Goal: Task Accomplishment & Management: Use online tool/utility

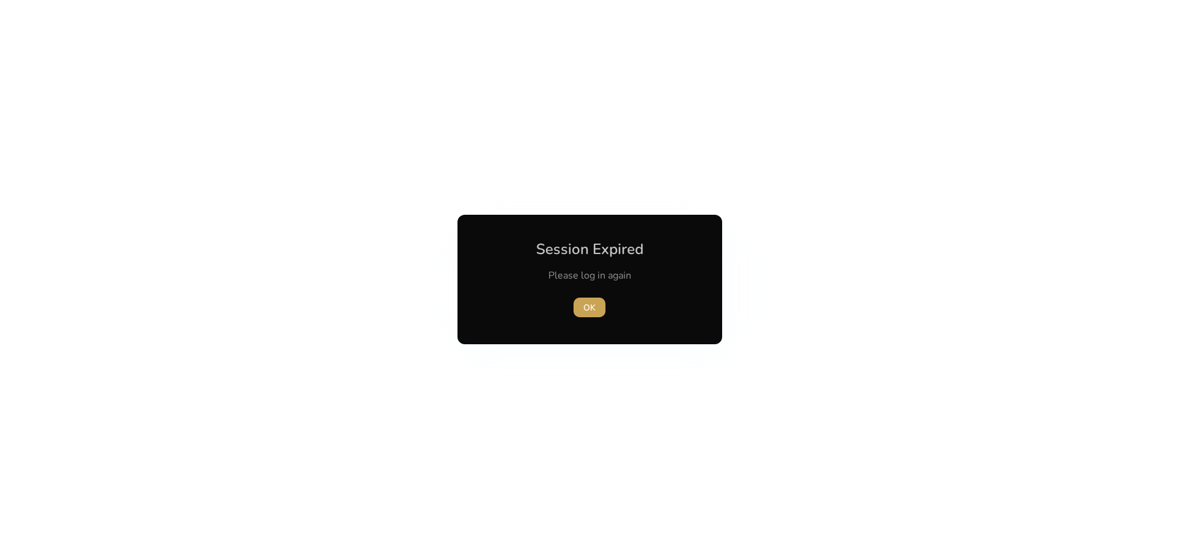
click at [592, 317] on span "button" at bounding box center [589, 307] width 32 height 29
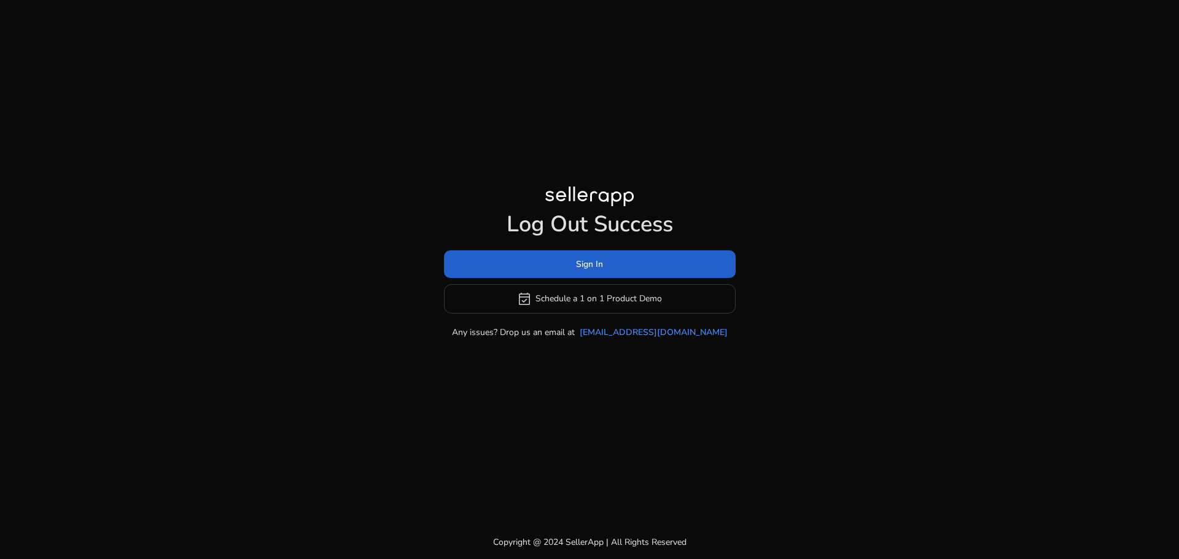
click at [598, 273] on span at bounding box center [590, 263] width 292 height 29
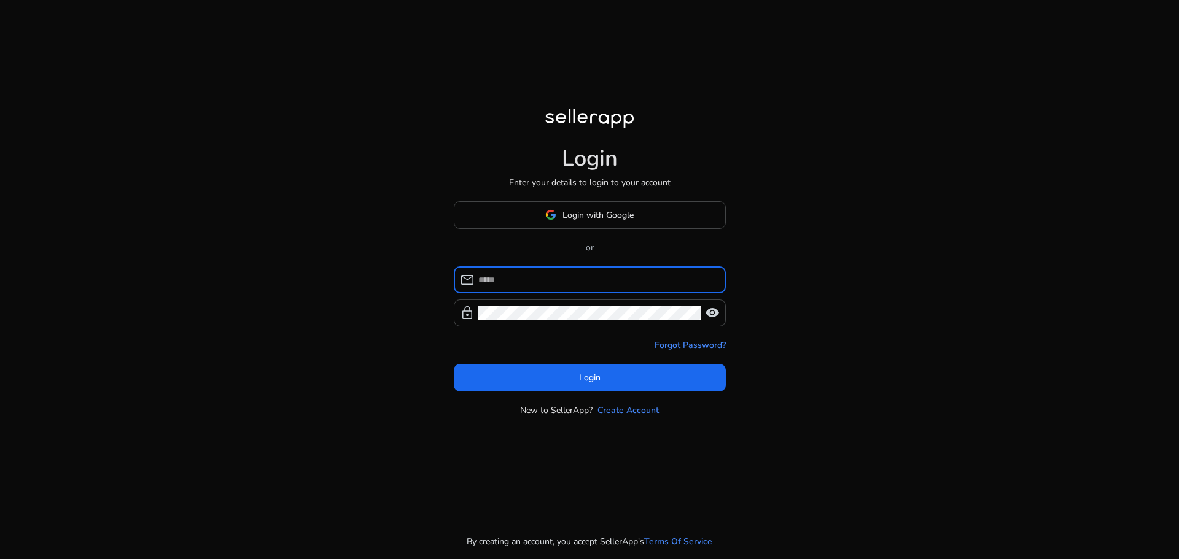
click at [525, 277] on input at bounding box center [597, 280] width 238 height 14
type input "**********"
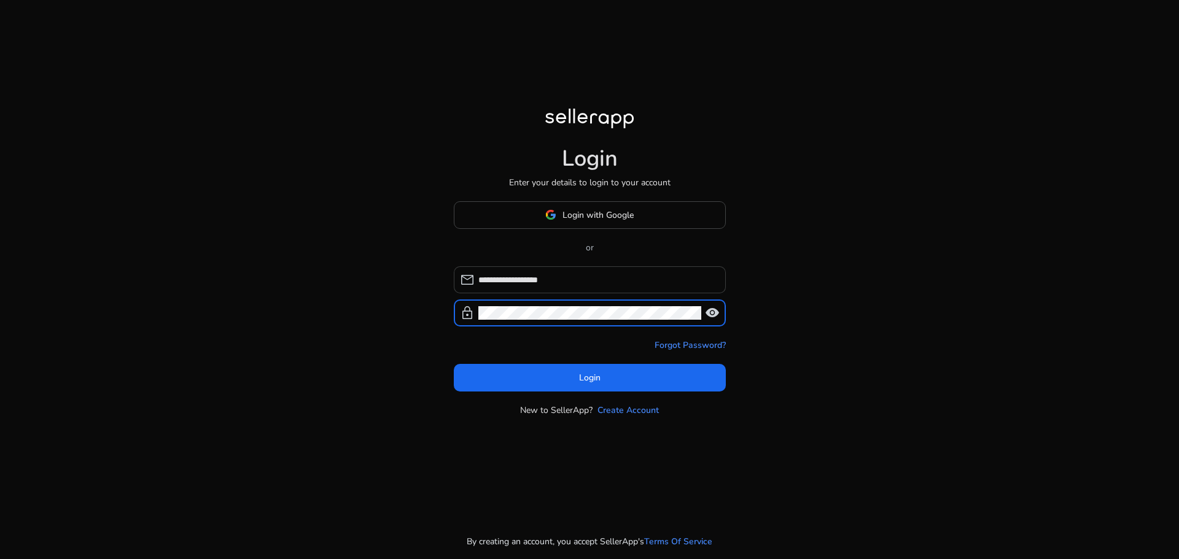
click button "Login" at bounding box center [590, 378] width 272 height 28
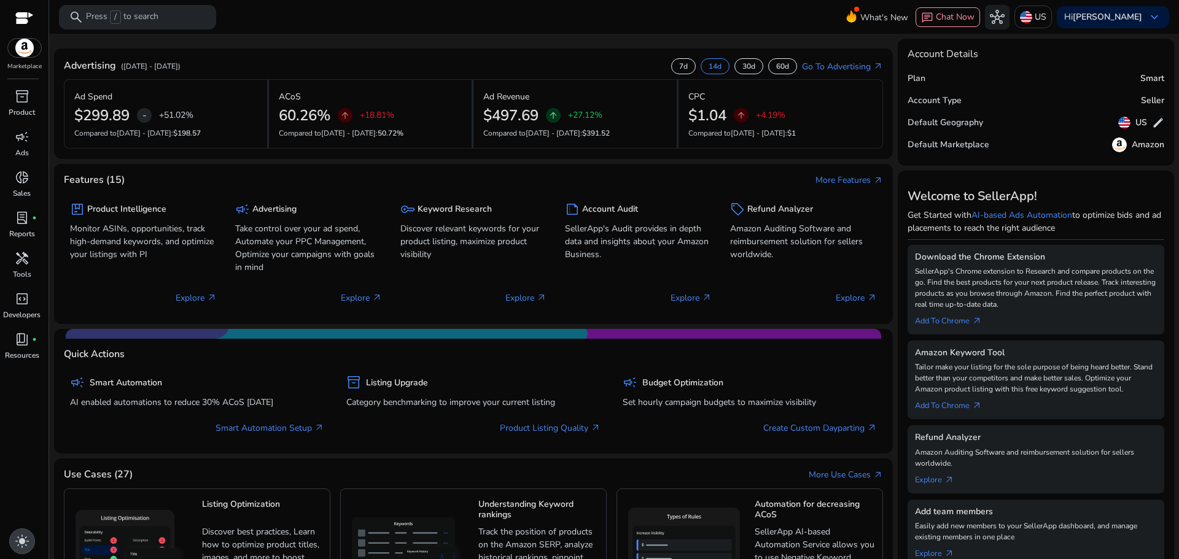
click at [30, 544] on div "light_mode" at bounding box center [22, 541] width 26 height 26
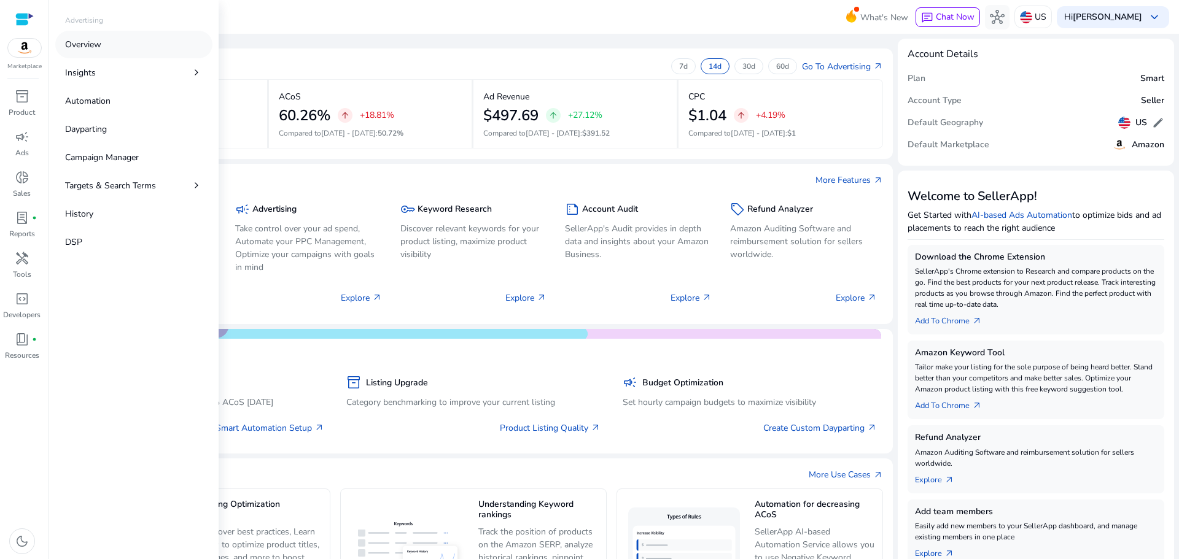
click at [100, 50] on p "Overview" at bounding box center [83, 44] width 36 height 13
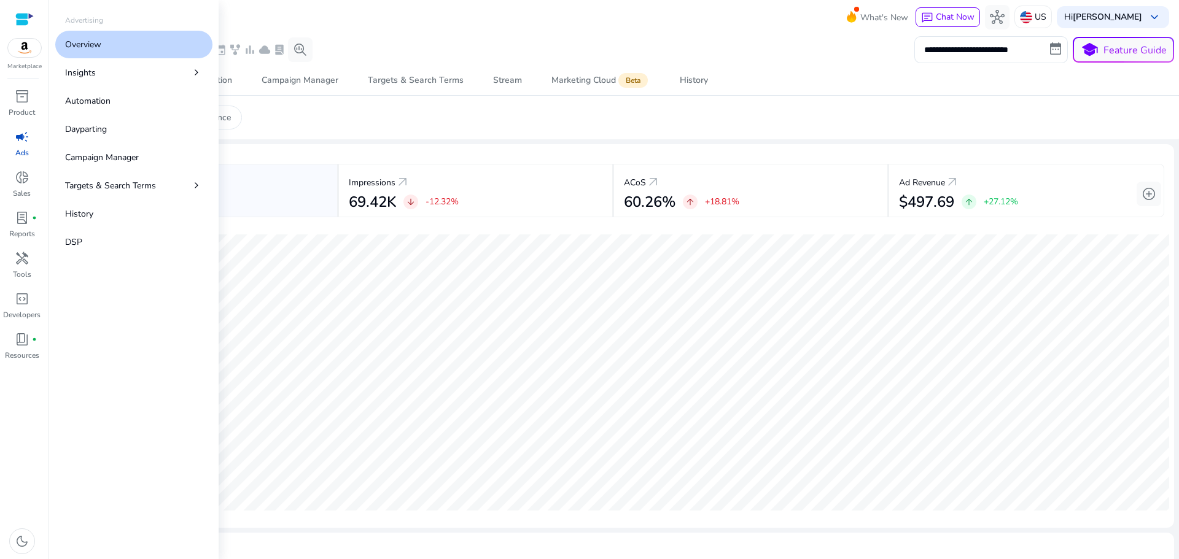
click at [100, 50] on p "Overview" at bounding box center [83, 44] width 36 height 13
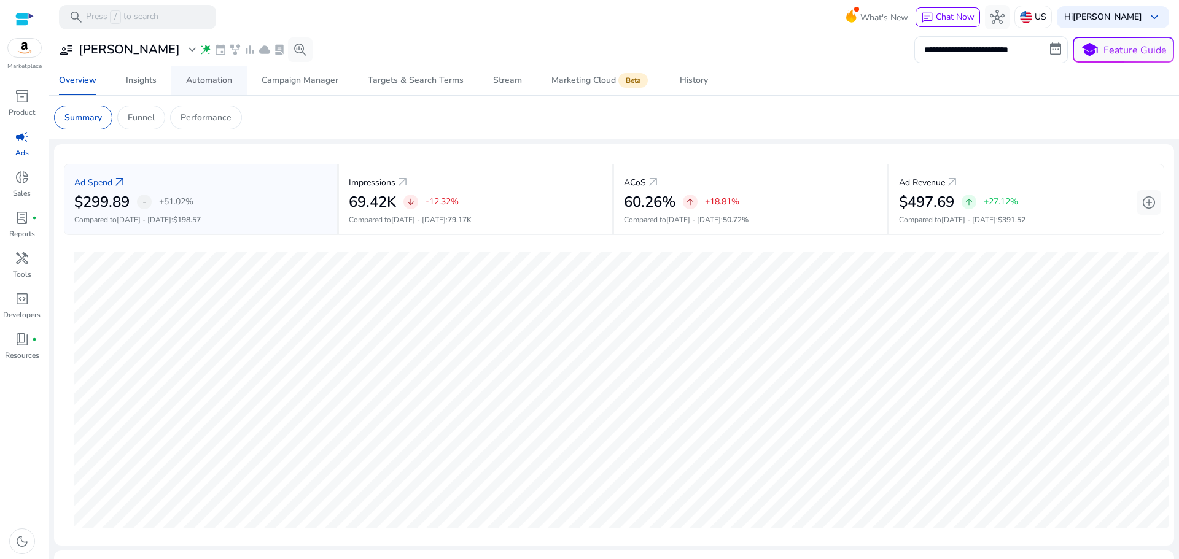
click at [206, 80] on div "Automation" at bounding box center [209, 80] width 46 height 9
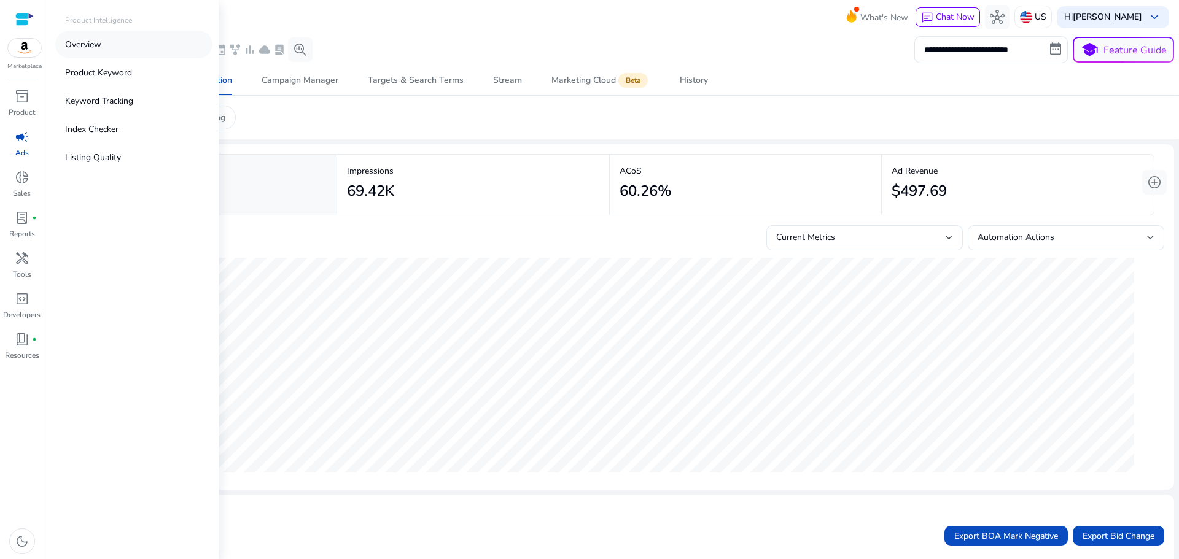
click at [105, 39] on link "Overview" at bounding box center [133, 45] width 157 height 28
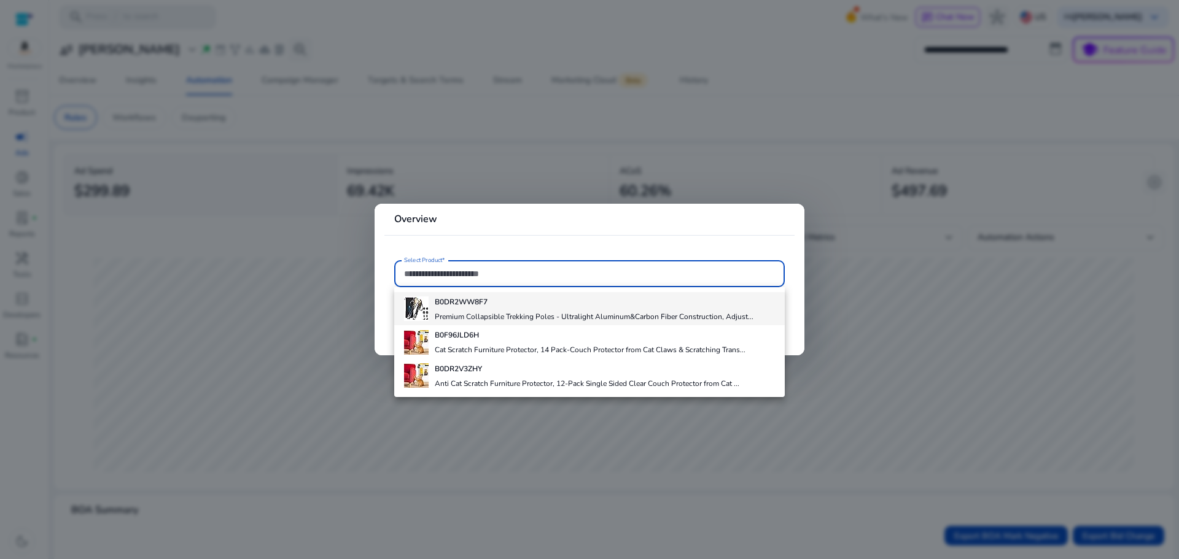
click at [473, 307] on b "B0DR2WW8F7" at bounding box center [461, 302] width 53 height 10
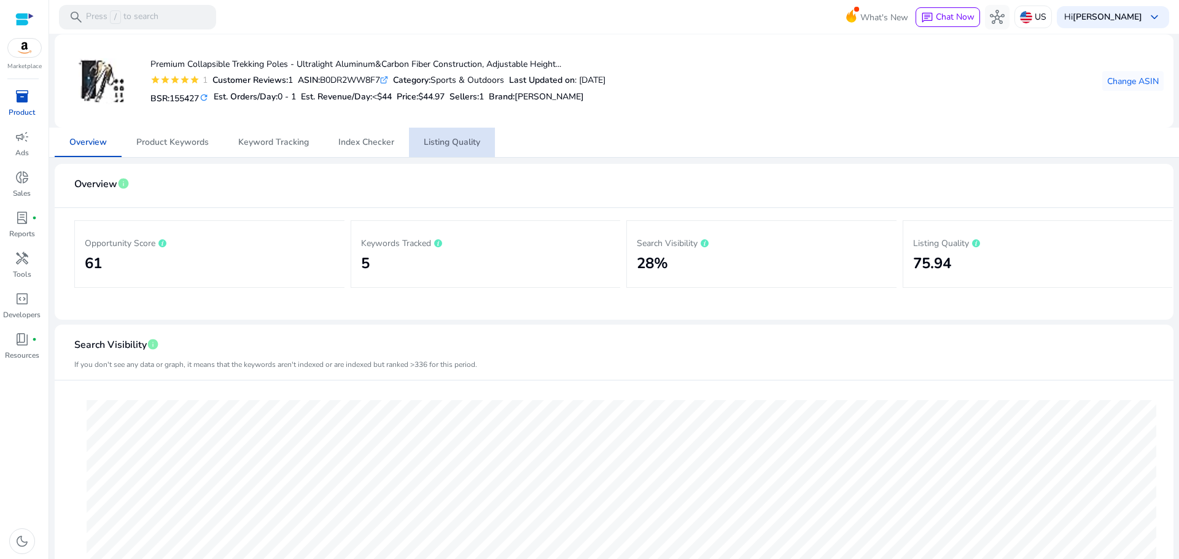
click at [456, 145] on span "Listing Quality" at bounding box center [452, 142] width 56 height 9
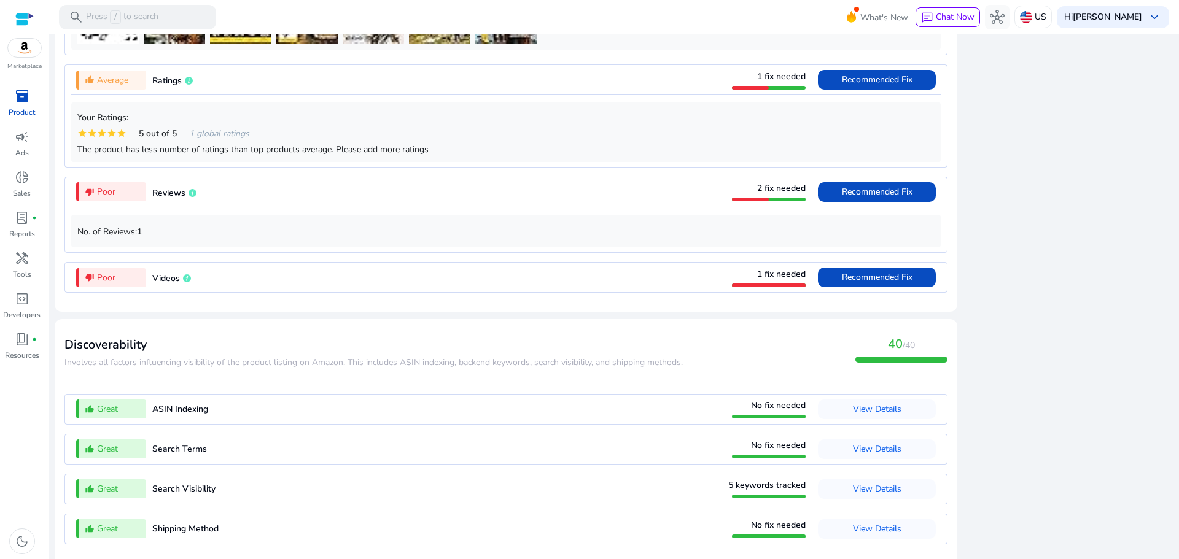
scroll to position [1086, 0]
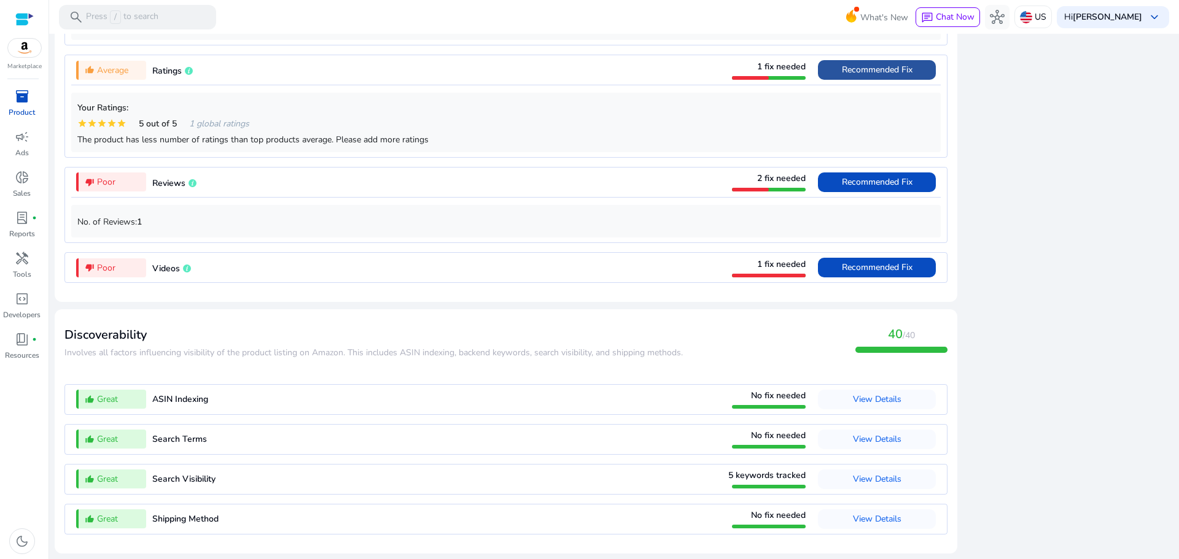
click at [888, 74] on span "Recommended Fix" at bounding box center [877, 70] width 71 height 12
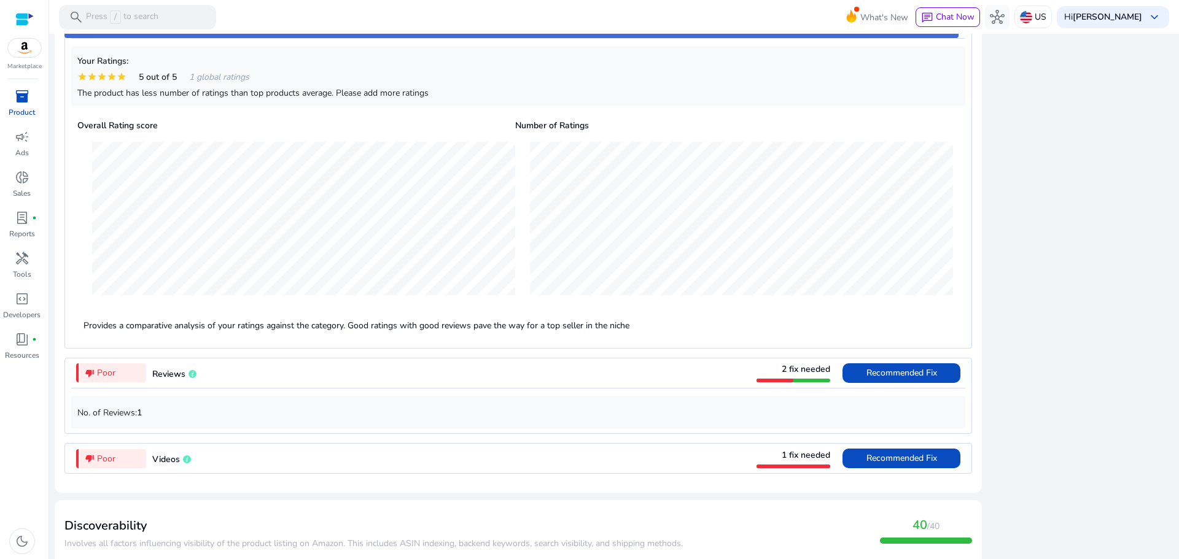
scroll to position [1310, 0]
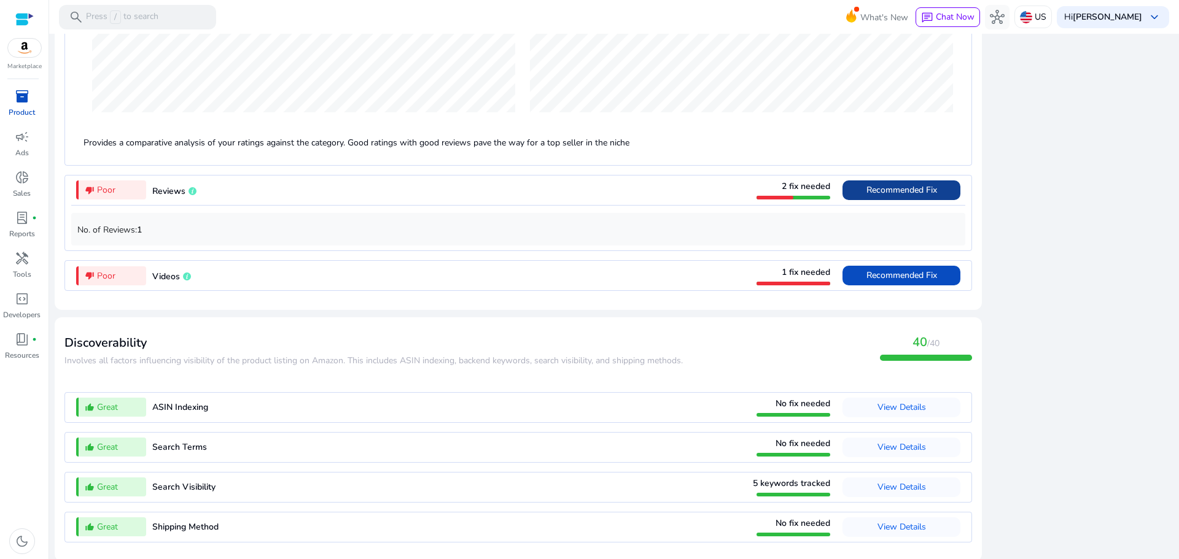
click at [879, 186] on span "Recommended Fix" at bounding box center [901, 190] width 71 height 12
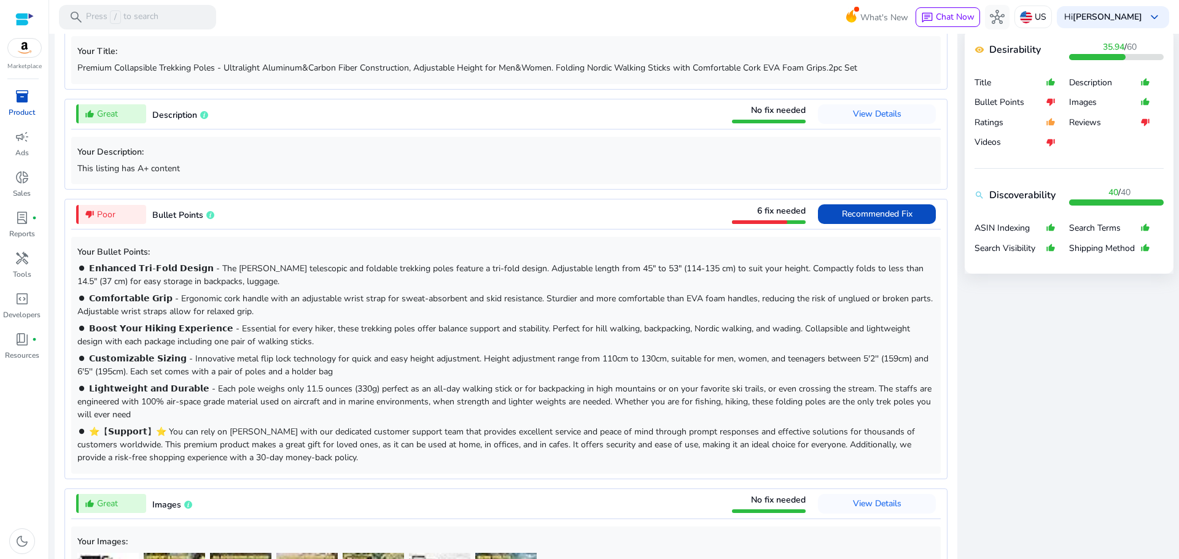
scroll to position [481, 0]
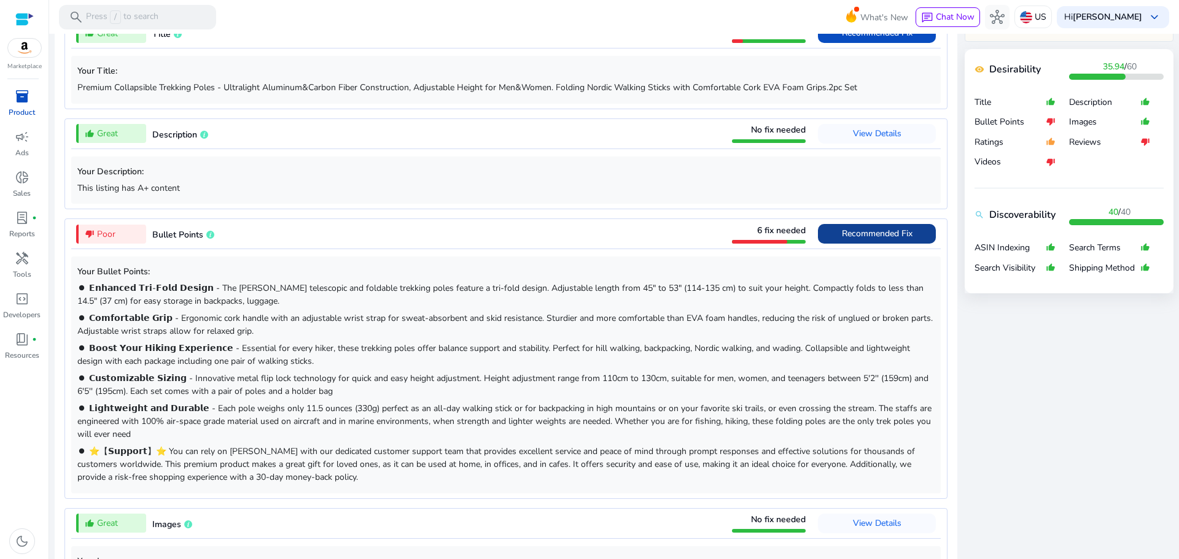
click at [858, 229] on span "Recommended Fix" at bounding box center [877, 234] width 71 height 12
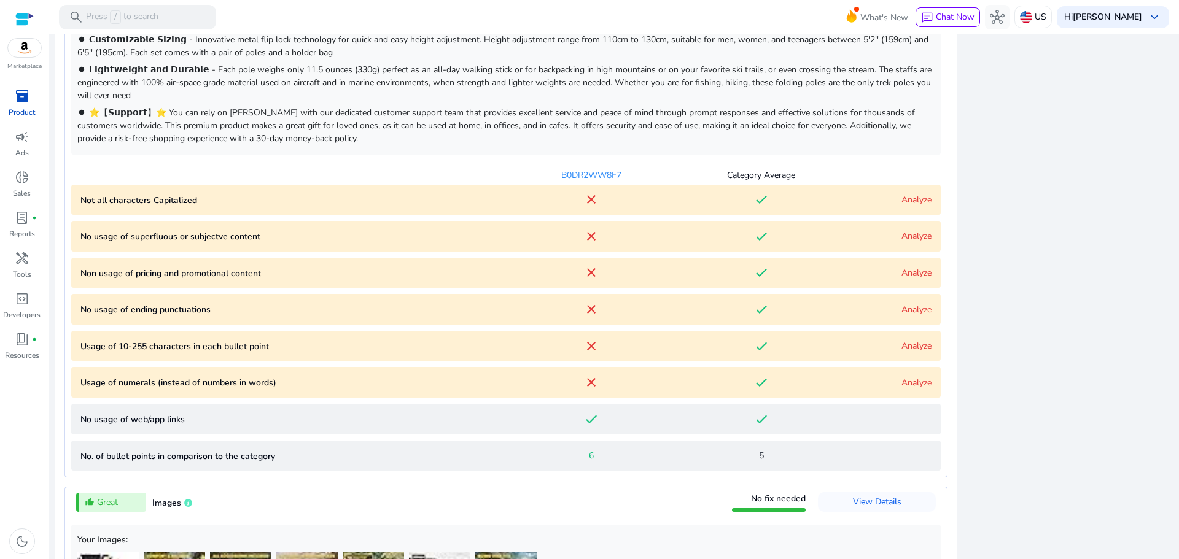
scroll to position [953, 0]
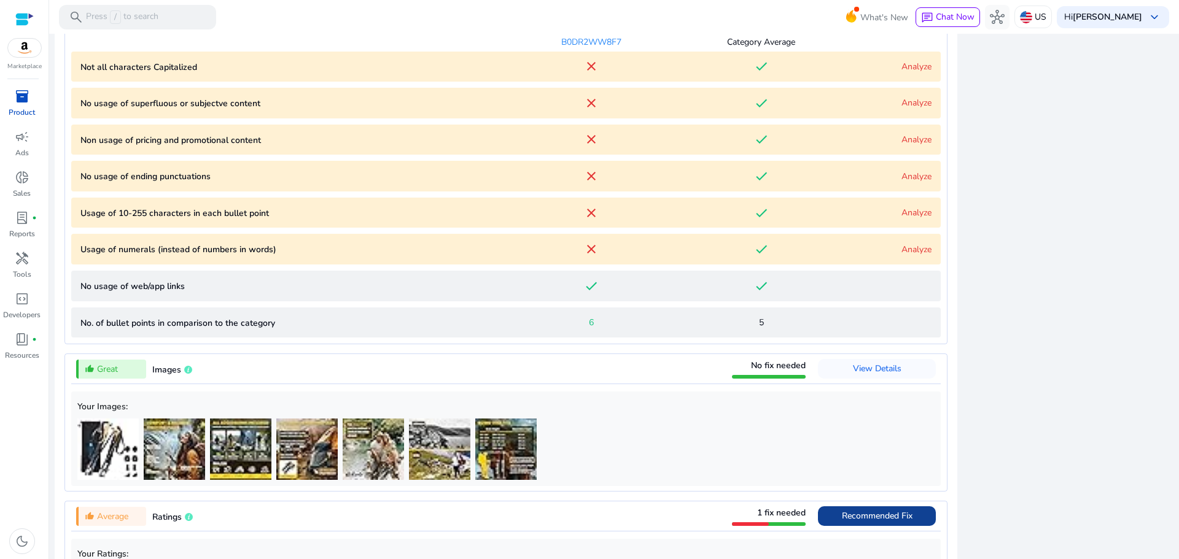
click at [913, 63] on link "Analyze" at bounding box center [916, 67] width 30 height 12
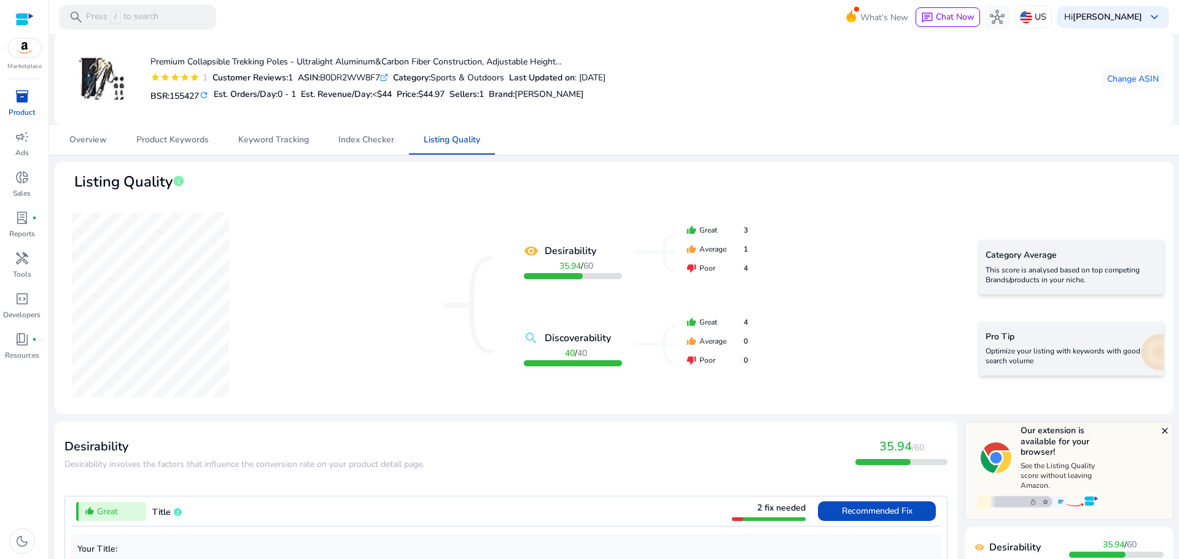
scroll to position [0, 0]
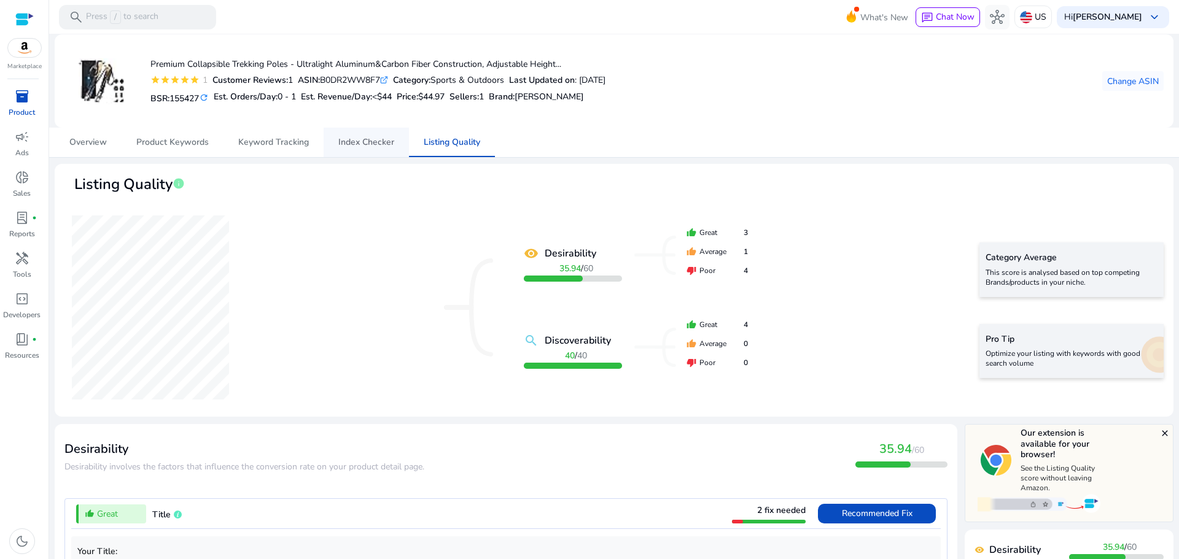
click at [371, 141] on span "Index Checker" at bounding box center [366, 142] width 56 height 9
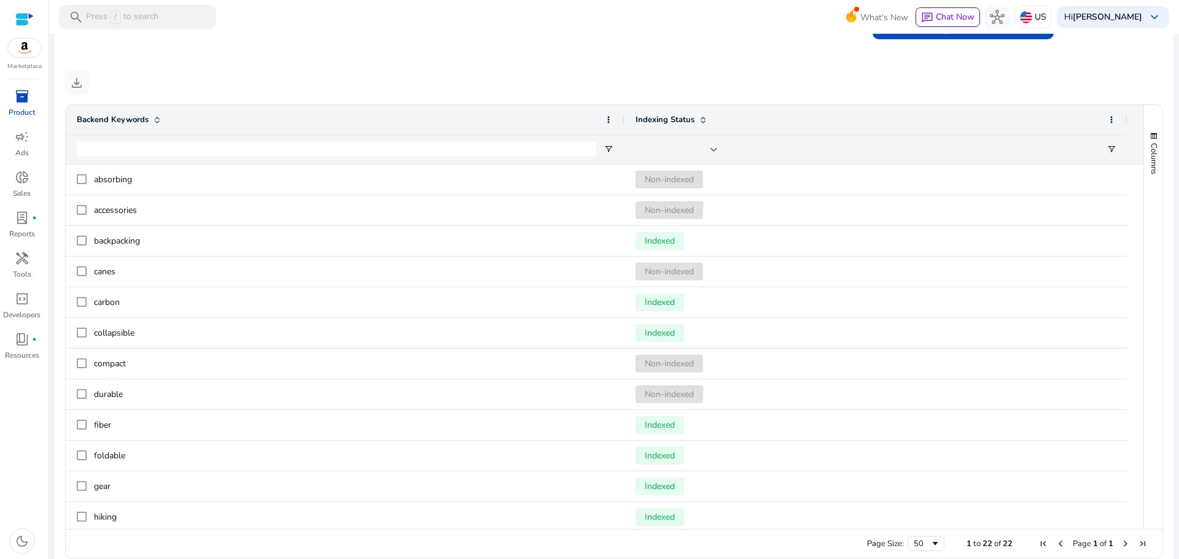
scroll to position [452, 0]
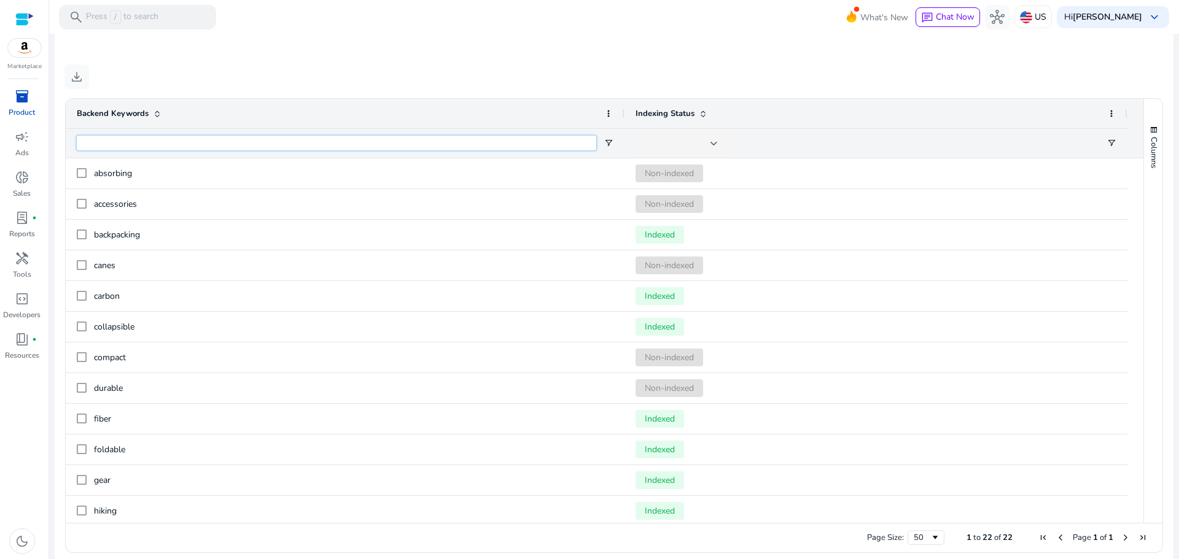
drag, startPoint x: 371, startPoint y: 141, endPoint x: 1175, endPoint y: 391, distance: 842.6
click at [1175, 391] on mat-sidenav-content "search Press / to search What's New chat Chat Now hub US Hi Mohammad Abidat key…" at bounding box center [613, 279] width 1129 height 559
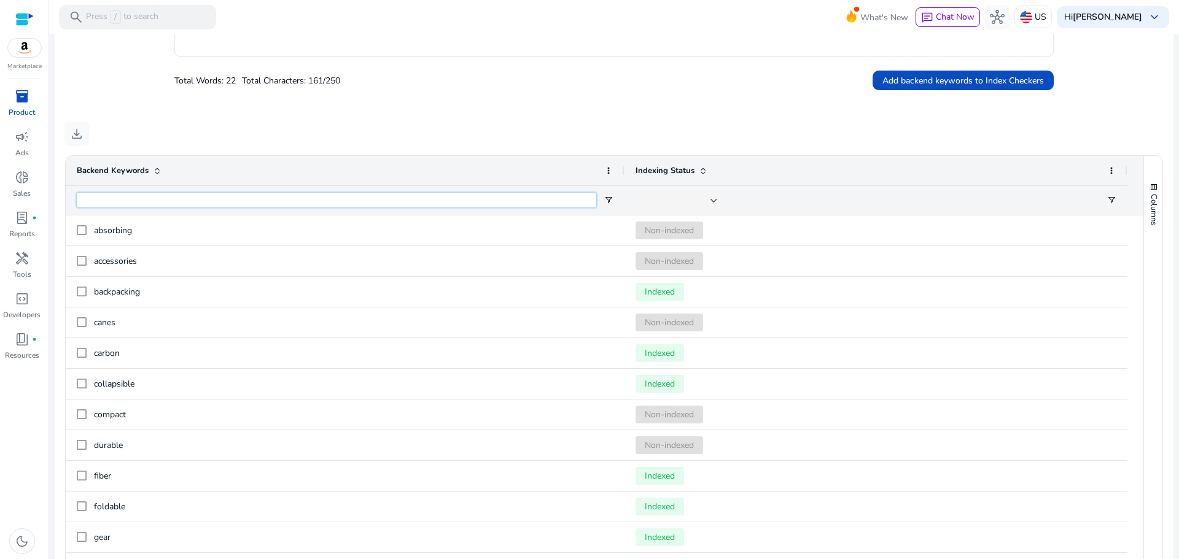
scroll to position [398, 0]
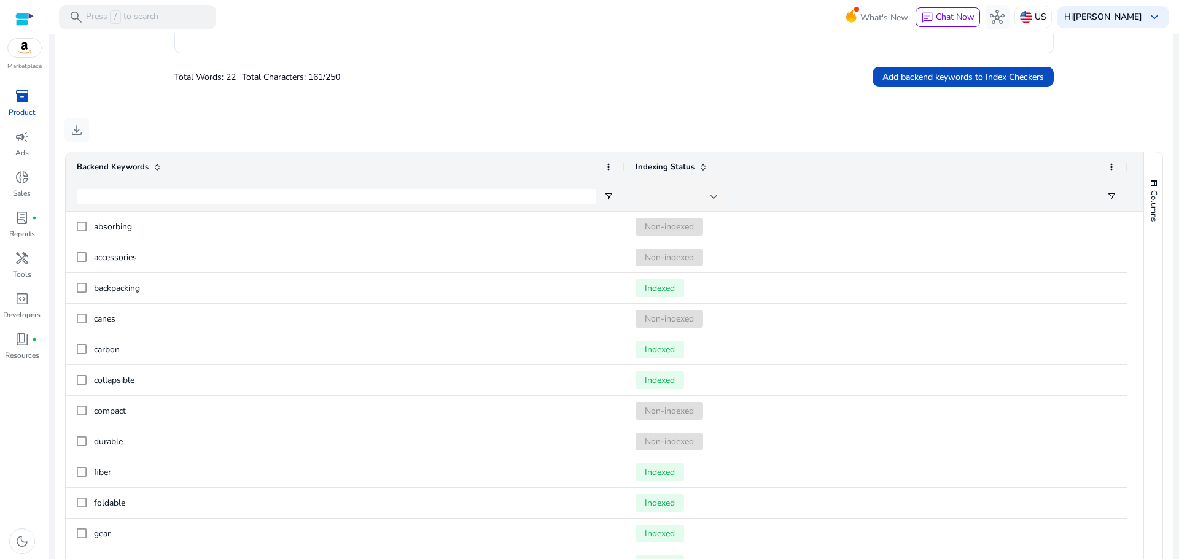
drag, startPoint x: 1172, startPoint y: 362, endPoint x: 1178, endPoint y: 240, distance: 122.3
click at [1178, 240] on mat-sidenav-content "search Press / to search What's New chat Chat Now hub US Hi Mohammad Abidat key…" at bounding box center [613, 279] width 1129 height 559
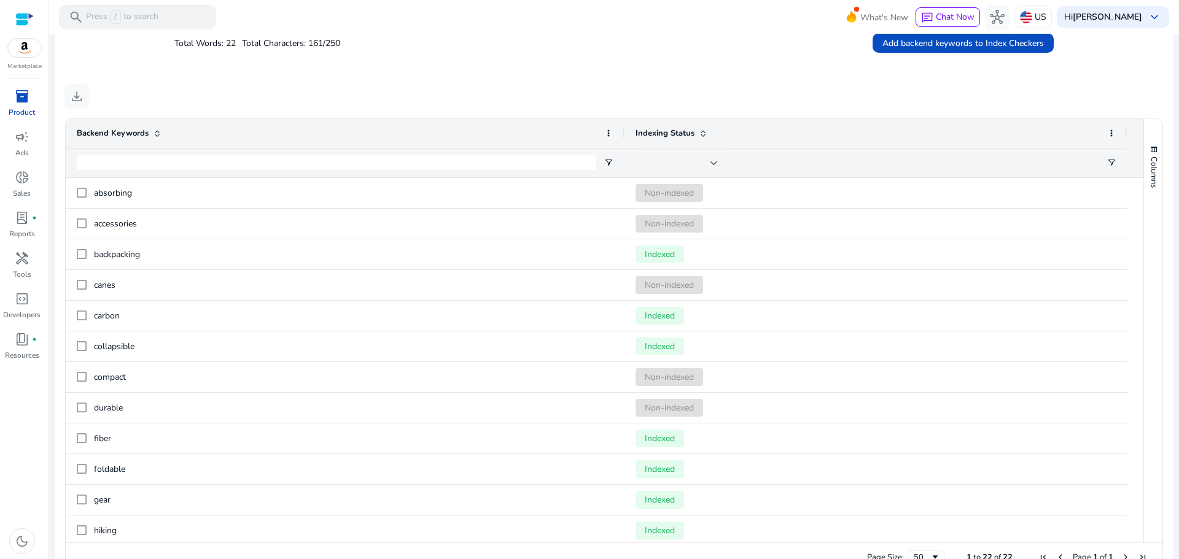
scroll to position [462, 0]
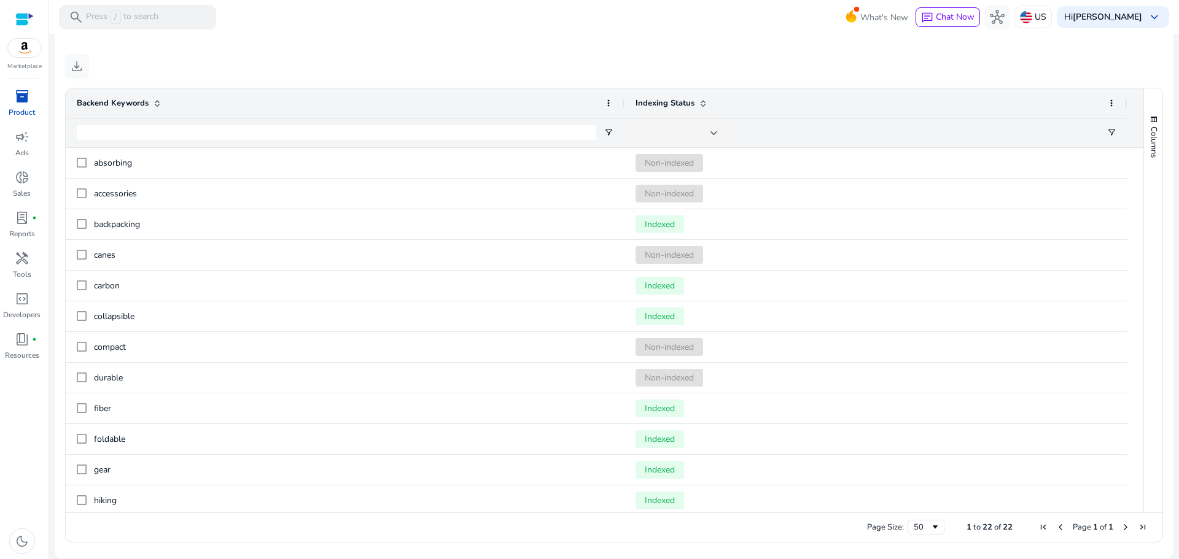
drag, startPoint x: 1139, startPoint y: 303, endPoint x: 1139, endPoint y: 382, distance: 79.2
click at [1144, 382] on div "Columns" at bounding box center [1153, 300] width 18 height 424
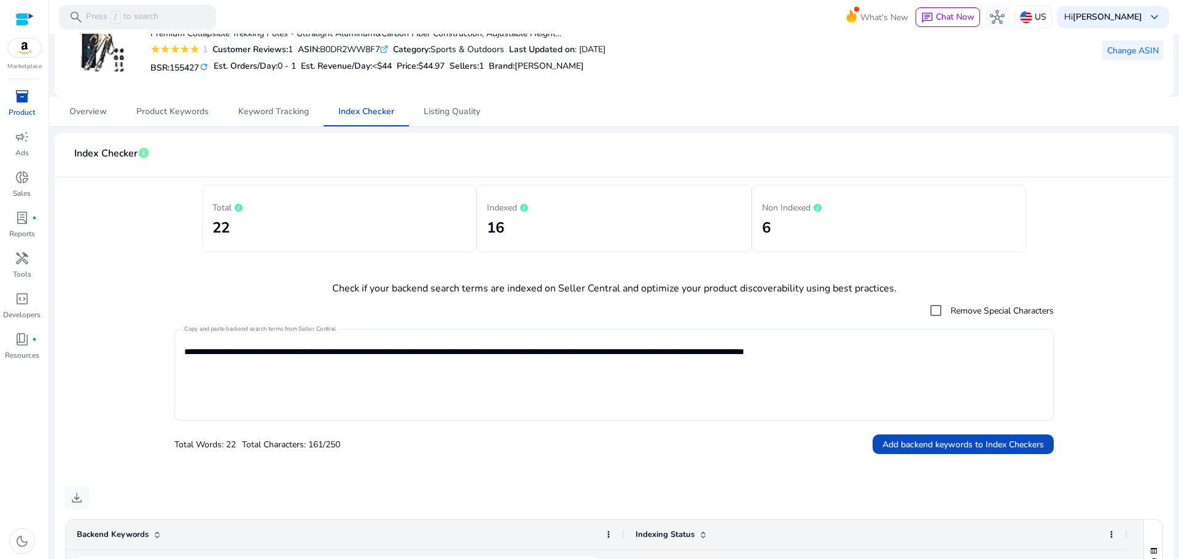
scroll to position [11, 0]
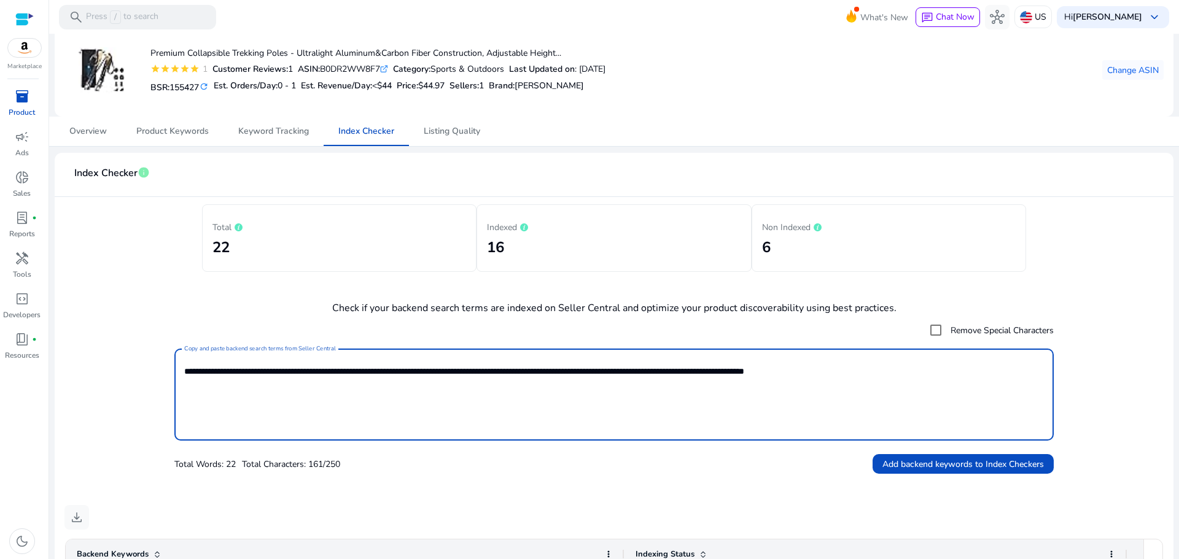
click at [314, 388] on textarea "**********" at bounding box center [613, 395] width 859 height 80
click at [287, 400] on textarea "**********" at bounding box center [613, 395] width 859 height 80
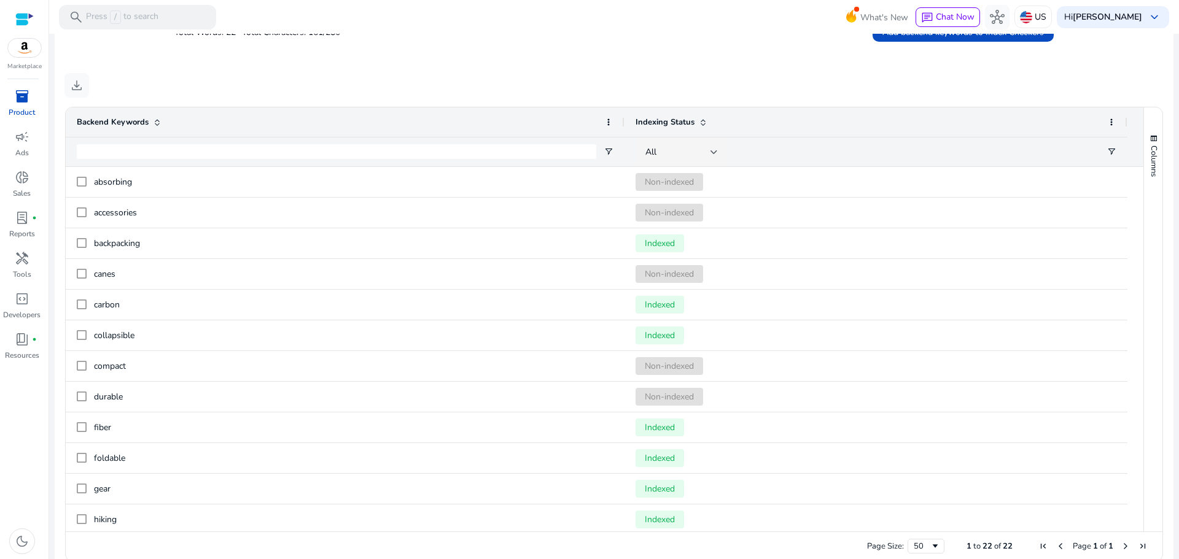
scroll to position [462, 0]
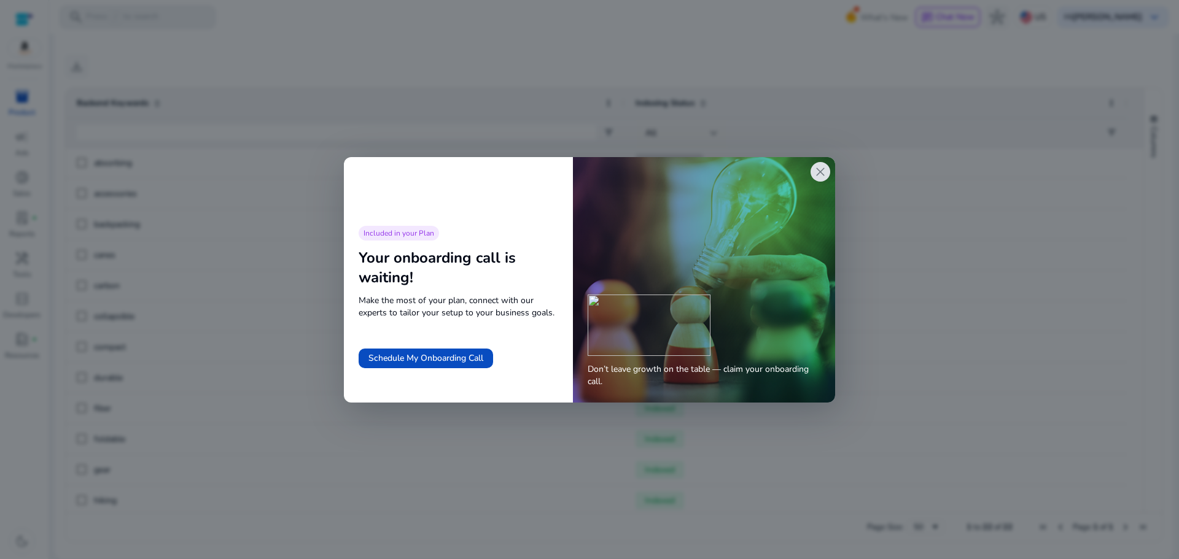
click at [821, 165] on span "close" at bounding box center [820, 172] width 15 height 15
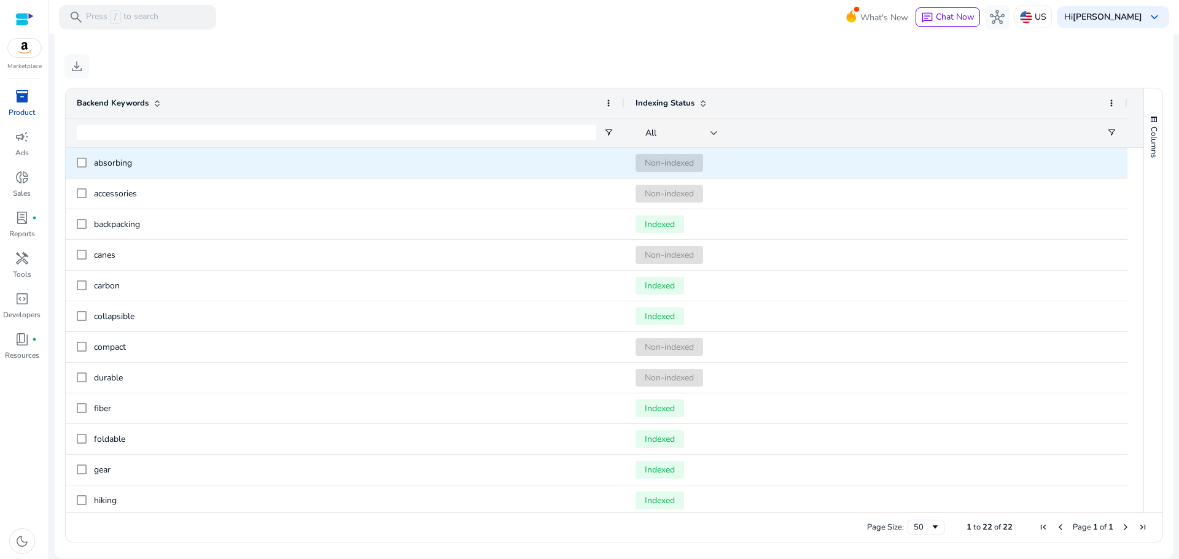
click at [115, 162] on span "absorbing" at bounding box center [113, 163] width 38 height 12
copy span "absorbing"
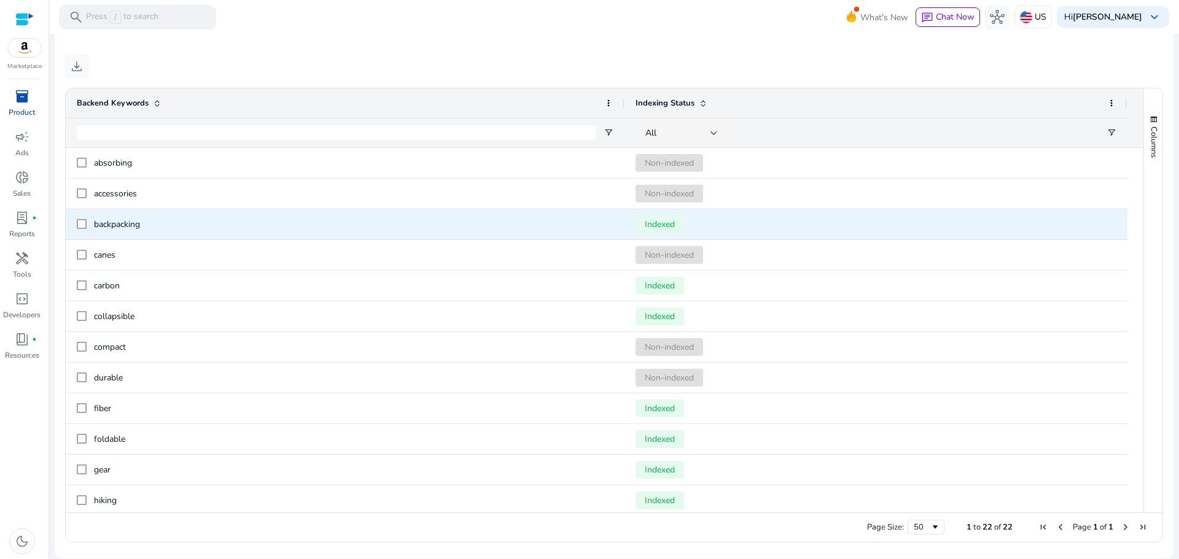
click at [120, 226] on span "backpacking" at bounding box center [117, 225] width 46 height 12
copy span "backpacking"
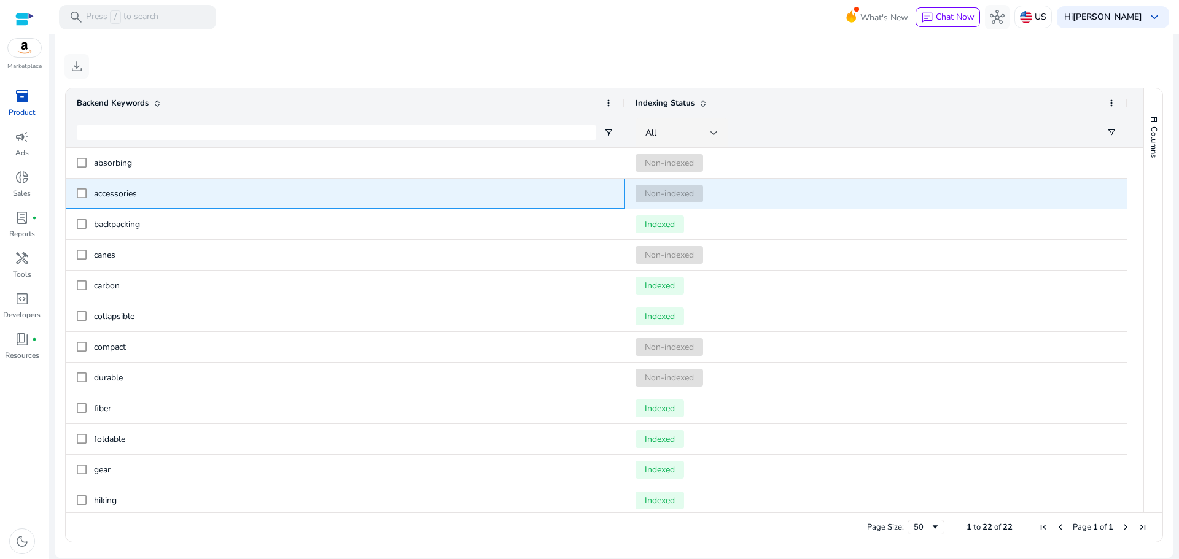
click at [125, 190] on span "accessories" at bounding box center [115, 194] width 43 height 12
copy span "accessories"
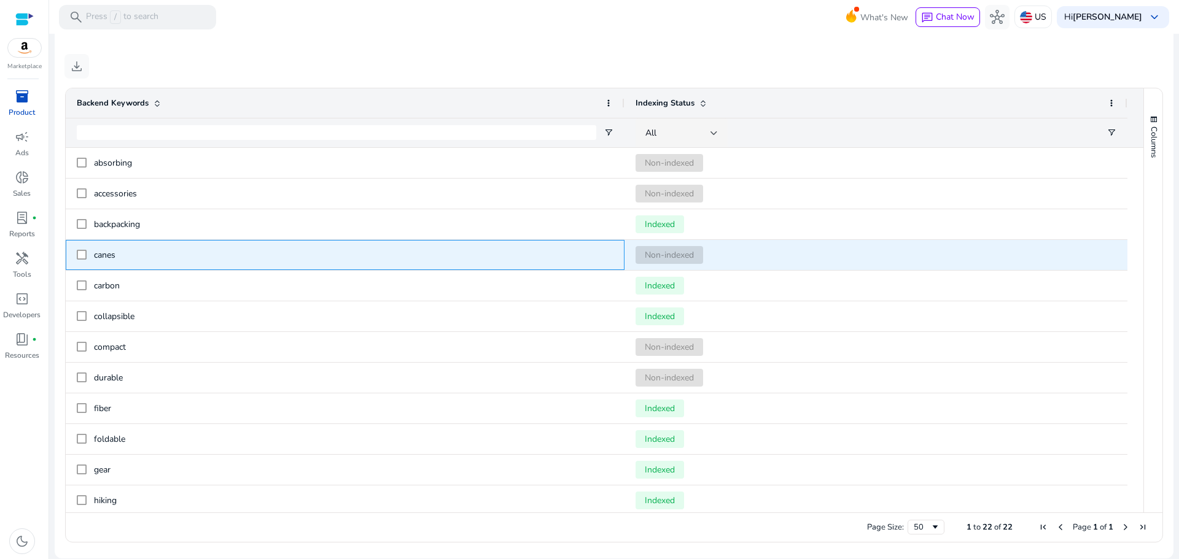
click at [106, 255] on span "canes" at bounding box center [104, 255] width 21 height 12
copy span "canes"
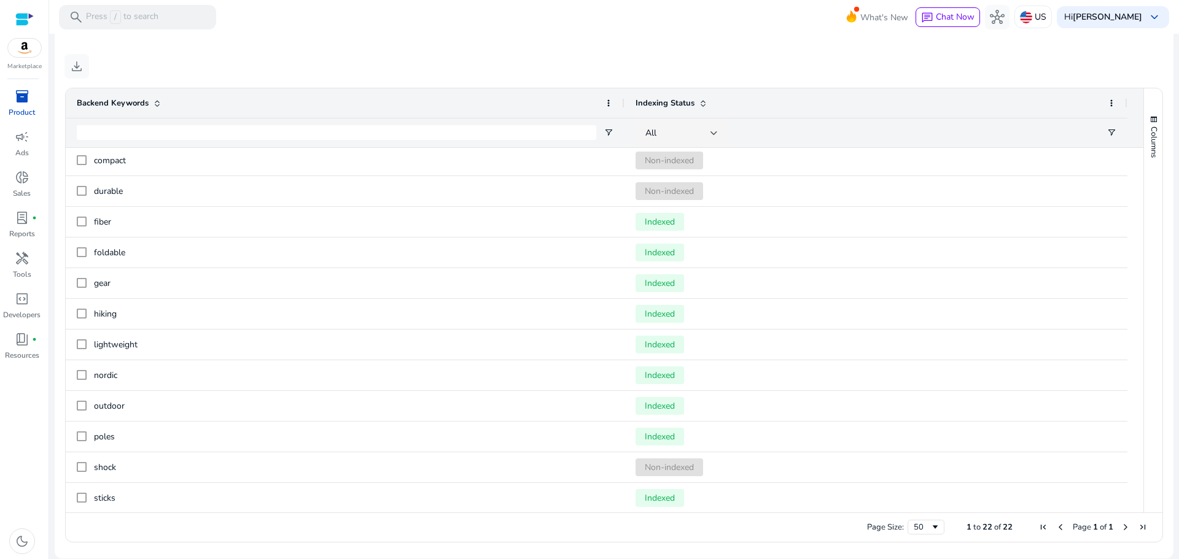
click at [126, 170] on span "compact" at bounding box center [353, 160] width 519 height 25
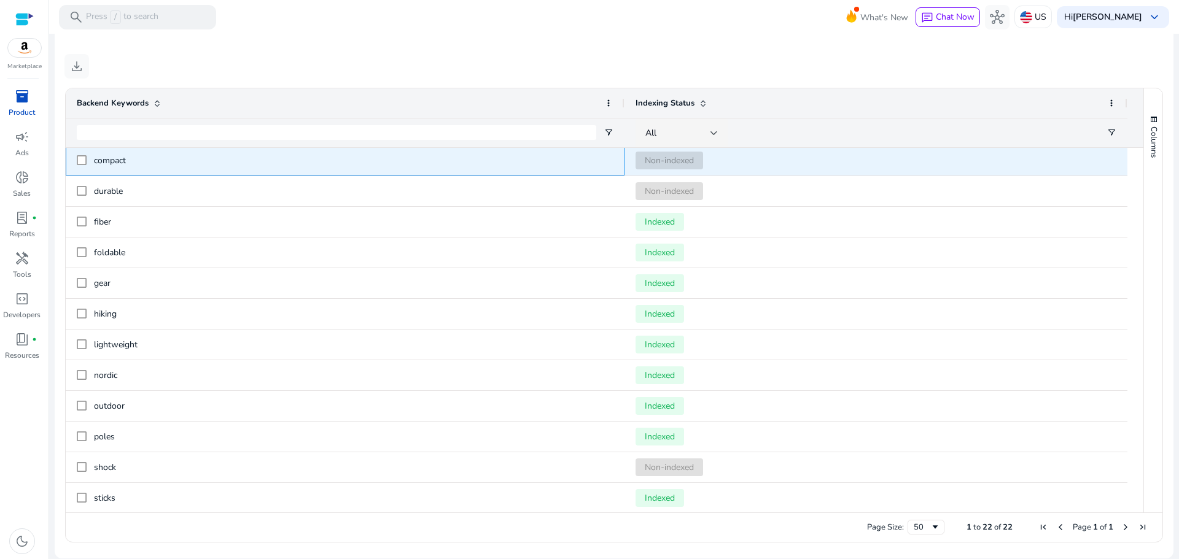
click at [126, 170] on span "compact" at bounding box center [353, 160] width 519 height 25
click at [109, 164] on span "compact" at bounding box center [110, 161] width 32 height 12
copy span "compact"
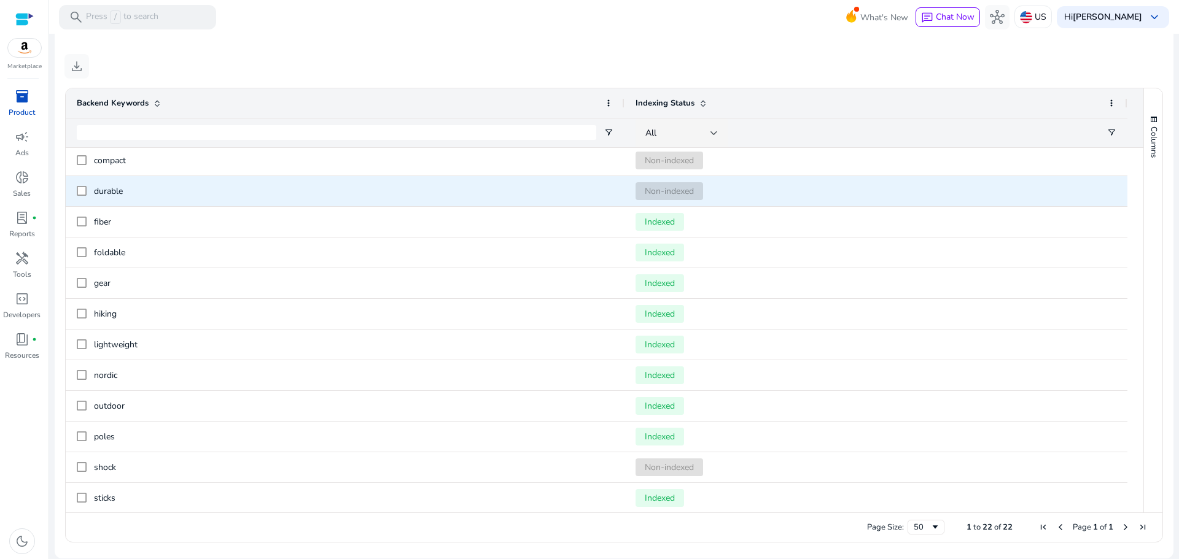
click at [107, 192] on span "durable" at bounding box center [108, 191] width 29 height 12
copy span "durable"
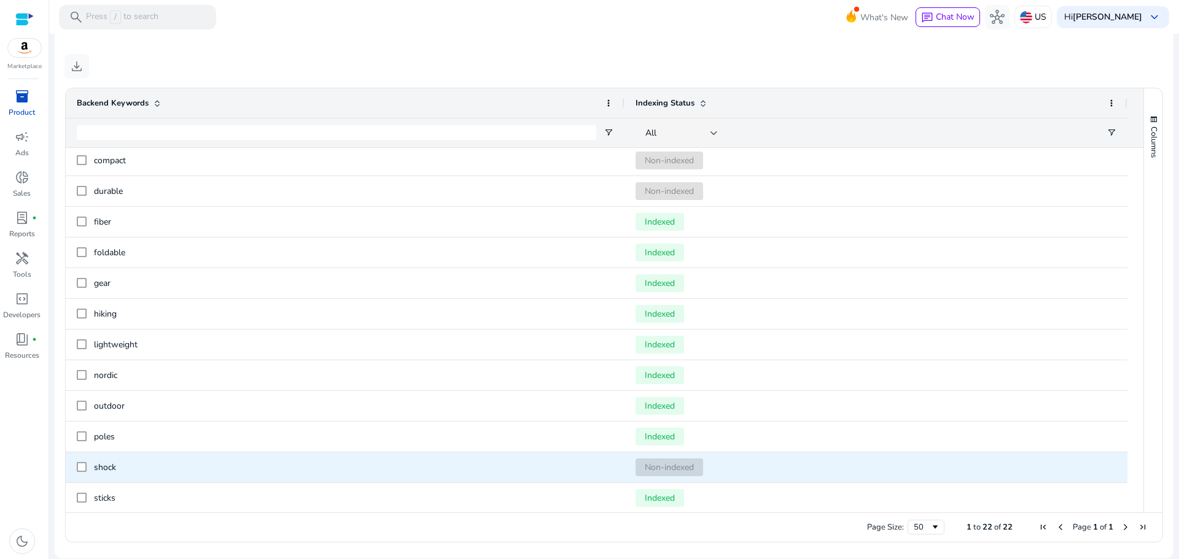
click at [103, 460] on span "shock" at bounding box center [353, 467] width 519 height 25
copy span "shock"
click at [103, 460] on span "shock" at bounding box center [353, 467] width 519 height 25
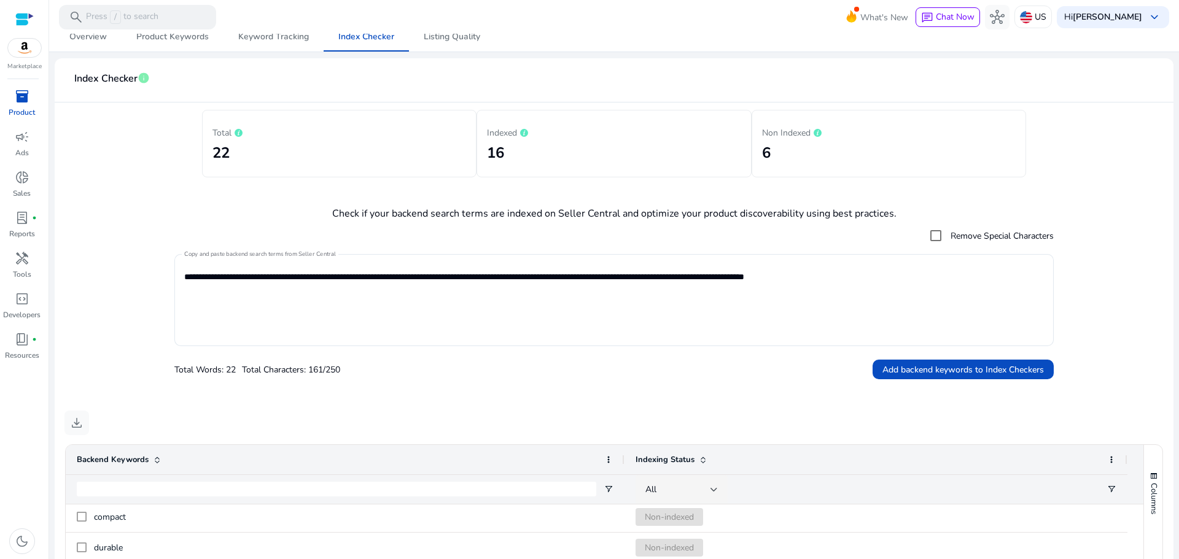
scroll to position [104, 0]
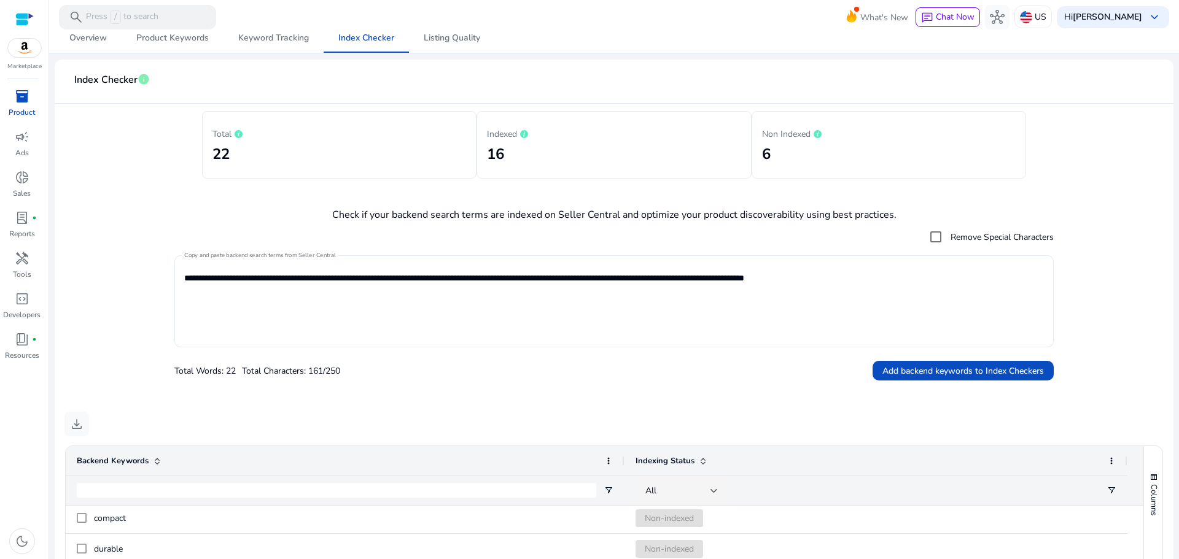
click at [356, 281] on textarea "**********" at bounding box center [613, 301] width 859 height 80
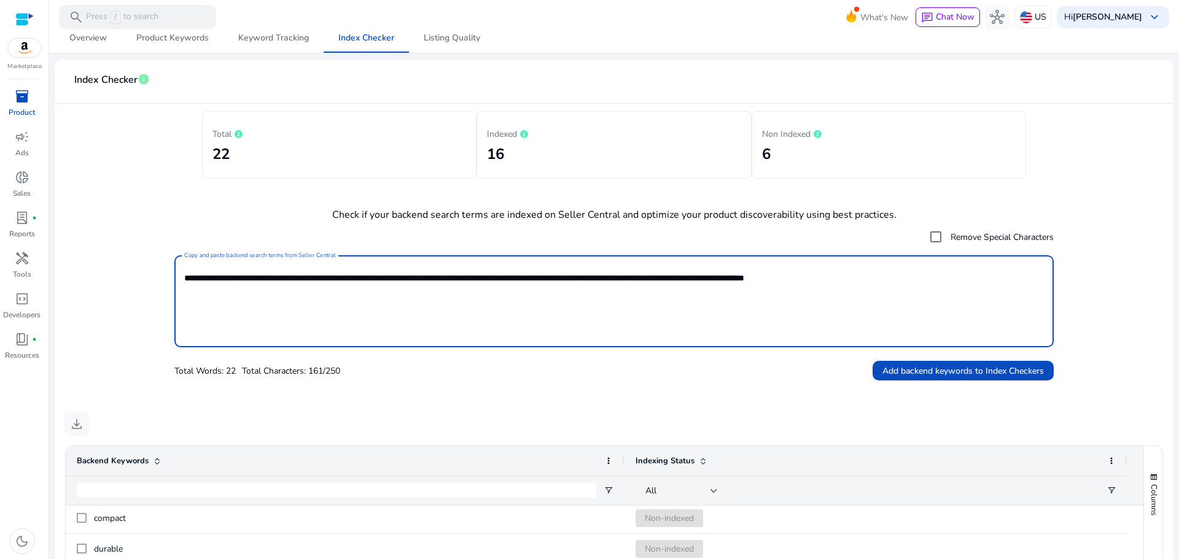
click at [356, 281] on textarea "**********" at bounding box center [613, 301] width 859 height 80
paste textarea "*"
type textarea "**********"
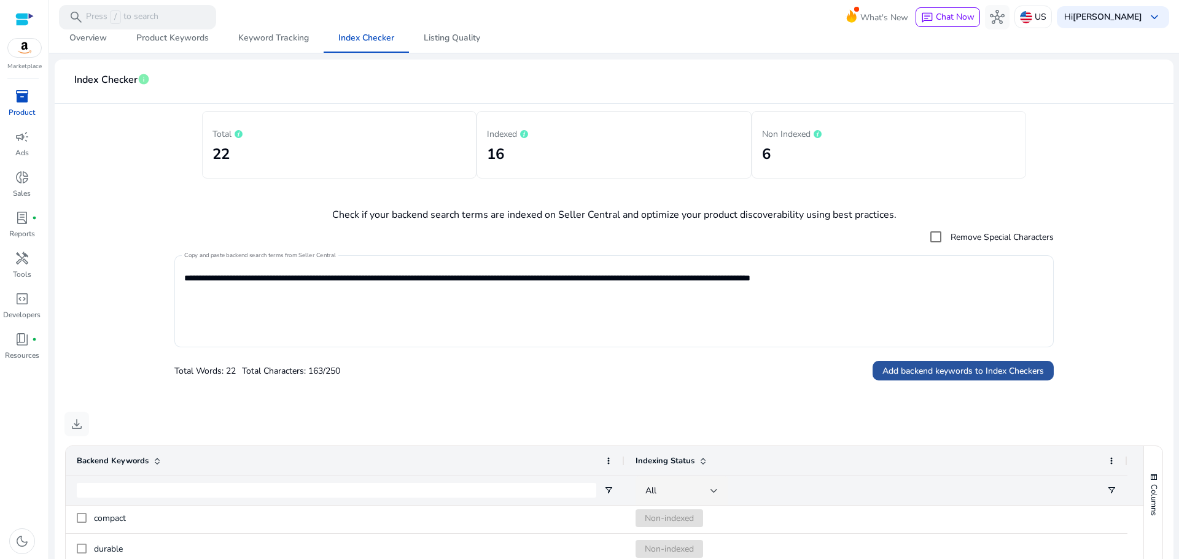
click at [945, 368] on span "Add backend keywords to Index Checkers" at bounding box center [962, 371] width 161 height 13
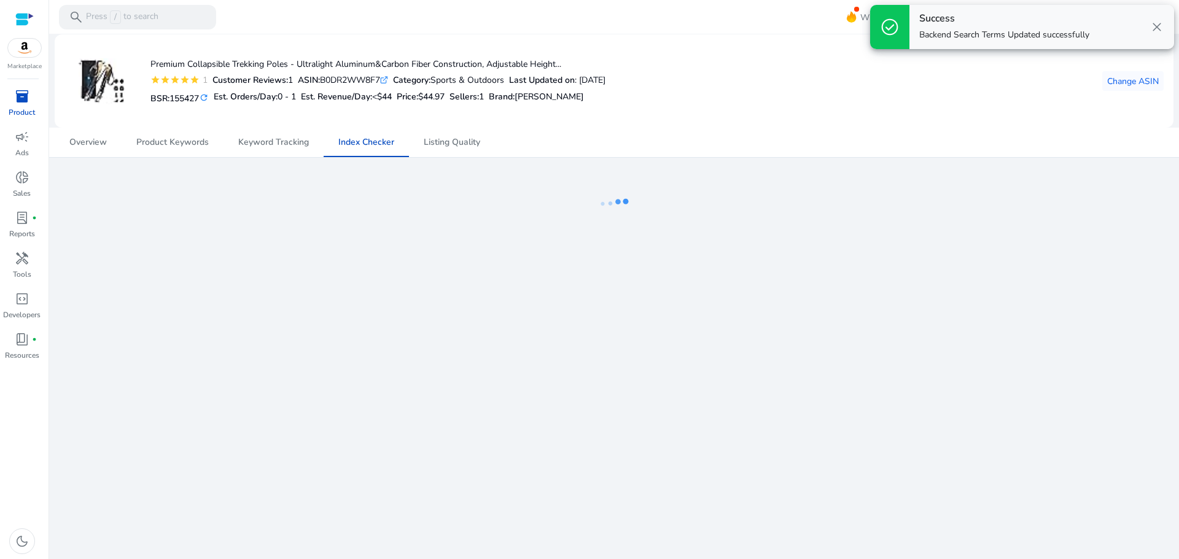
click at [1159, 28] on span "close" at bounding box center [1156, 27] width 15 height 15
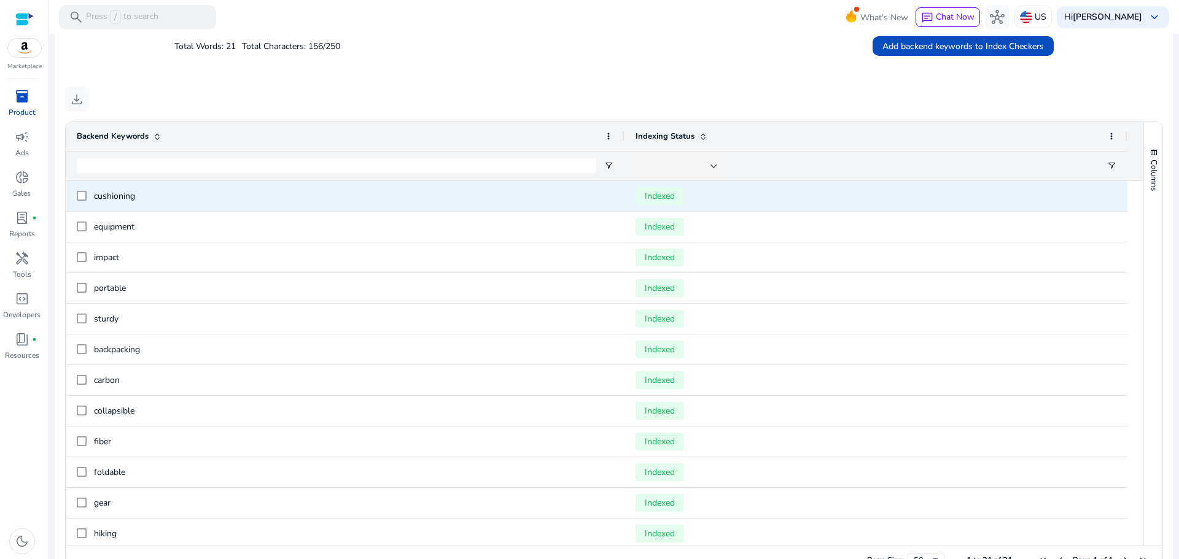
scroll to position [452, 0]
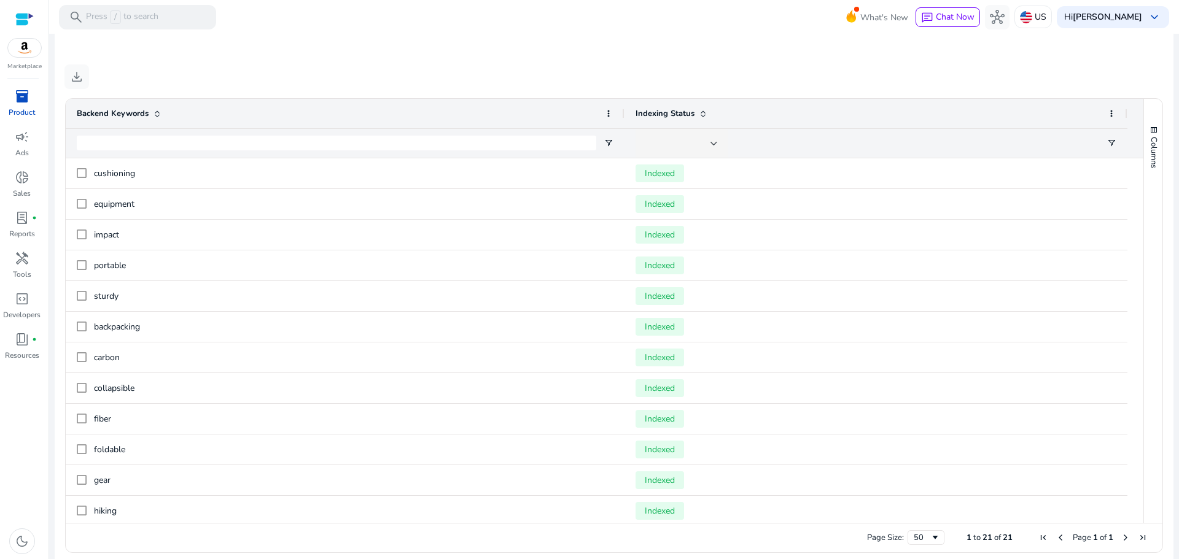
drag, startPoint x: 1131, startPoint y: 265, endPoint x: 1072, endPoint y: 82, distance: 191.6
click at [1072, 82] on div "download 1 to 21 of 21. Page 1 of 1 Drag here to set row groups Drag here to se…" at bounding box center [613, 311] width 1099 height 495
click at [1072, 82] on div "download" at bounding box center [613, 76] width 1099 height 25
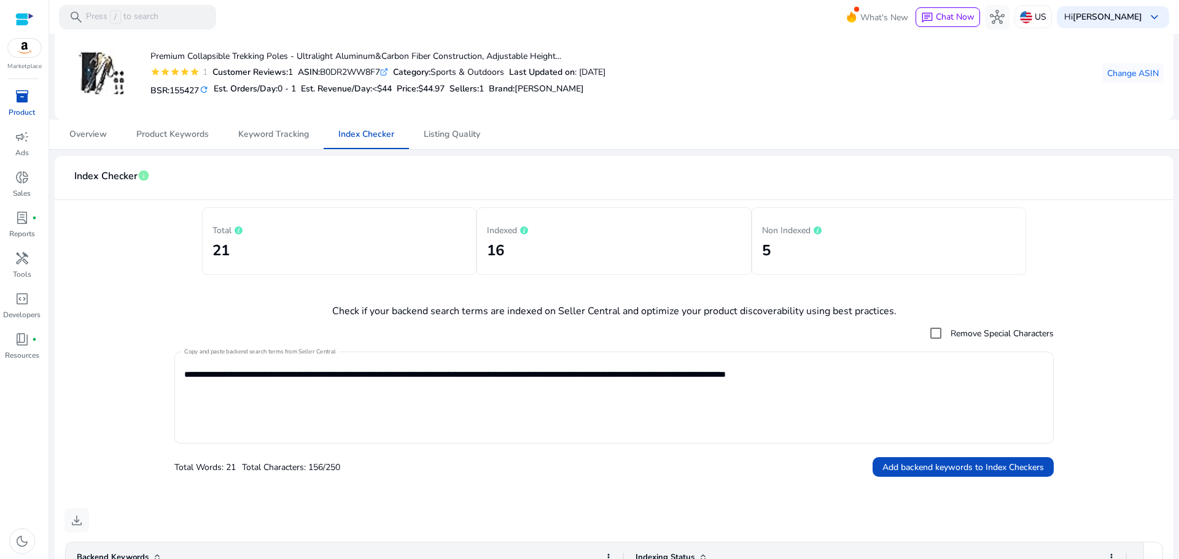
scroll to position [0, 0]
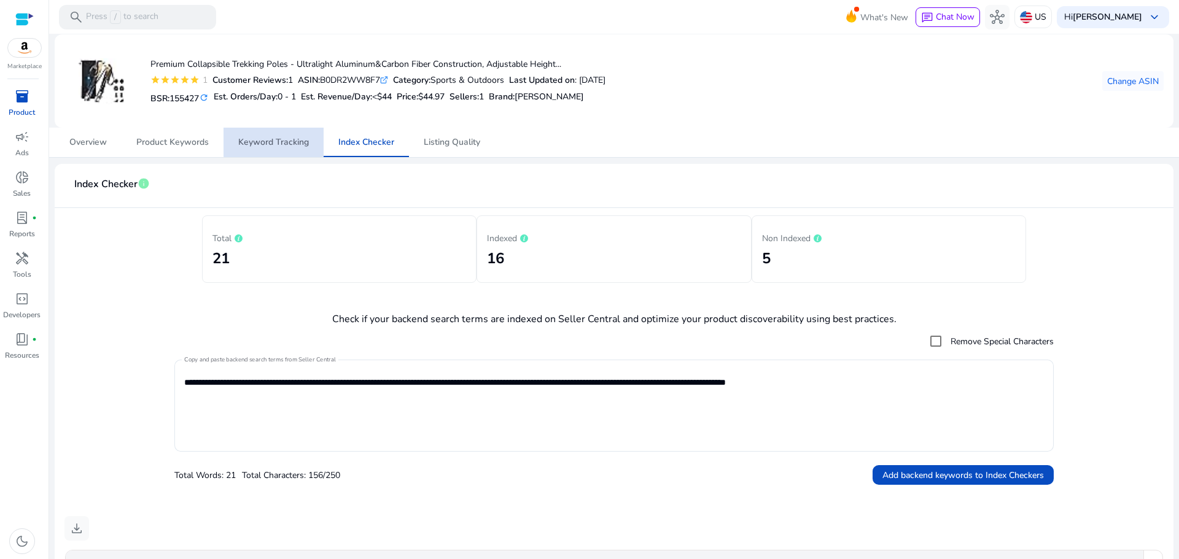
click at [284, 133] on span "Keyword Tracking" at bounding box center [273, 142] width 71 height 29
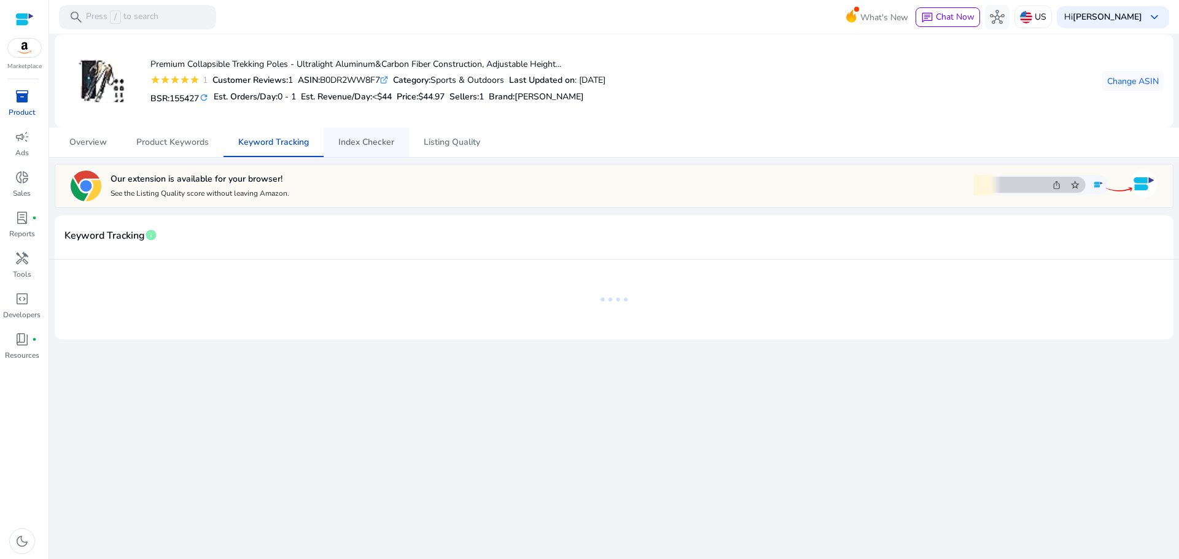
click at [374, 132] on span "Index Checker" at bounding box center [366, 142] width 56 height 29
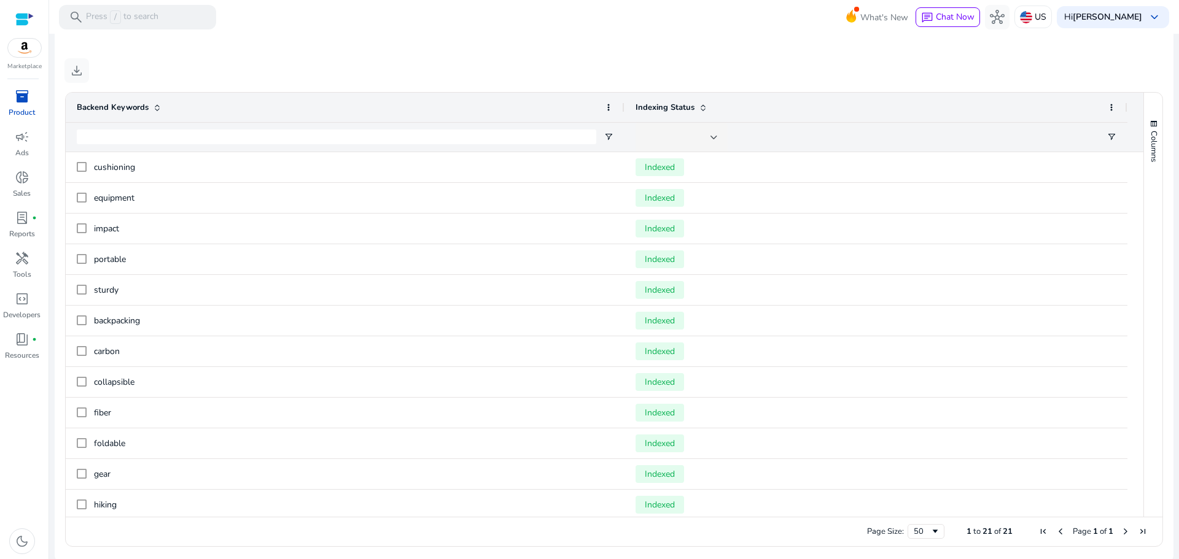
scroll to position [462, 0]
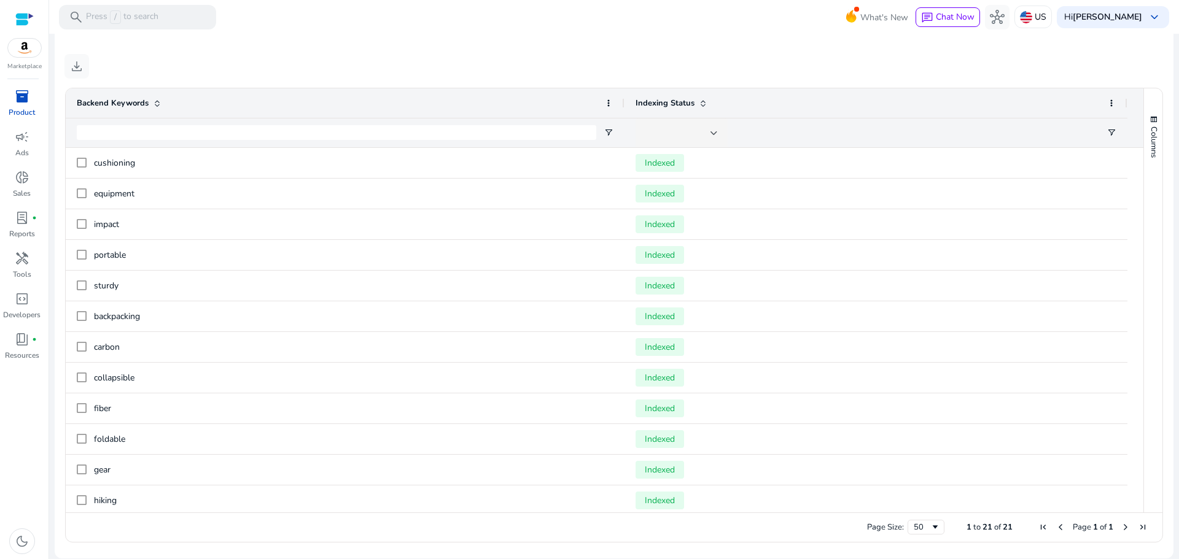
click at [1144, 288] on div "Columns" at bounding box center [1153, 300] width 18 height 424
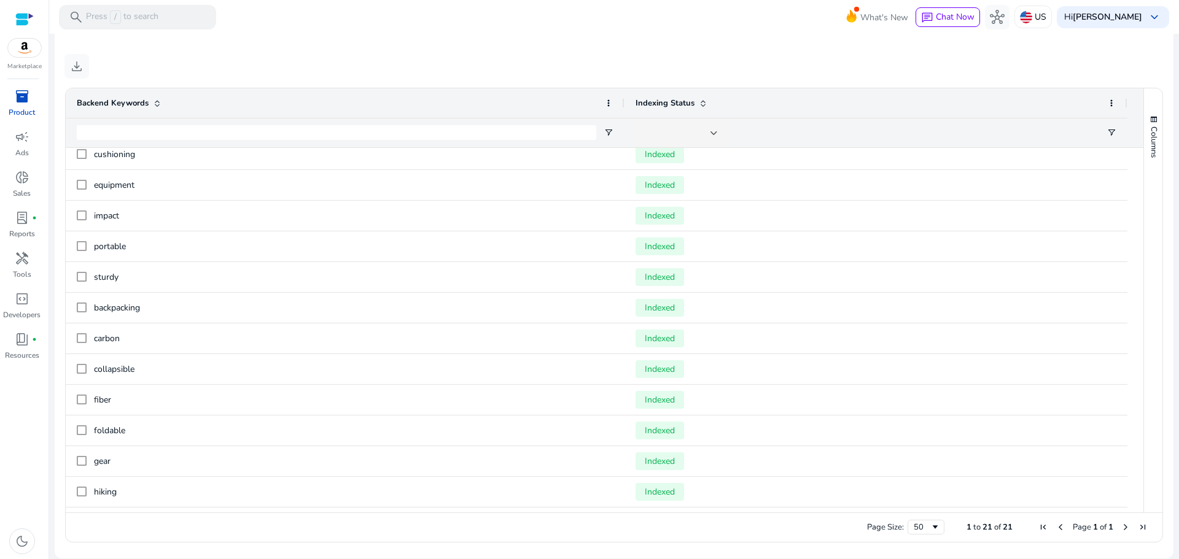
scroll to position [0, 0]
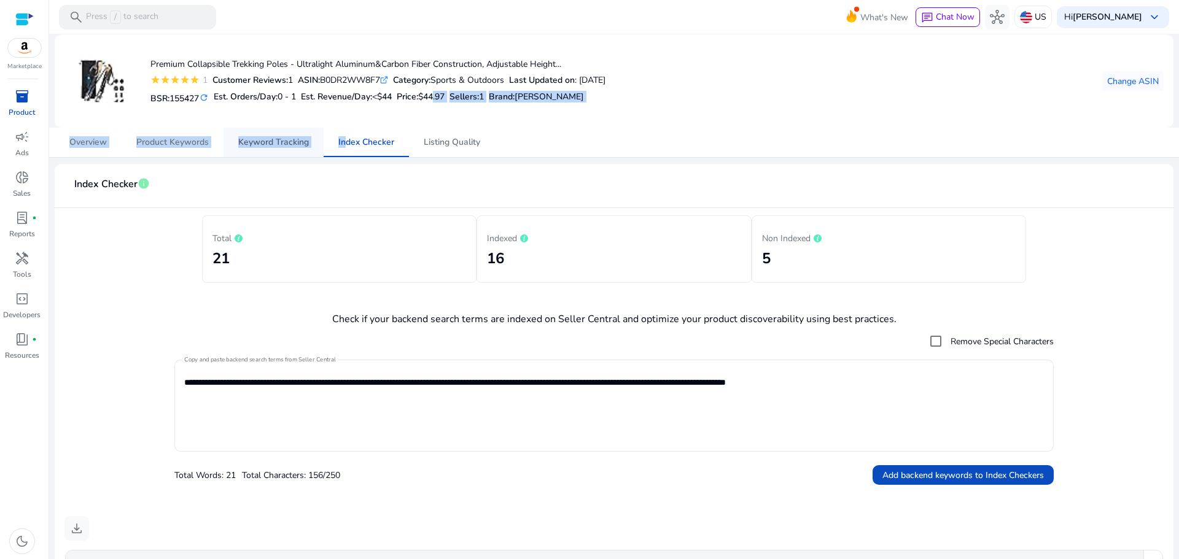
drag, startPoint x: 444, startPoint y: 114, endPoint x: 308, endPoint y: 154, distance: 142.2
click at [308, 154] on div "**********" at bounding box center [614, 528] width 1120 height 988
click at [293, 145] on span "Keyword Tracking" at bounding box center [273, 142] width 71 height 9
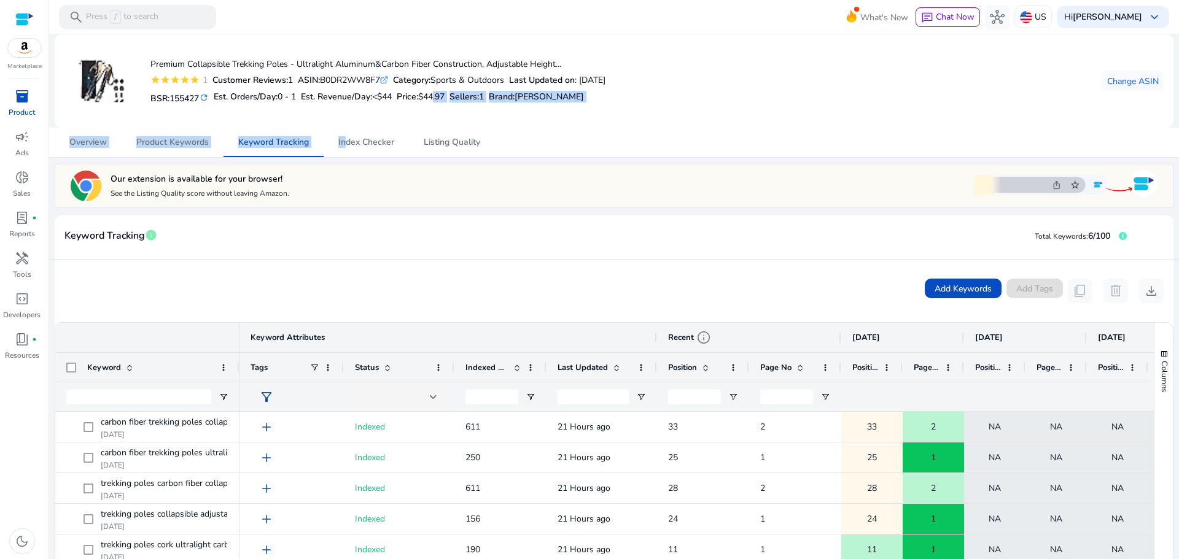
click at [813, 98] on div "Premium Collapsible Trekking Poles - Ultralight Aluminum&Carbon Fiber Construct…" at bounding box center [613, 81] width 1099 height 74
click at [190, 142] on span "Product Keywords" at bounding box center [172, 142] width 72 height 9
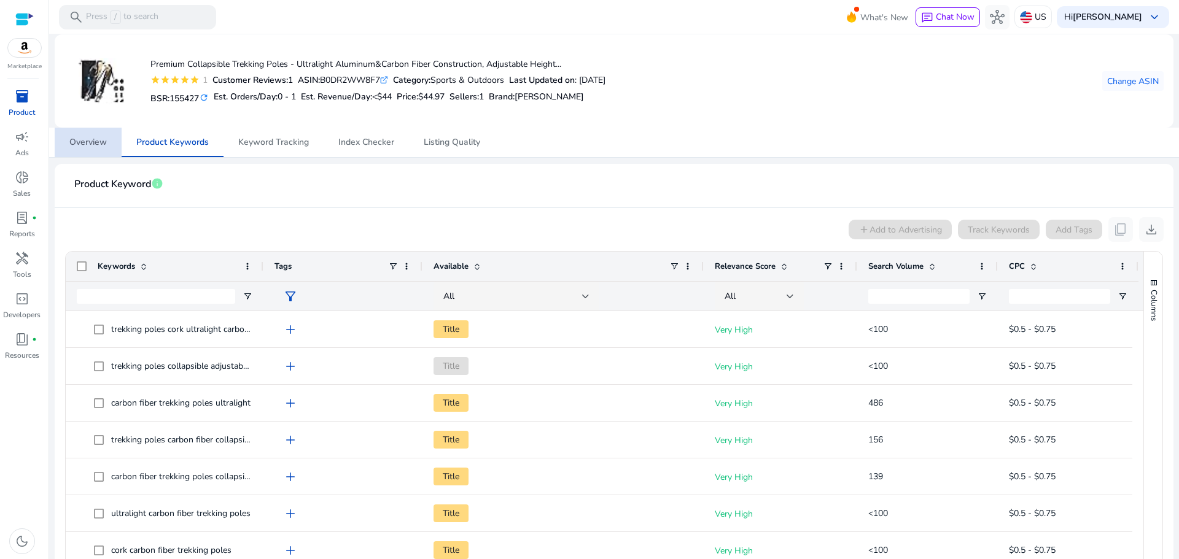
click at [103, 138] on span "Overview" at bounding box center [87, 142] width 37 height 9
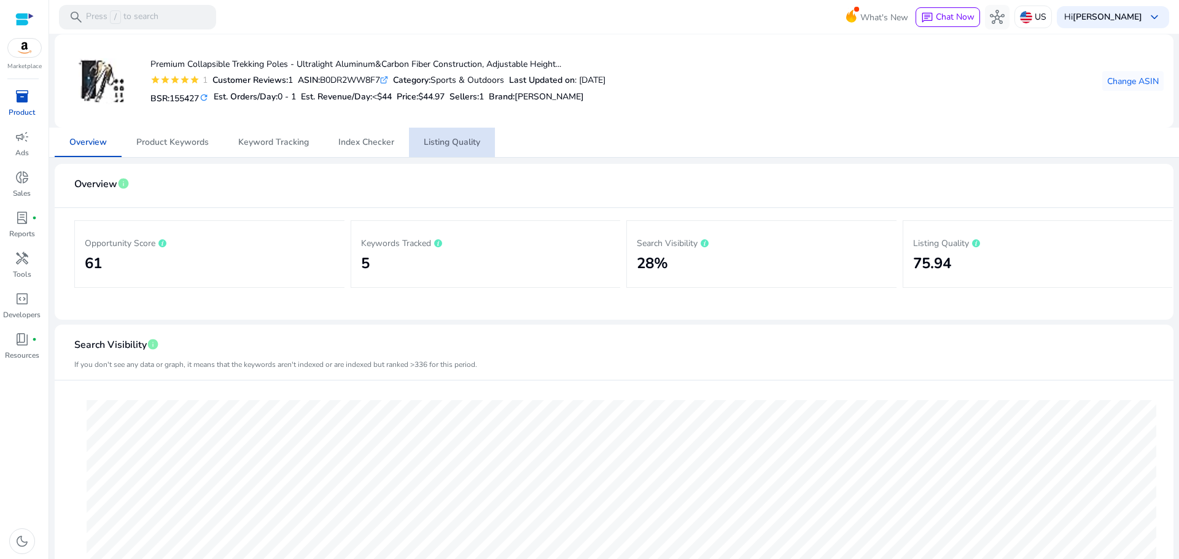
click at [444, 132] on span "Listing Quality" at bounding box center [452, 142] width 56 height 29
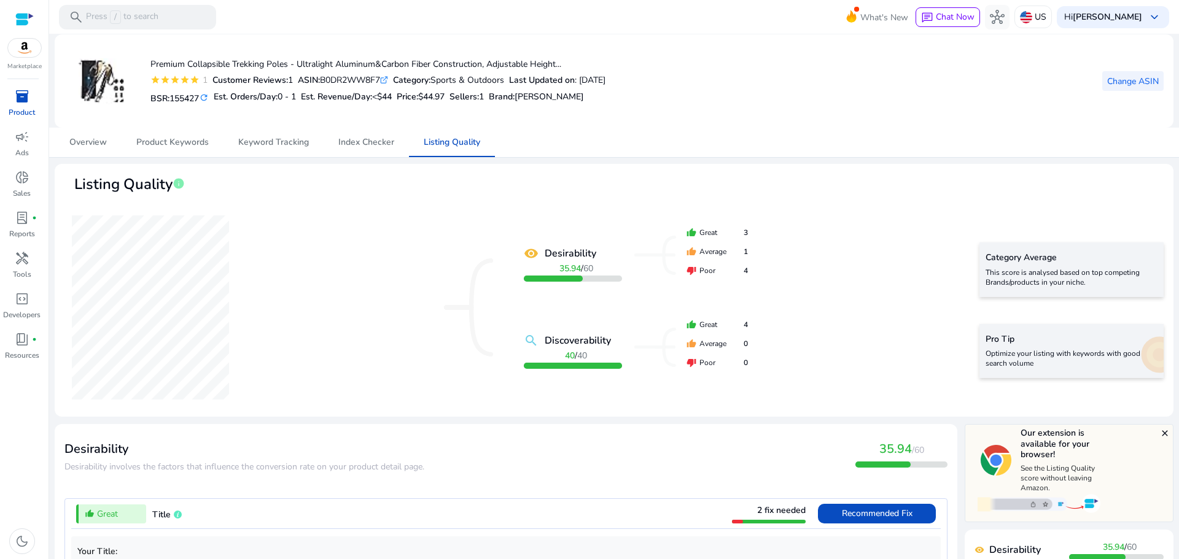
click at [1123, 77] on span "Change ASIN" at bounding box center [1133, 81] width 52 height 13
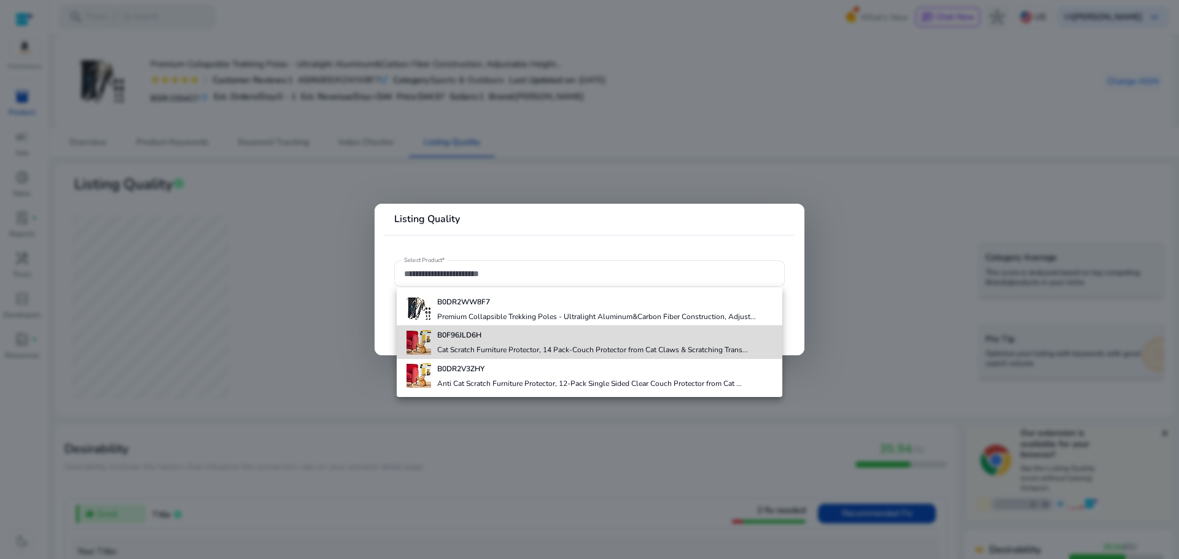
click at [478, 338] on b "B0F96JLD6H" at bounding box center [459, 335] width 44 height 10
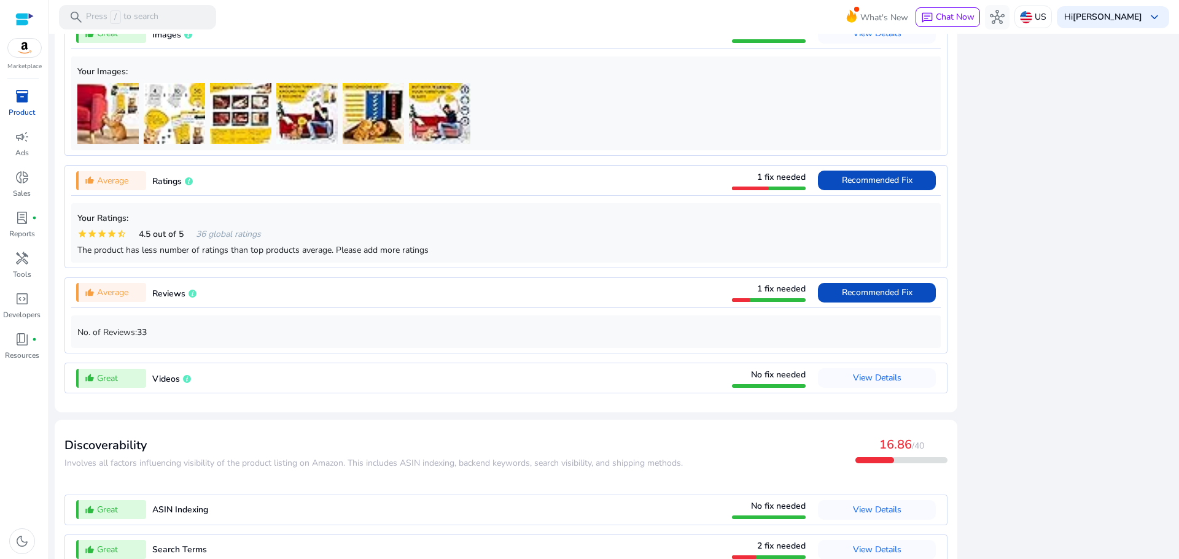
scroll to position [1034, 0]
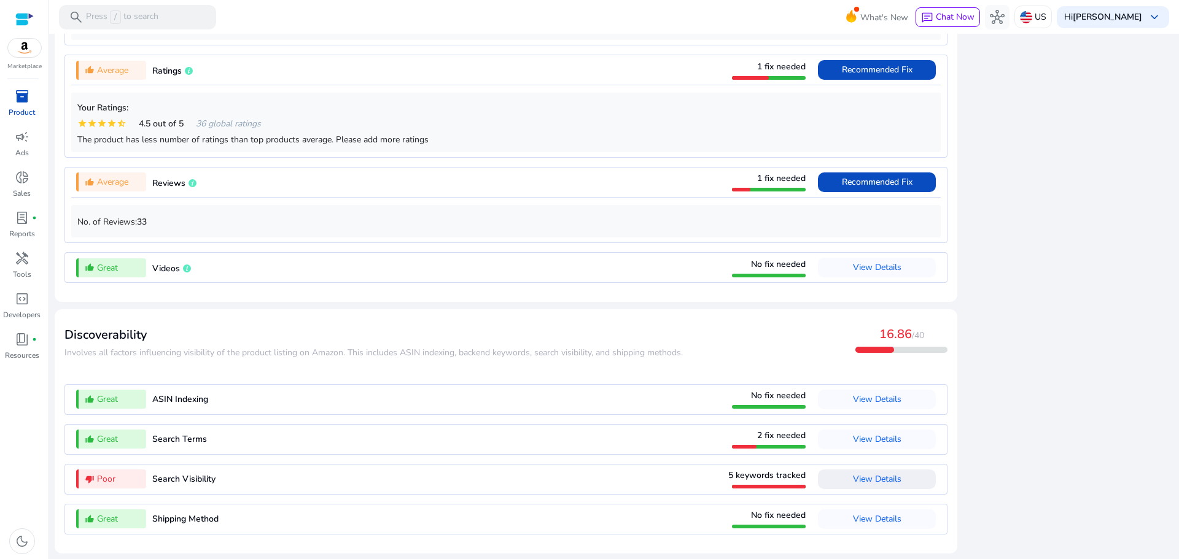
click at [900, 486] on span at bounding box center [877, 479] width 118 height 29
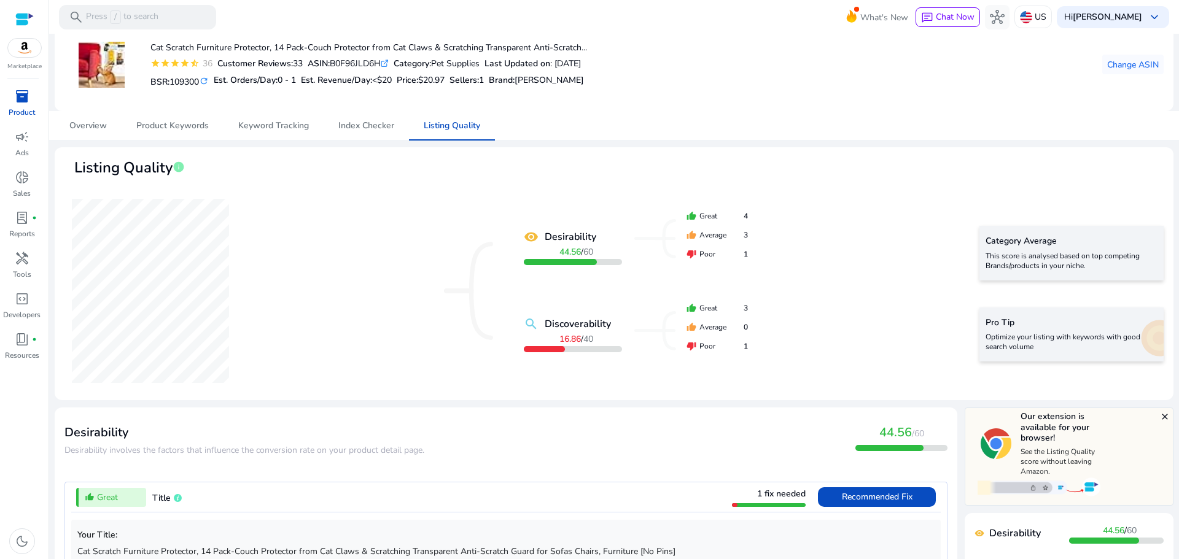
scroll to position [0, 0]
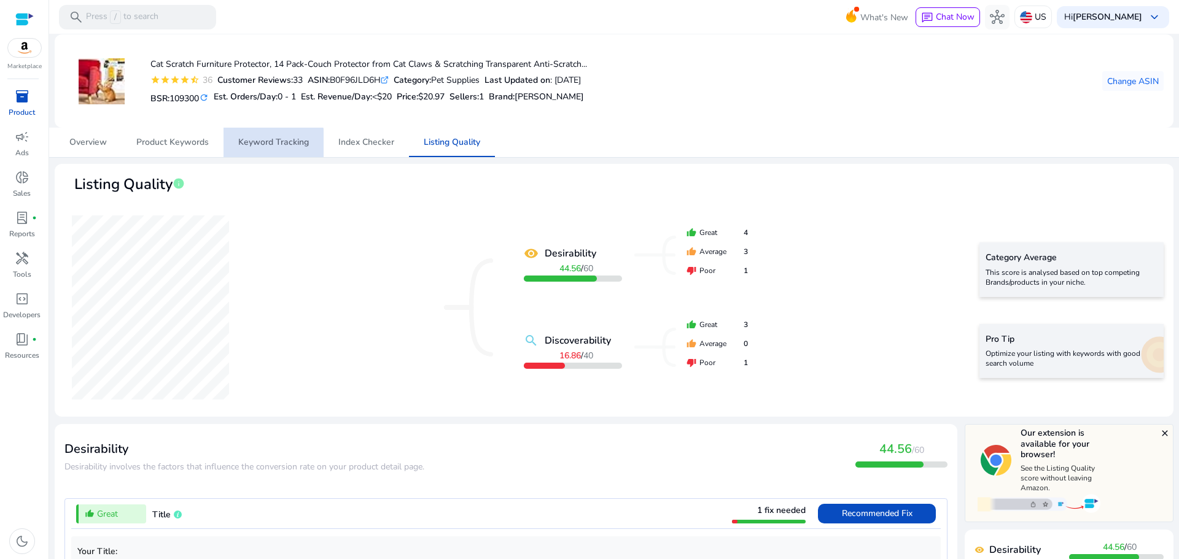
click at [266, 144] on span "Keyword Tracking" at bounding box center [273, 142] width 71 height 9
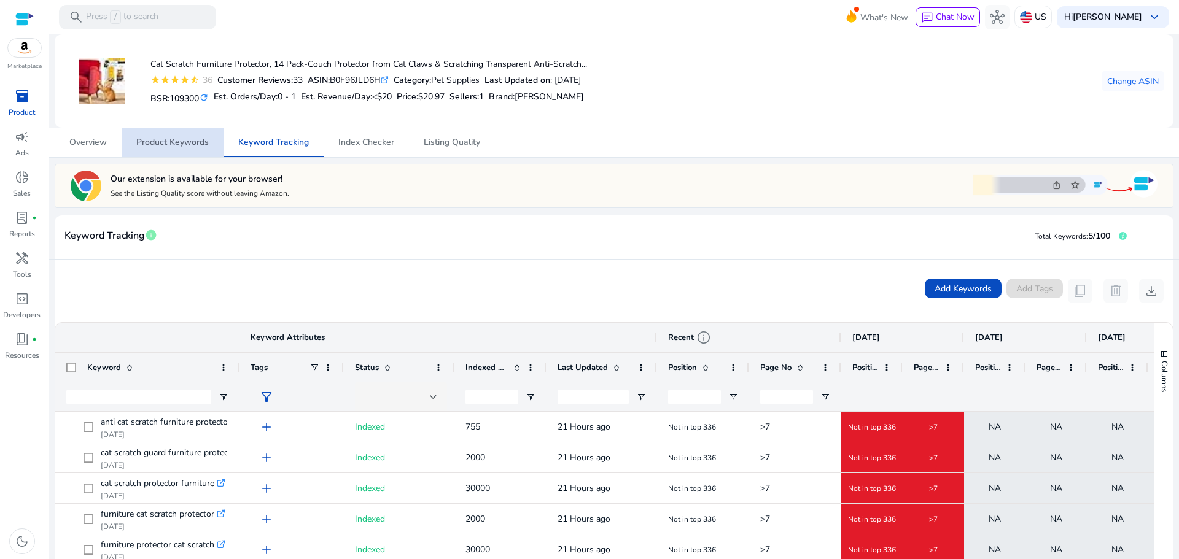
click at [203, 139] on span "Product Keywords" at bounding box center [172, 142] width 72 height 9
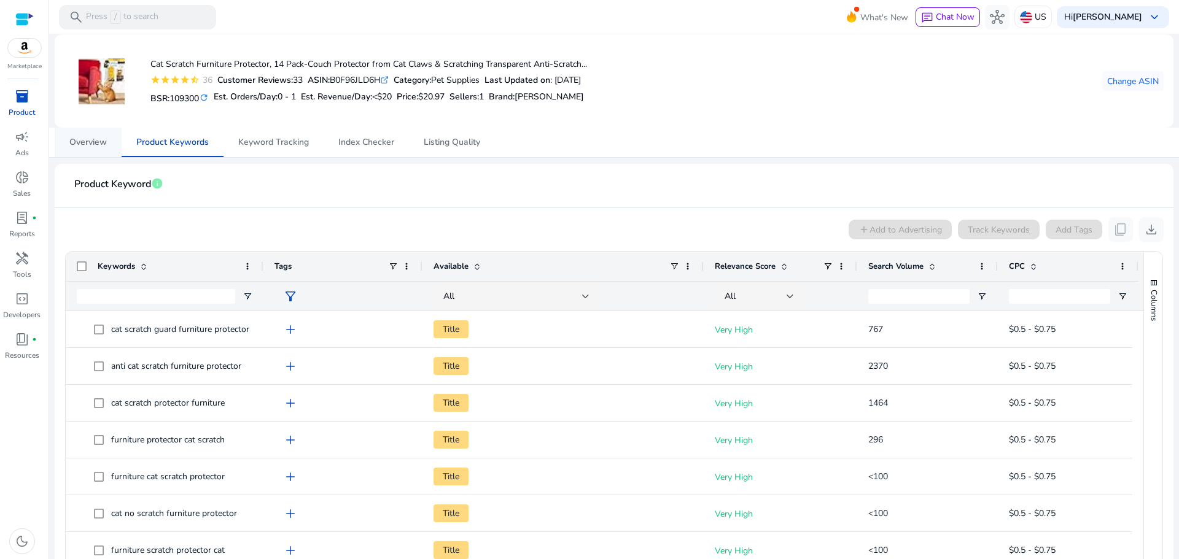
click at [83, 141] on span "Overview" at bounding box center [87, 142] width 37 height 9
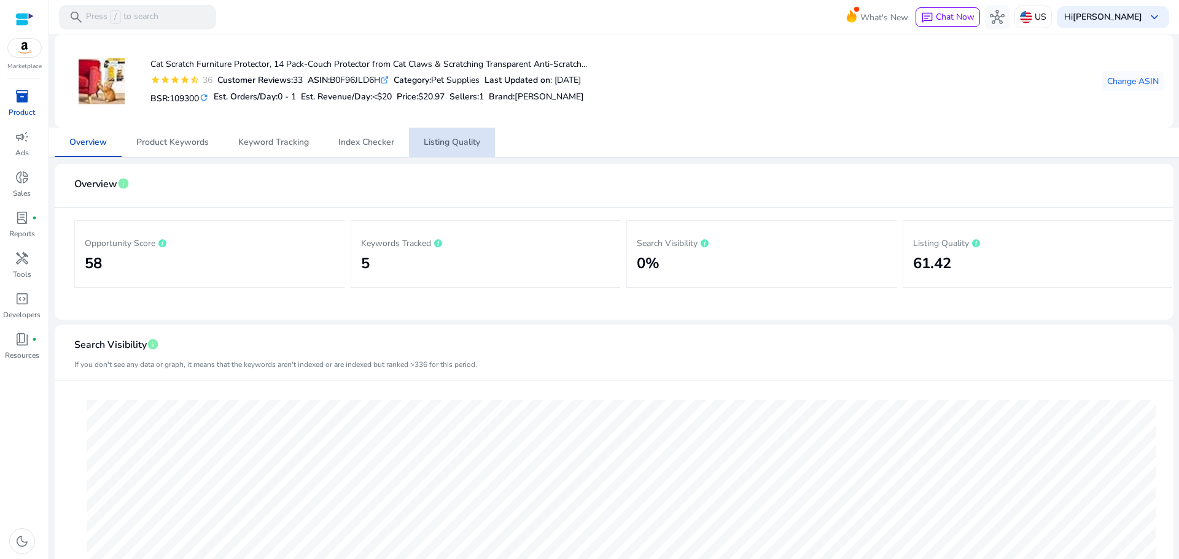
click at [443, 138] on span "Listing Quality" at bounding box center [452, 142] width 56 height 9
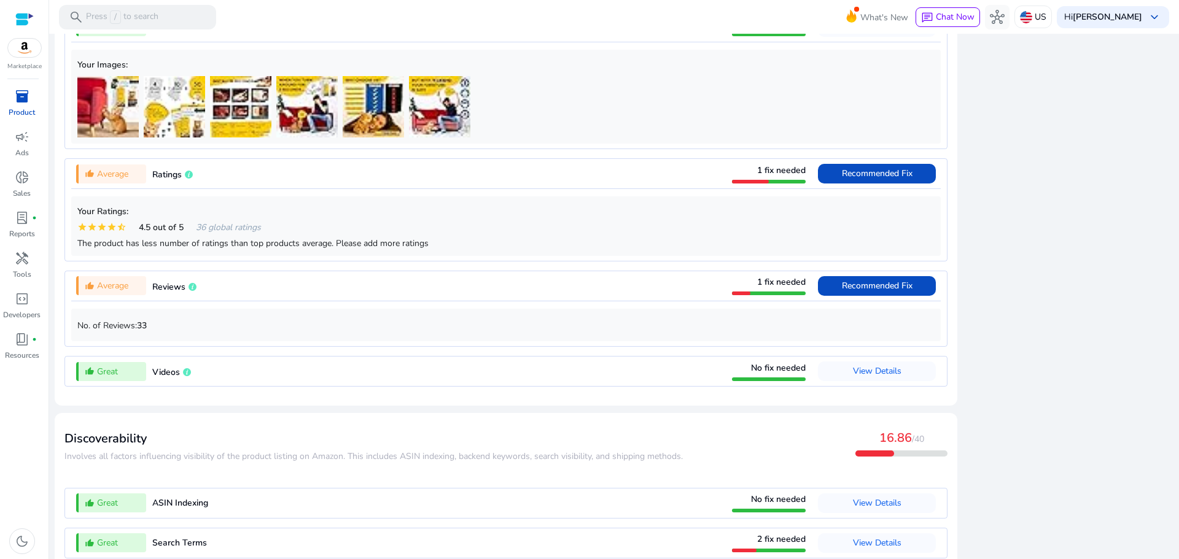
scroll to position [1034, 0]
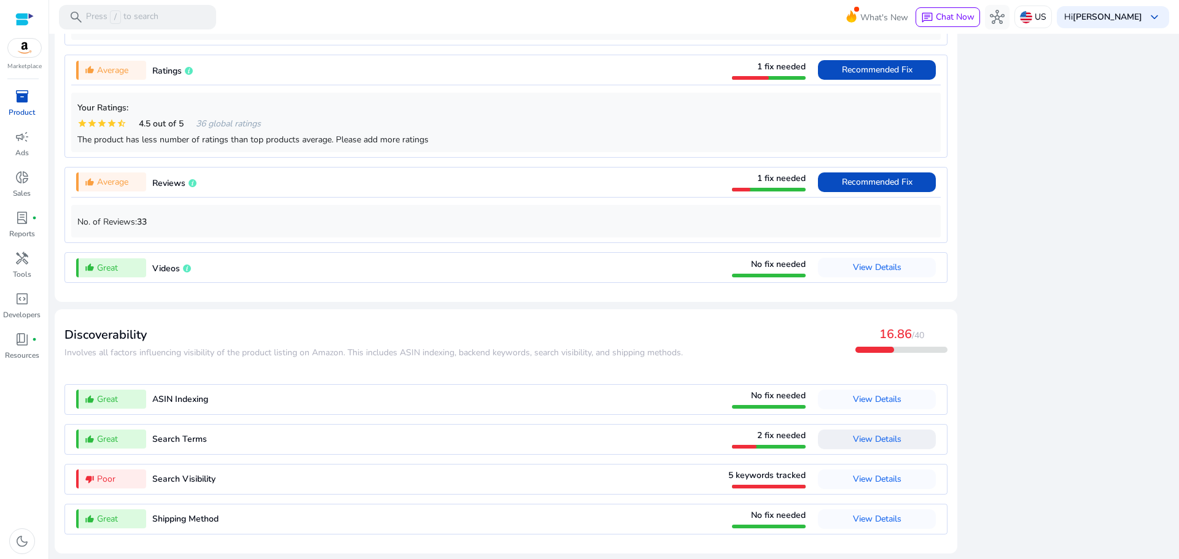
click at [864, 439] on span "View Details" at bounding box center [877, 439] width 48 height 12
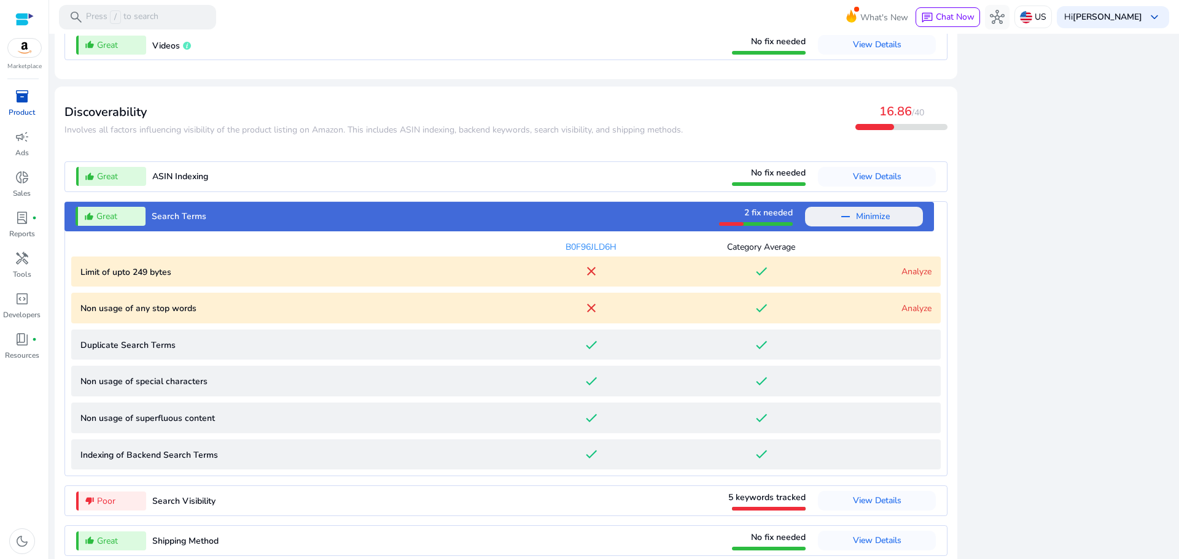
scroll to position [1279, 0]
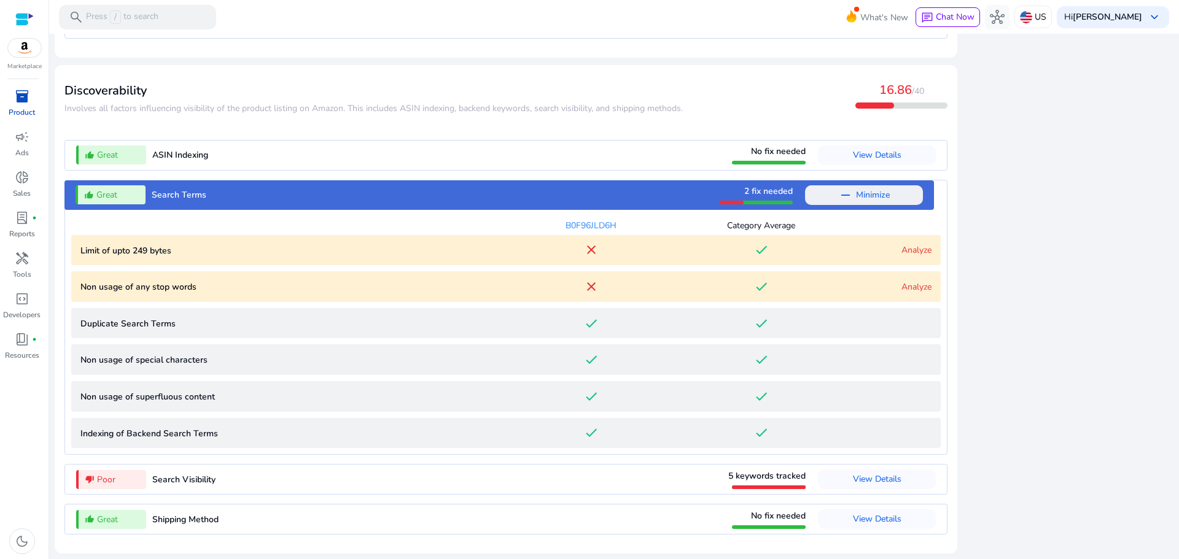
click at [907, 249] on link "Analyze" at bounding box center [916, 250] width 30 height 12
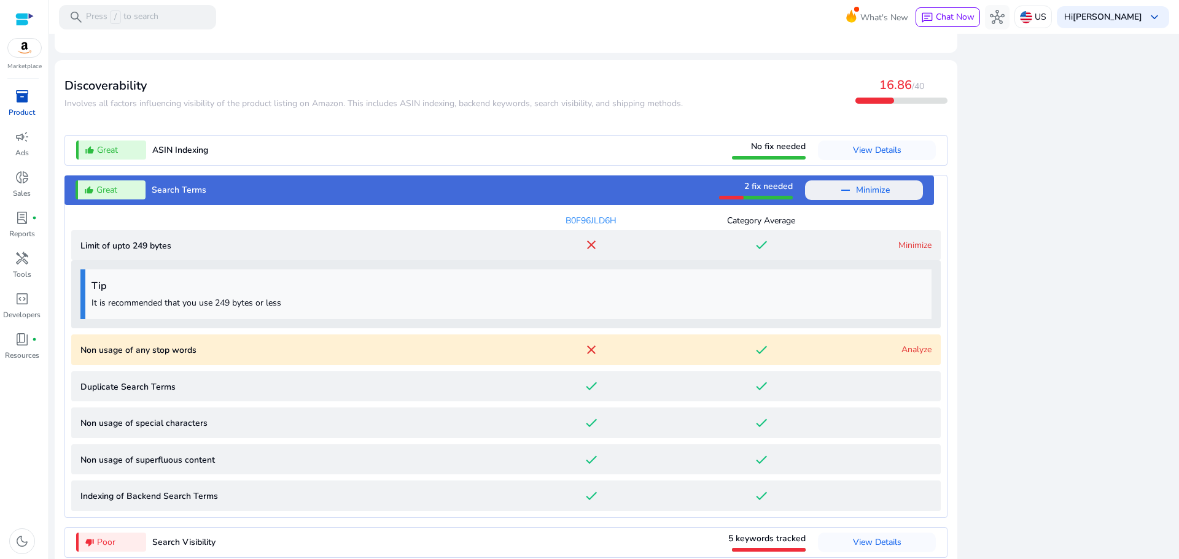
scroll to position [1347, 0]
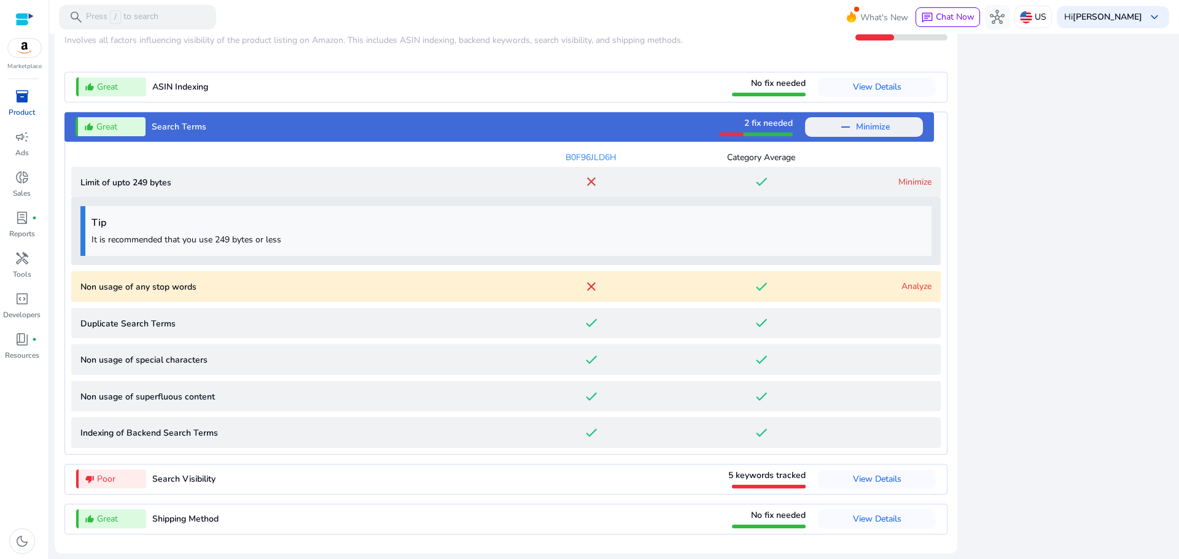
click at [912, 290] on link "Analyze" at bounding box center [916, 287] width 30 height 12
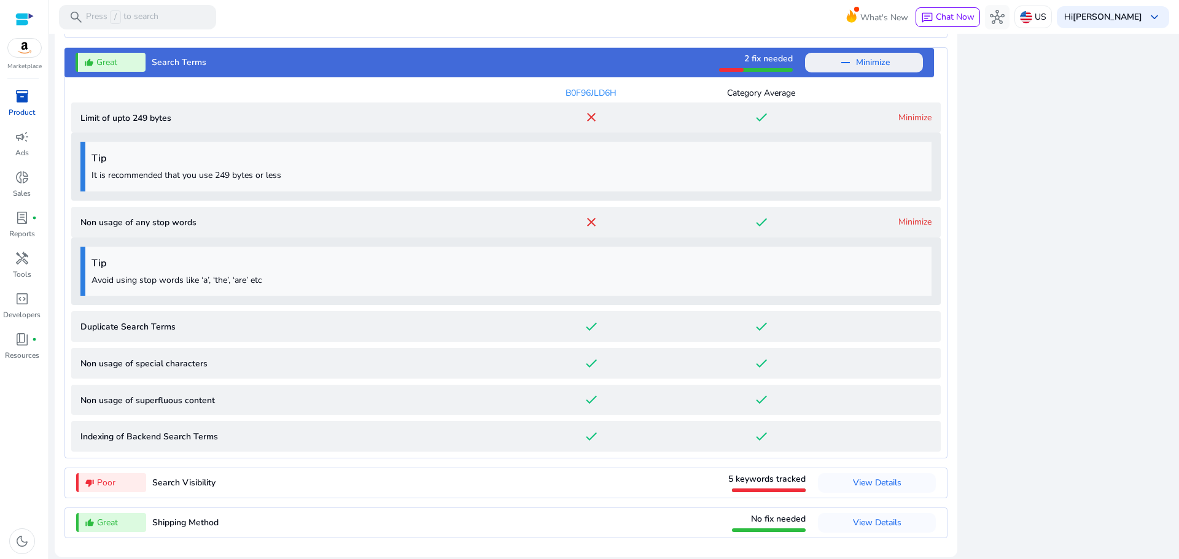
scroll to position [1415, 0]
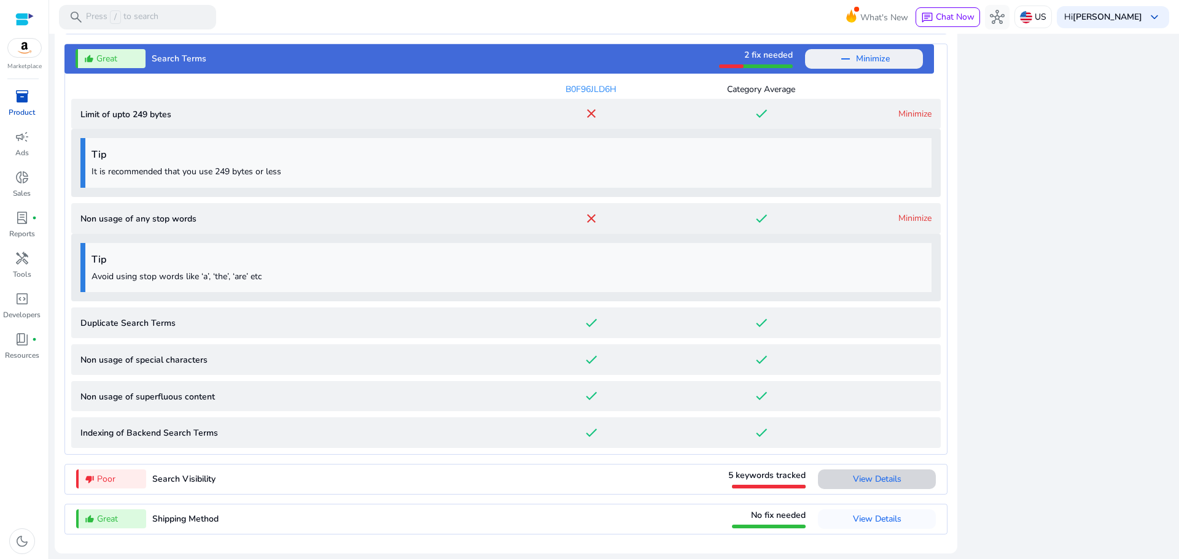
click at [889, 484] on span "View Details" at bounding box center [877, 479] width 48 height 12
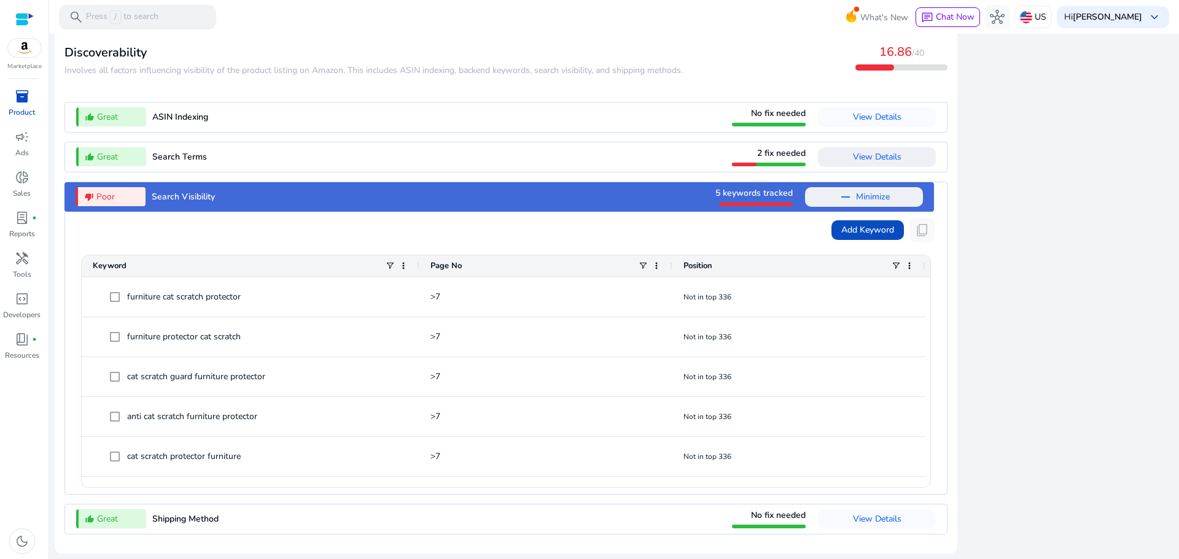
scroll to position [1317, 0]
drag, startPoint x: 1173, startPoint y: 484, endPoint x: 1178, endPoint y: 506, distance: 22.6
click at [1178, 506] on mat-sidenav-content "search Press / to search What's New chat Chat Now hub US Hi Mohammad Abidat key…" at bounding box center [613, 279] width 1129 height 559
click at [907, 268] on span at bounding box center [909, 266] width 10 height 10
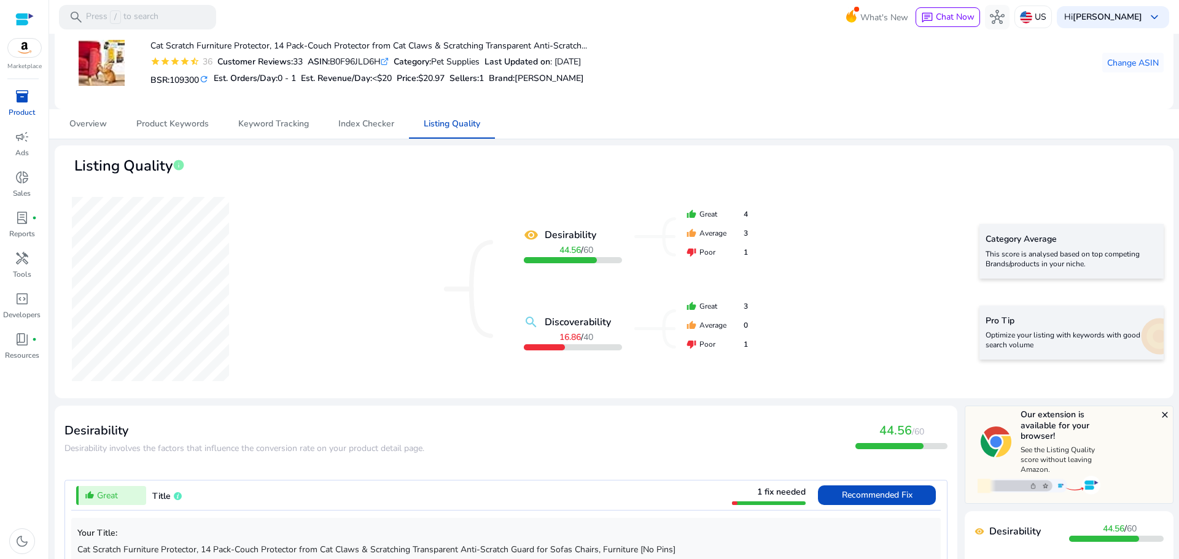
scroll to position [0, 0]
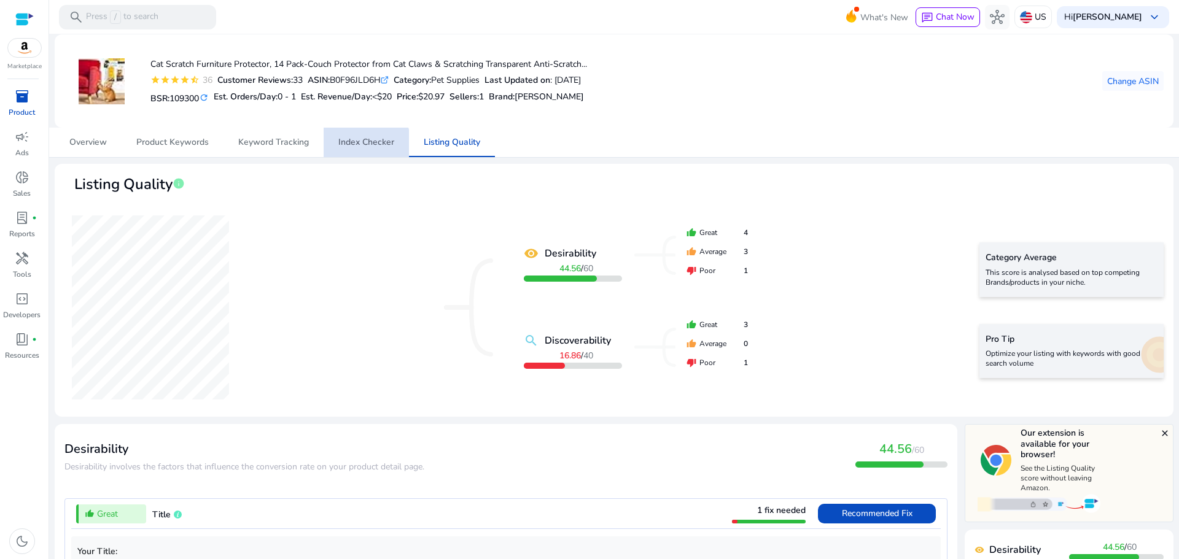
click at [365, 146] on span "Index Checker" at bounding box center [366, 142] width 56 height 9
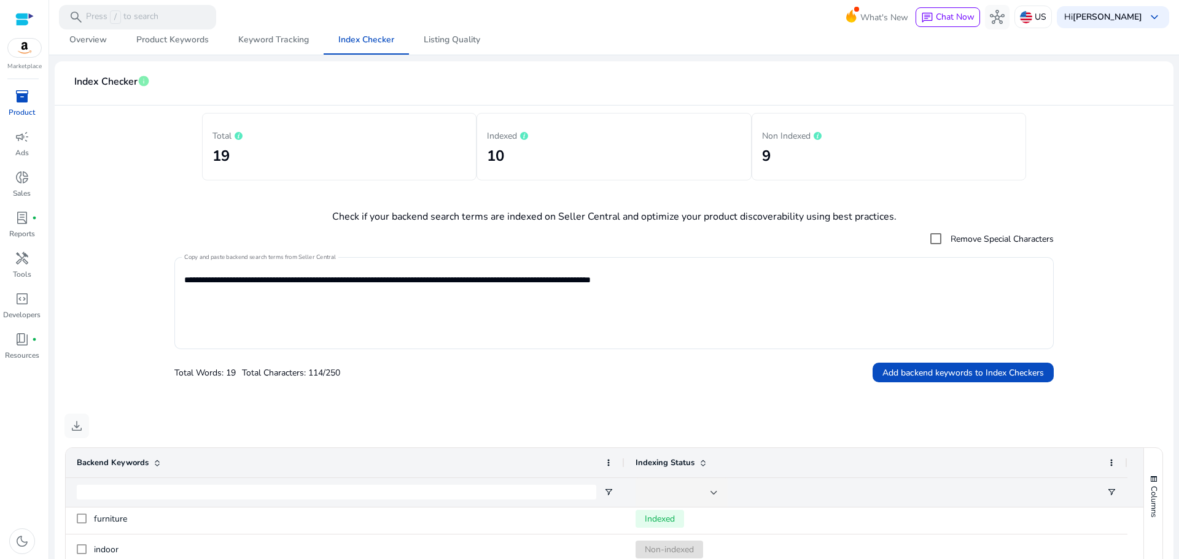
scroll to position [33, 0]
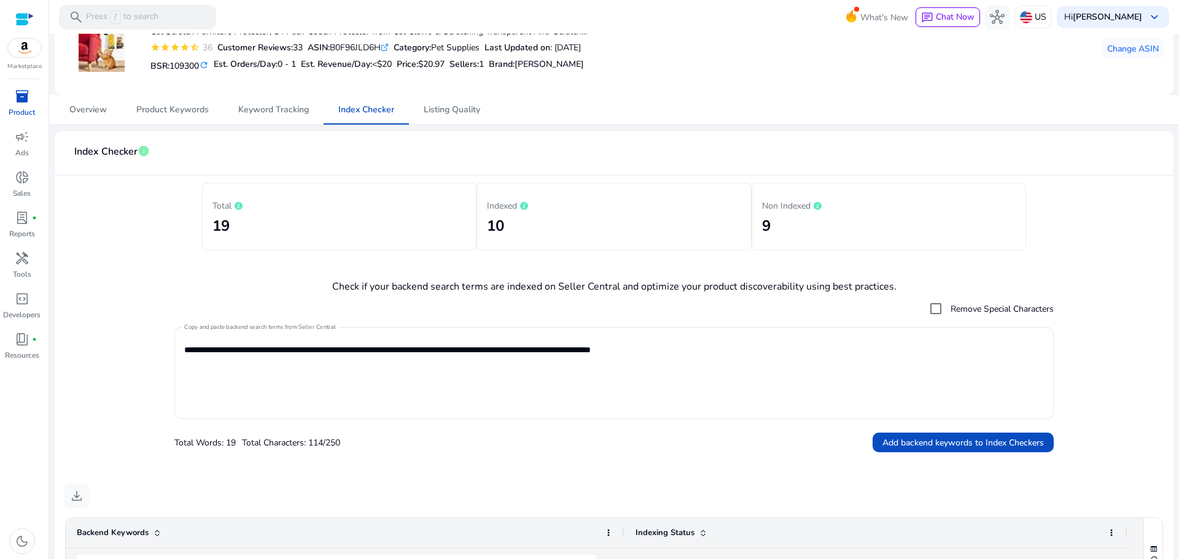
click at [1145, 189] on div "Total 19 Indexed 10 Non Indexed 9" at bounding box center [613, 217] width 1099 height 68
click at [1111, 51] on span "Change ASIN" at bounding box center [1133, 48] width 52 height 13
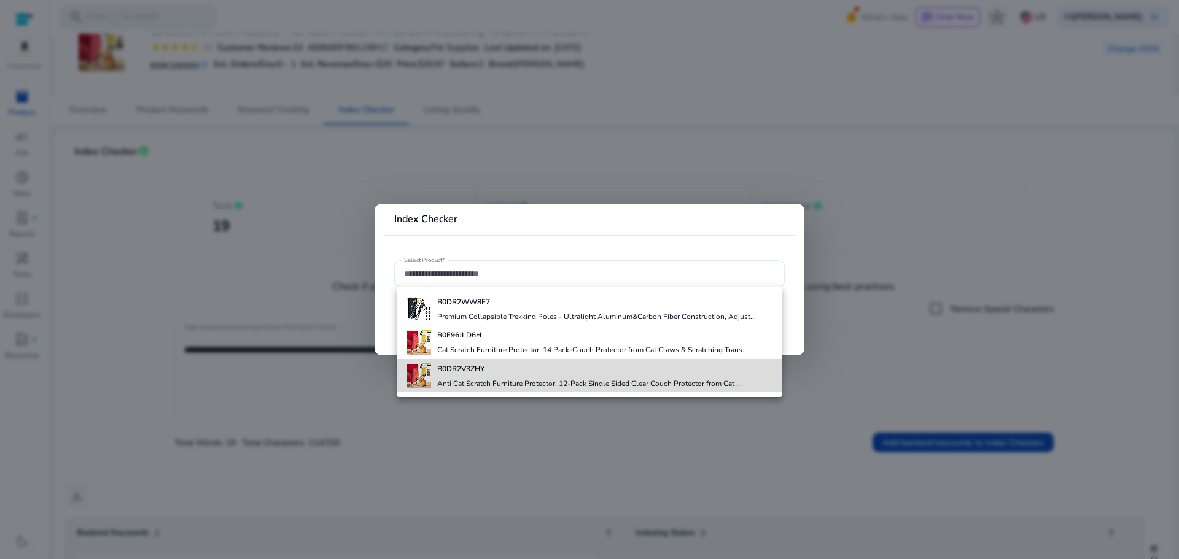
click at [531, 375] on div "B0DR2V3ZHY Anti Cat Scratch Furniture Protector, 12-Pack Single Sided Clear Cou…" at bounding box center [589, 375] width 304 height 33
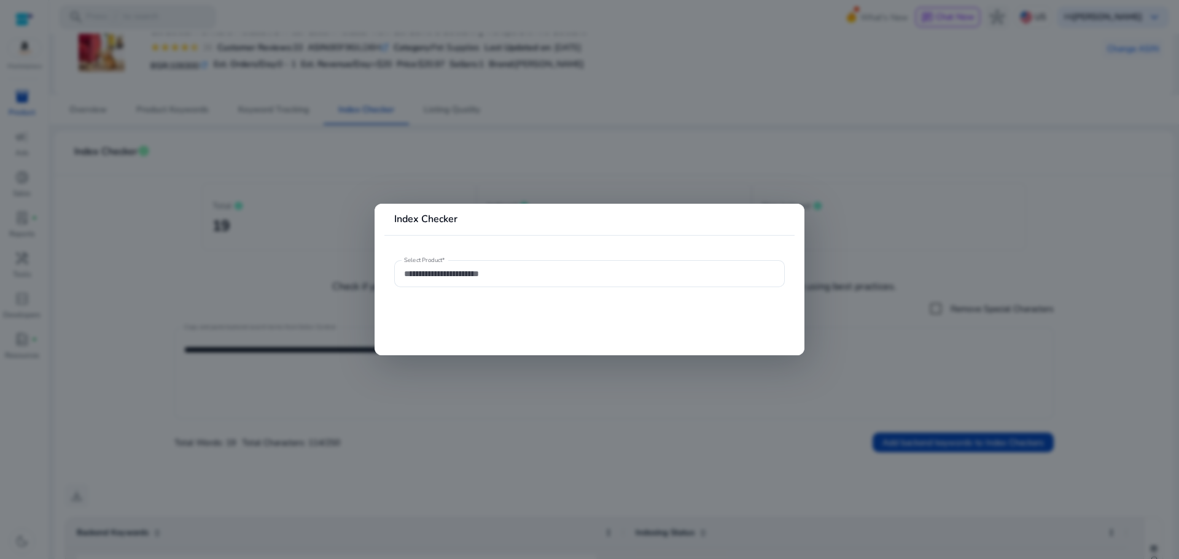
type input "**********"
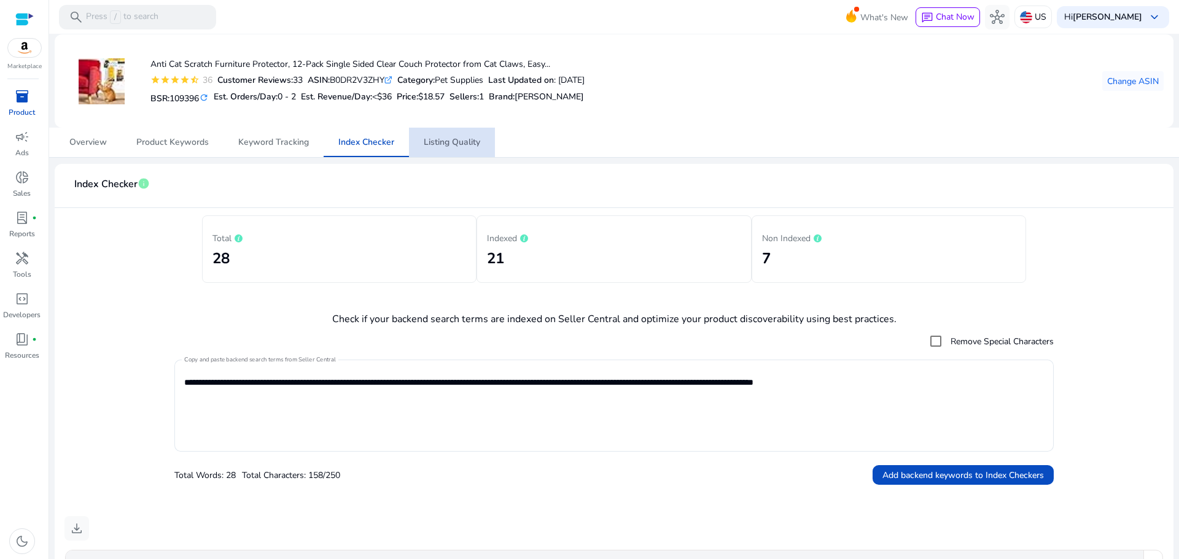
click at [457, 143] on span "Listing Quality" at bounding box center [452, 142] width 56 height 9
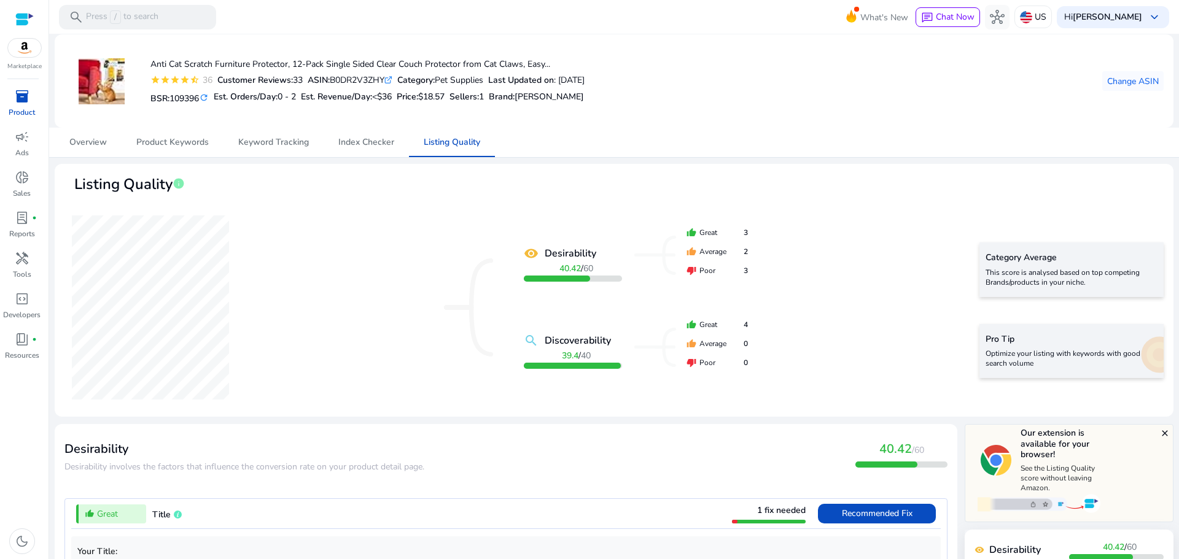
scroll to position [1043, 0]
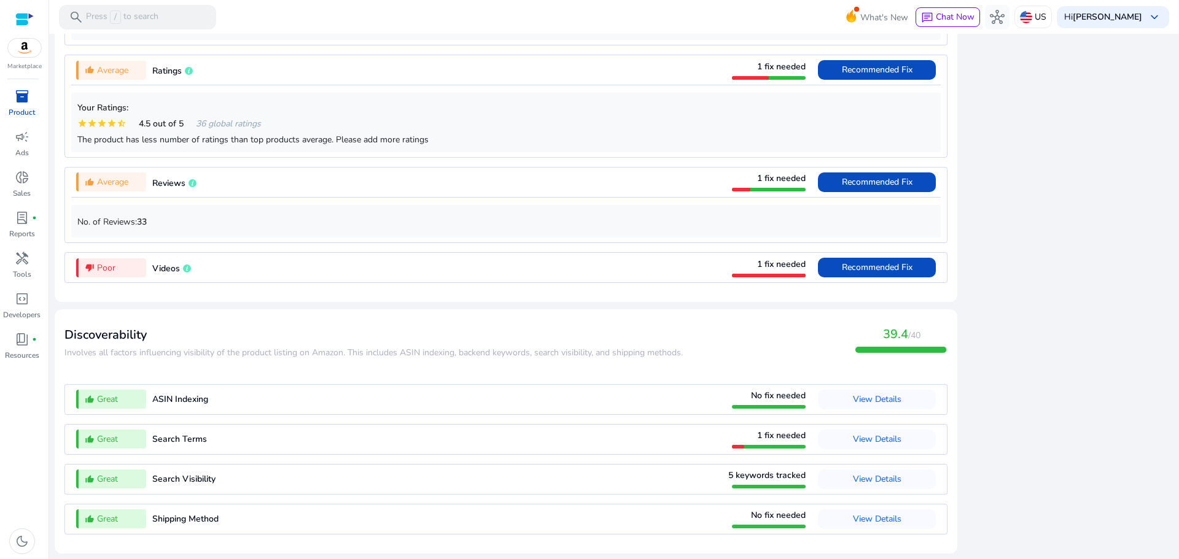
drag, startPoint x: 1124, startPoint y: 490, endPoint x: 1020, endPoint y: 588, distance: 143.3
click at [1020, 559] on html "We recommend switching to desktop view for the best experience. Marketplace inv…" at bounding box center [589, 279] width 1179 height 559
click at [875, 443] on span "View Details" at bounding box center [877, 439] width 48 height 12
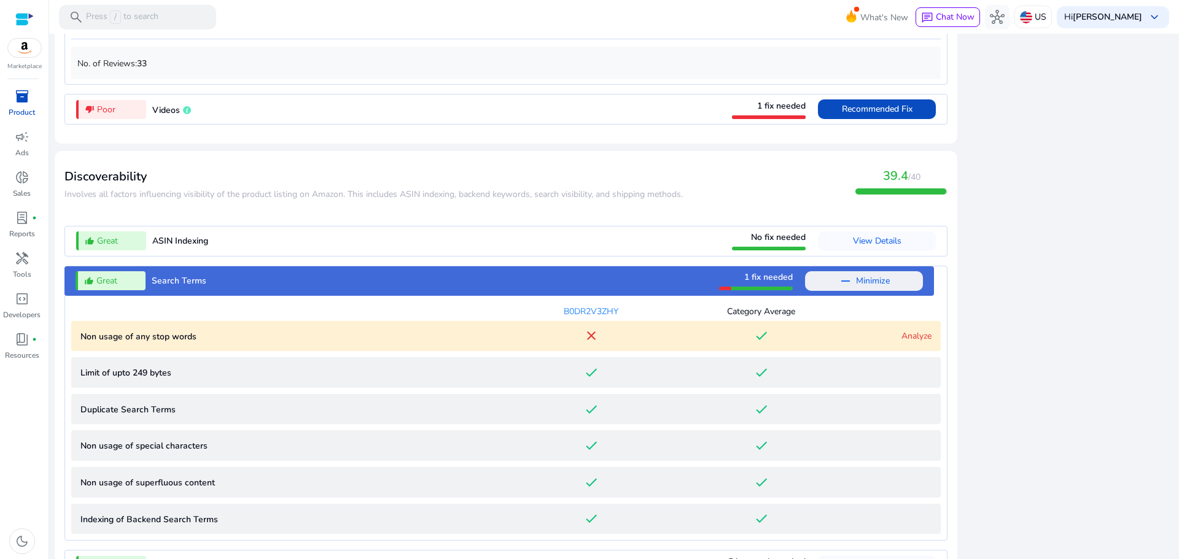
scroll to position [1287, 0]
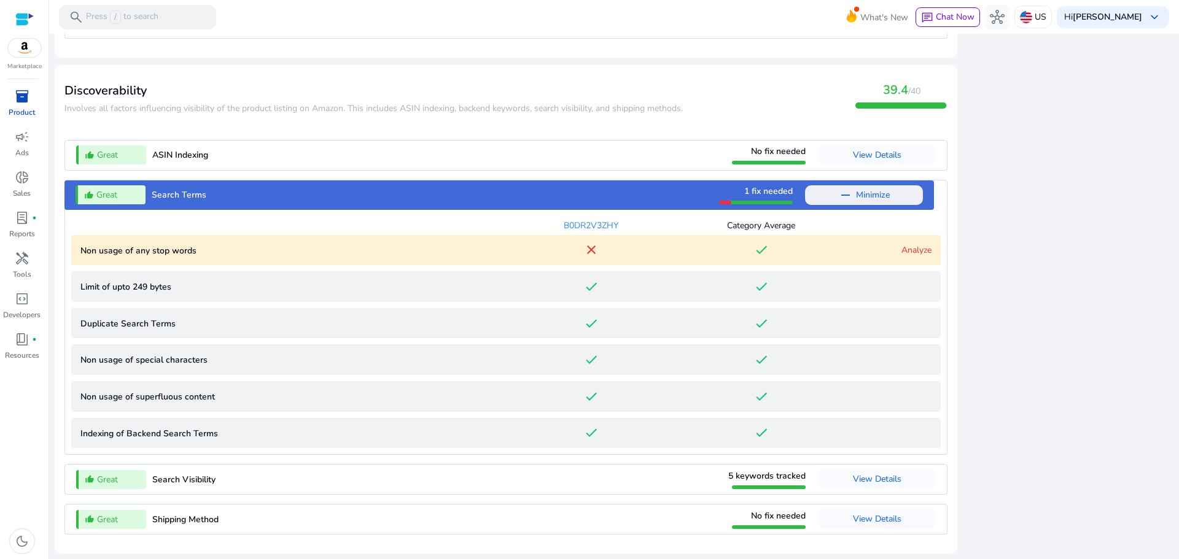
click at [911, 248] on link "Analyze" at bounding box center [916, 250] width 30 height 12
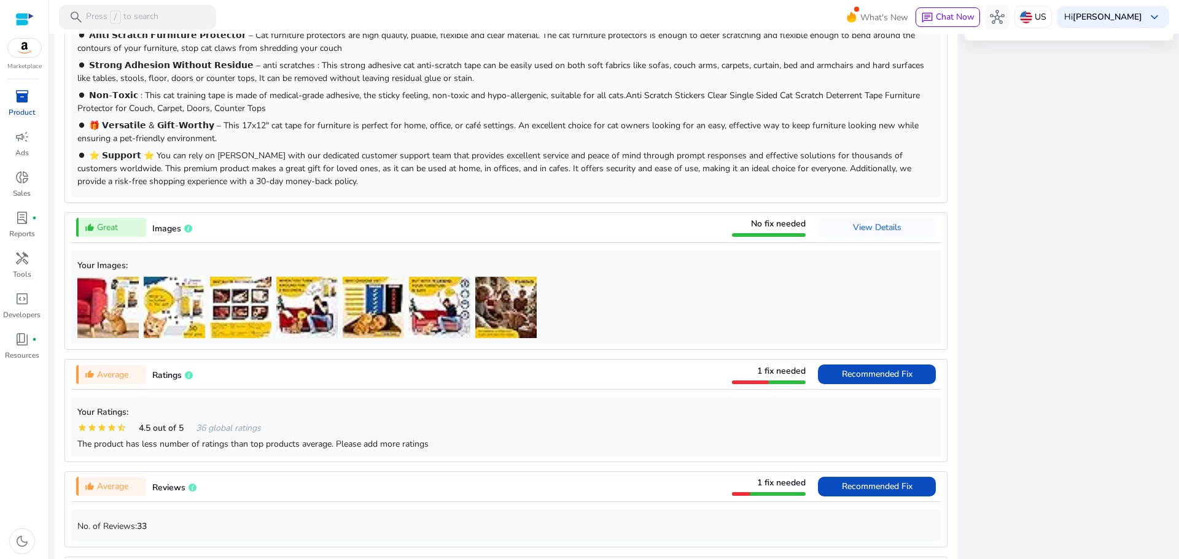
scroll to position [689, 0]
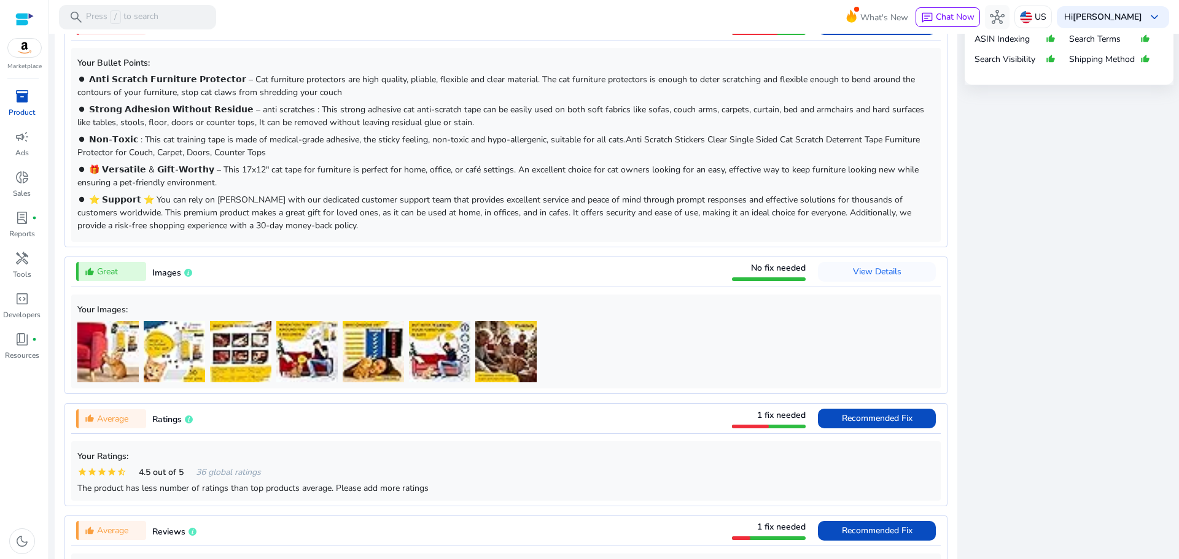
click at [1080, 419] on div "close Our extension is available for your browser! See the Listing Quality scor…" at bounding box center [1068, 477] width 209 height 1485
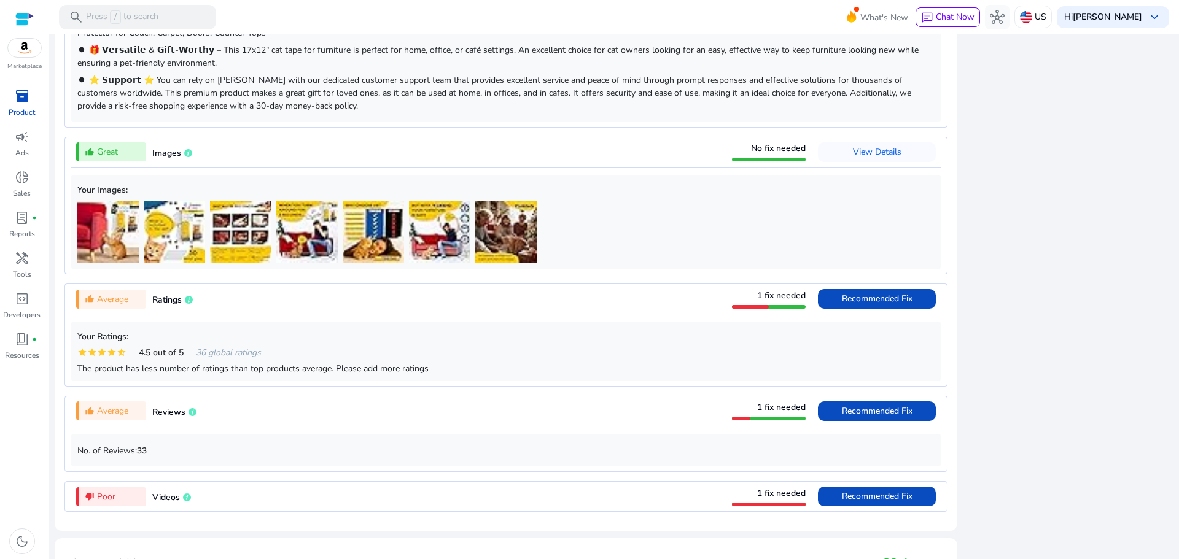
scroll to position [826, 0]
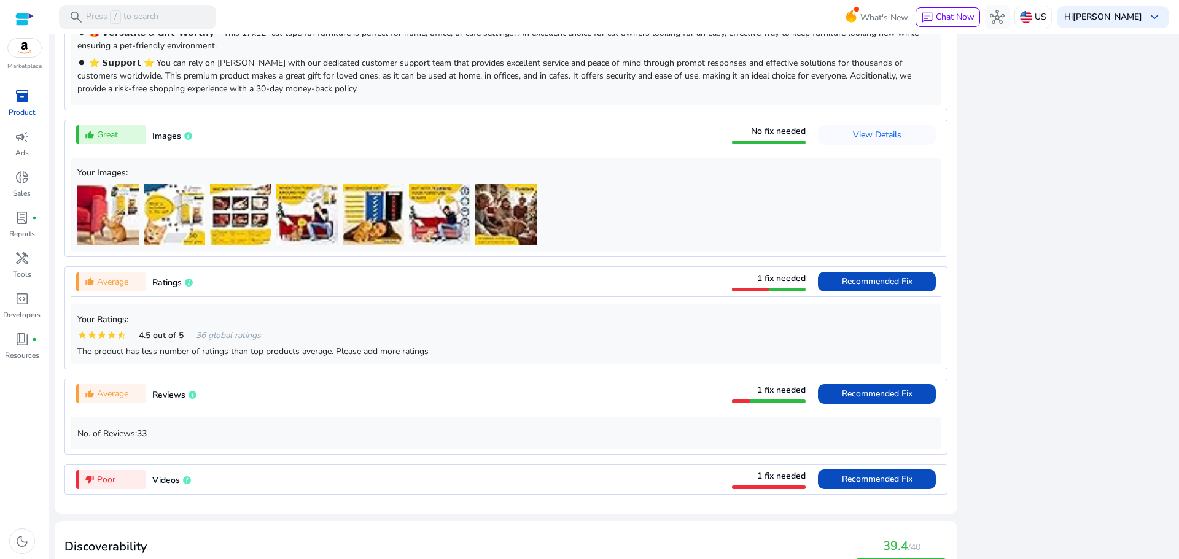
click at [1137, 297] on div "close Our extension is available for your browser! See the Listing Quality scor…" at bounding box center [1068, 340] width 209 height 1485
drag, startPoint x: 1137, startPoint y: 297, endPoint x: 1176, endPoint y: 312, distance: 41.6
click at [1176, 312] on mat-sidenav-content "search Press / to search What's New chat Chat Now hub US Hi [PERSON_NAME] keybo…" at bounding box center [613, 279] width 1129 height 559
click at [1096, 317] on div "close Our extension is available for your browser! See the Listing Quality scor…" at bounding box center [1068, 340] width 209 height 1485
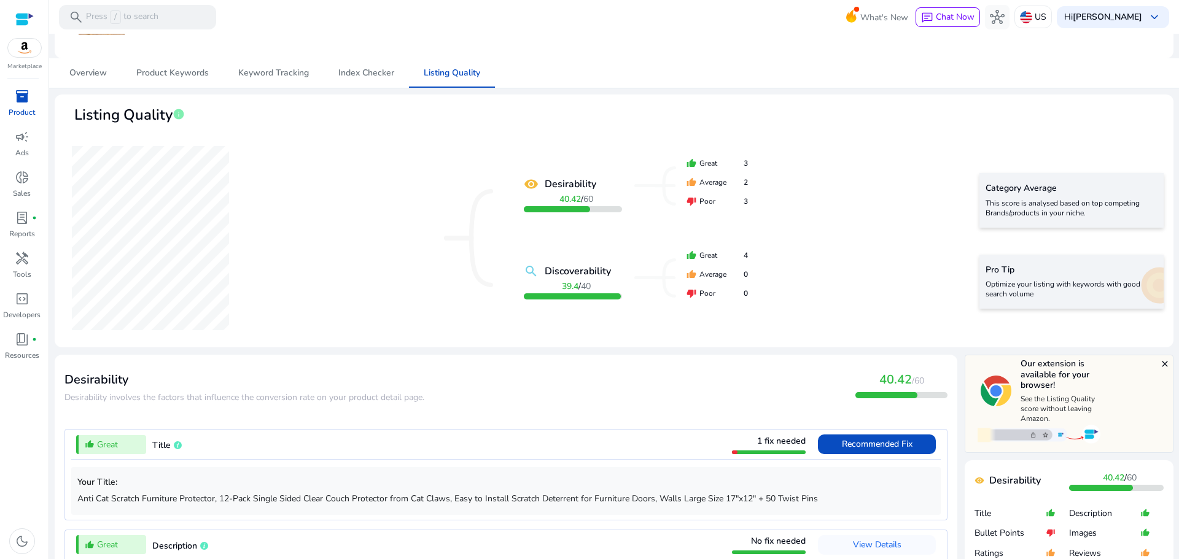
scroll to position [0, 0]
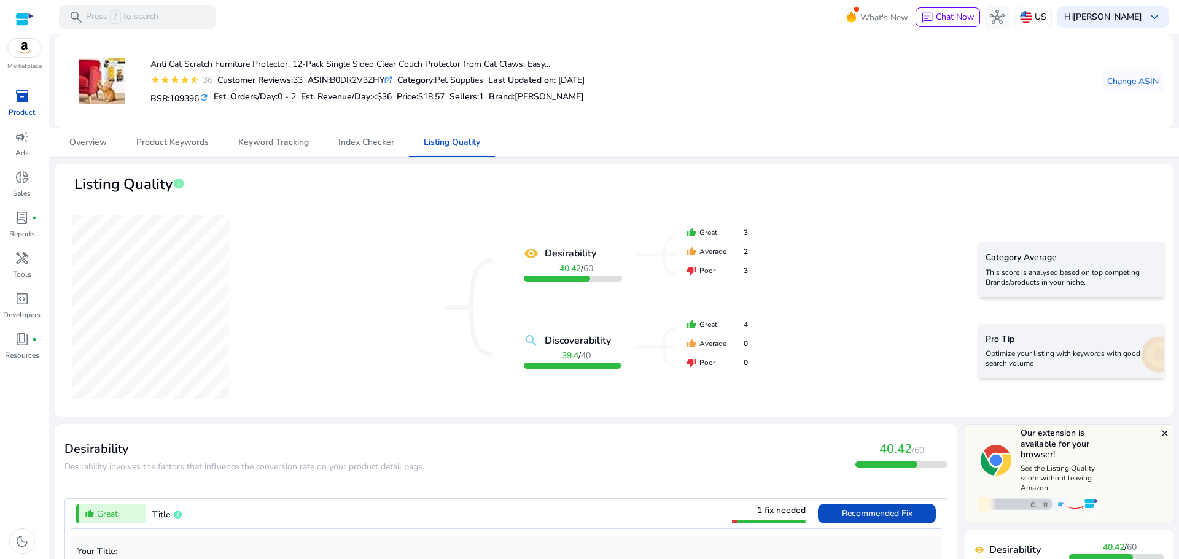
drag, startPoint x: 1170, startPoint y: 50, endPoint x: 1178, endPoint y: 140, distance: 90.0
click at [1178, 140] on mat-sidenav-content "search Press / to search What's New chat Chat Now hub US Hi [PERSON_NAME] keybo…" at bounding box center [613, 279] width 1129 height 559
click at [781, 76] on div "Anti Cat Scratch Furniture Protector, 12-Pack Single Sided Clear Couch Protecto…" at bounding box center [613, 81] width 1099 height 74
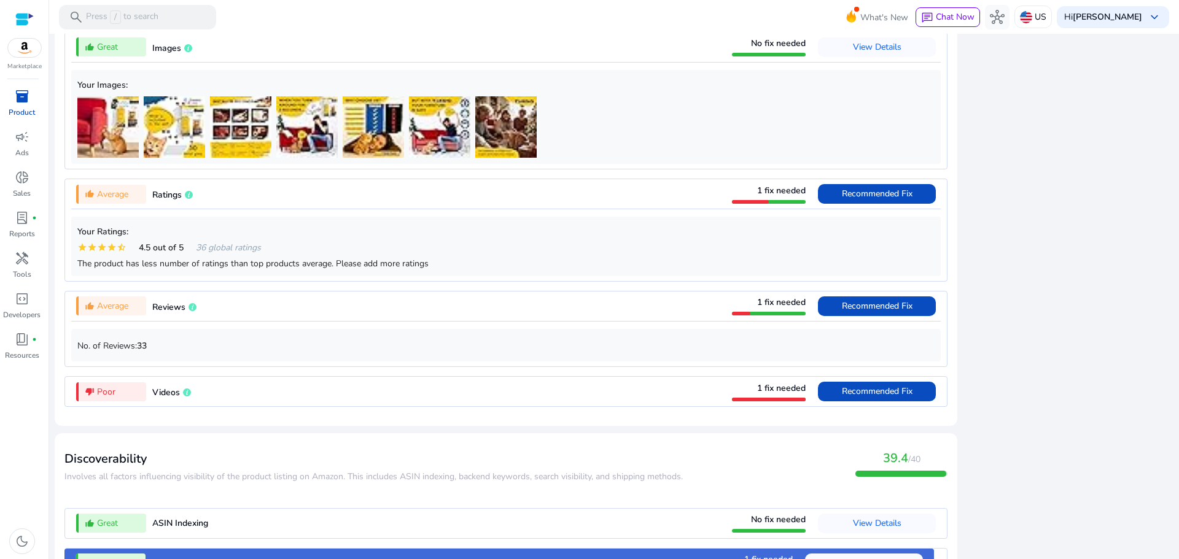
scroll to position [914, 0]
click at [1029, 313] on div "close Our extension is available for your browser! See the Listing Quality scor…" at bounding box center [1068, 252] width 209 height 1485
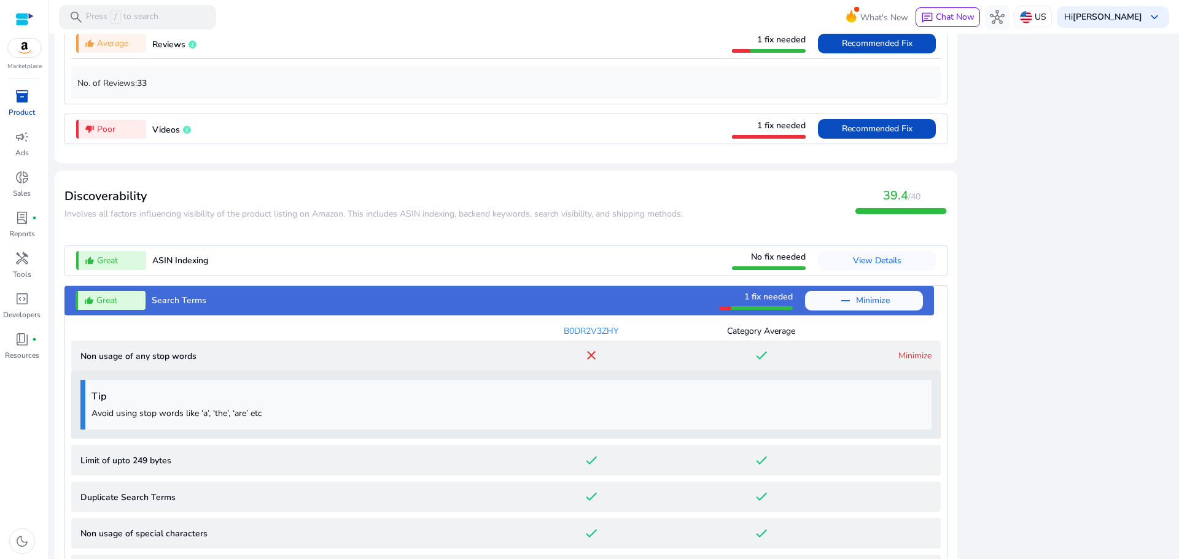
scroll to position [1172, 0]
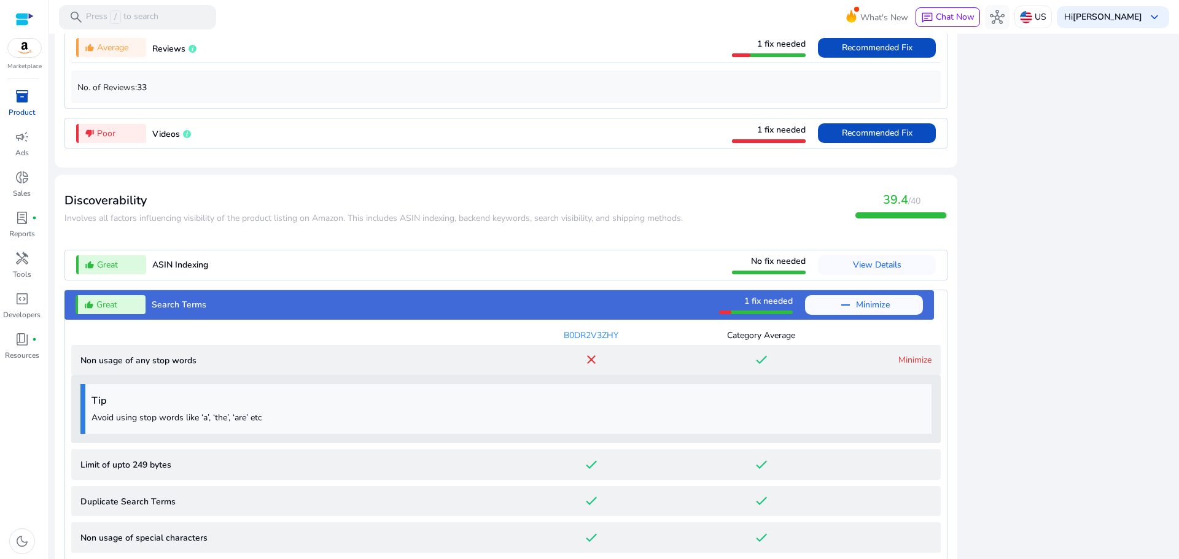
click at [220, 268] on div "thumb_up_alt Great ASIN Indexing No fix needed View Details" at bounding box center [505, 264] width 869 height 29
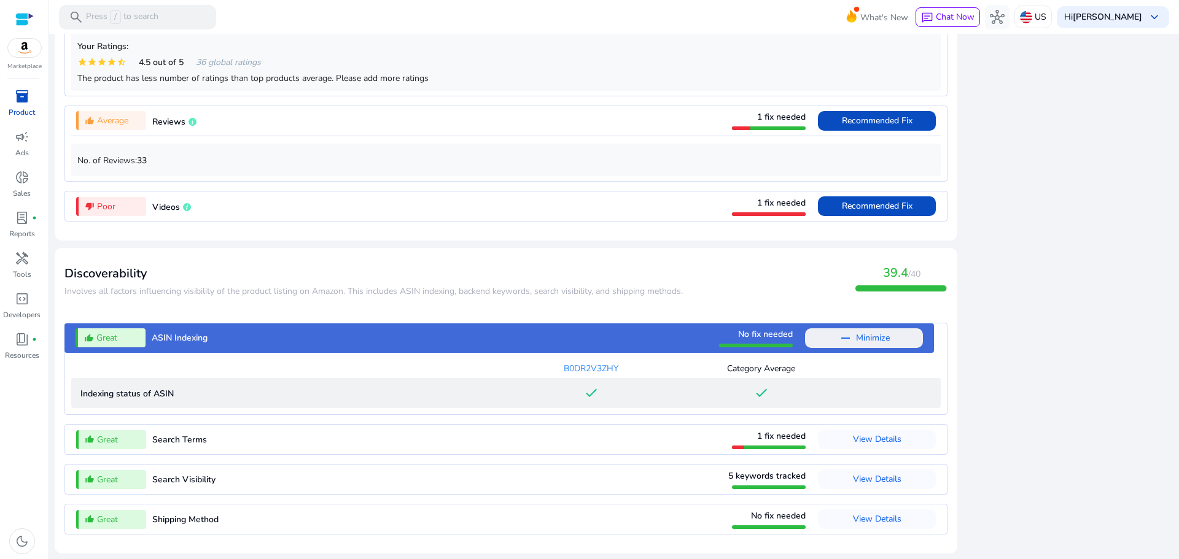
click at [862, 338] on span "Minimize" at bounding box center [873, 338] width 34 height 20
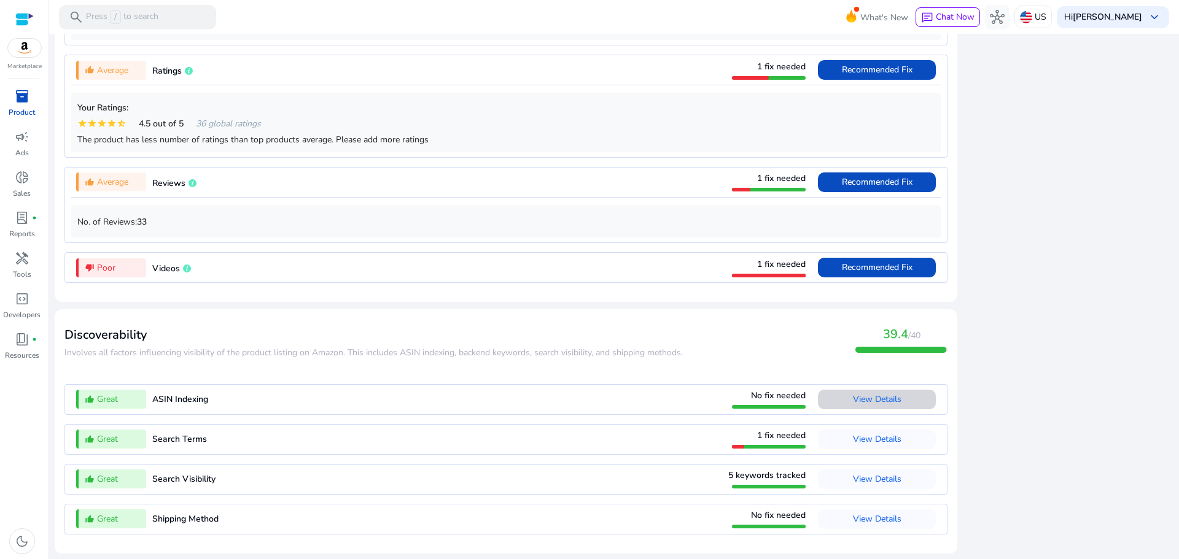
scroll to position [1043, 0]
click at [1173, 432] on mat-sidenav-content "search Press / to search What's New chat Chat Now hub US Hi [PERSON_NAME] keybo…" at bounding box center [613, 279] width 1129 height 559
click at [873, 474] on span "View Details" at bounding box center [877, 479] width 48 height 12
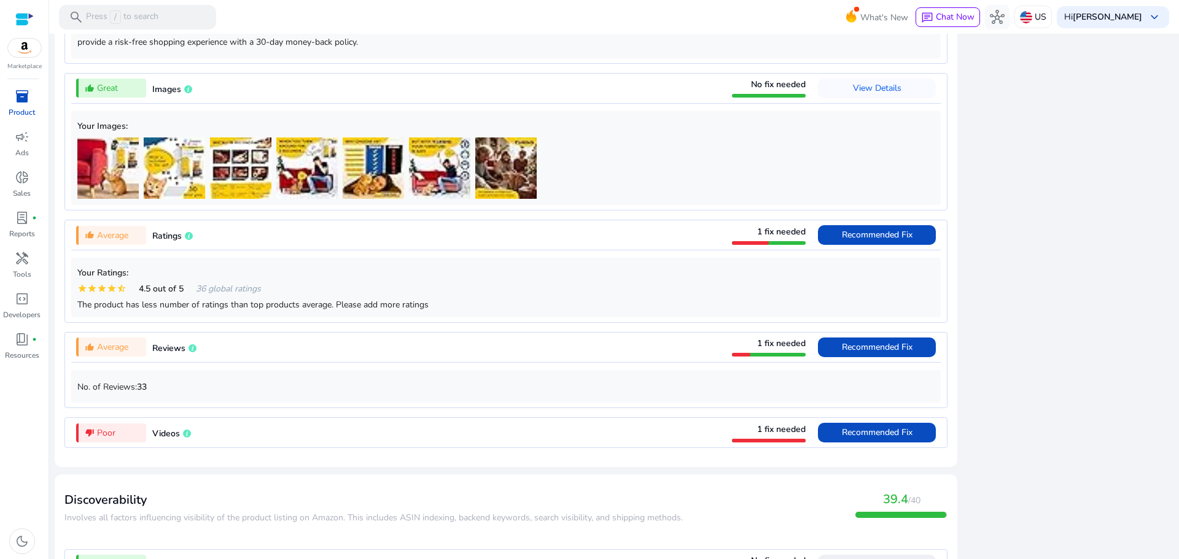
scroll to position [885, 0]
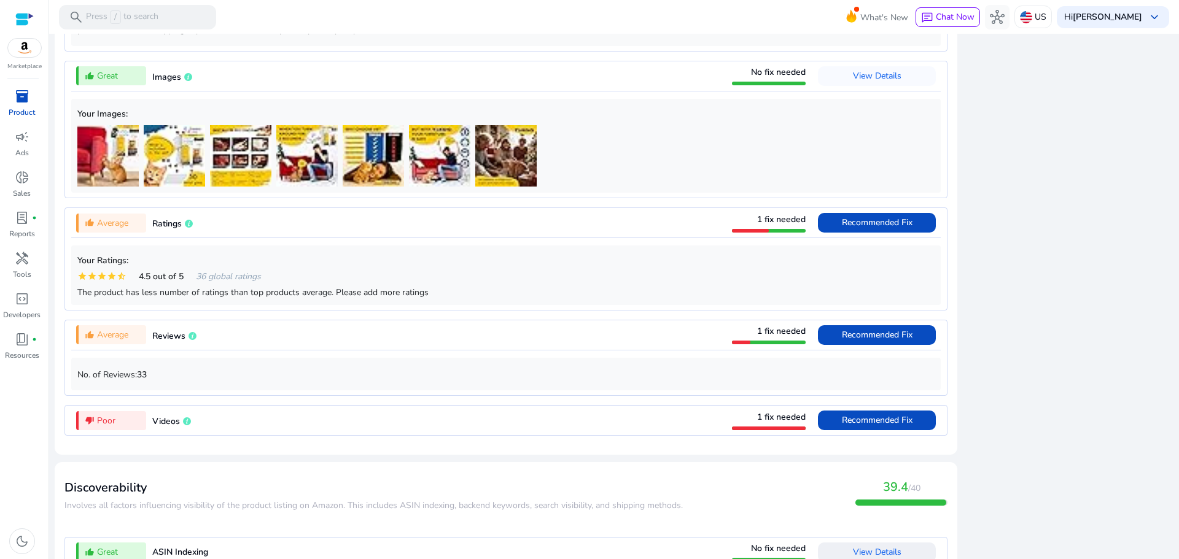
click at [1104, 355] on div "close Our extension is available for your browser! See the Listing Quality scor…" at bounding box center [1068, 266] width 209 height 1455
drag, startPoint x: 1104, startPoint y: 355, endPoint x: 983, endPoint y: 270, distance: 147.6
click at [983, 270] on div "close Our extension is available for your browser! See the Listing Quality scor…" at bounding box center [1068, 266] width 209 height 1455
click at [1030, 176] on div "close Our extension is available for your browser! See the Listing Quality scor…" at bounding box center [1068, 266] width 209 height 1455
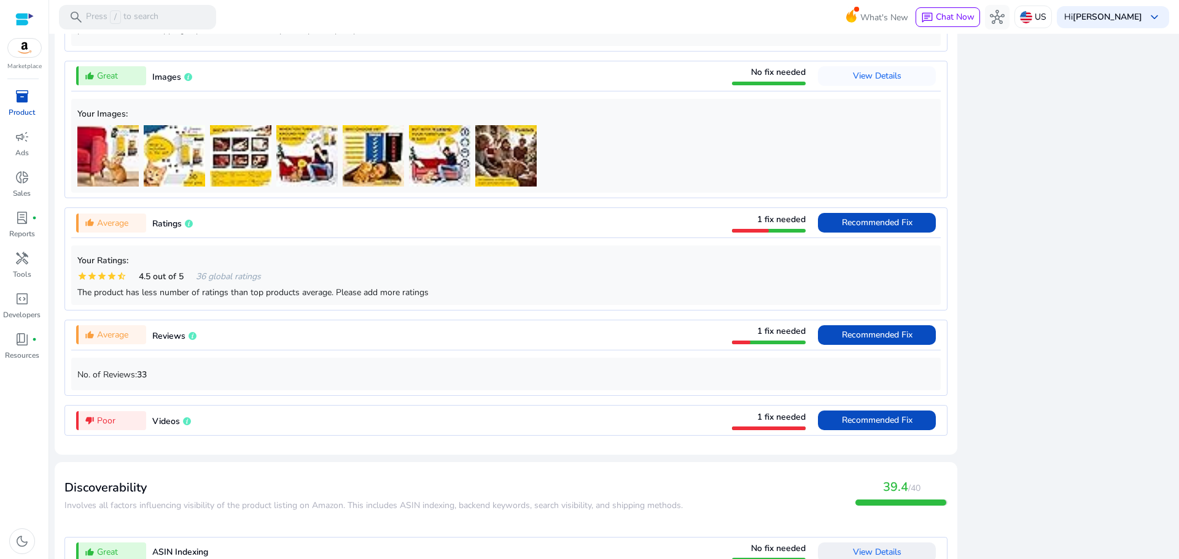
drag, startPoint x: 1030, startPoint y: 176, endPoint x: 1163, endPoint y: 319, distance: 195.0
click at [1163, 319] on div "close Our extension is available for your browser! See the Listing Quality scor…" at bounding box center [1068, 266] width 209 height 1455
drag, startPoint x: 1163, startPoint y: 319, endPoint x: 1178, endPoint y: 323, distance: 15.9
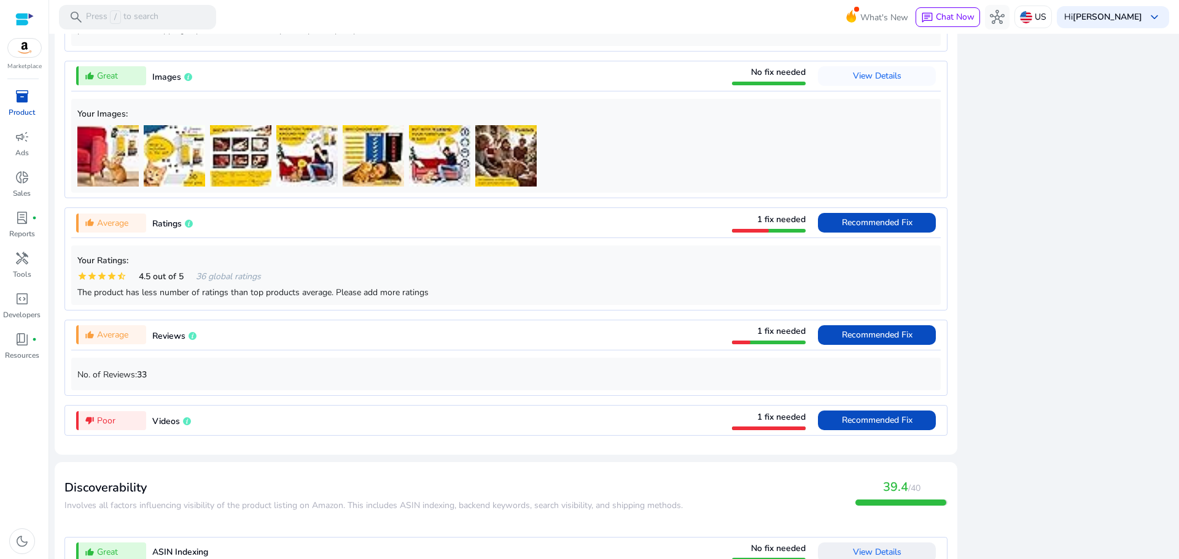
click at [1178, 323] on mat-sidenav-content "search Press / to search What's New chat Chat Now hub US Hi [PERSON_NAME] keybo…" at bounding box center [613, 279] width 1129 height 559
drag, startPoint x: 1065, startPoint y: 270, endPoint x: 1055, endPoint y: 275, distance: 11.5
click at [1055, 275] on div "close Our extension is available for your browser! See the Listing Quality scor…" at bounding box center [1068, 266] width 209 height 1455
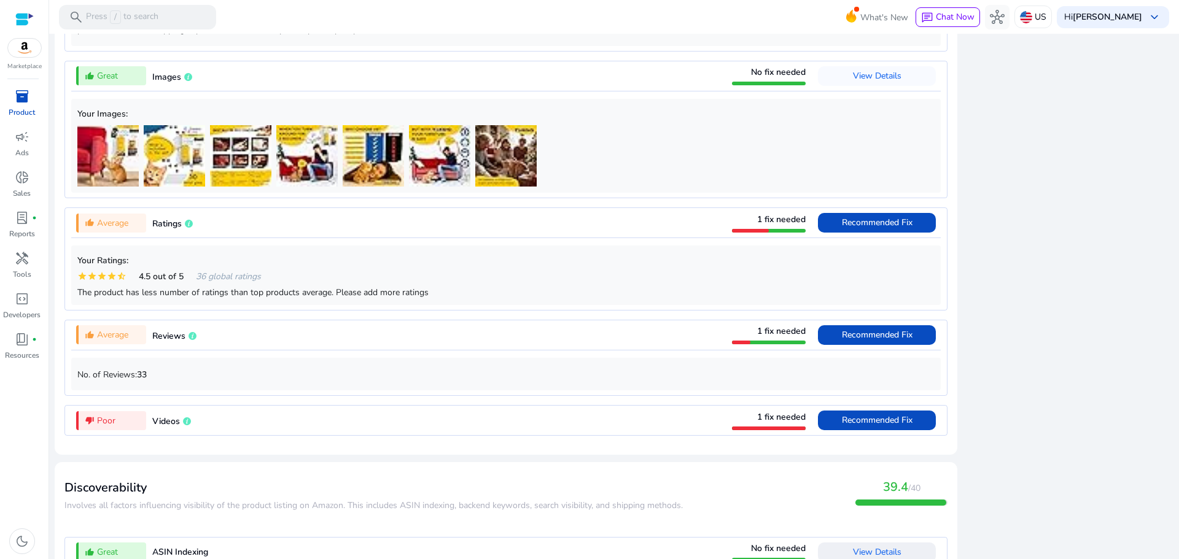
scroll to position [1325, 0]
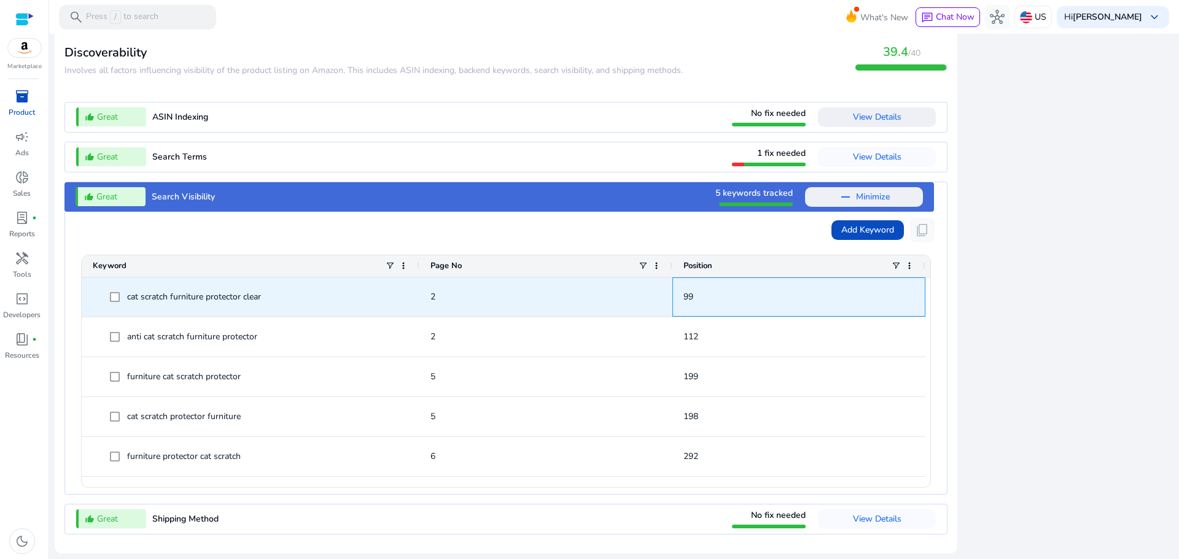
click at [920, 292] on div "99" at bounding box center [798, 296] width 253 height 39
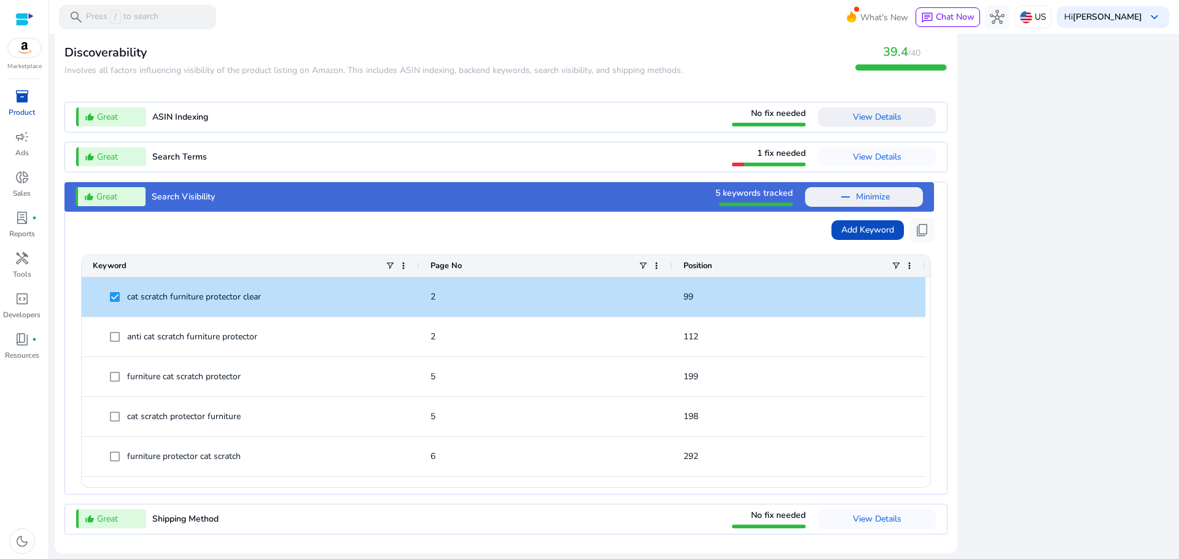
drag, startPoint x: 1160, startPoint y: 220, endPoint x: 1097, endPoint y: 192, distance: 69.5
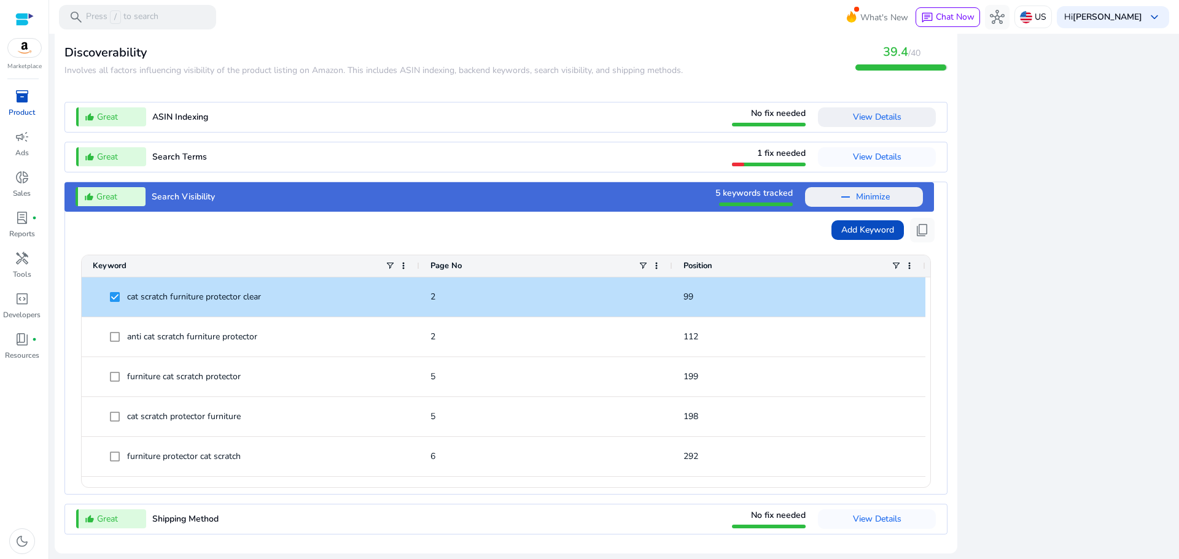
drag, startPoint x: 1098, startPoint y: 188, endPoint x: 1178, endPoint y: 254, distance: 103.0
click at [1178, 254] on mat-sidenav-content "search Press / to search What's New chat Chat Now hub US Hi Mohammad Abidat key…" at bounding box center [613, 279] width 1129 height 559
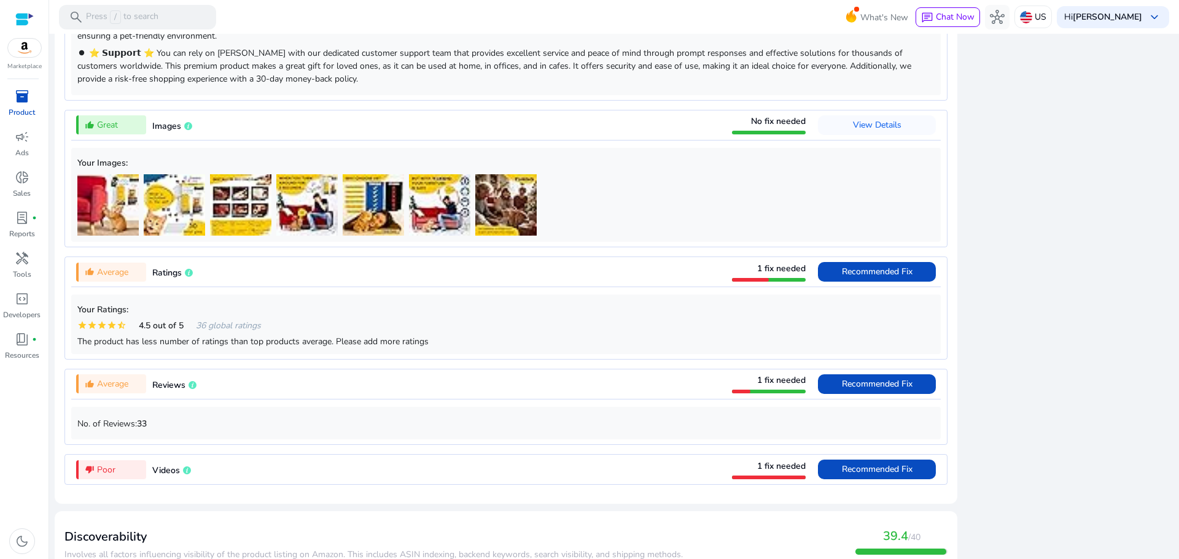
scroll to position [347, 0]
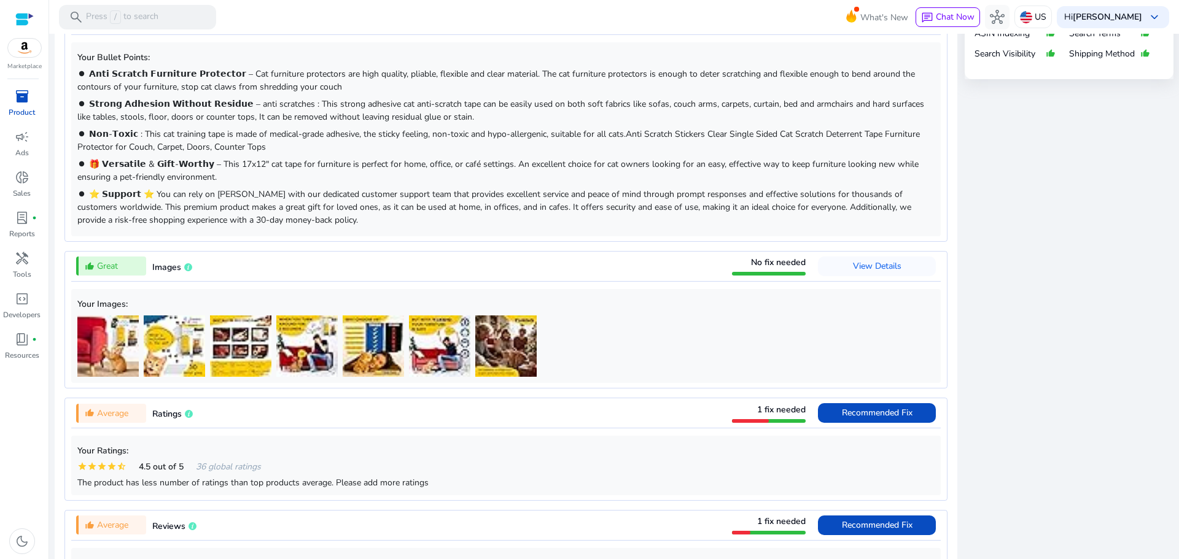
scroll to position [836, 0]
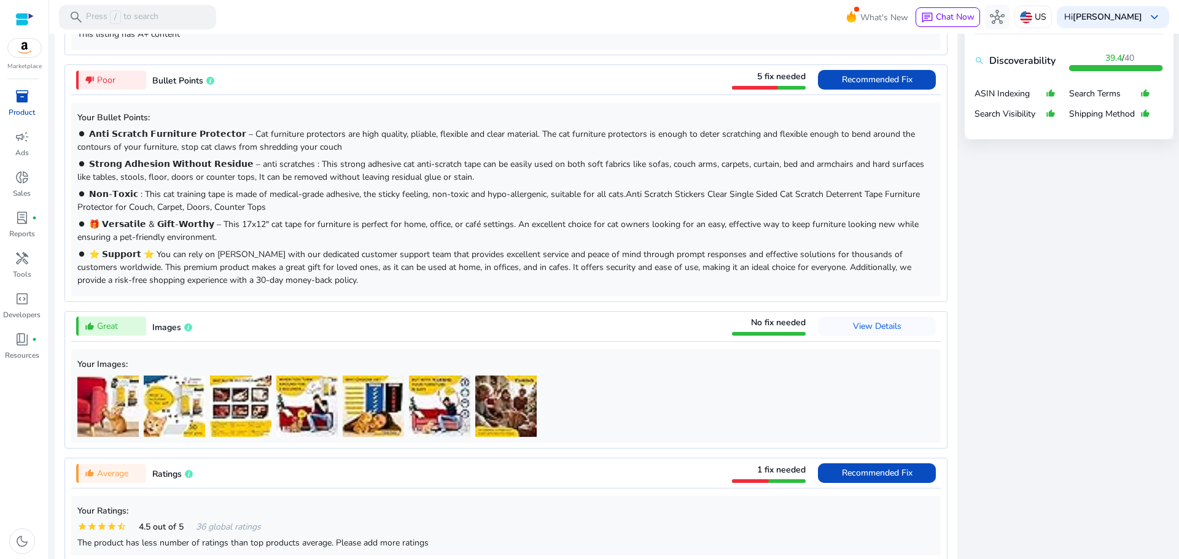
scroll to position [657, 0]
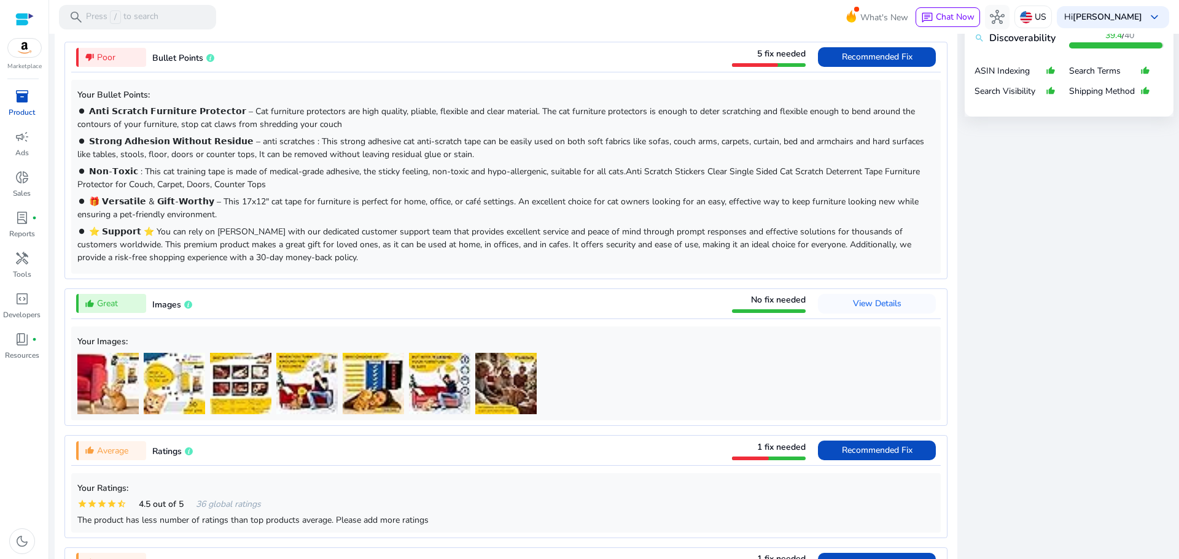
click at [964, 303] on div "close Our extension is available for your browser! See the Listing Quality scor…" at bounding box center [1068, 494] width 209 height 1455
drag, startPoint x: 964, startPoint y: 303, endPoint x: 1029, endPoint y: 262, distance: 76.6
click at [1029, 262] on div "close Our extension is available for your browser! See the Listing Quality scor…" at bounding box center [1068, 494] width 209 height 1455
drag, startPoint x: 1029, startPoint y: 262, endPoint x: 1101, endPoint y: 257, distance: 72.0
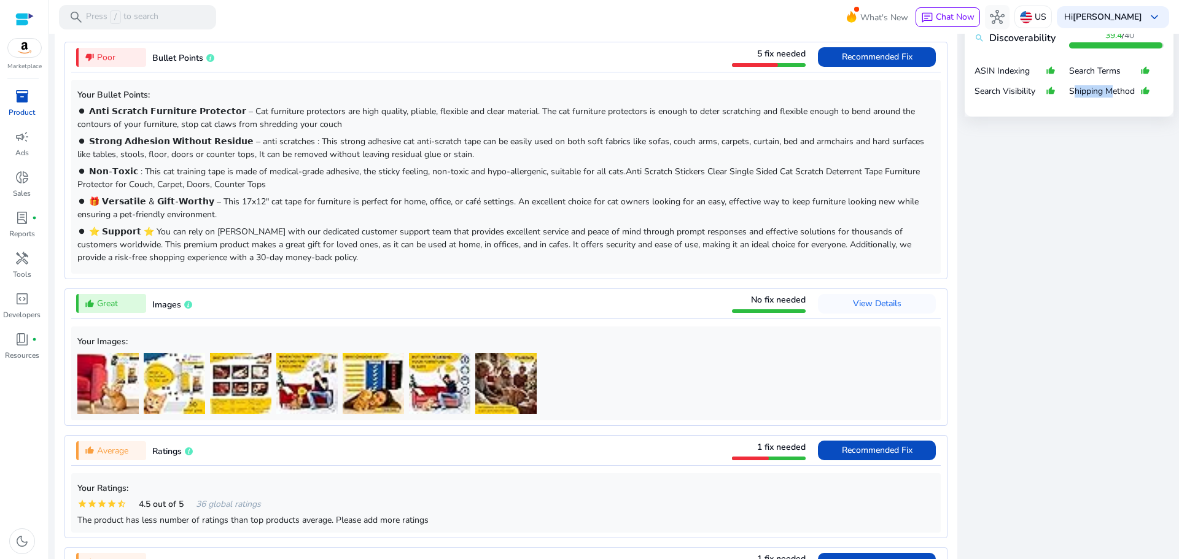
click at [1101, 257] on div "close Our extension is available for your browser! See the Listing Quality scor…" at bounding box center [1068, 494] width 209 height 1455
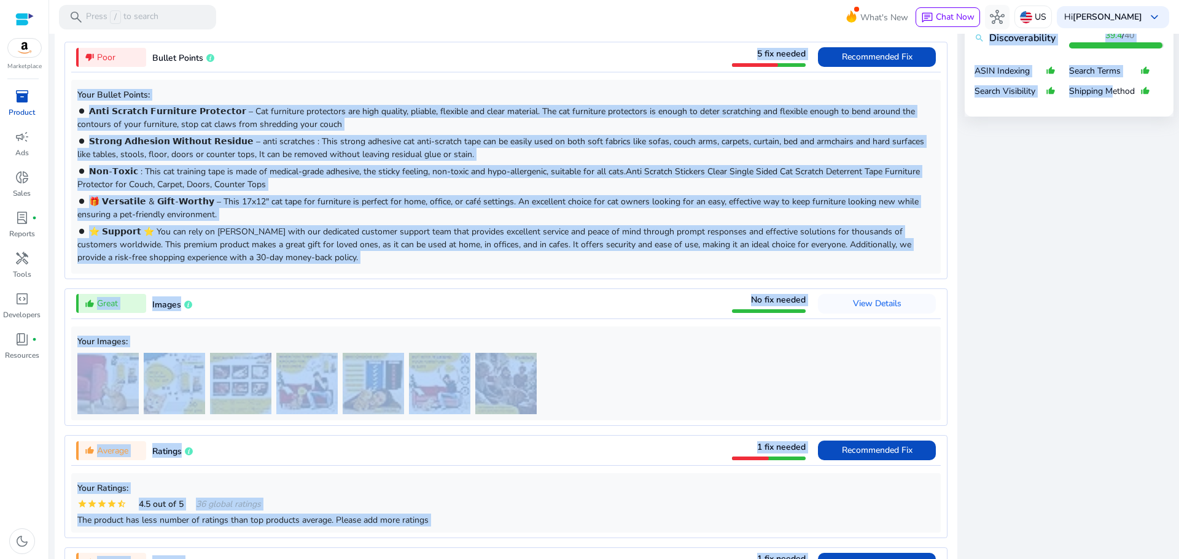
drag, startPoint x: 1101, startPoint y: 257, endPoint x: 424, endPoint y: 53, distance: 707.0
click at [424, 53] on div "Desirability Desirability involves the factors that influence the conversion ra…" at bounding box center [614, 494] width 1118 height 1455
click at [424, 53] on div "thumb_down_alt Poor Bullet Points 5 fix needed Recommended Fix" at bounding box center [505, 56] width 869 height 29
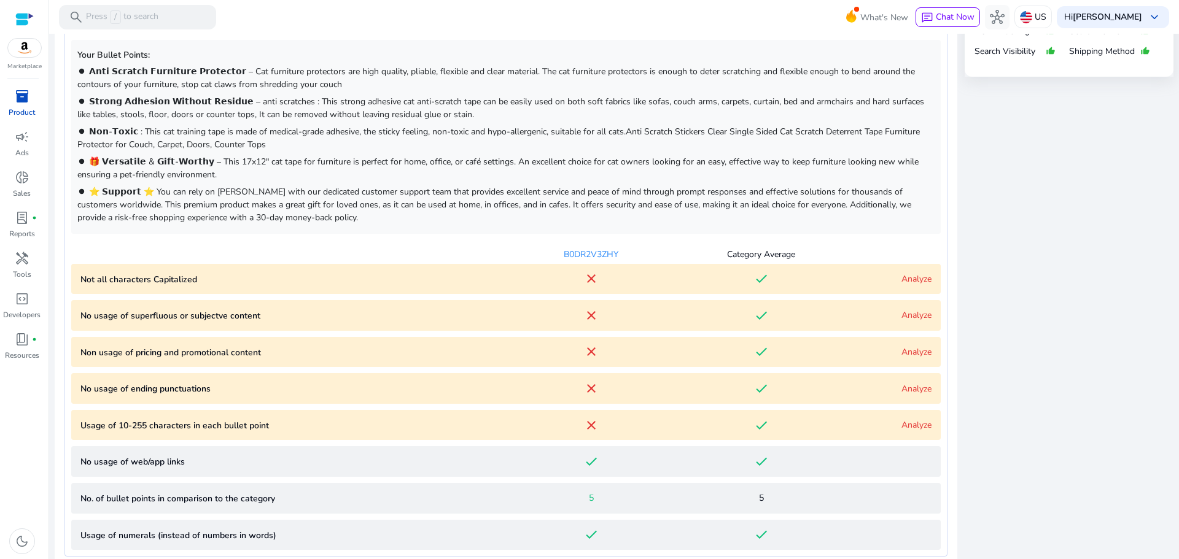
scroll to position [699, 0]
click at [1065, 281] on div "close Our extension is available for your browser! See the Listing Quality scor…" at bounding box center [1068, 470] width 209 height 1490
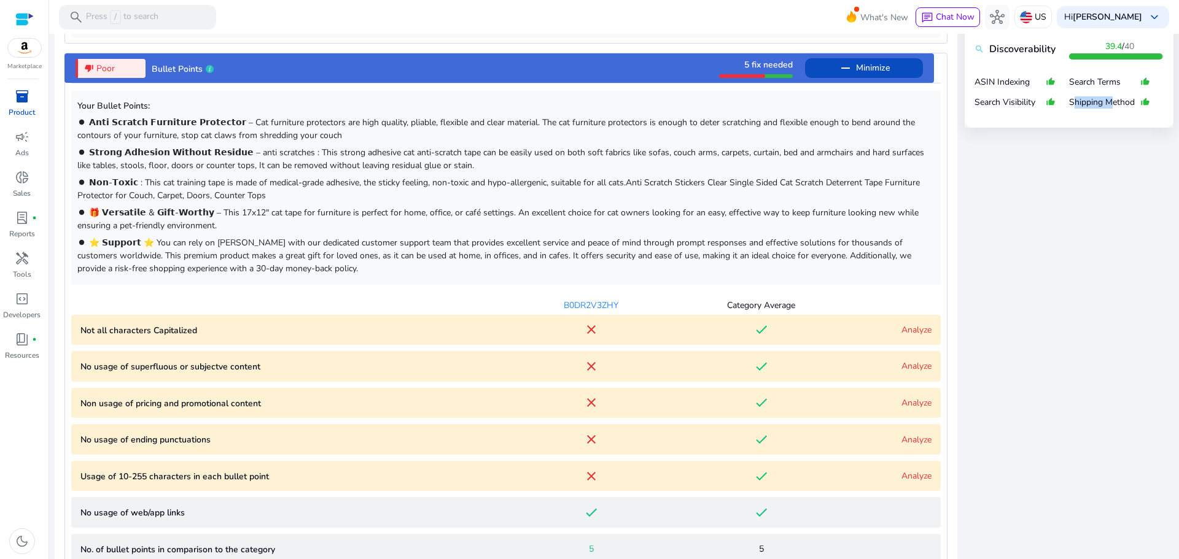
scroll to position [952, 0]
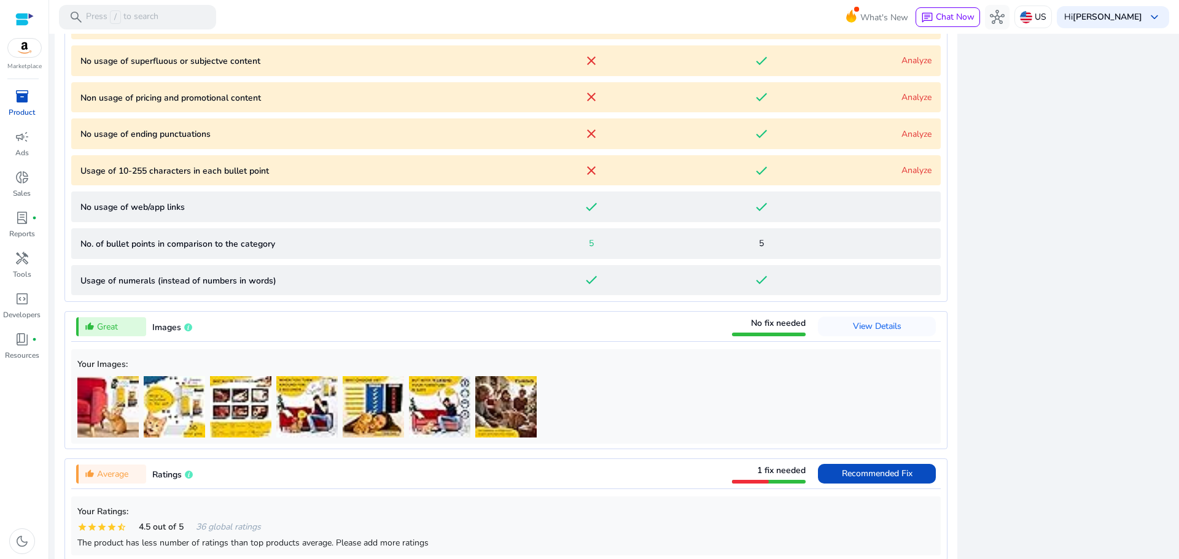
click at [1119, 282] on div "close Our extension is available for your browser! See the Listing Quality scor…" at bounding box center [1068, 217] width 209 height 1490
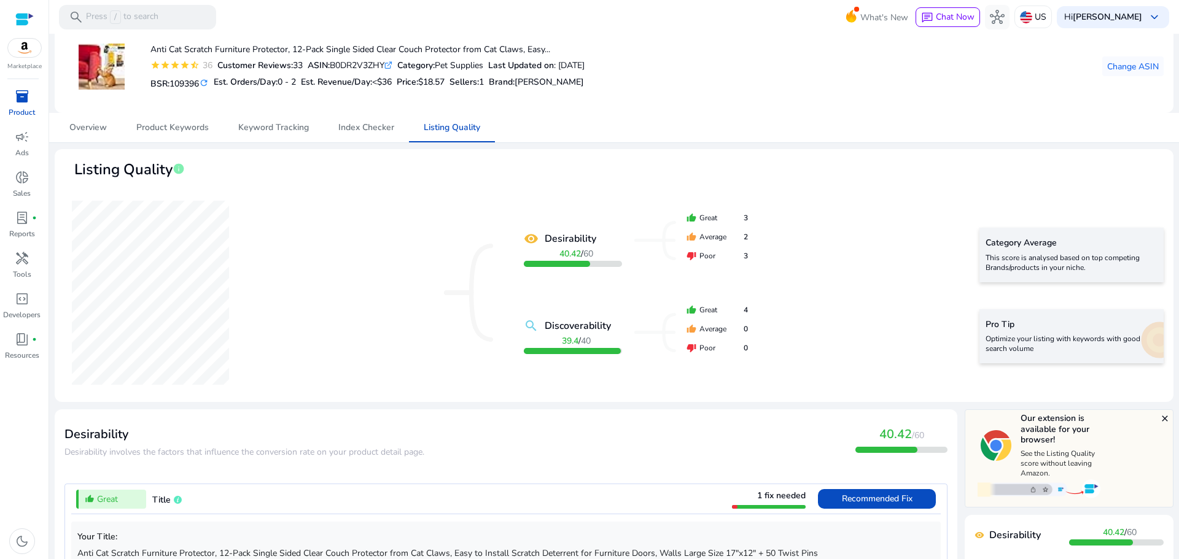
scroll to position [0, 0]
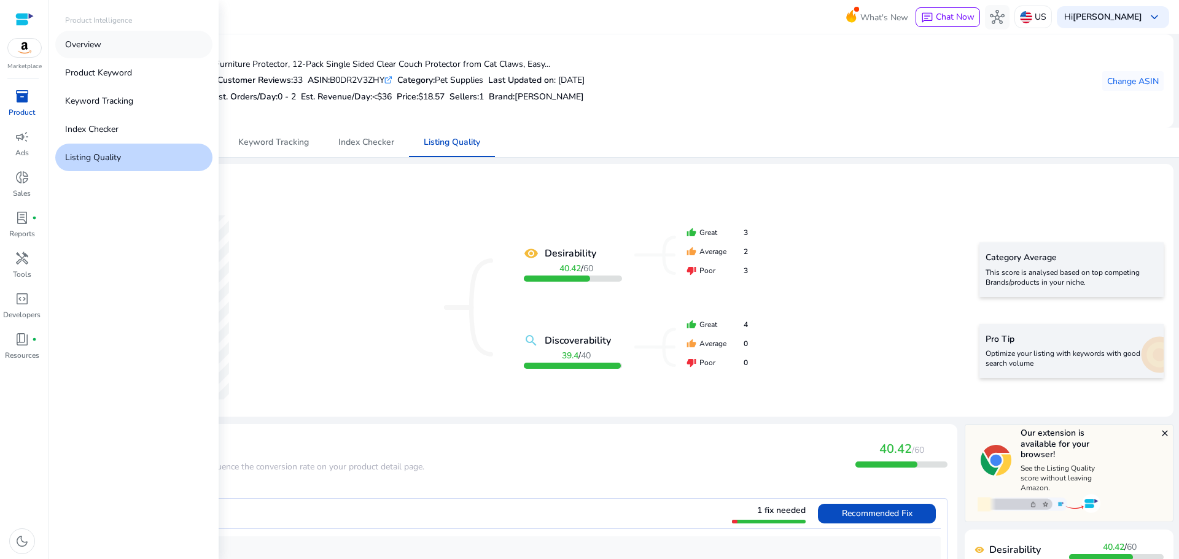
click at [122, 44] on link "Overview" at bounding box center [133, 45] width 157 height 28
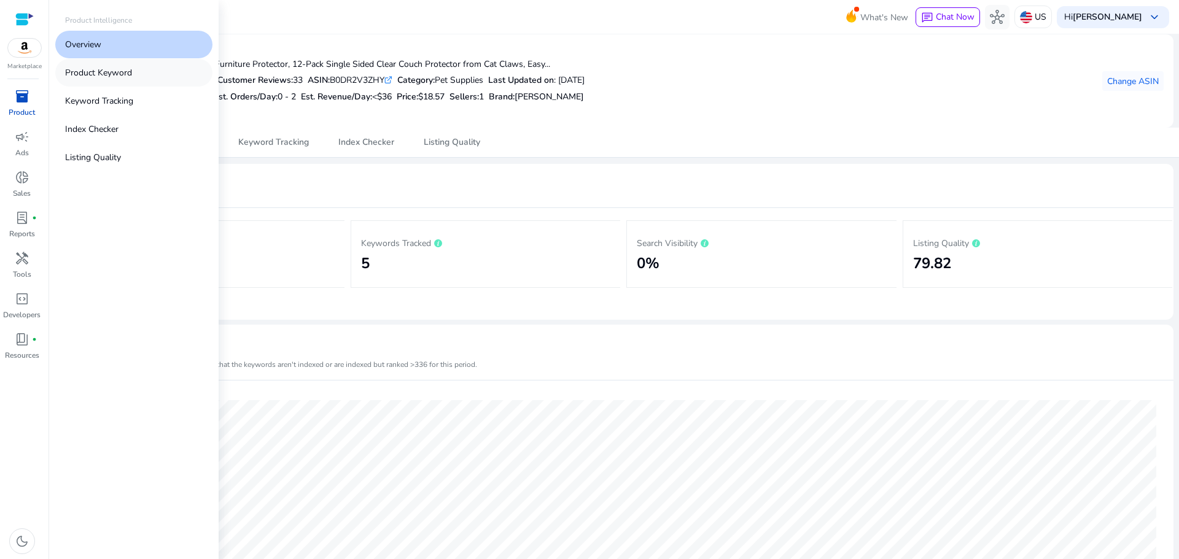
click at [107, 71] on p "Product Keyword" at bounding box center [98, 72] width 67 height 13
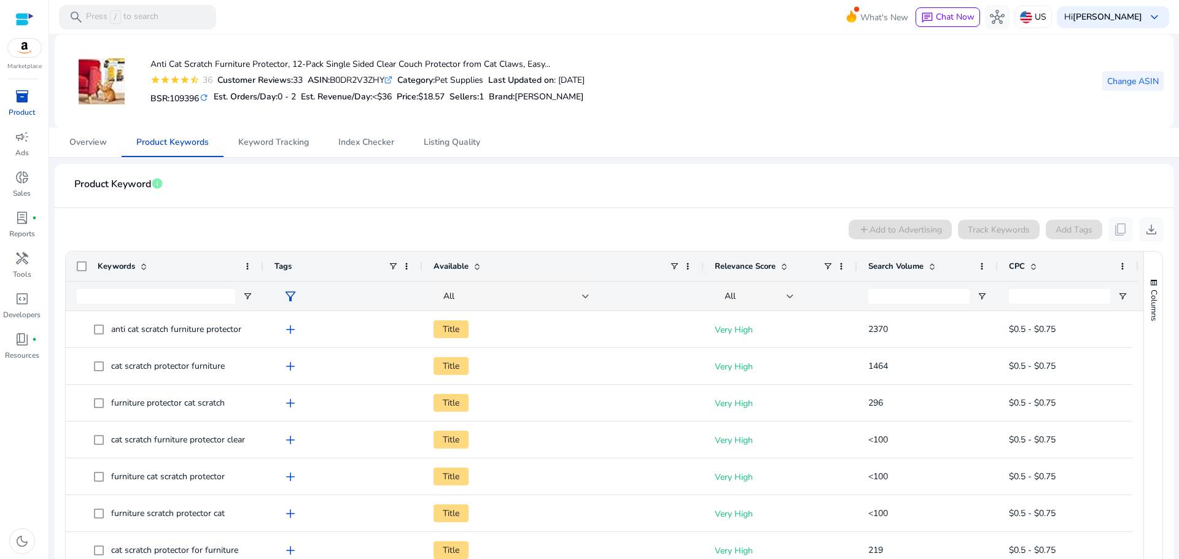
click at [1145, 84] on span "Change ASIN" at bounding box center [1133, 81] width 52 height 13
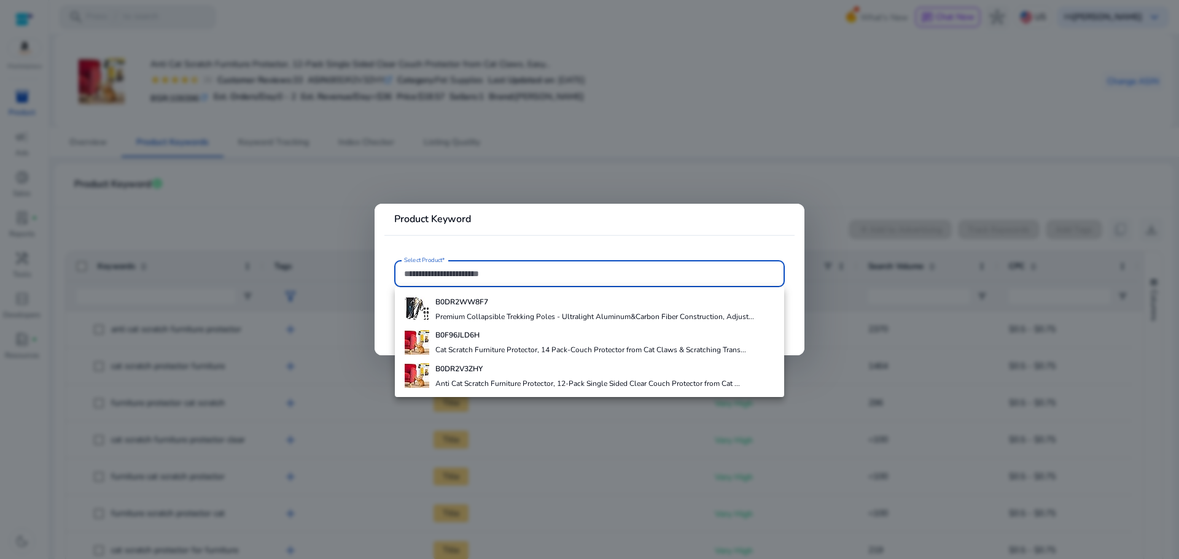
click at [765, 118] on div at bounding box center [589, 279] width 1179 height 559
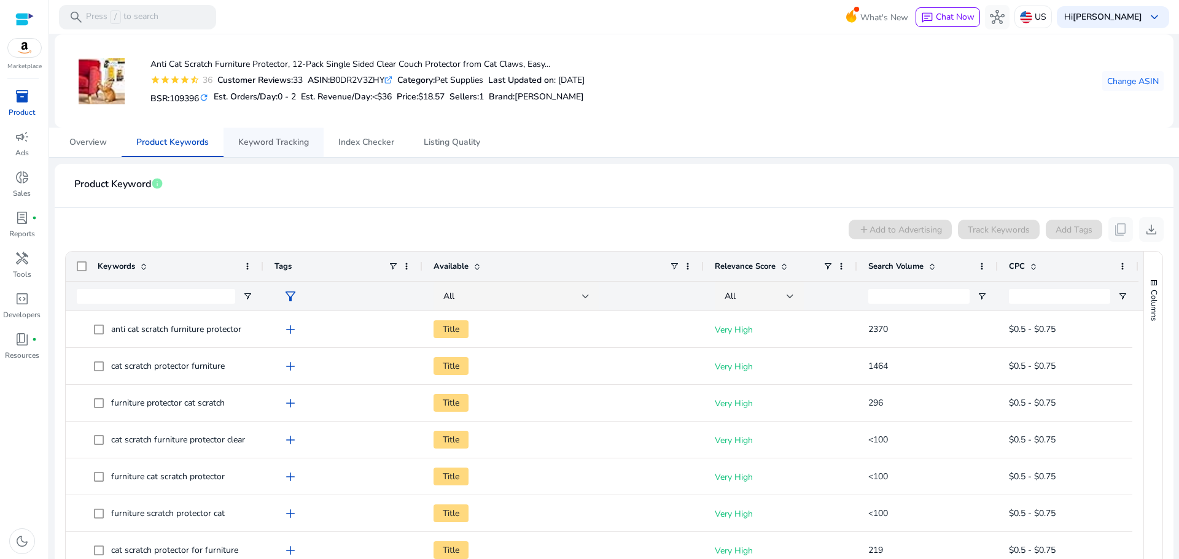
click at [268, 150] on span "Keyword Tracking" at bounding box center [273, 142] width 71 height 29
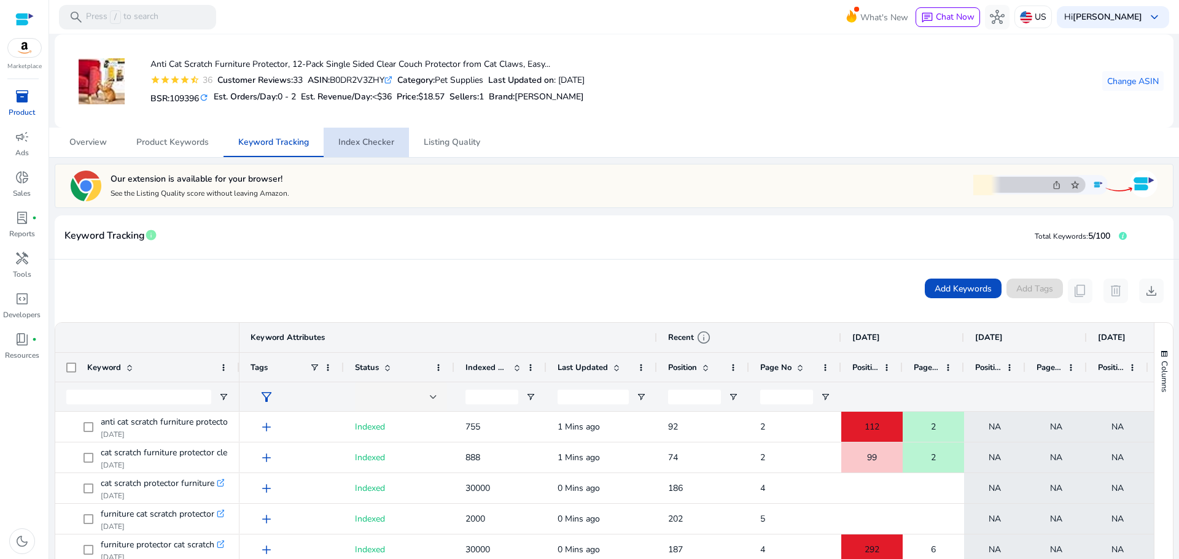
click at [371, 140] on span "Index Checker" at bounding box center [366, 142] width 56 height 9
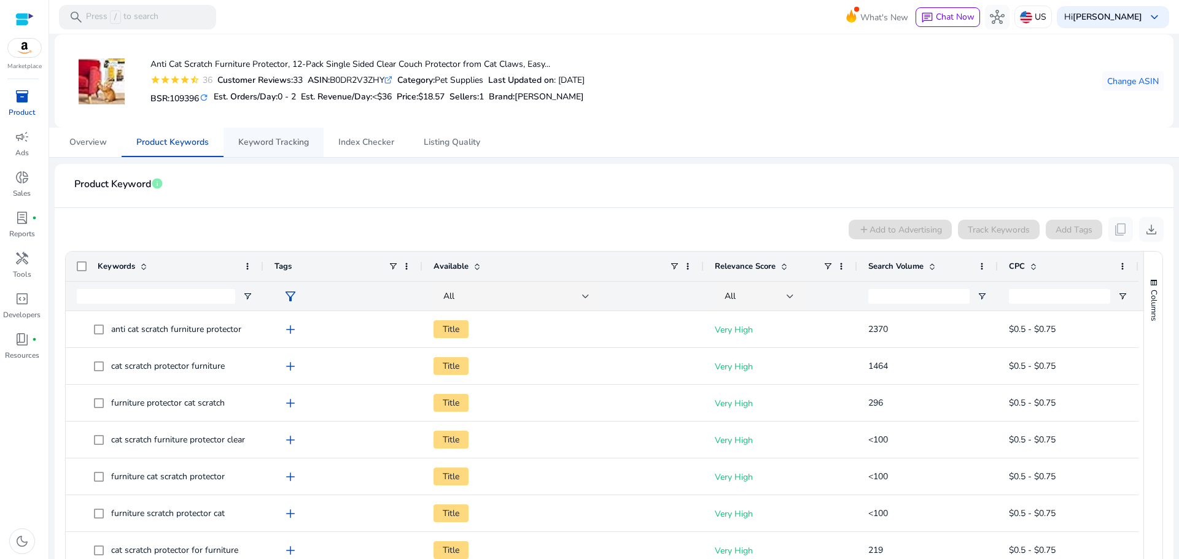
click at [258, 147] on span "Keyword Tracking" at bounding box center [273, 142] width 71 height 9
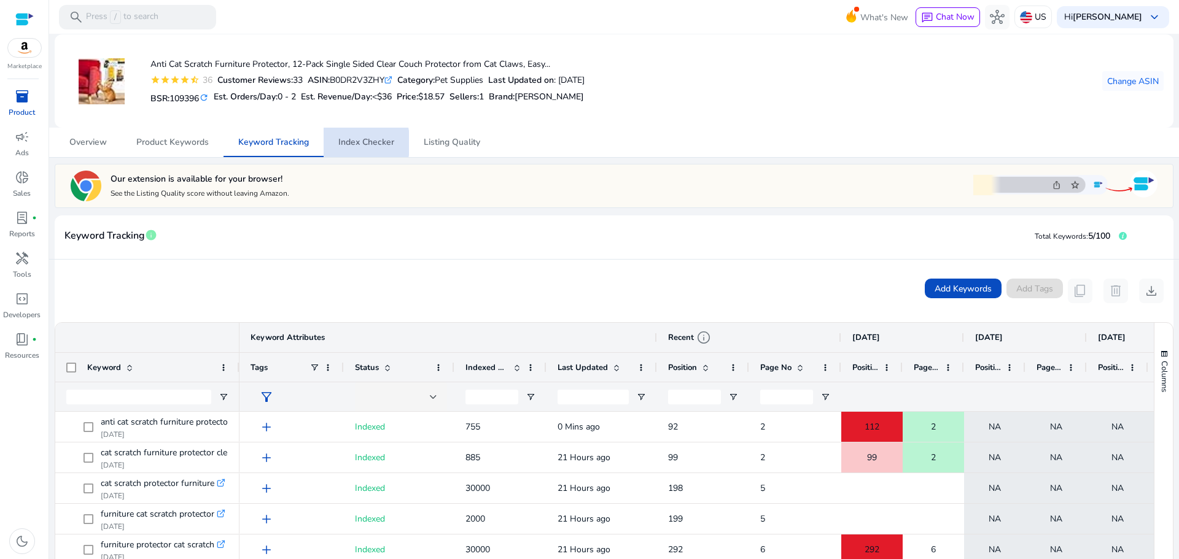
click at [348, 143] on span "Index Checker" at bounding box center [366, 142] width 56 height 9
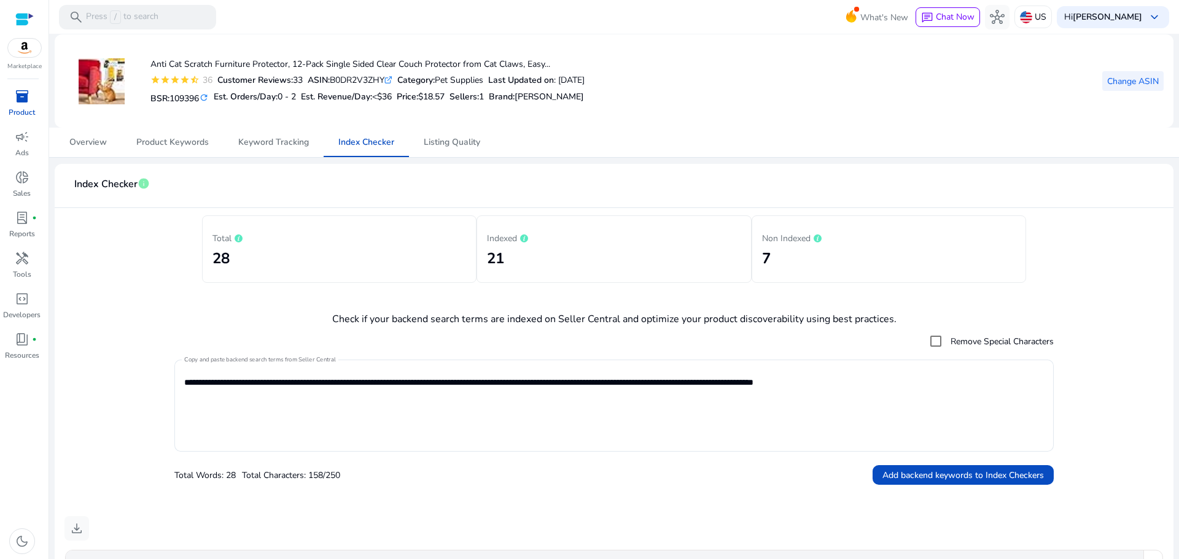
click at [1126, 75] on span "Change ASIN" at bounding box center [1133, 81] width 52 height 13
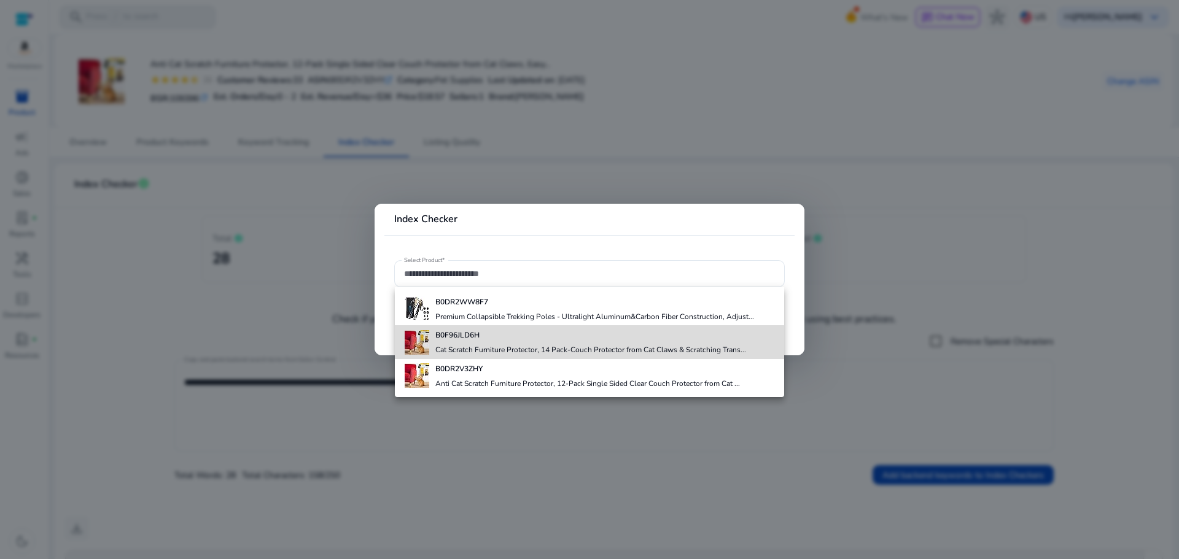
click at [471, 345] on h4 "Cat Scratch Furniture Protector, 14 Pack-Couch Protector from Cat Claws & Scrat…" at bounding box center [590, 350] width 311 height 10
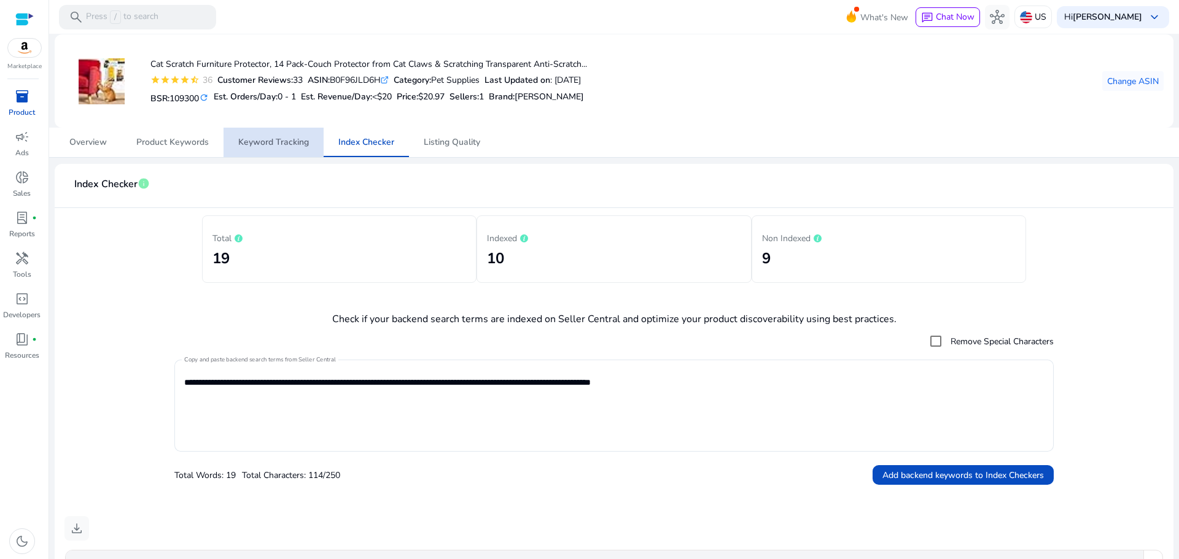
click at [277, 146] on span "Keyword Tracking" at bounding box center [273, 142] width 71 height 9
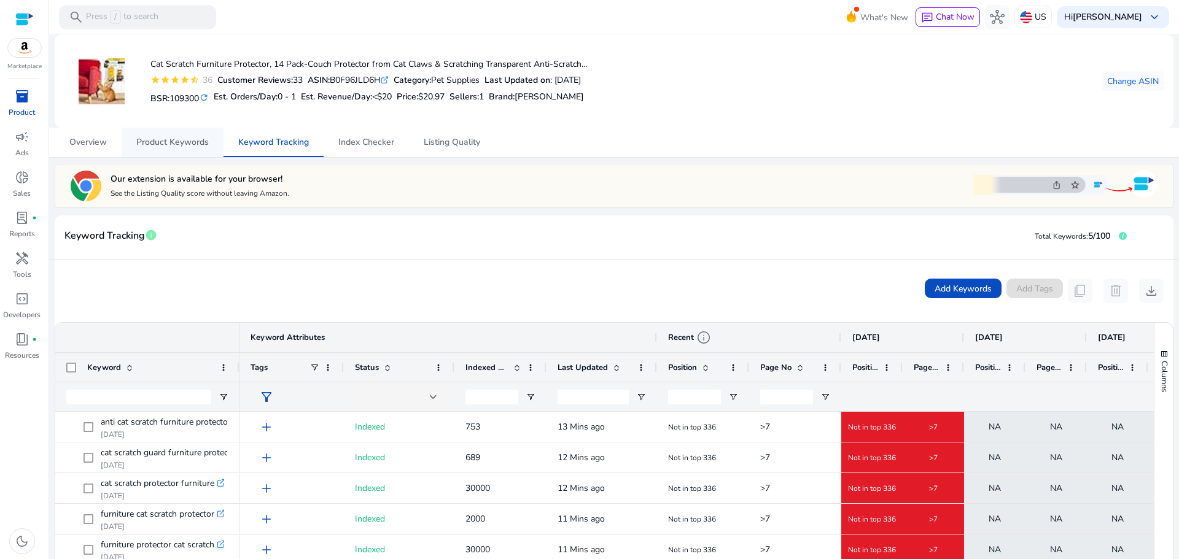
click at [185, 147] on span "Product Keywords" at bounding box center [172, 142] width 72 height 9
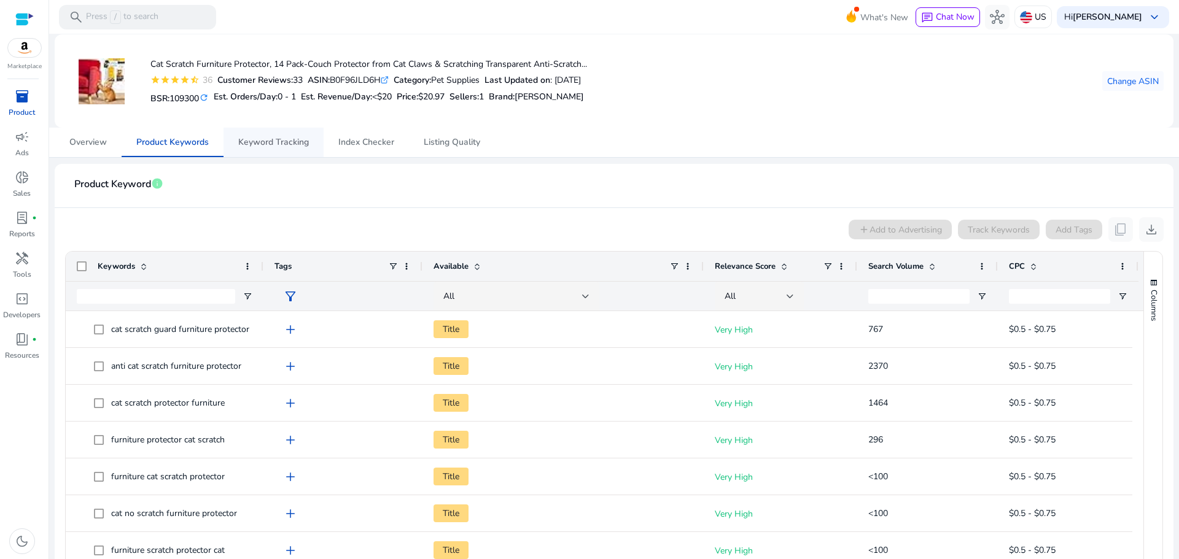
click at [271, 148] on span "Keyword Tracking" at bounding box center [273, 142] width 71 height 29
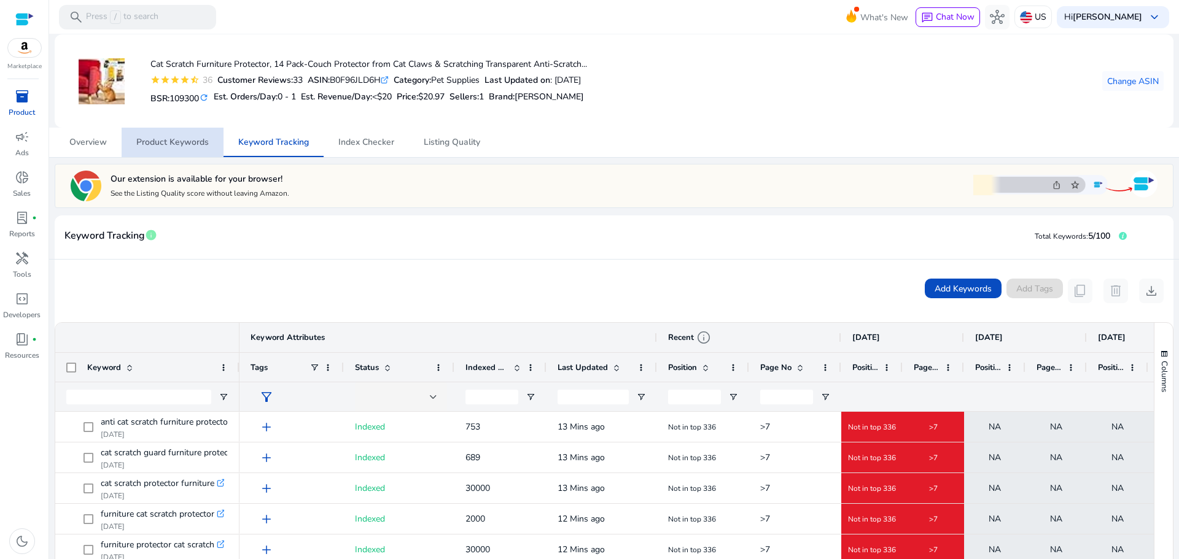
click at [176, 146] on span "Product Keywords" at bounding box center [172, 142] width 72 height 9
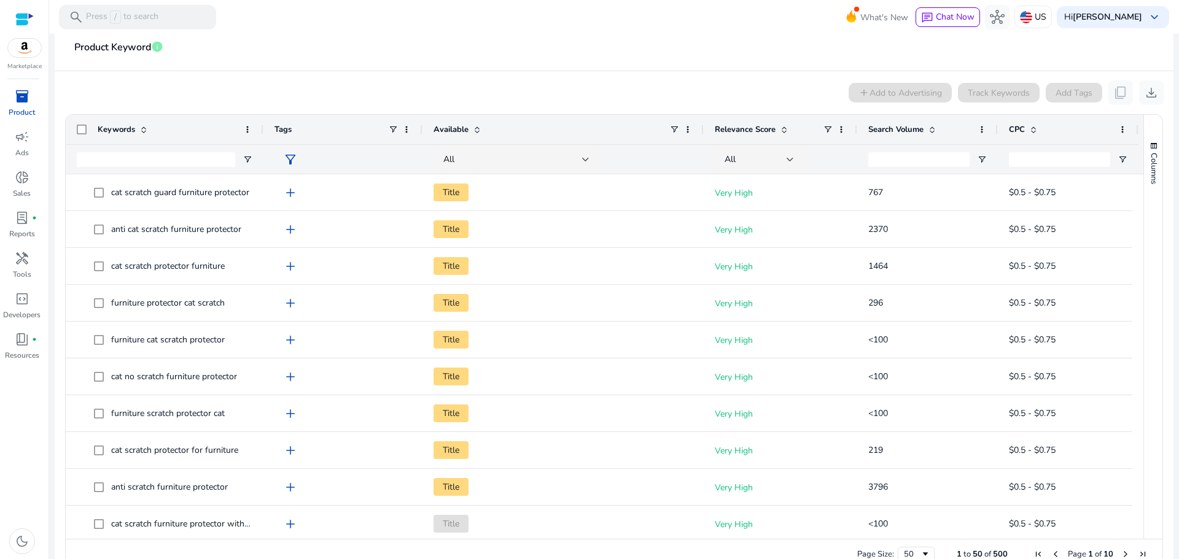
scroll to position [163, 0]
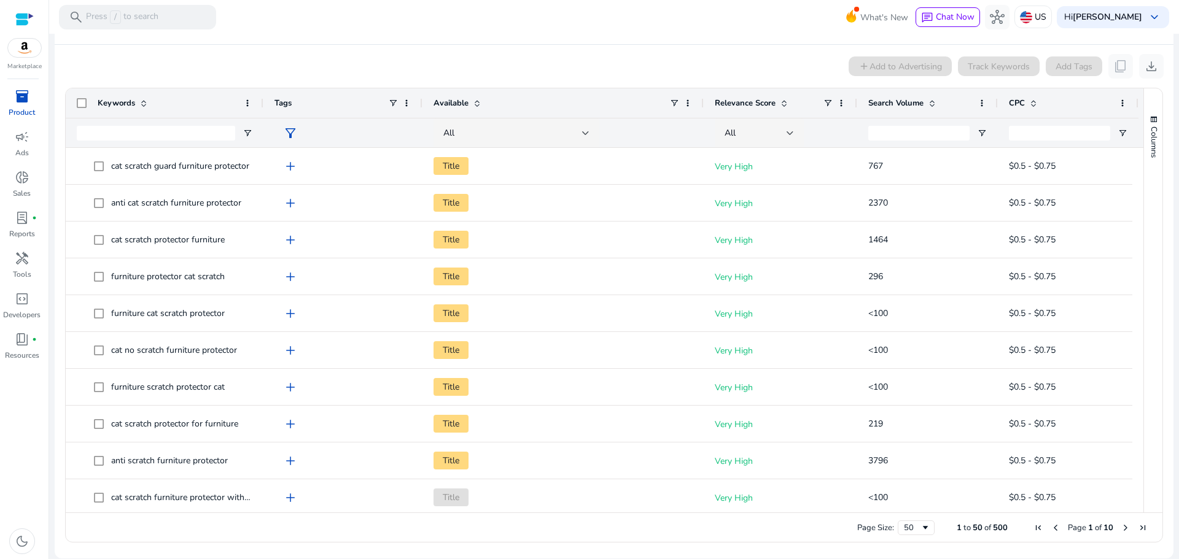
click at [885, 107] on span "Search Volume" at bounding box center [895, 103] width 55 height 11
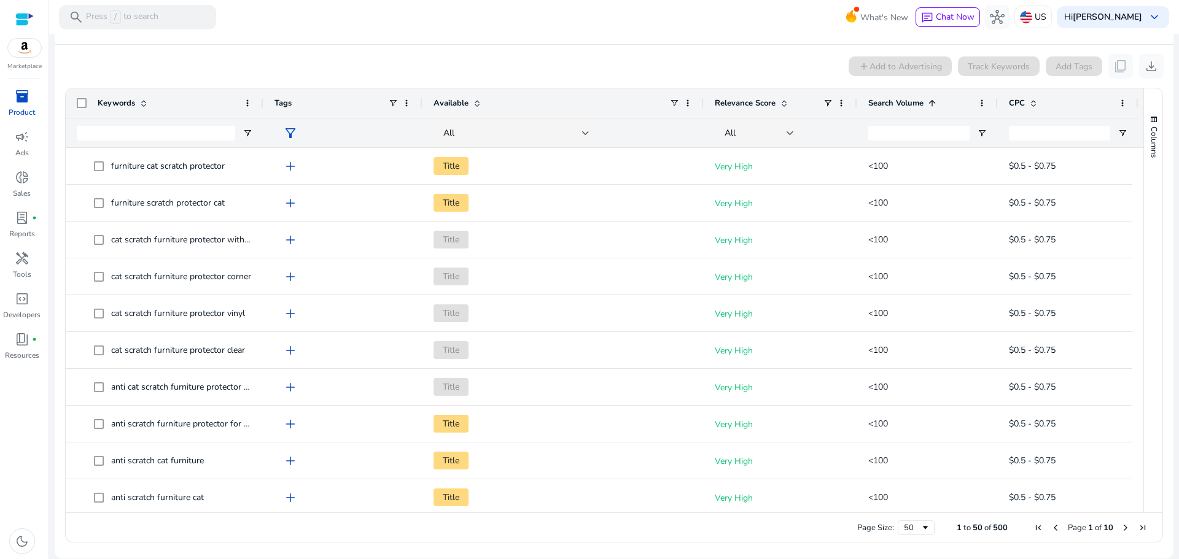
click at [885, 107] on span "Search Volume" at bounding box center [895, 103] width 55 height 11
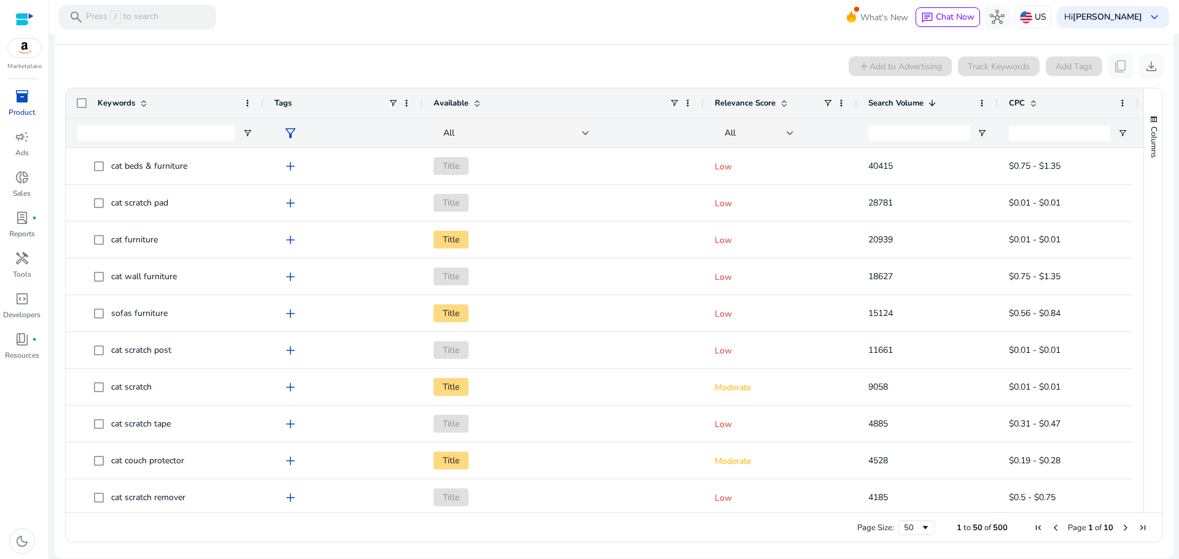
click at [747, 103] on span "Relevance Score" at bounding box center [744, 103] width 61 height 11
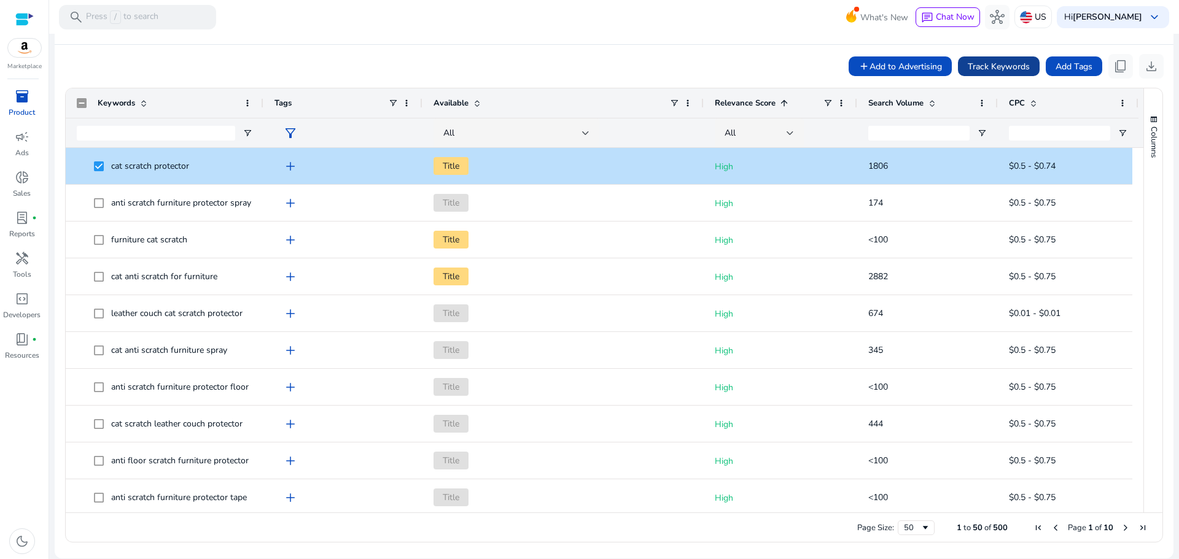
click at [1004, 66] on span "Track Keywords" at bounding box center [998, 66] width 62 height 13
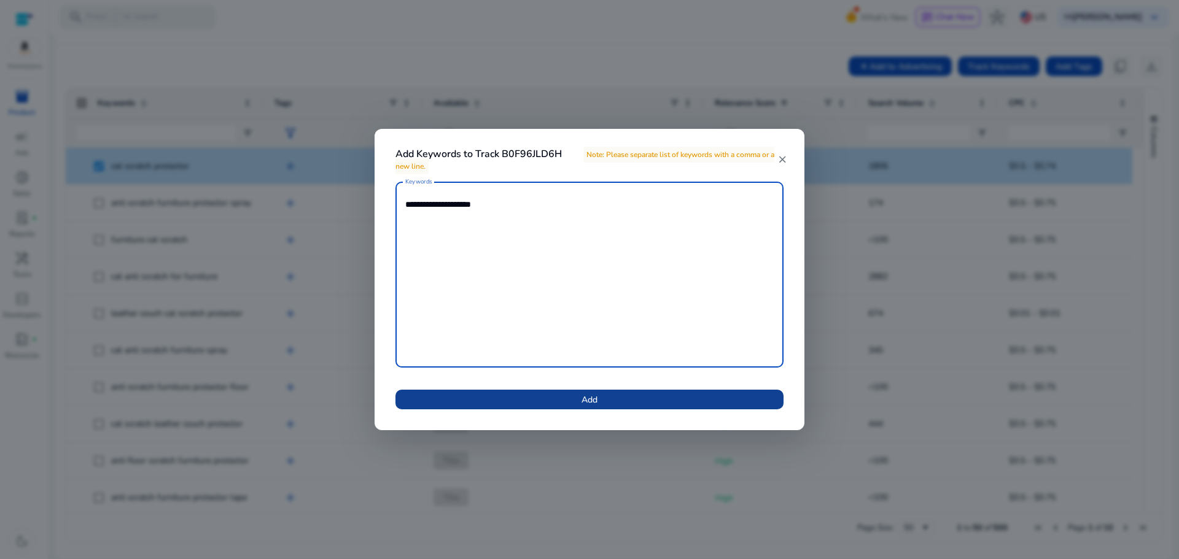
click at [543, 400] on span at bounding box center [589, 399] width 388 height 29
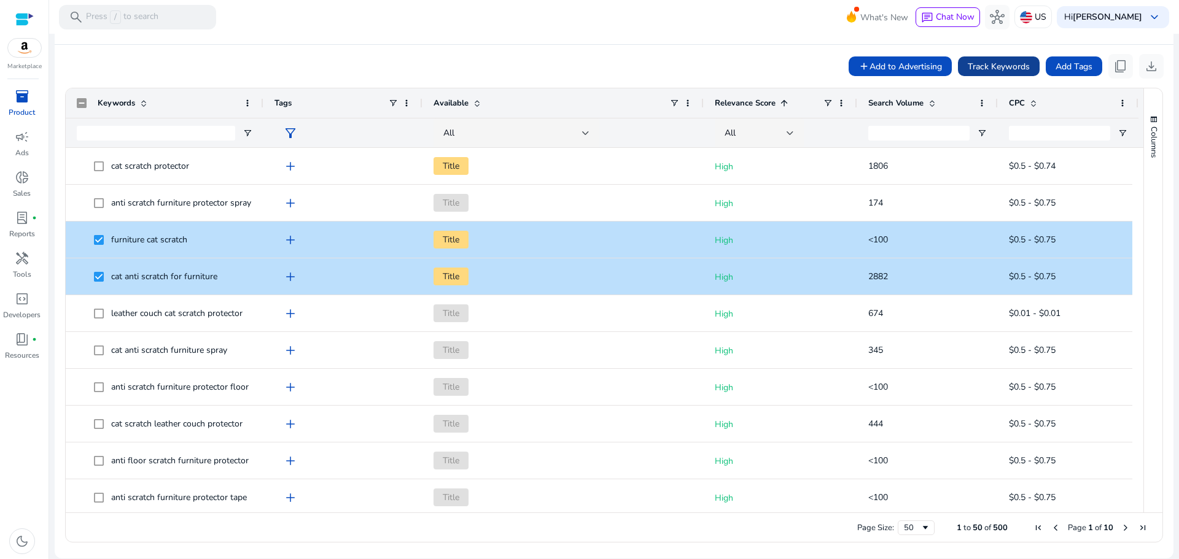
click at [993, 65] on span "Track Keywords" at bounding box center [998, 66] width 62 height 13
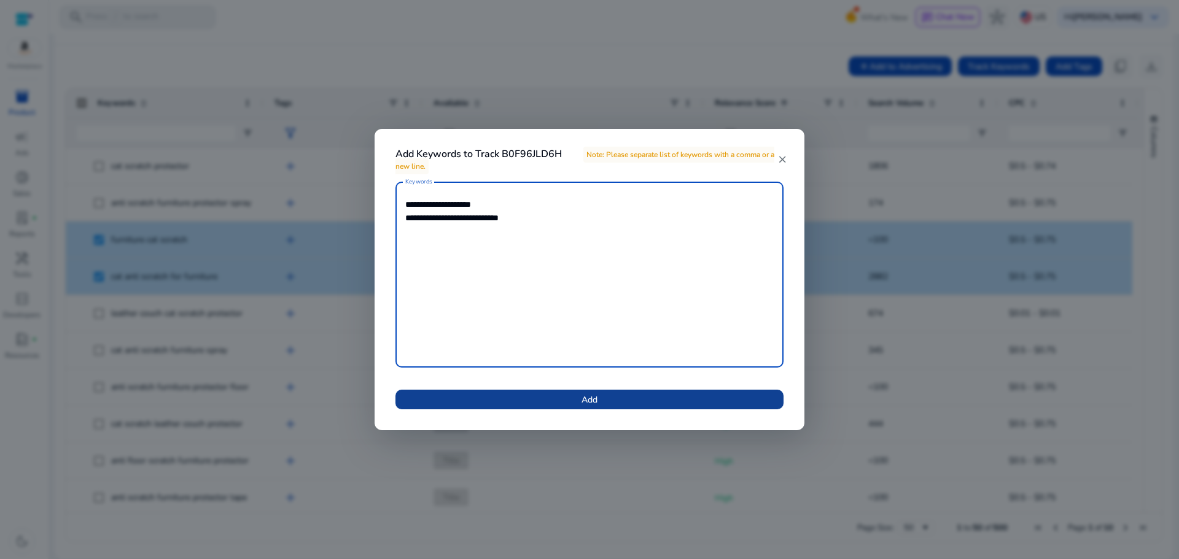
click at [629, 397] on span at bounding box center [589, 399] width 388 height 29
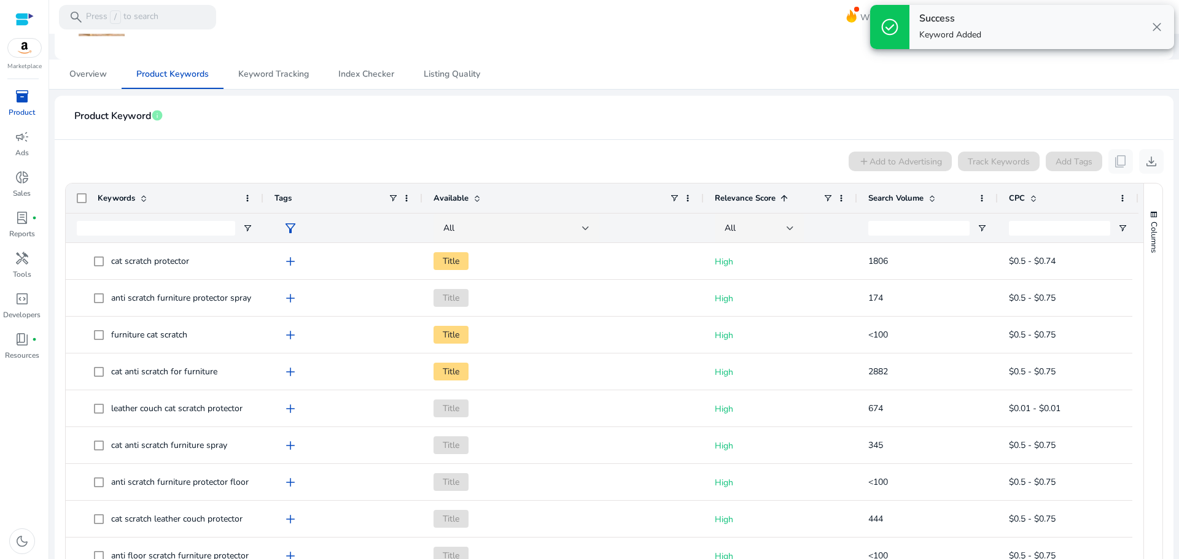
scroll to position [0, 0]
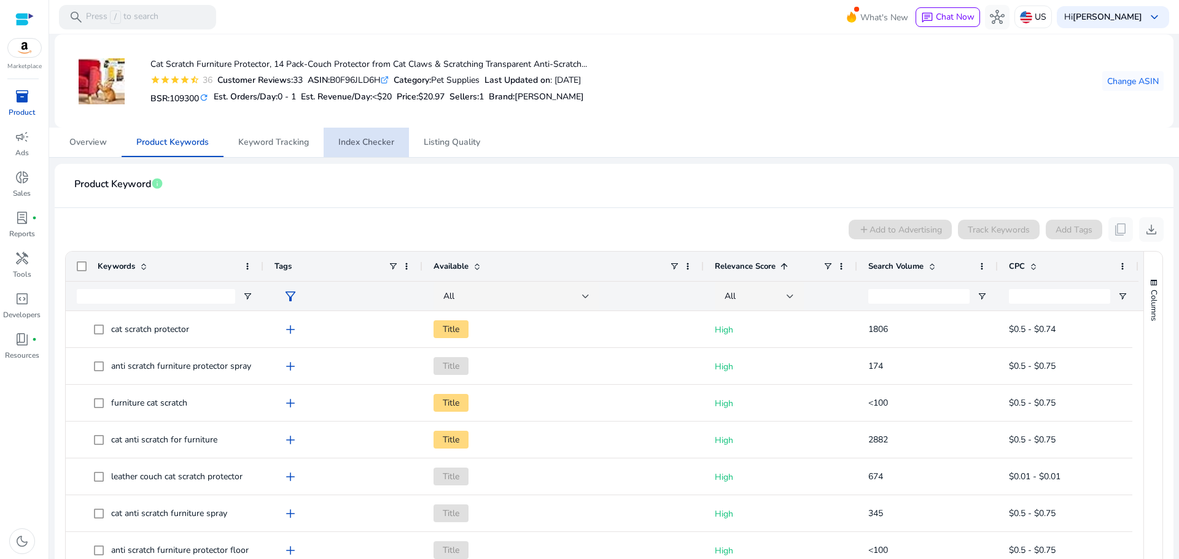
click at [380, 145] on span "Index Checker" at bounding box center [366, 142] width 56 height 9
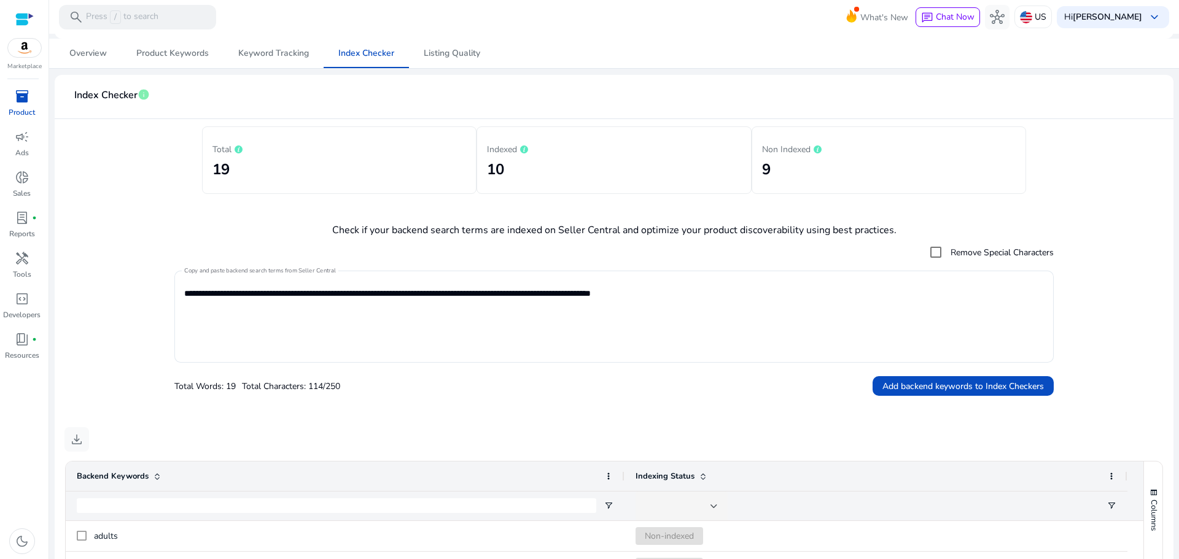
scroll to position [119, 0]
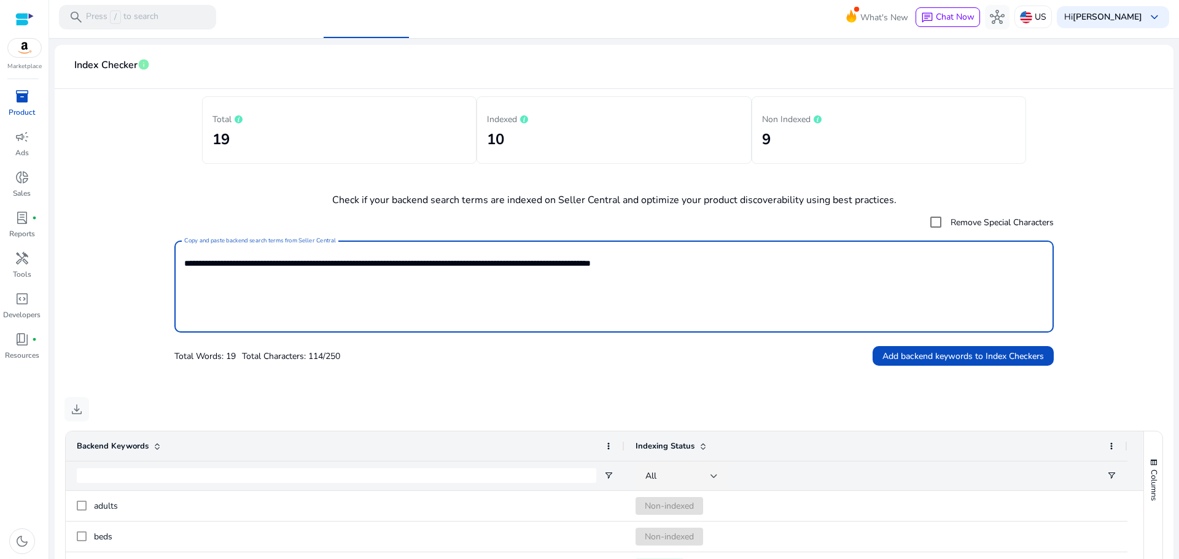
click at [619, 264] on textarea "**********" at bounding box center [613, 287] width 859 height 80
paste textarea "**********"
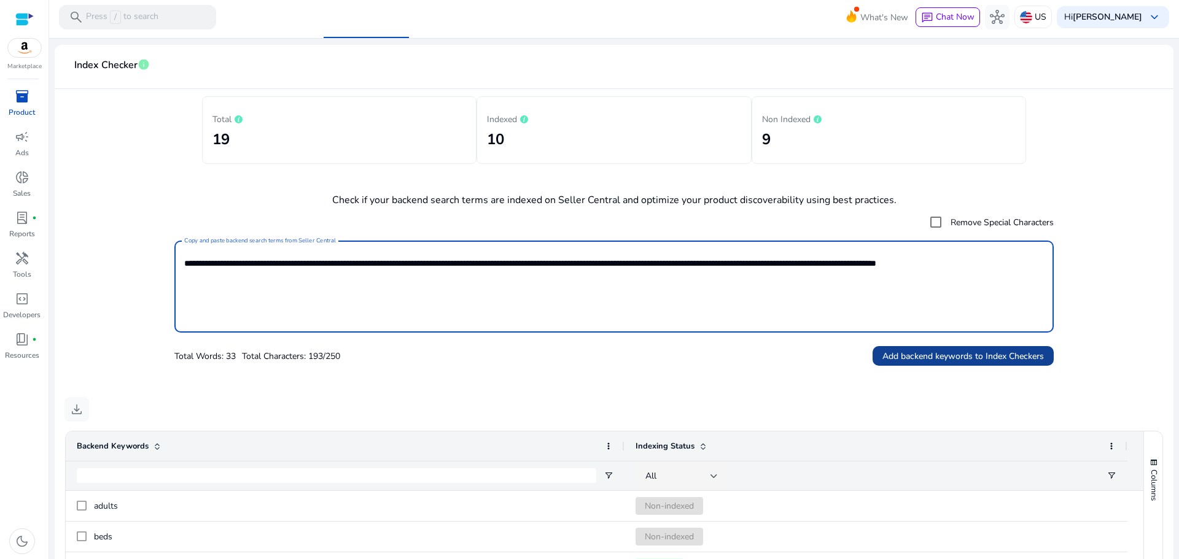
type textarea "**********"
click at [956, 361] on span "Add backend keywords to Index Checkers" at bounding box center [962, 356] width 161 height 13
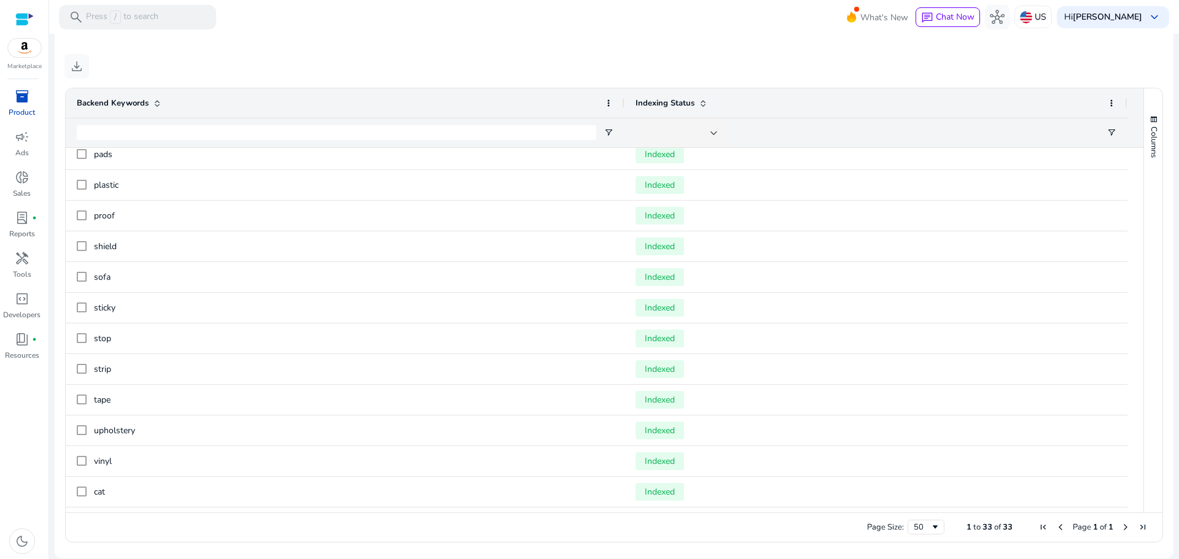
scroll to position [0, 0]
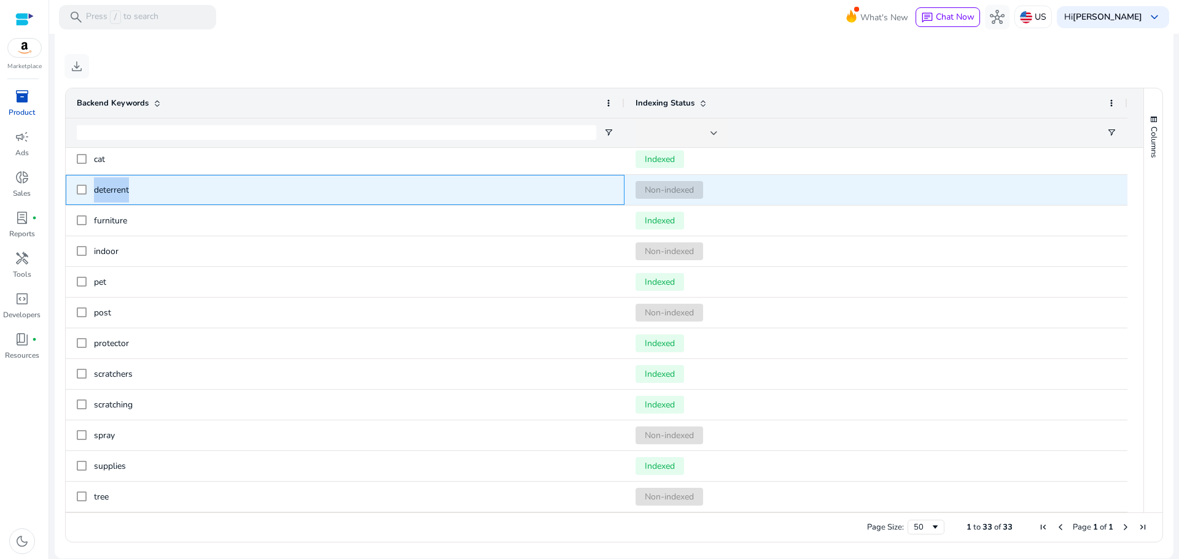
drag, startPoint x: 191, startPoint y: 183, endPoint x: 93, endPoint y: 194, distance: 98.8
click at [93, 194] on div "deterrent" at bounding box center [345, 190] width 536 height 29
copy span "deterrent"
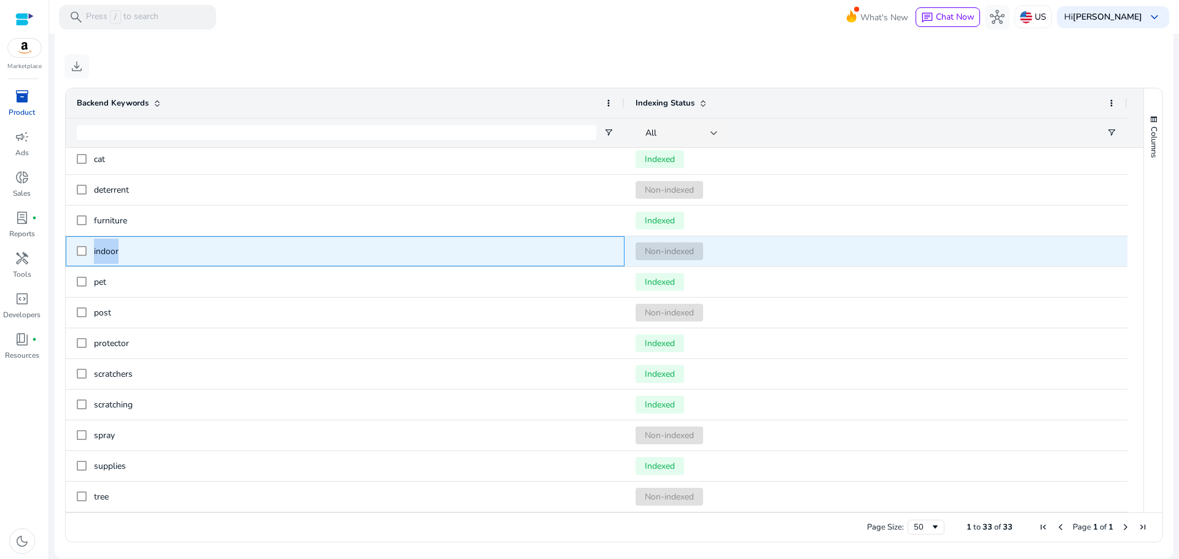
drag, startPoint x: 133, startPoint y: 249, endPoint x: 90, endPoint y: 259, distance: 44.1
click at [90, 259] on div "indoor" at bounding box center [345, 251] width 536 height 29
copy span "indoor"
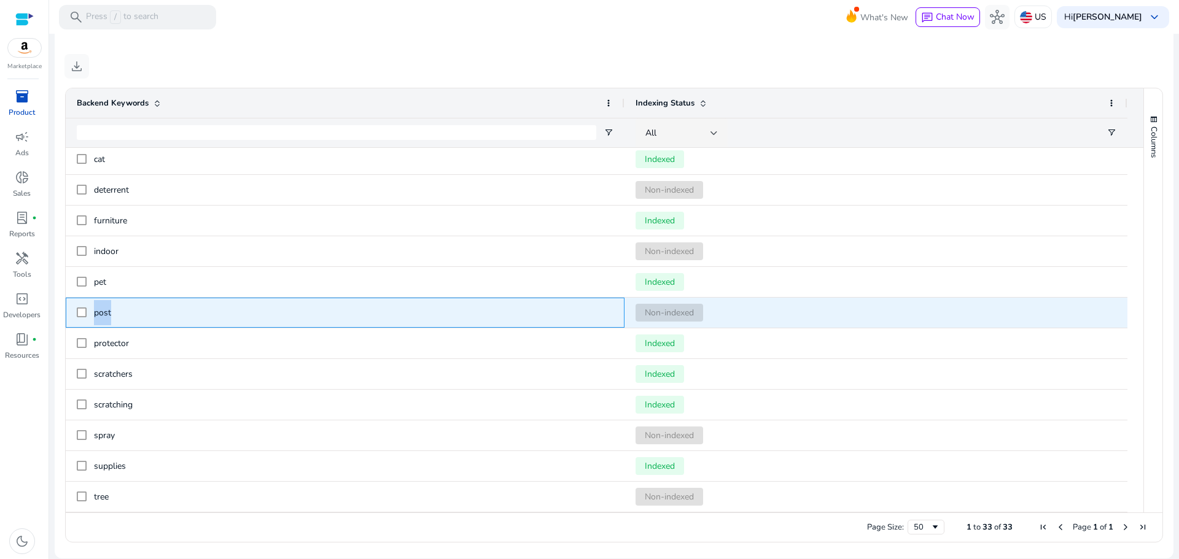
drag, startPoint x: 149, startPoint y: 306, endPoint x: 87, endPoint y: 308, distance: 61.4
click at [87, 308] on div "post" at bounding box center [345, 312] width 536 height 29
copy div "post"
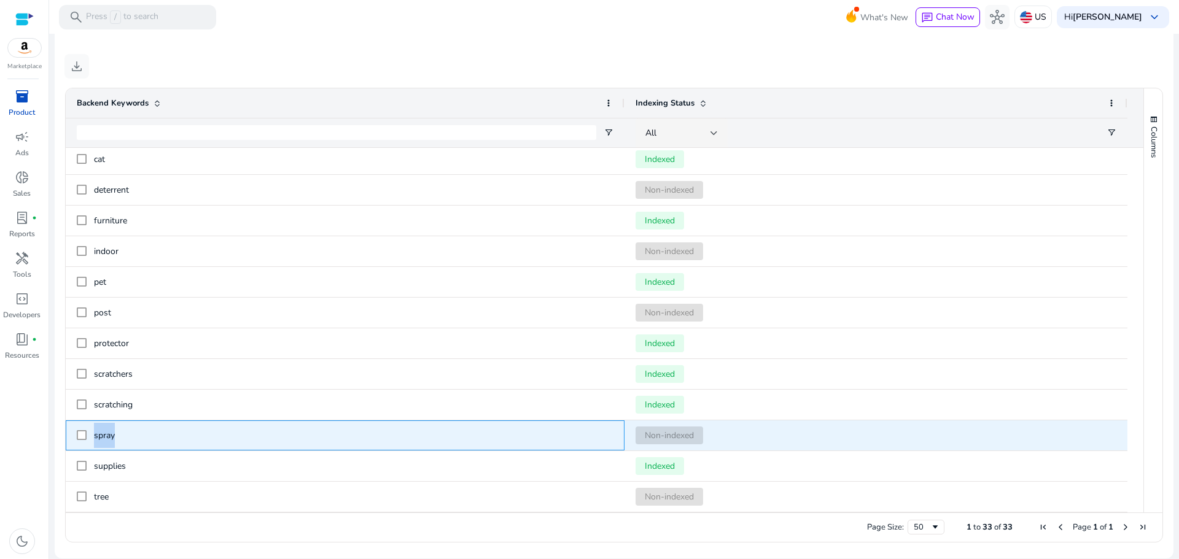
click at [79, 439] on div "spray" at bounding box center [345, 435] width 536 height 29
copy div "spray"
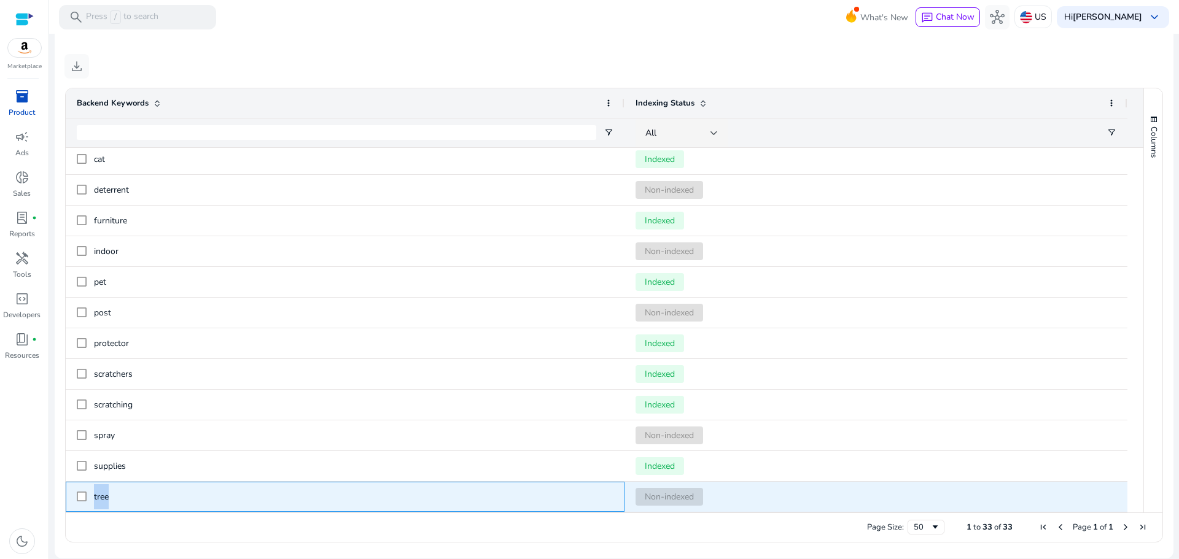
click at [80, 495] on div "tree" at bounding box center [345, 496] width 536 height 29
copy div "tree"
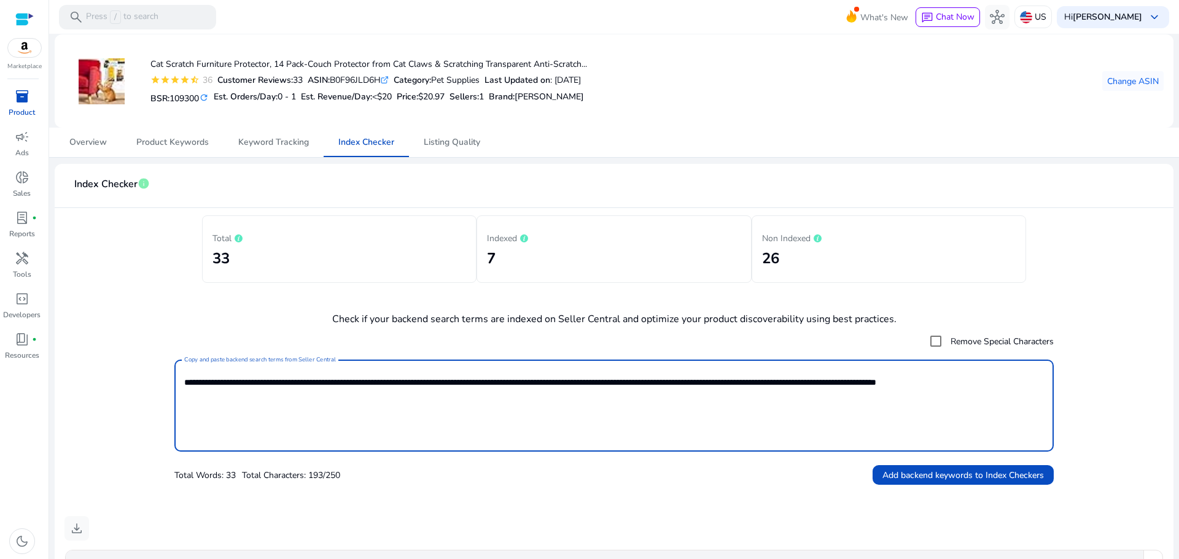
click at [387, 381] on textarea "**********" at bounding box center [613, 406] width 859 height 80
paste textarea "**********"
type textarea "**********"
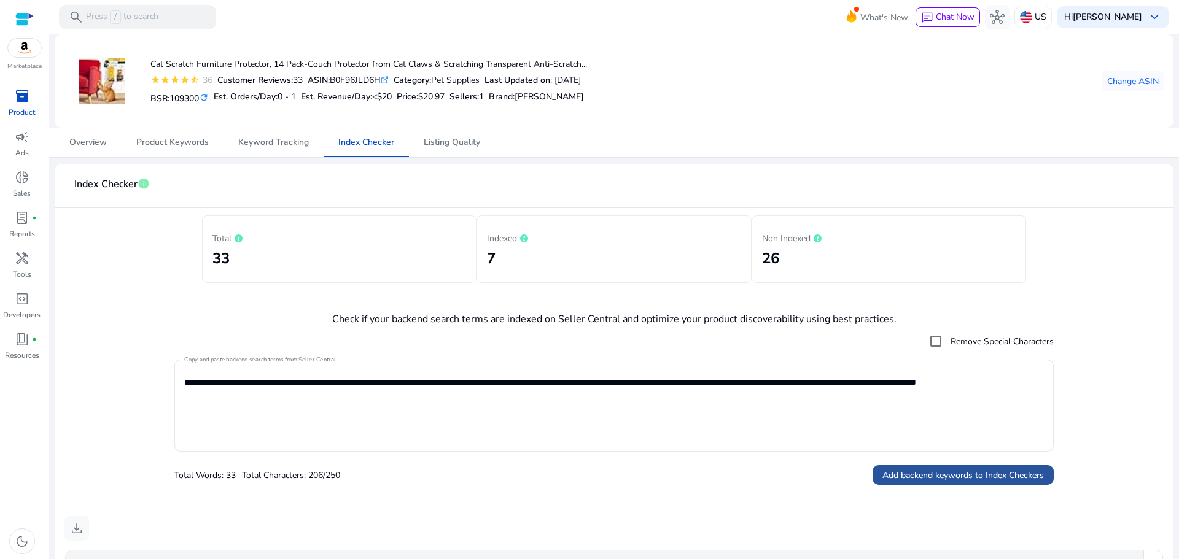
click at [935, 479] on span "Add backend keywords to Index Checkers" at bounding box center [962, 475] width 161 height 13
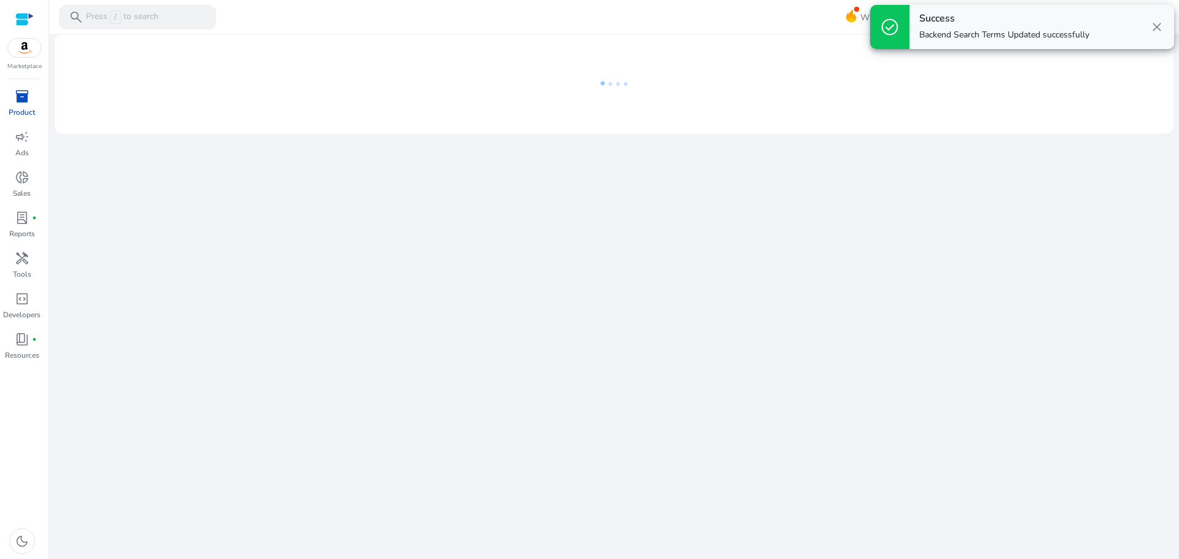
click at [1156, 27] on span "close" at bounding box center [1156, 27] width 15 height 15
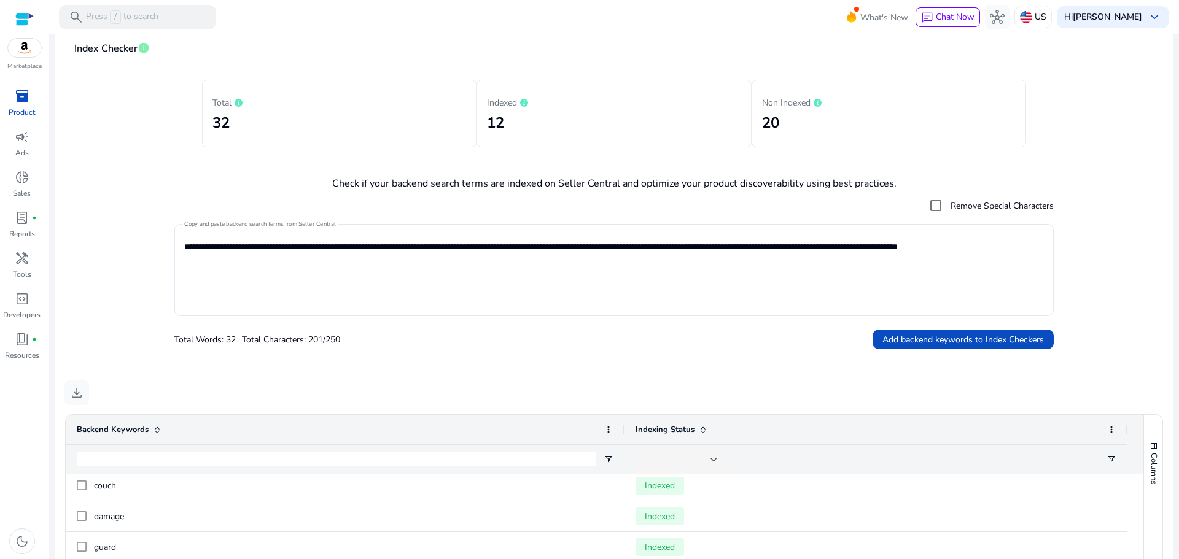
scroll to position [134, 0]
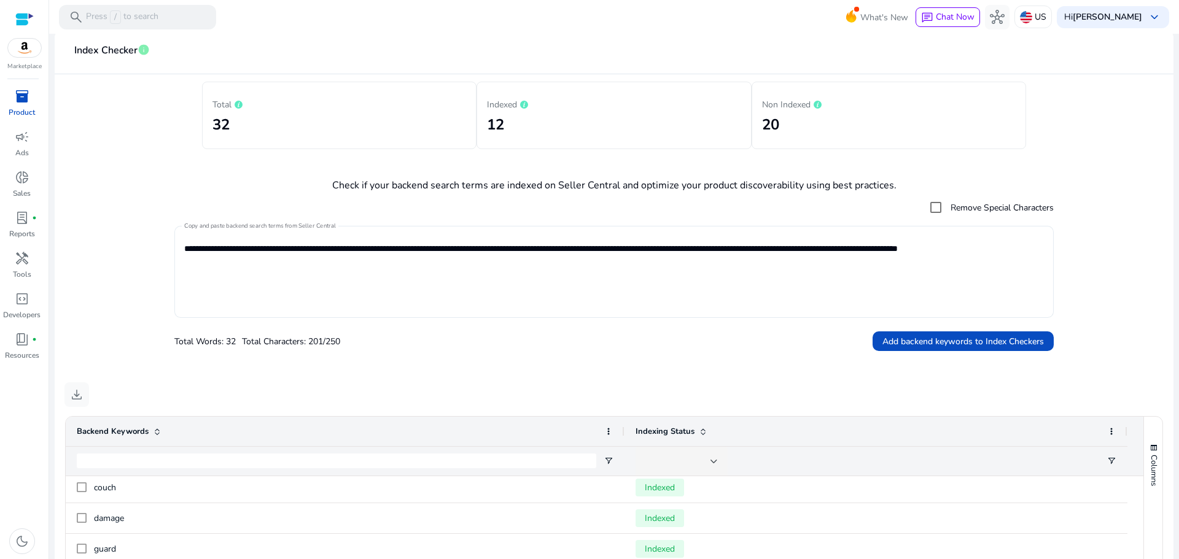
click at [444, 252] on textarea "**********" at bounding box center [613, 272] width 859 height 80
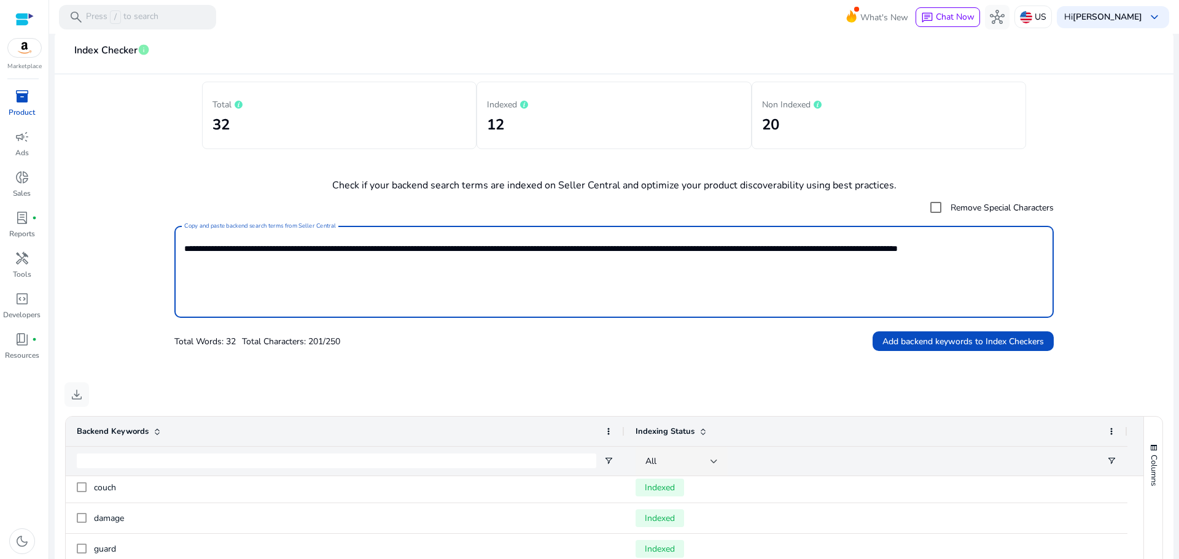
drag, startPoint x: 444, startPoint y: 252, endPoint x: 1178, endPoint y: 330, distance: 737.6
click at [1178, 330] on mat-sidenav-content "search Press / to search What's New chat Chat Now hub US Hi Mohammad Abidat key…" at bounding box center [613, 279] width 1129 height 559
click at [1166, 352] on mat-card "**********" at bounding box center [614, 458] width 1118 height 857
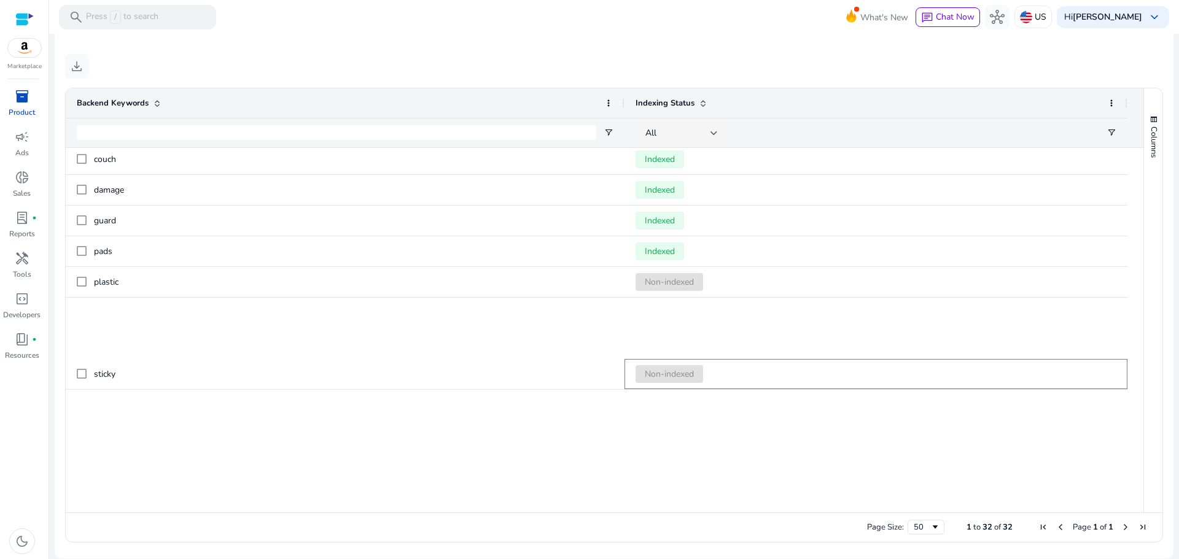
scroll to position [0, 0]
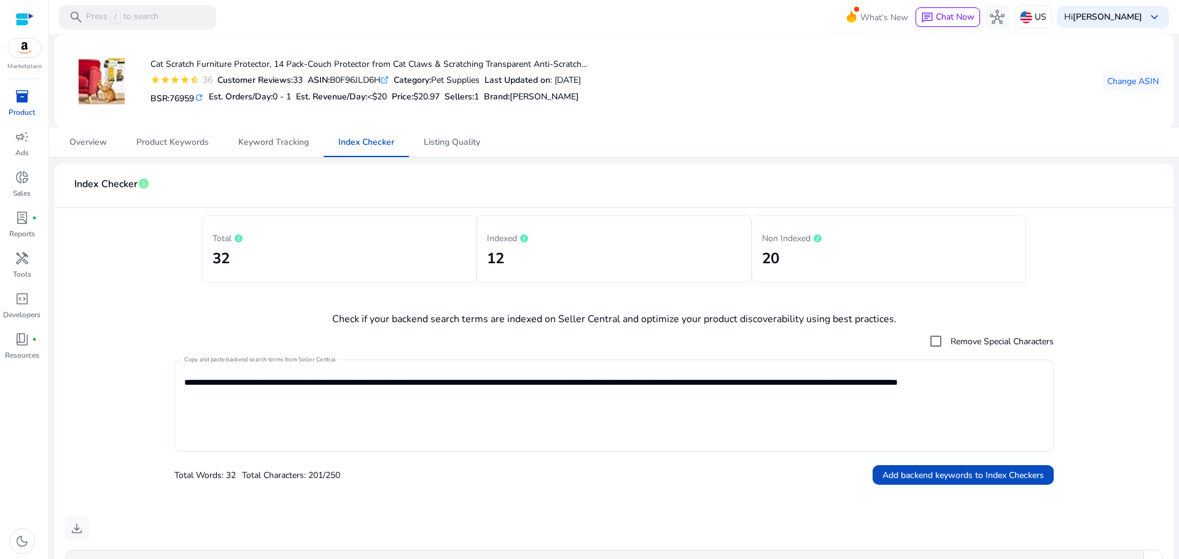
drag, startPoint x: 902, startPoint y: 385, endPoint x: 666, endPoint y: -69, distance: 511.7
click at [666, 0] on html "We recommend switching to desktop view for the best experience. Marketplace inv…" at bounding box center [589, 279] width 1179 height 559
click at [444, 149] on span "Listing Quality" at bounding box center [452, 142] width 56 height 29
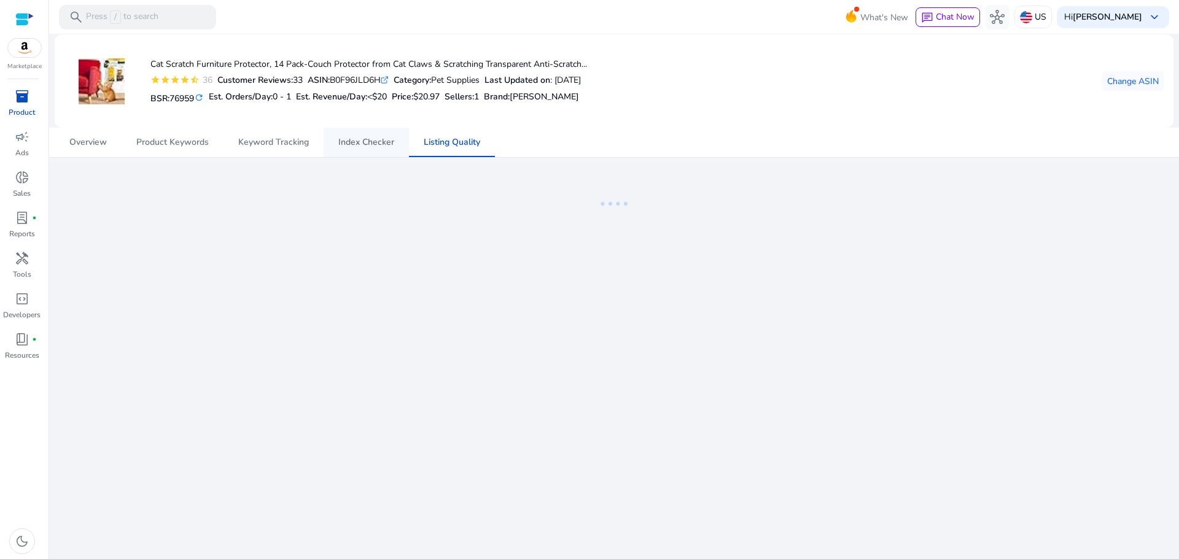
click at [358, 150] on span "Index Checker" at bounding box center [366, 142] width 56 height 29
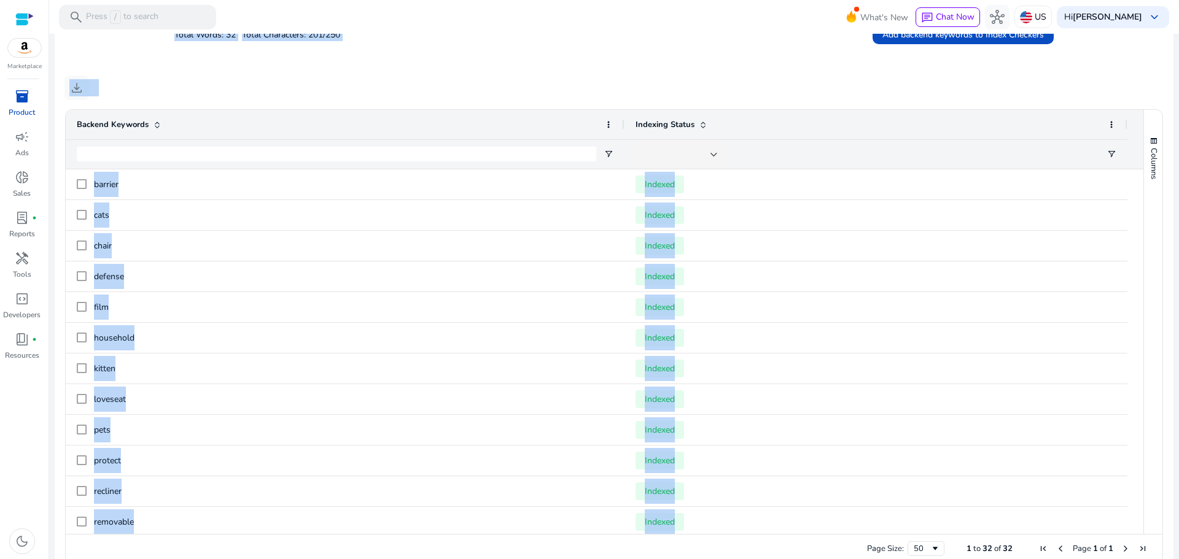
scroll to position [452, 0]
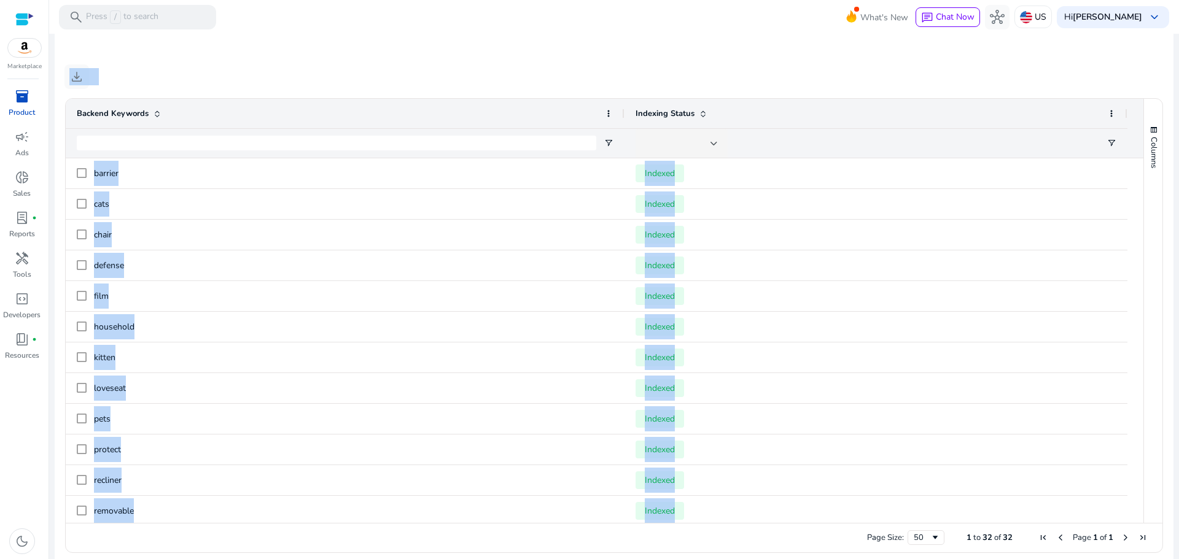
click at [1061, 70] on div "download" at bounding box center [613, 76] width 1099 height 25
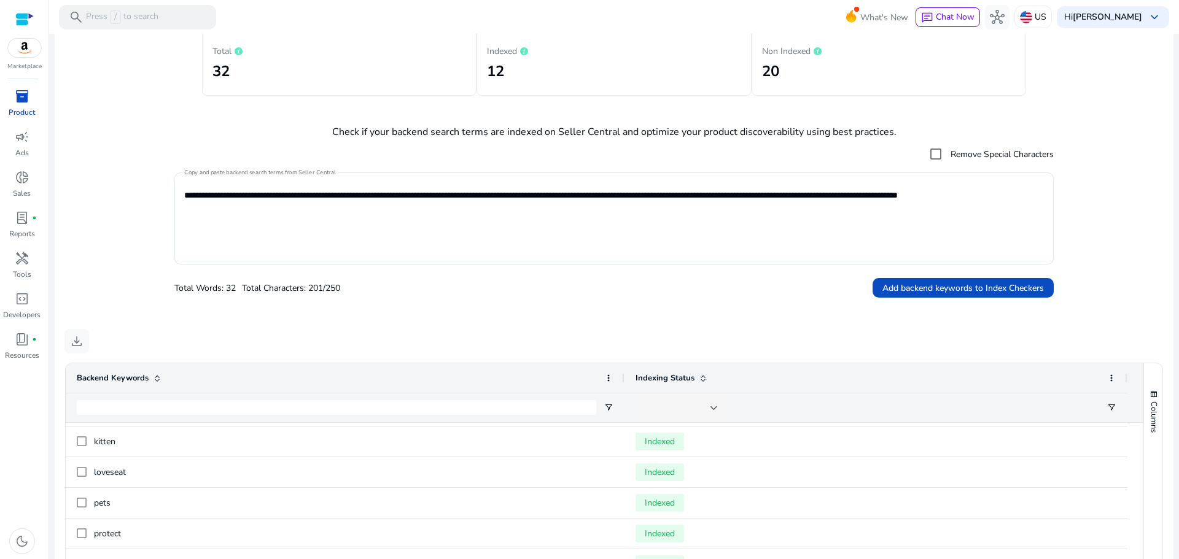
scroll to position [0, 0]
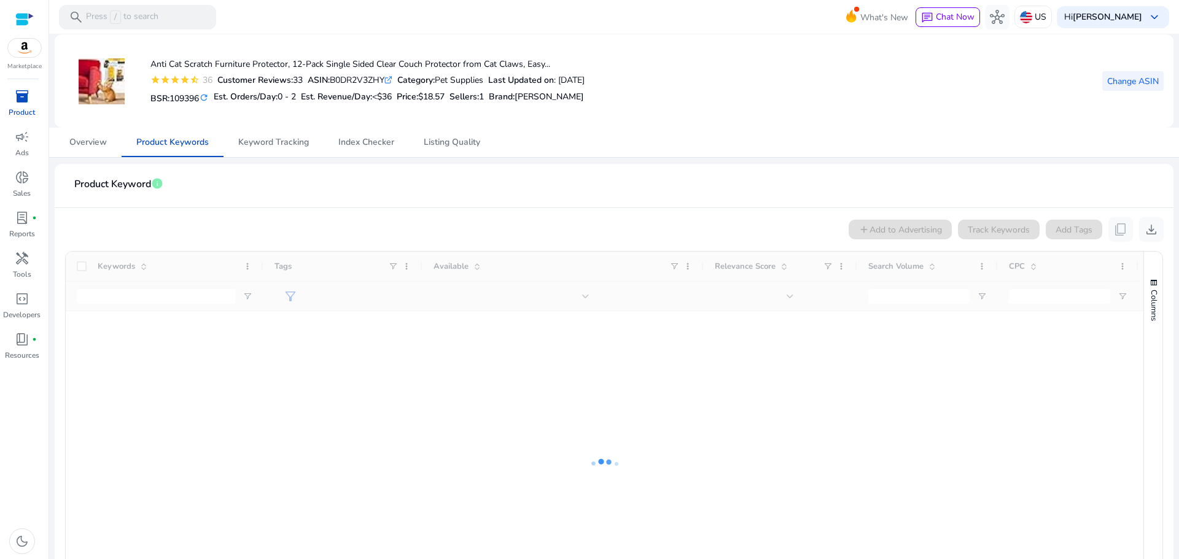
click at [1120, 82] on span "Change ASIN" at bounding box center [1133, 81] width 52 height 13
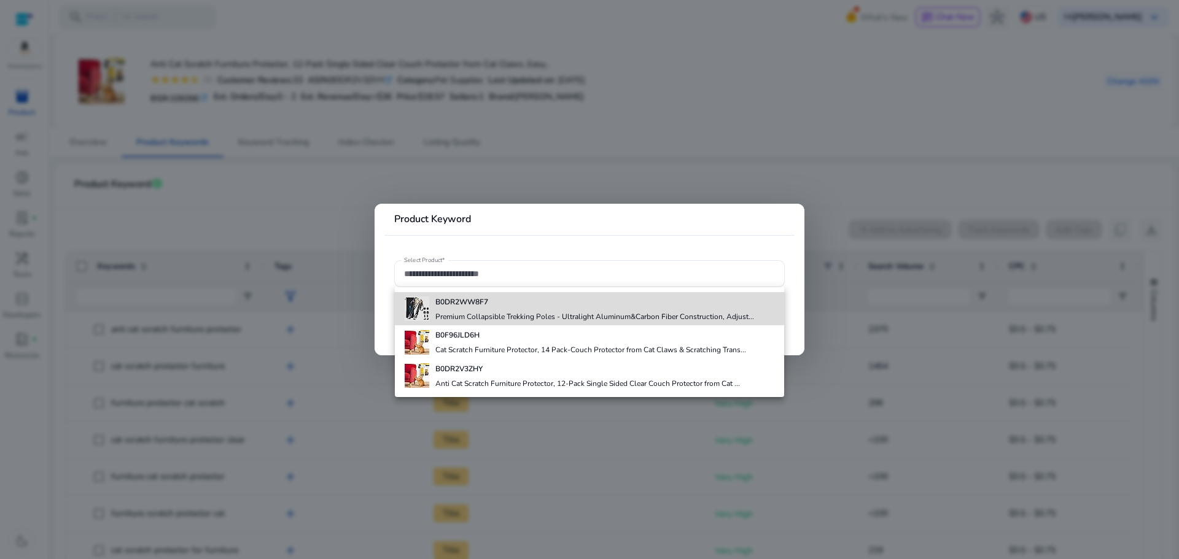
click at [548, 306] on h4 "B0DR2WW8F7" at bounding box center [594, 302] width 319 height 10
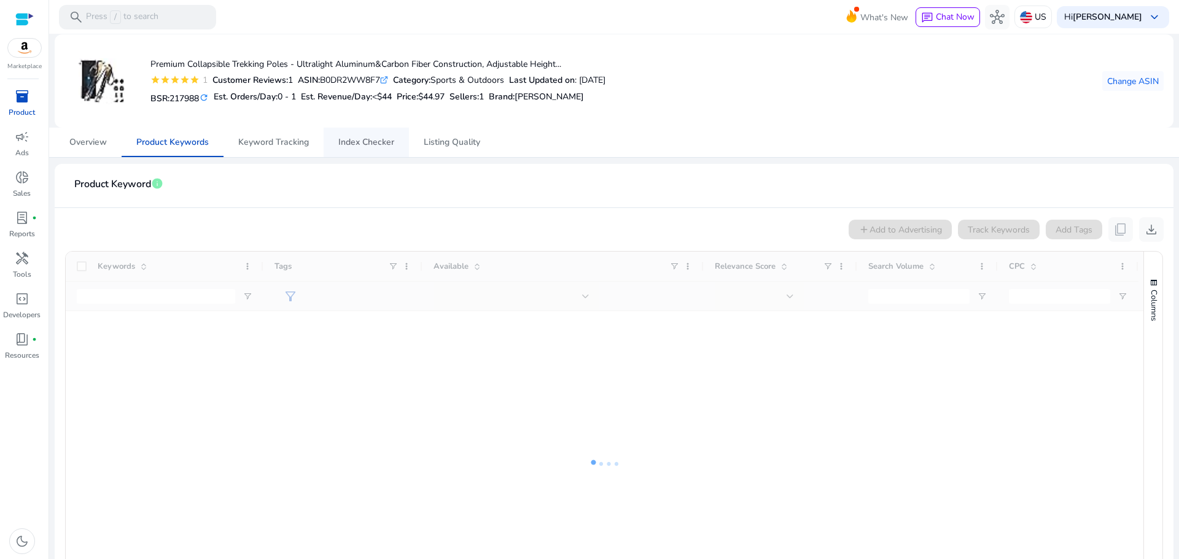
click at [354, 139] on span "Index Checker" at bounding box center [366, 142] width 56 height 9
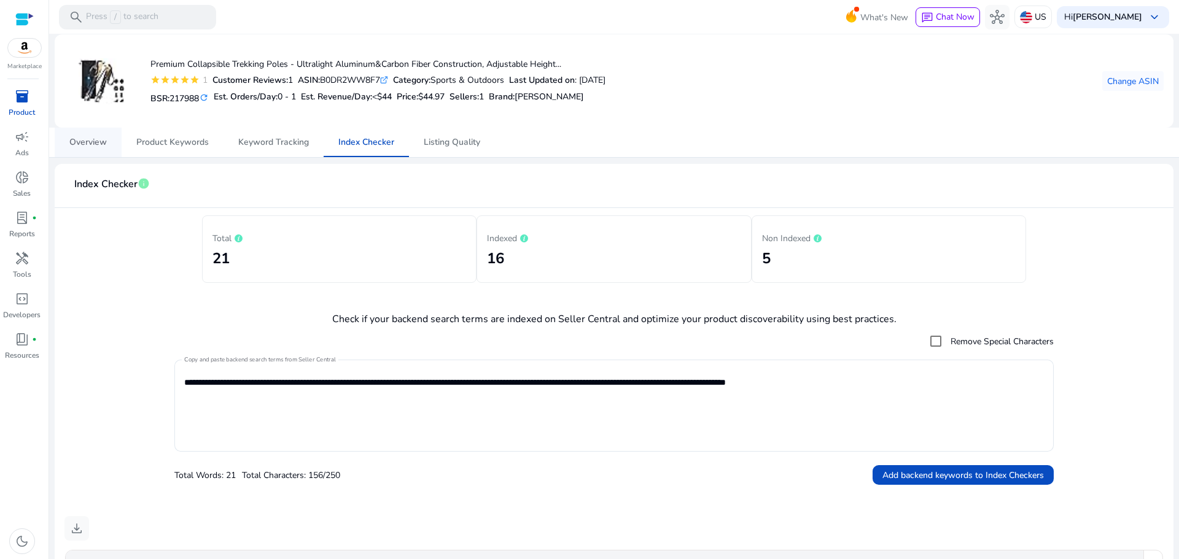
click at [90, 142] on span "Overview" at bounding box center [87, 142] width 37 height 9
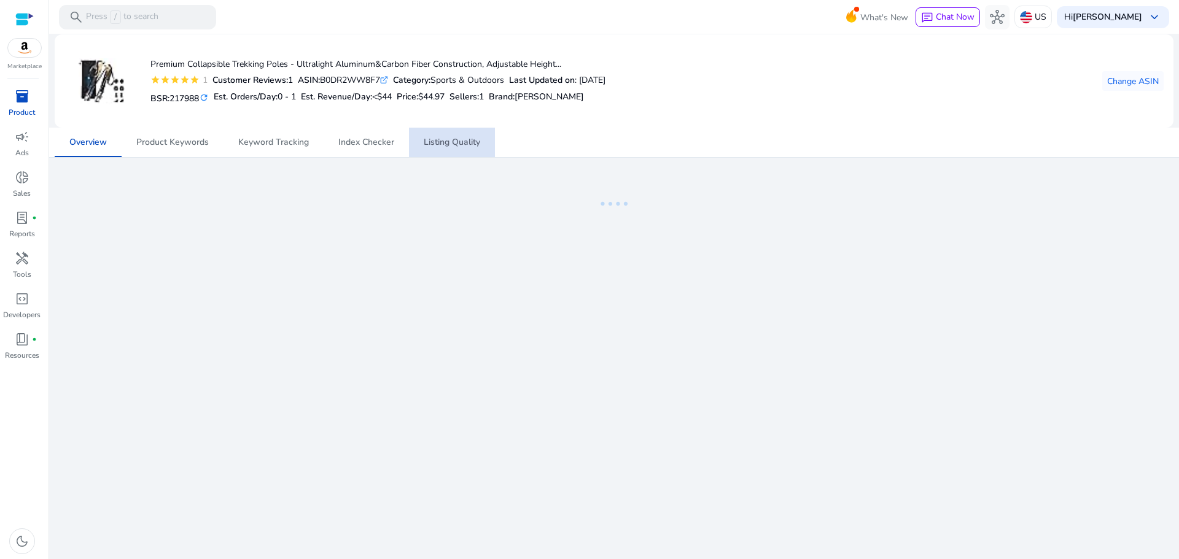
click at [457, 147] on span "Listing Quality" at bounding box center [452, 142] width 56 height 9
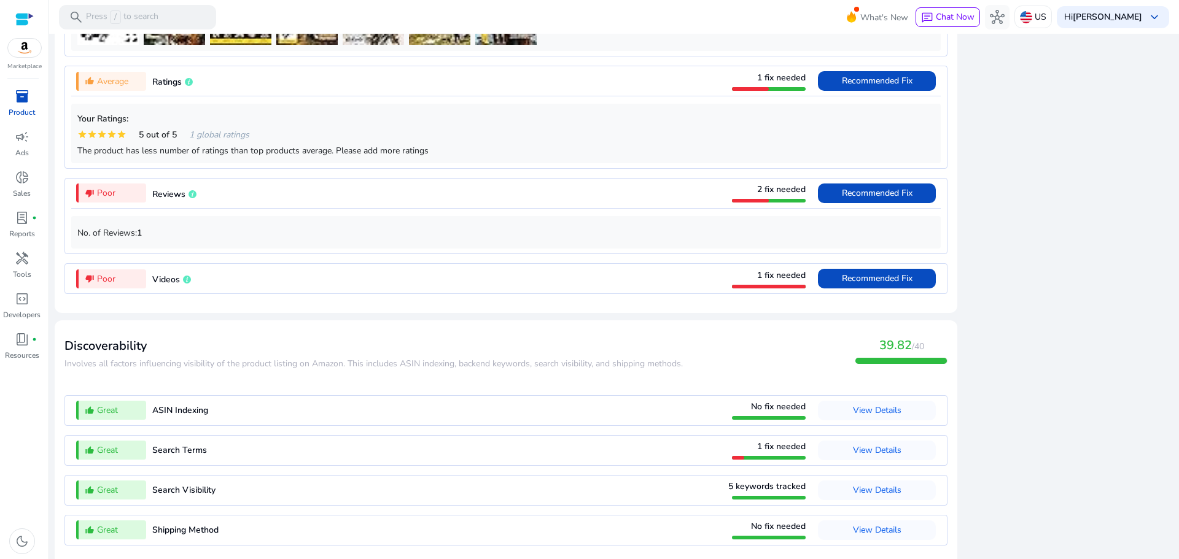
scroll to position [1086, 0]
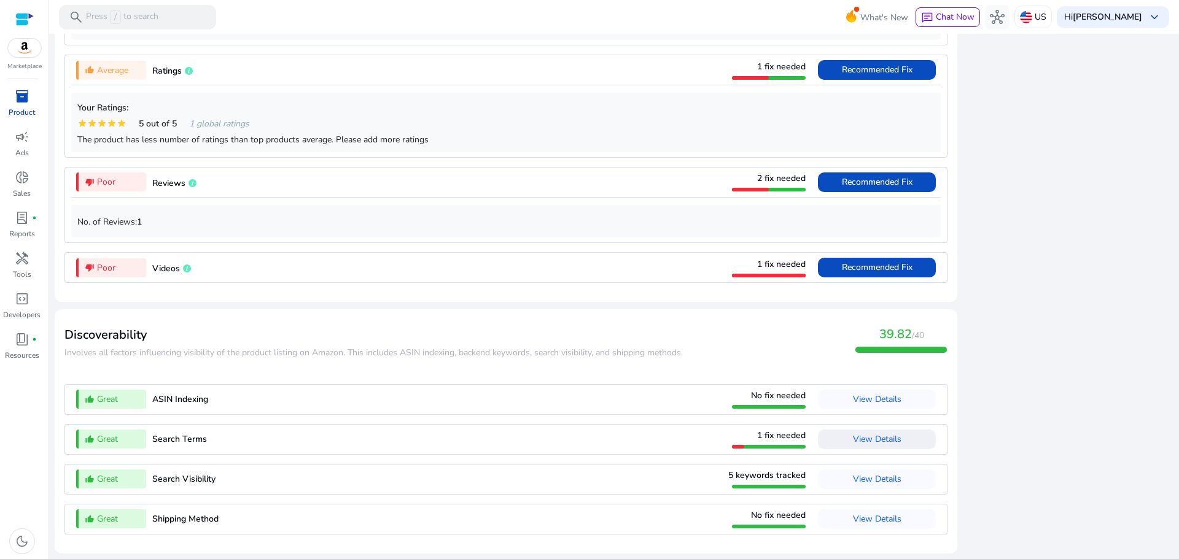
click at [869, 445] on span "View Details" at bounding box center [877, 440] width 48 height 20
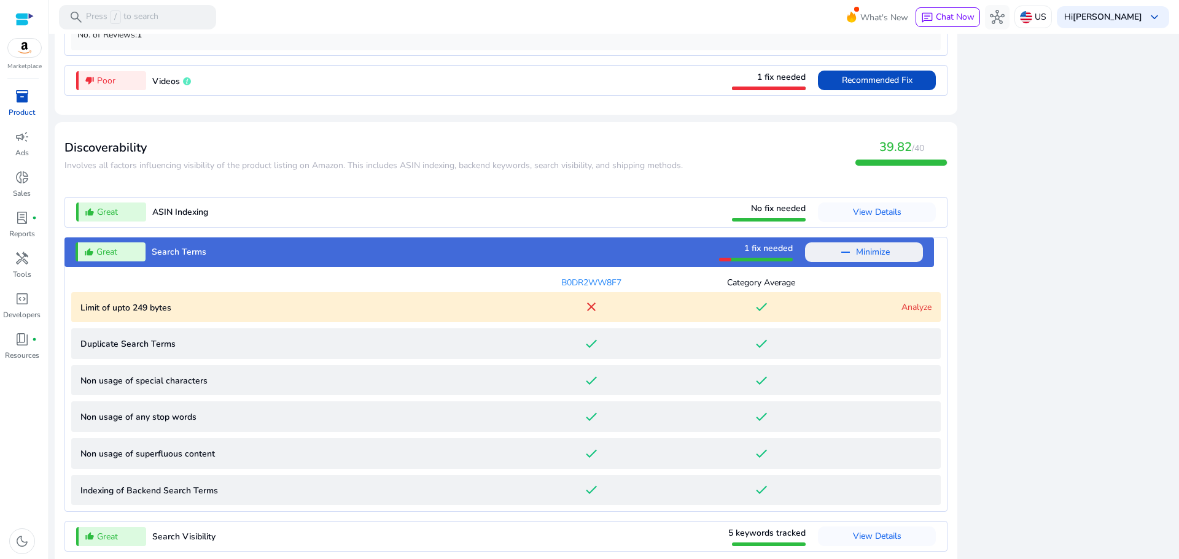
scroll to position [1280, 0]
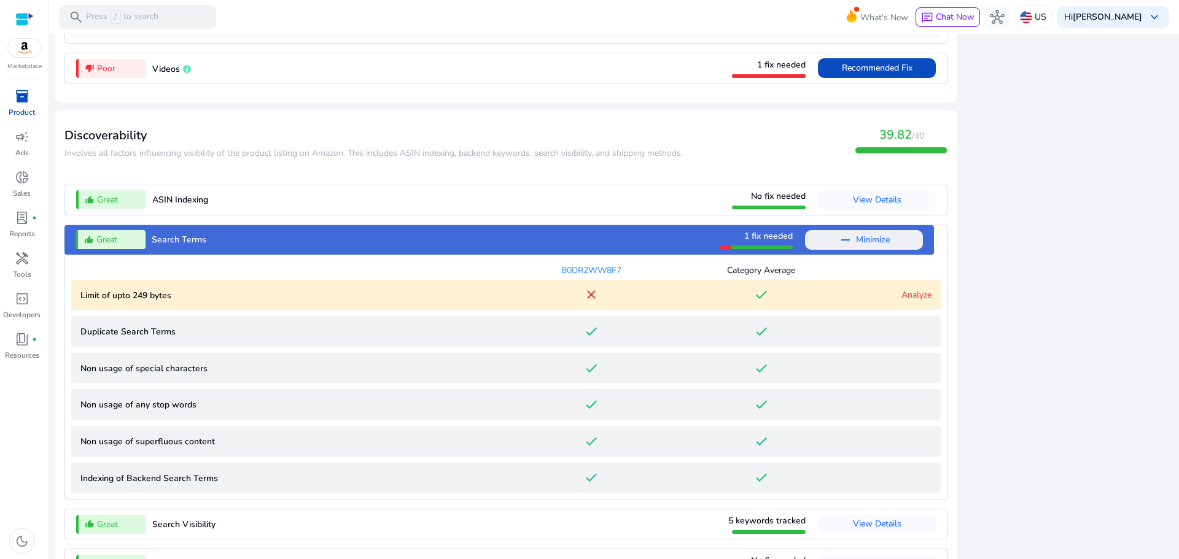
click at [909, 298] on link "Analyze" at bounding box center [916, 295] width 30 height 12
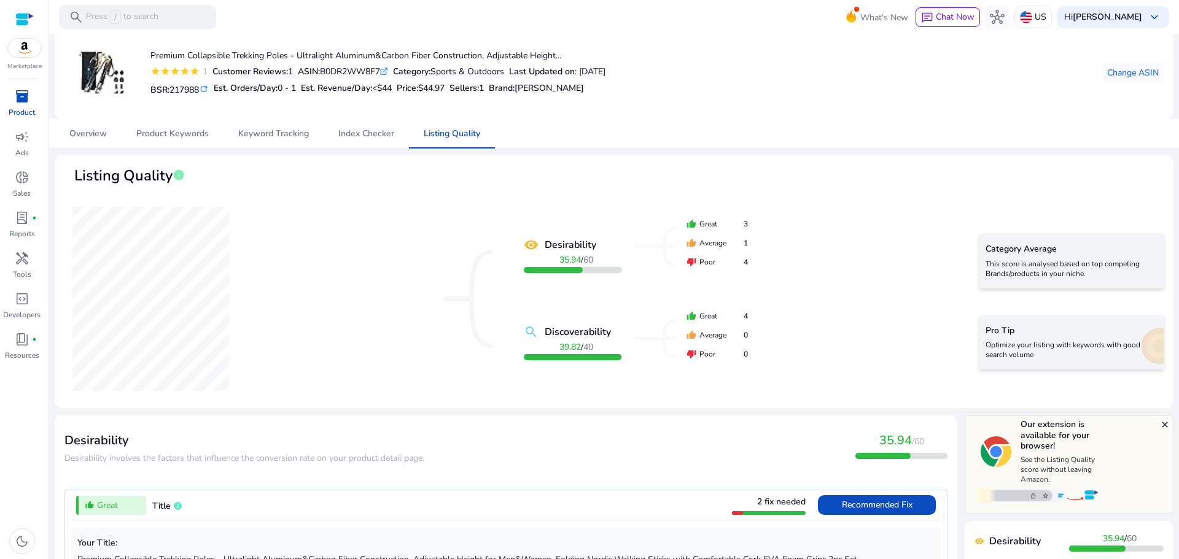
scroll to position [0, 0]
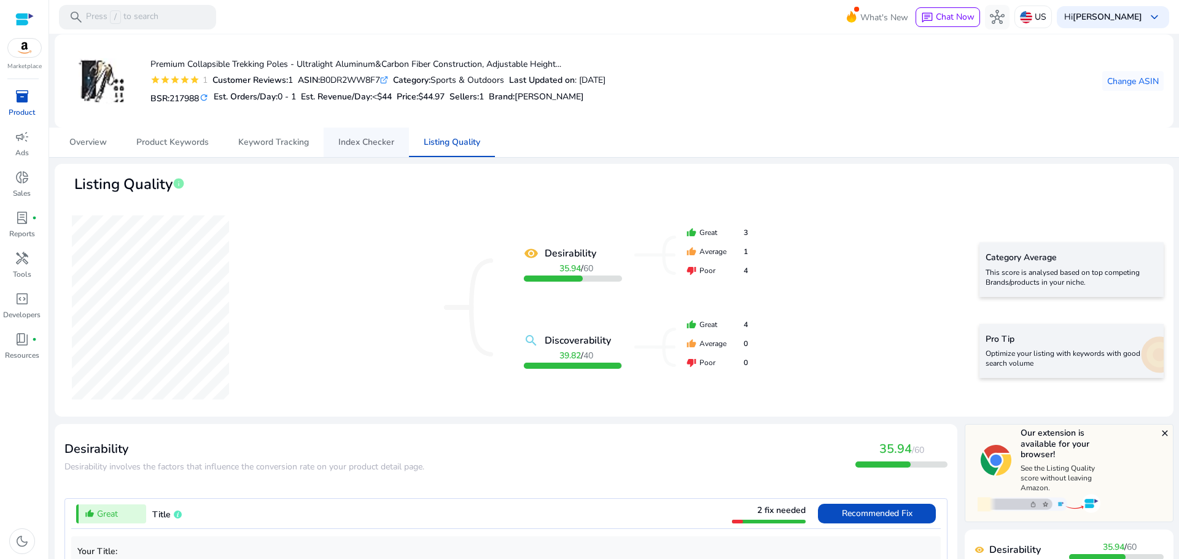
click at [363, 148] on span "Index Checker" at bounding box center [366, 142] width 56 height 29
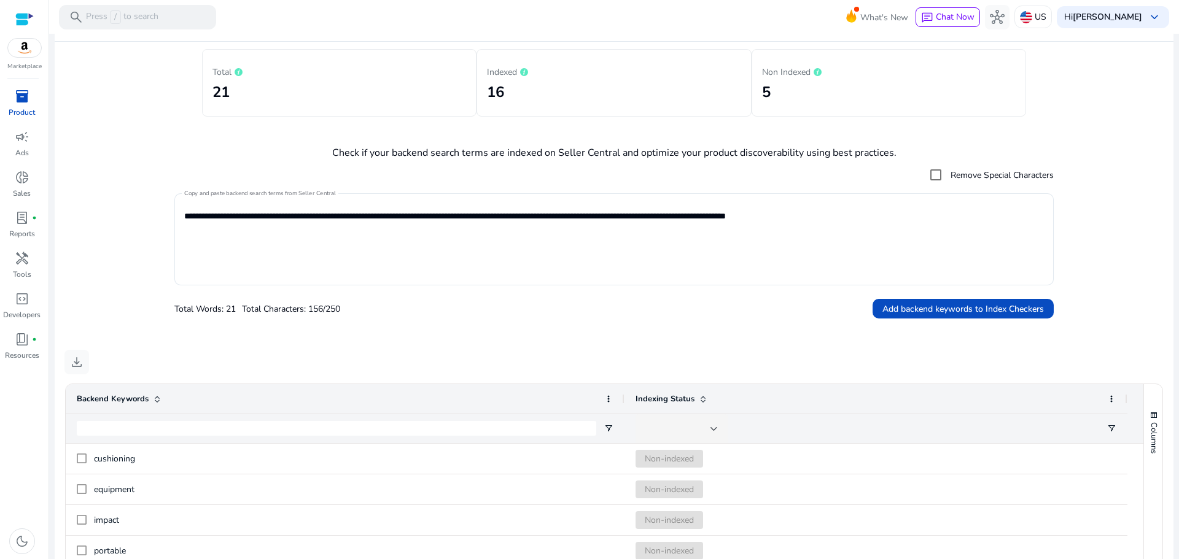
scroll to position [165, 0]
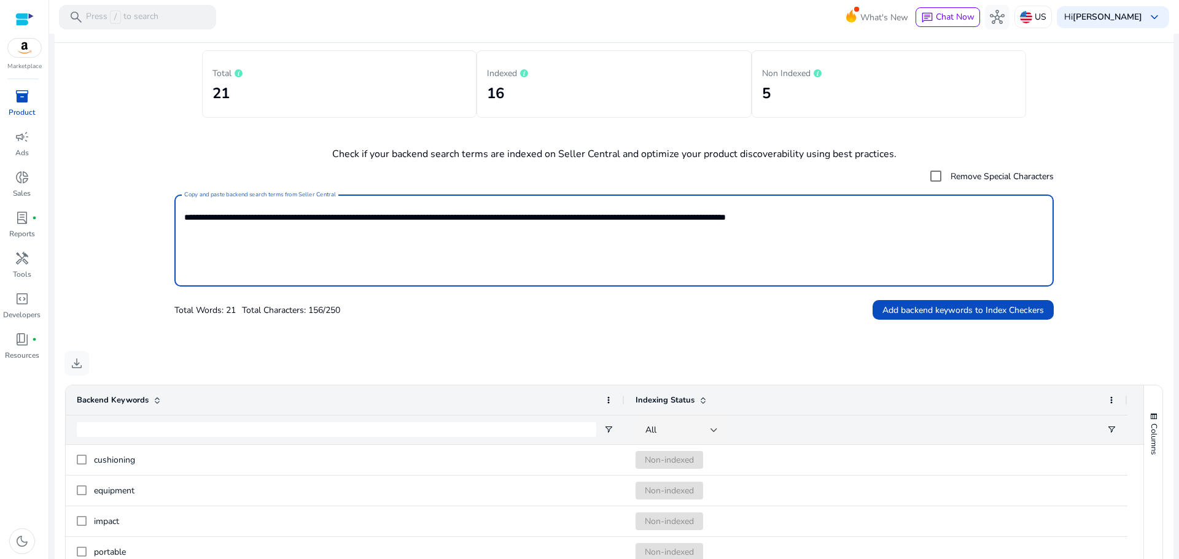
click at [679, 217] on textarea "**********" at bounding box center [613, 241] width 859 height 80
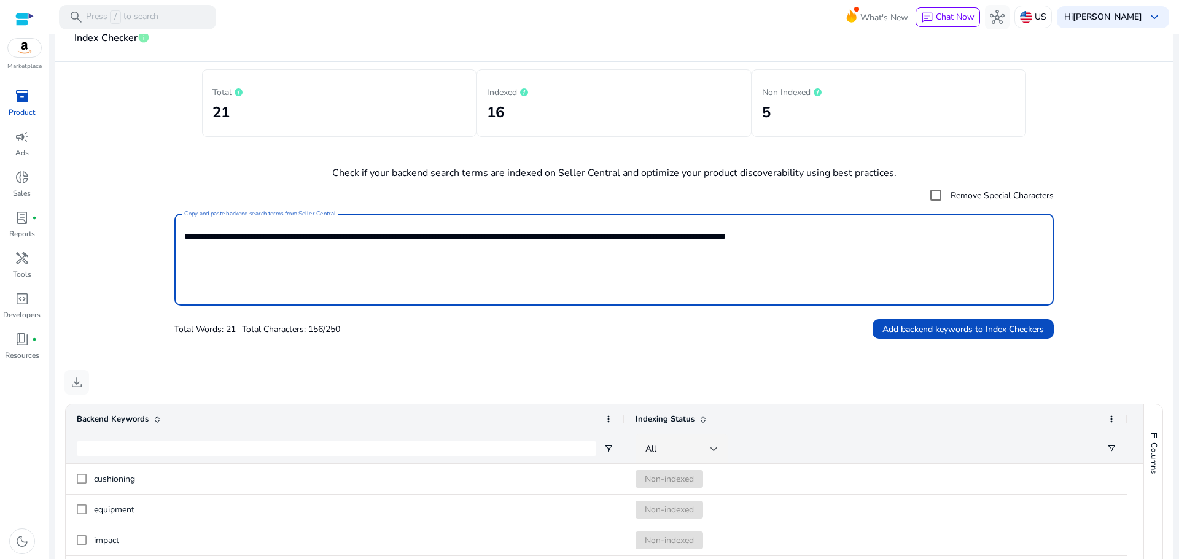
scroll to position [0, 0]
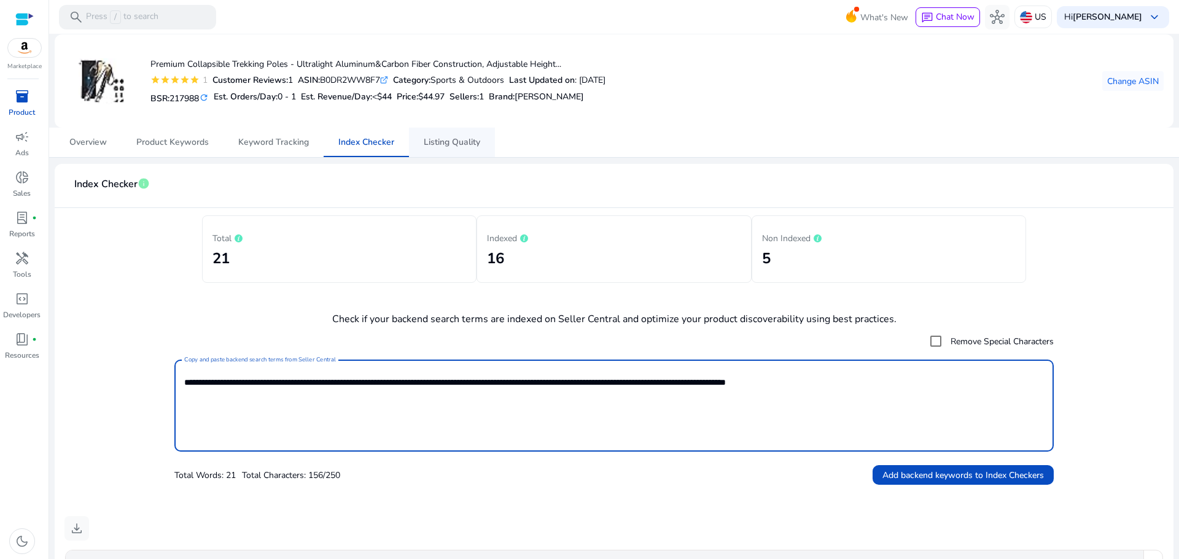
click at [449, 141] on span "Listing Quality" at bounding box center [452, 142] width 56 height 9
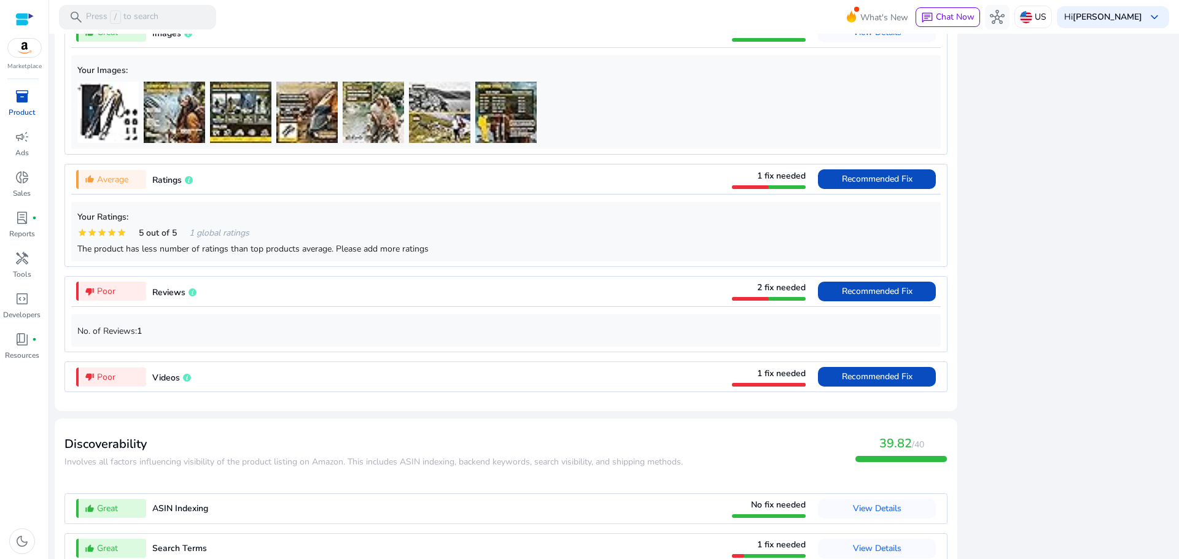
scroll to position [1086, 0]
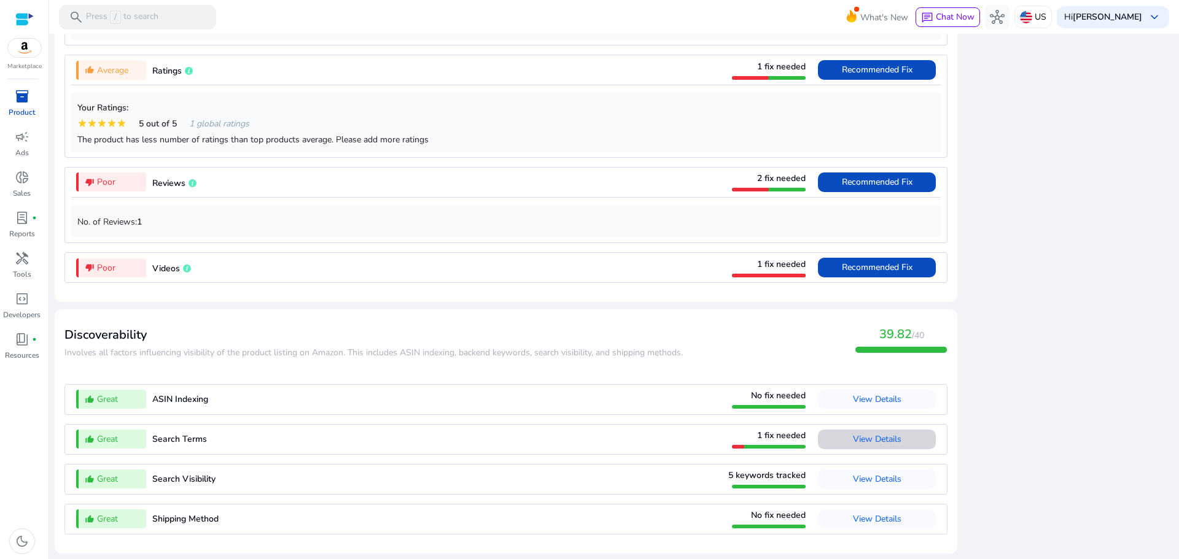
click at [853, 430] on span "View Details" at bounding box center [877, 440] width 48 height 20
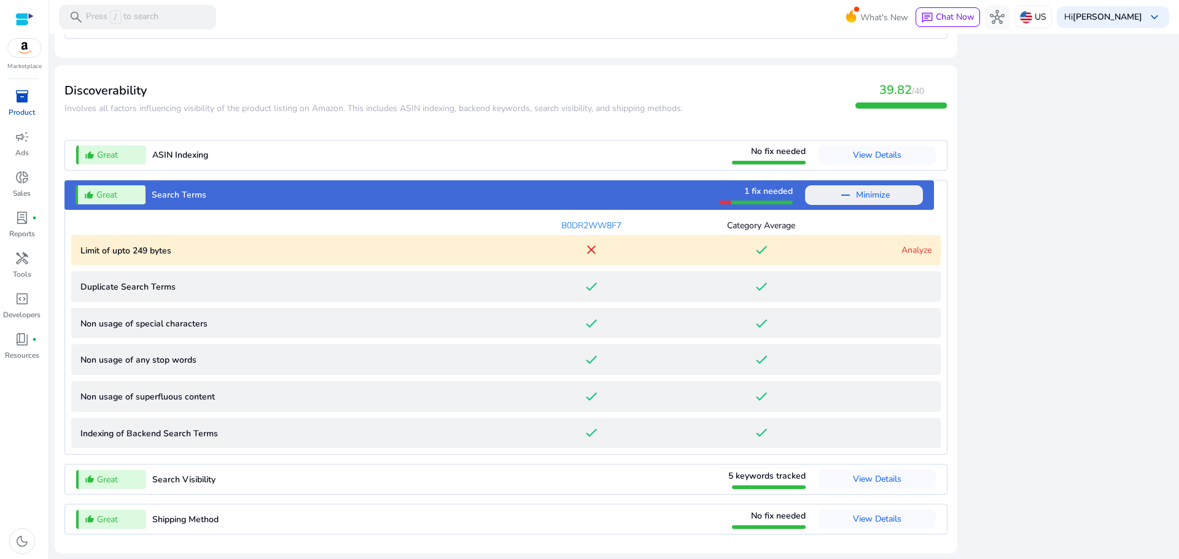
scroll to position [1330, 0]
click at [910, 250] on link "Analyze" at bounding box center [916, 250] width 30 height 12
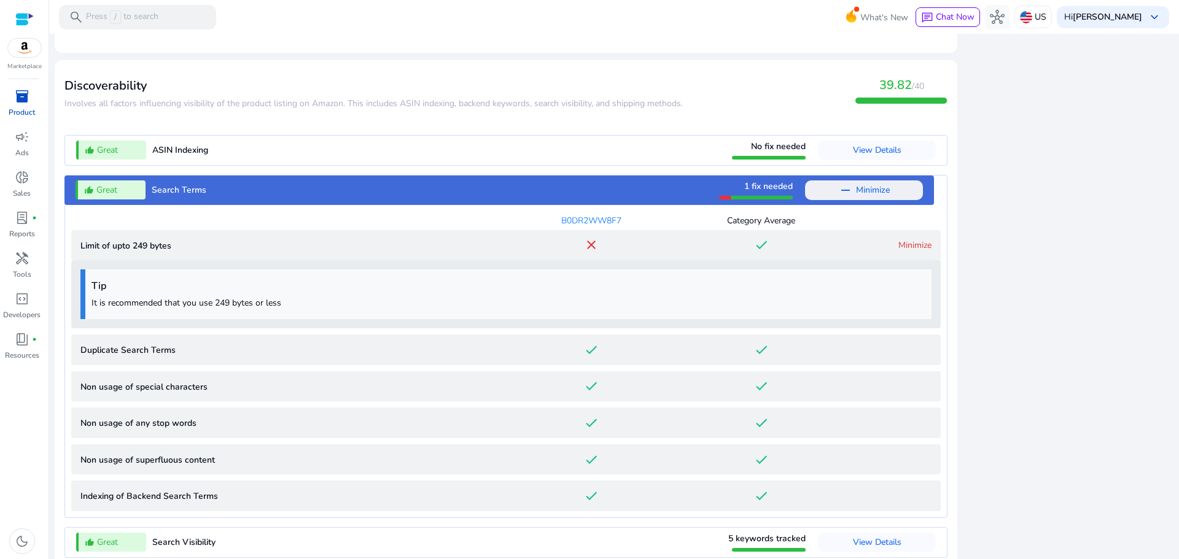
scroll to position [1398, 0]
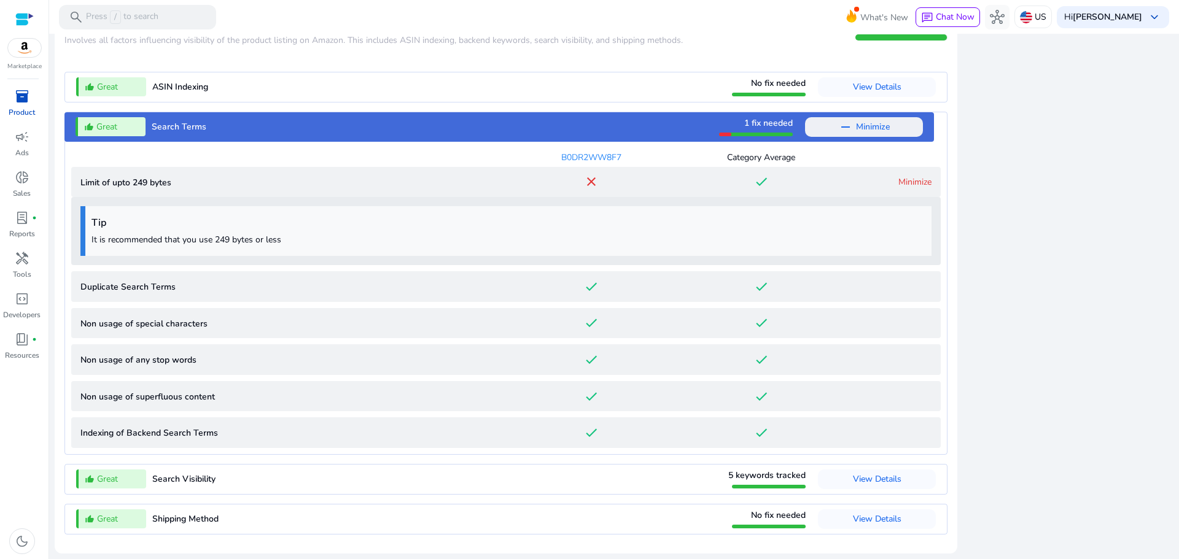
click at [285, 50] on mat-card "Discoverability ​​Involves all factors influencing visibility of the product li…" at bounding box center [506, 275] width 902 height 557
click at [22, 219] on span "lab_profile" at bounding box center [22, 218] width 15 height 15
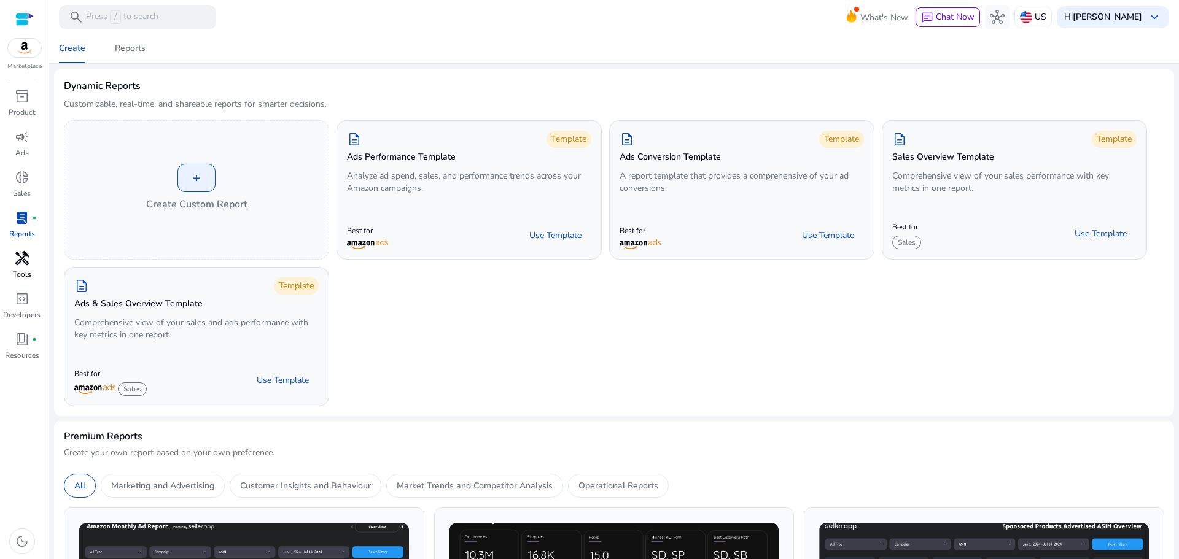
click at [21, 261] on span "handyman" at bounding box center [22, 258] width 15 height 15
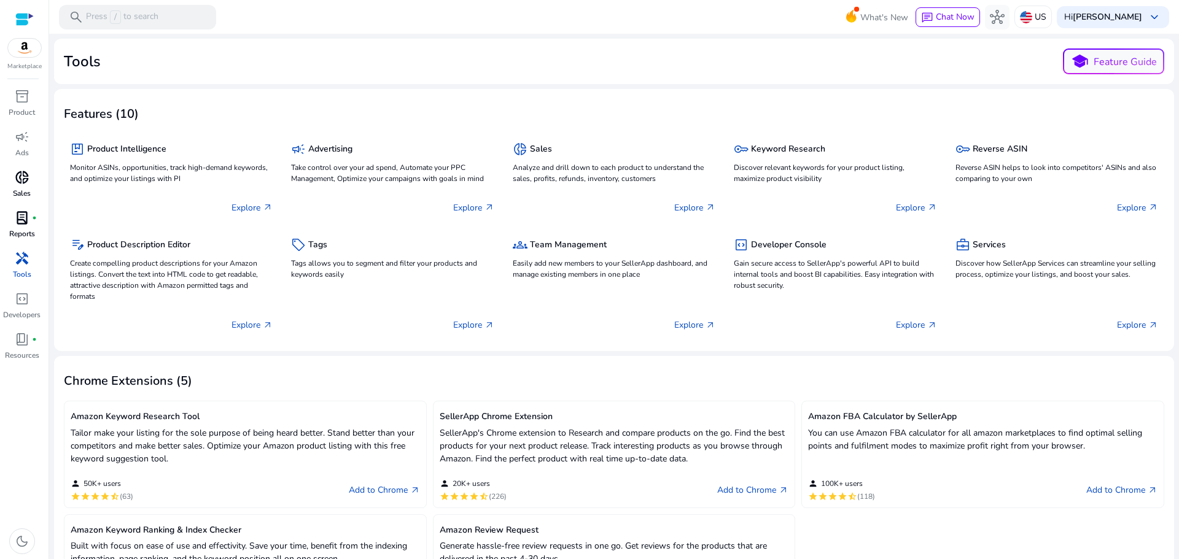
click at [20, 180] on span "donut_small" at bounding box center [22, 177] width 15 height 15
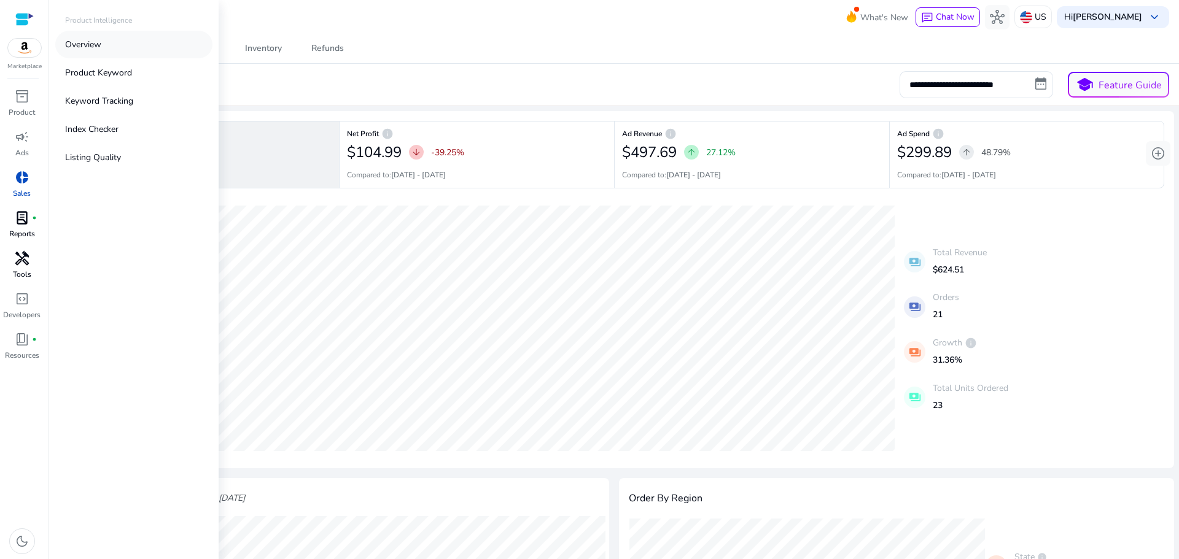
click at [103, 47] on link "Overview" at bounding box center [133, 45] width 157 height 28
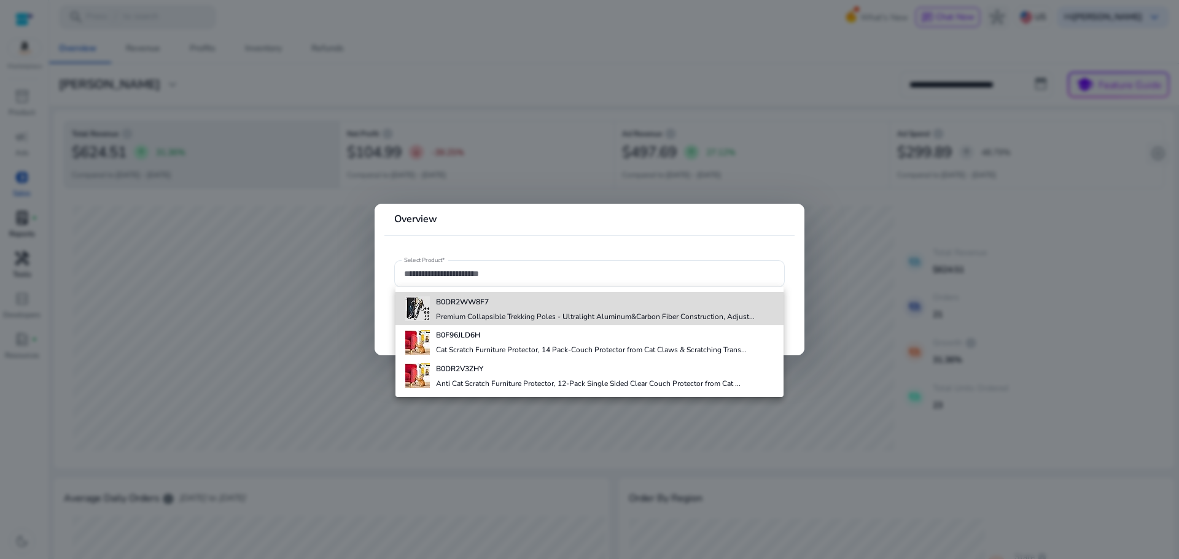
click at [478, 298] on b "B0DR2WW8F7" at bounding box center [462, 302] width 53 height 10
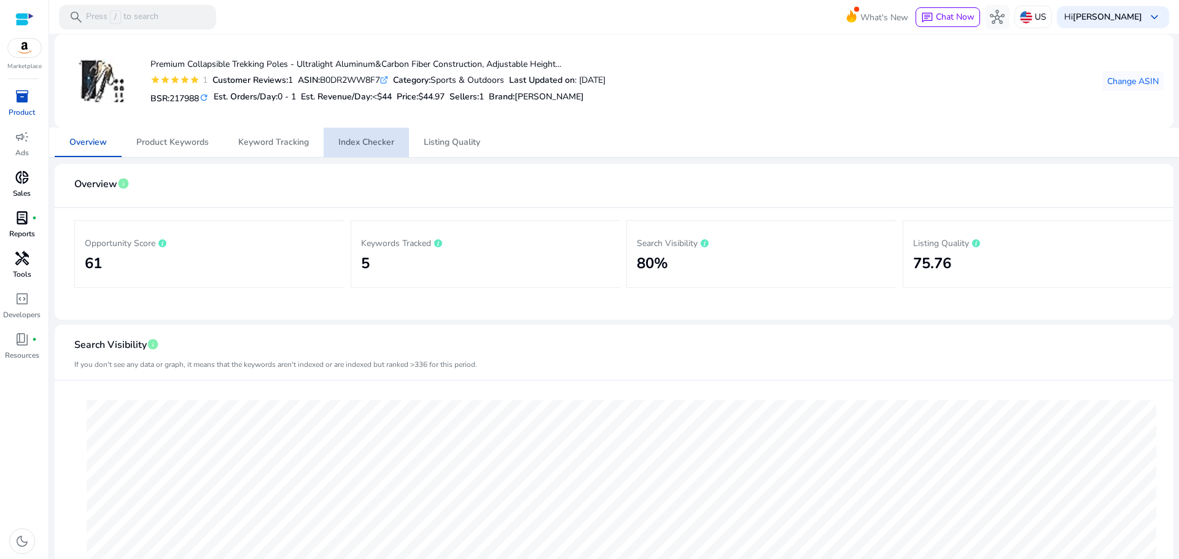
click at [354, 148] on span "Index Checker" at bounding box center [366, 142] width 56 height 29
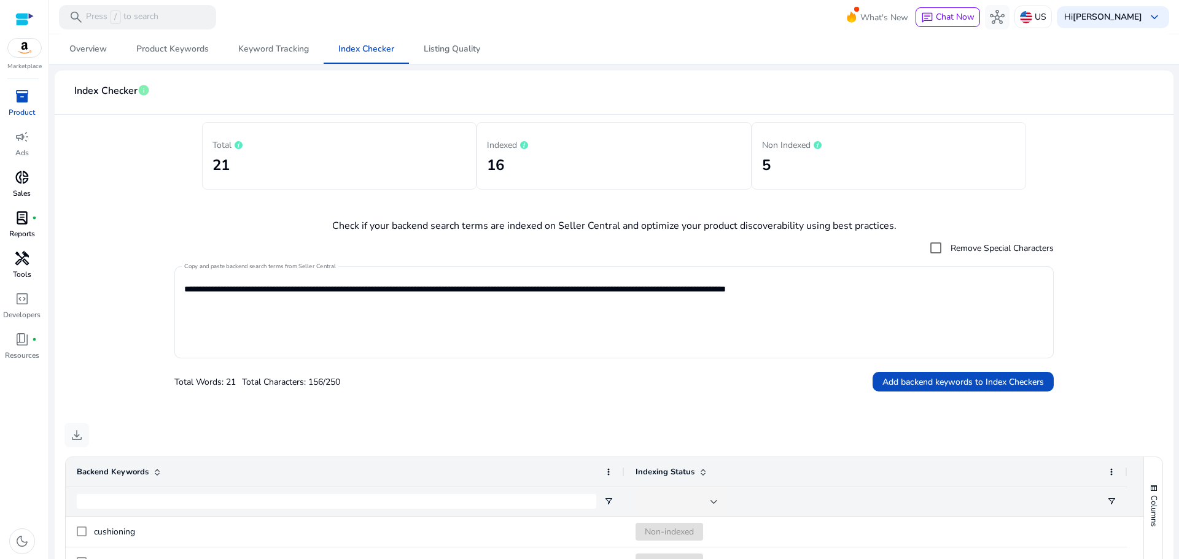
scroll to position [90, 0]
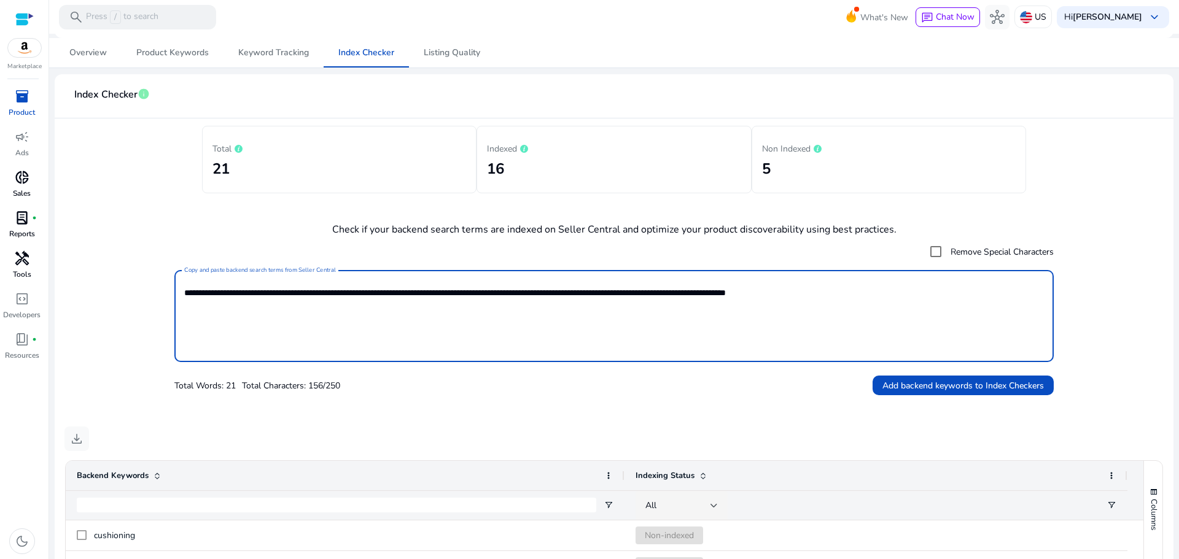
click at [533, 298] on textarea "**********" at bounding box center [613, 316] width 859 height 80
paste textarea "**********"
type textarea "**********"
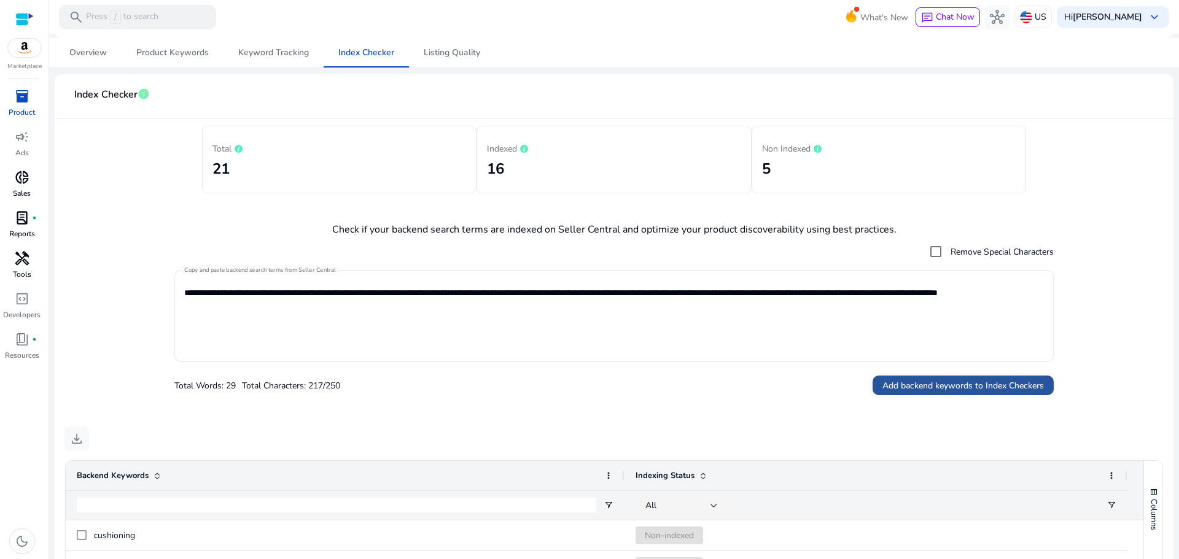
click at [906, 390] on span "Add backend keywords to Index Checkers" at bounding box center [962, 385] width 161 height 13
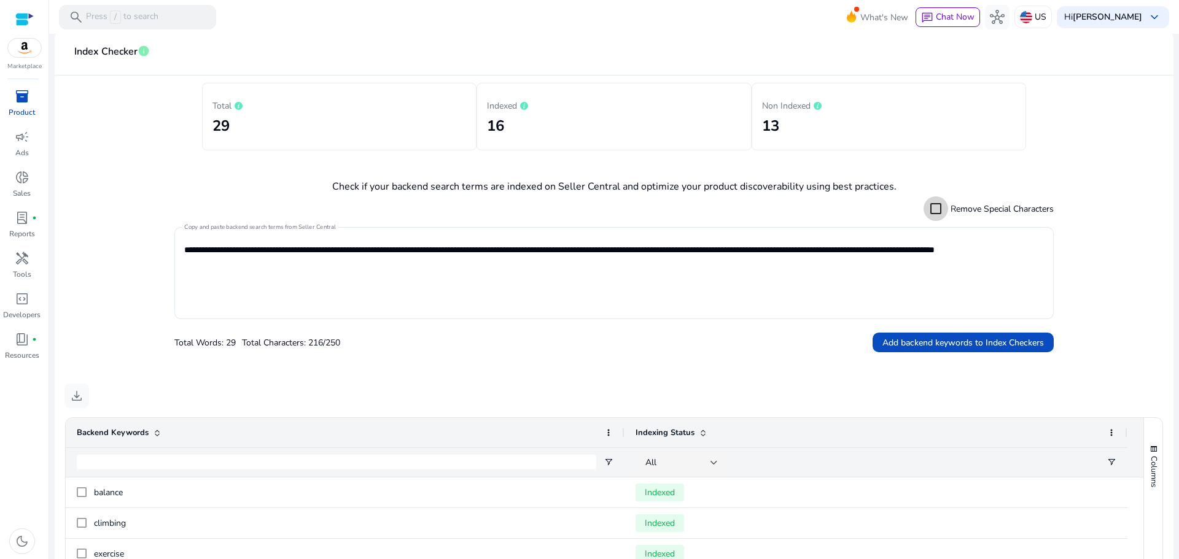
scroll to position [0, 0]
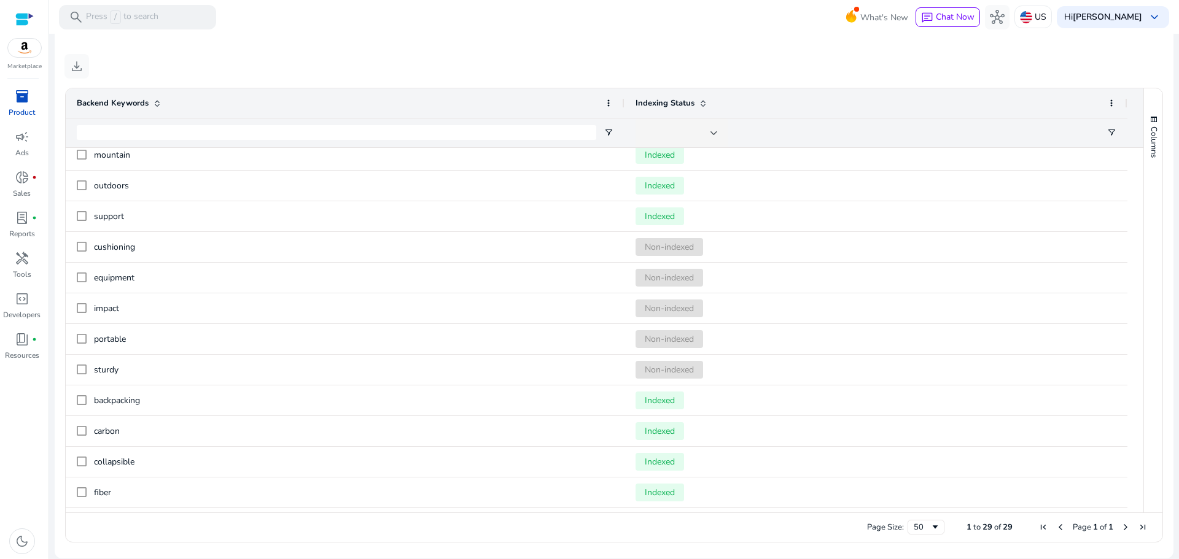
scroll to position [159, 0]
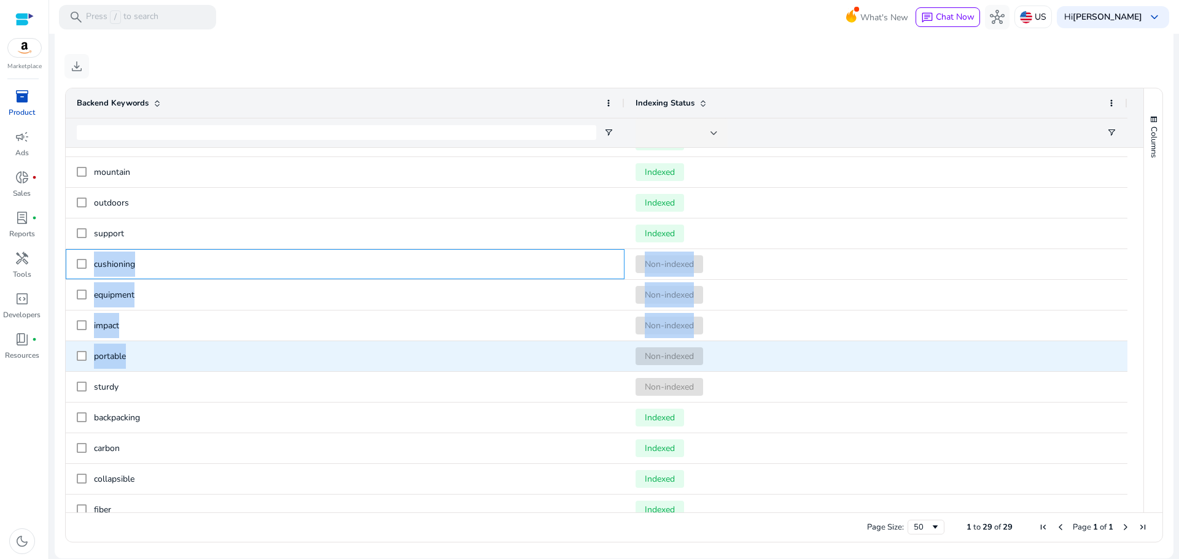
drag, startPoint x: 94, startPoint y: 255, endPoint x: 289, endPoint y: 363, distance: 223.1
click at [289, 363] on div "support Indexed cushioning Non-indexed equipment Non-indexed impact Non-indexed…" at bounding box center [596, 449] width 1061 height 890
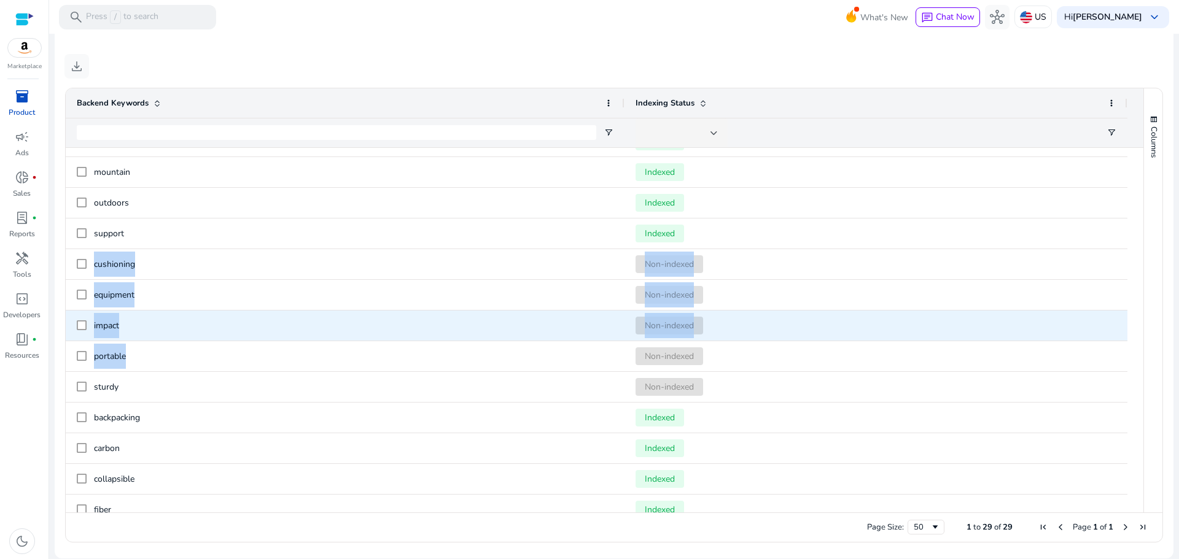
click at [225, 331] on span "impact" at bounding box center [353, 325] width 519 height 25
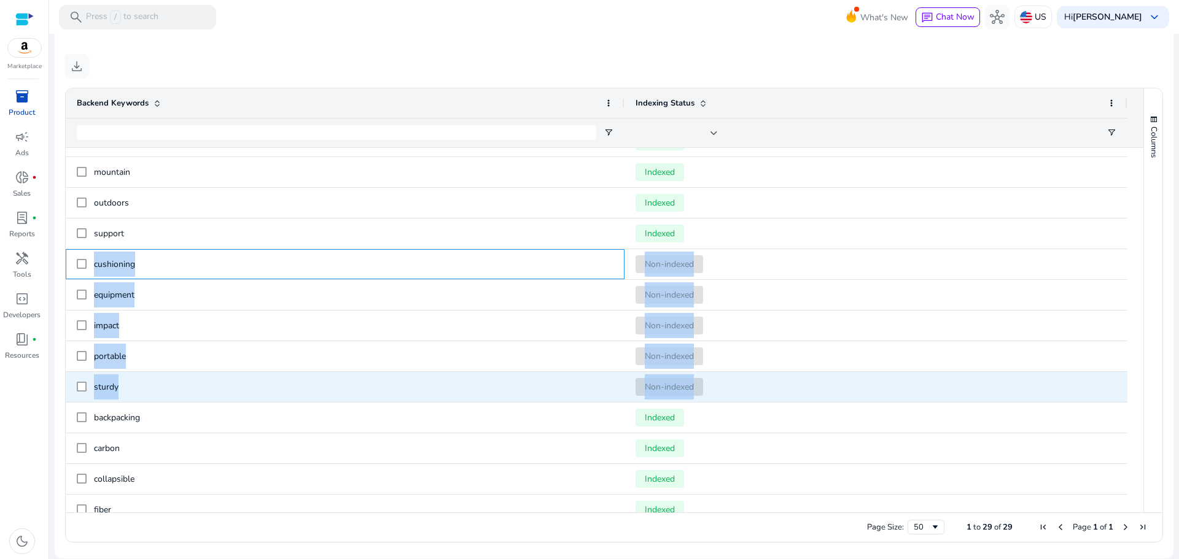
drag, startPoint x: 95, startPoint y: 254, endPoint x: 723, endPoint y: 385, distance: 642.2
click at [723, 385] on div "support Indexed cushioning Non-indexed equipment Non-indexed impact Non-indexed…" at bounding box center [596, 449] width 1061 height 890
copy div "cushioning Non-indexed equipment Non-indexed impact Non-indexed portable Non-in…"
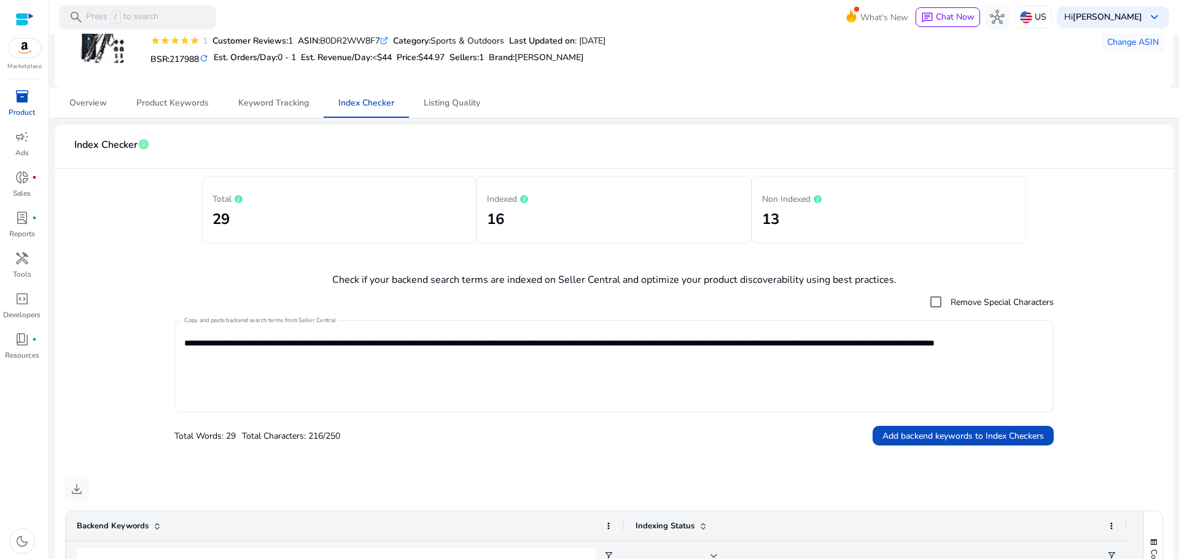
scroll to position [38, 0]
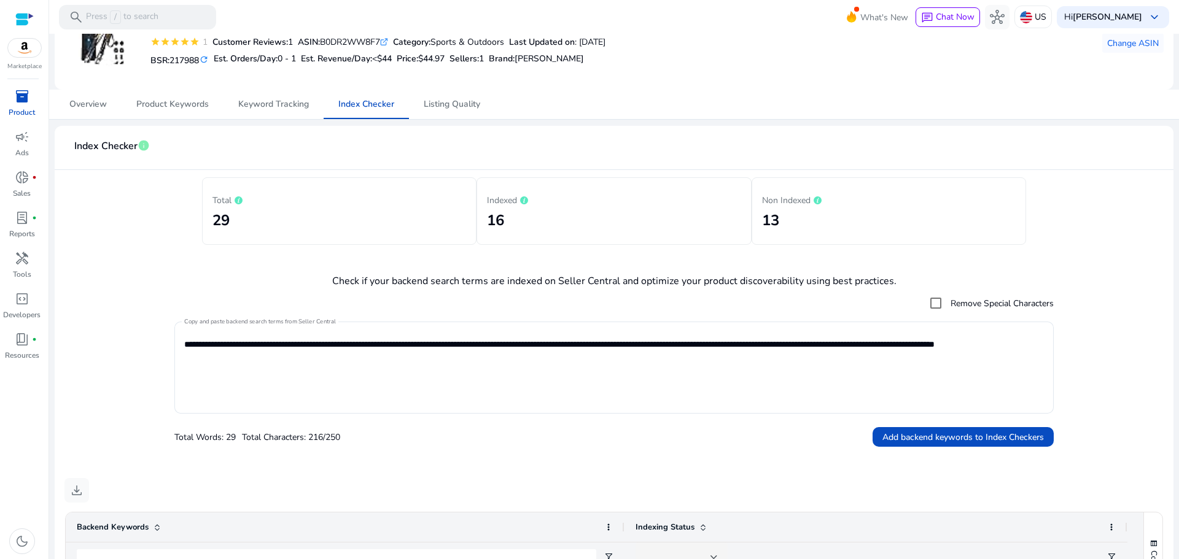
click at [1166, 113] on div "Overview Product Keywords Keyword Tracking Index Checker Listing Quality" at bounding box center [614, 104] width 1118 height 29
click at [537, 290] on mat-card "**********" at bounding box center [614, 554] width 1118 height 857
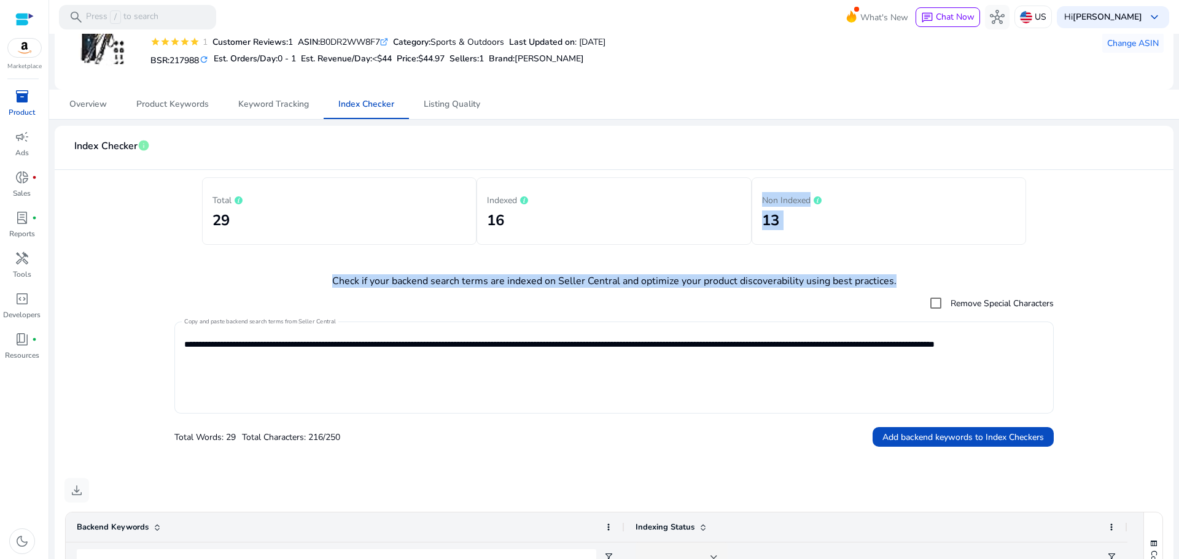
type textarea "**********"
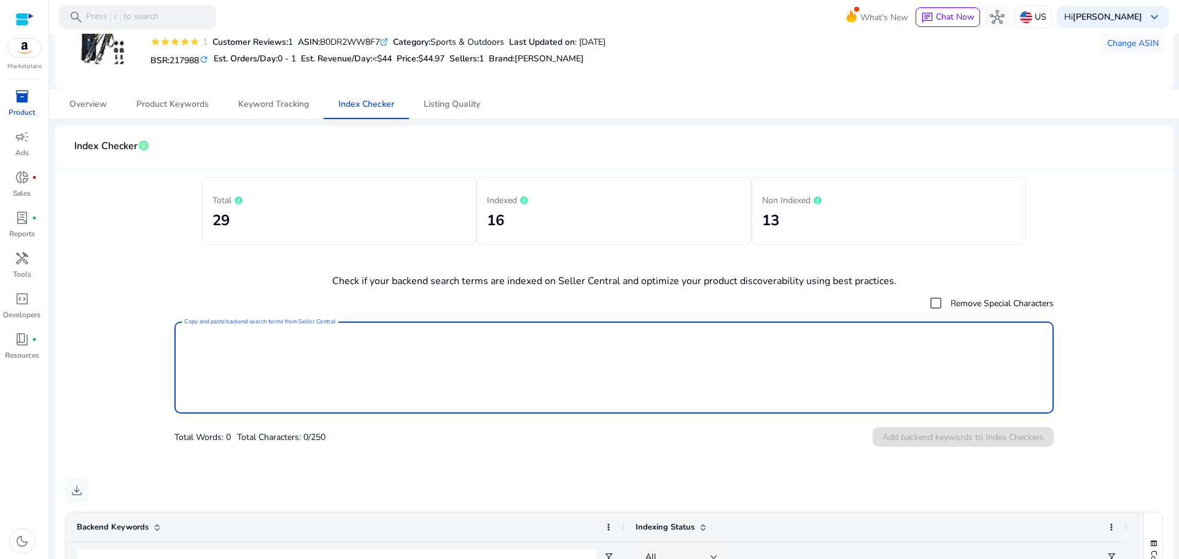
paste textarea "**********"
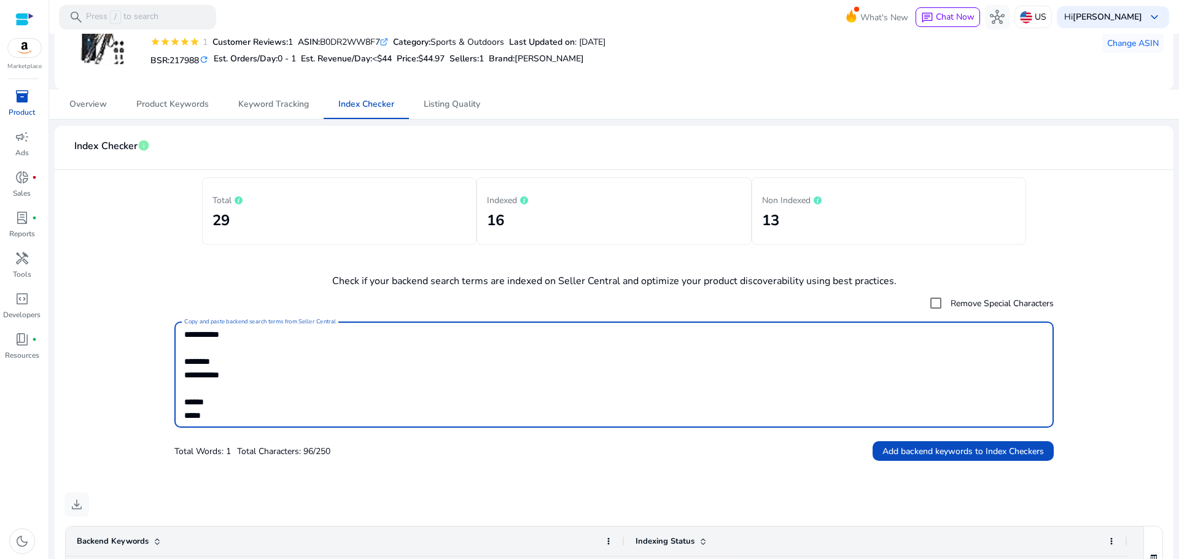
type textarea "**********"
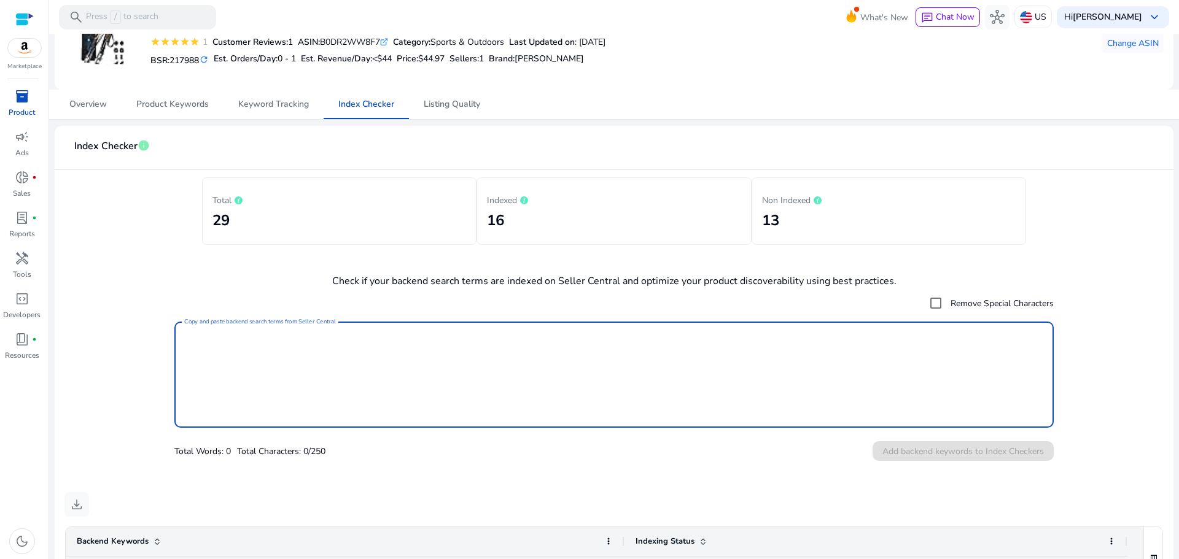
scroll to position [0, 0]
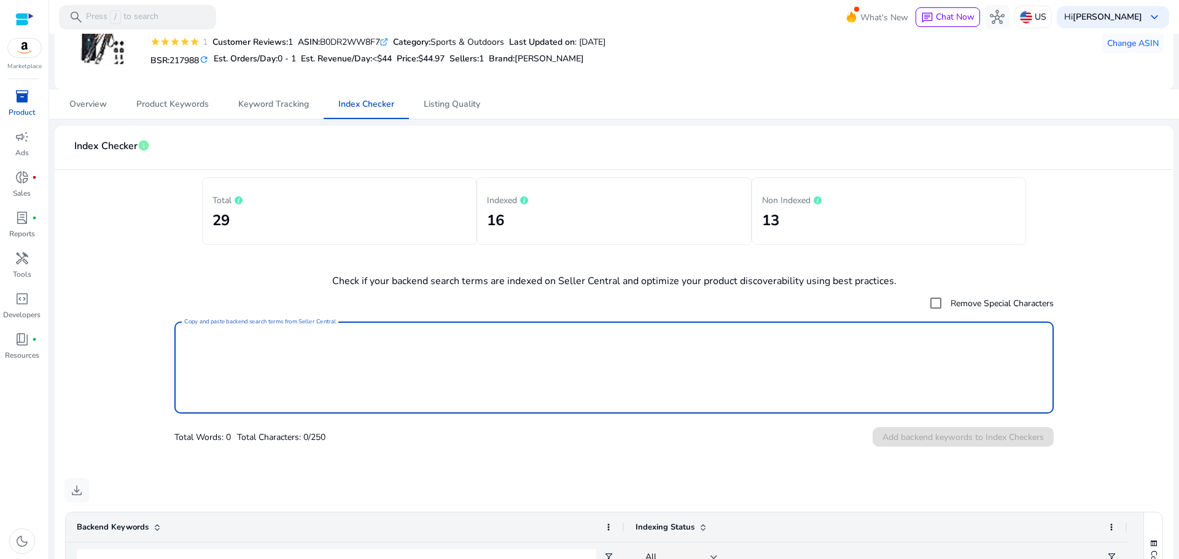
paste textarea "**********"
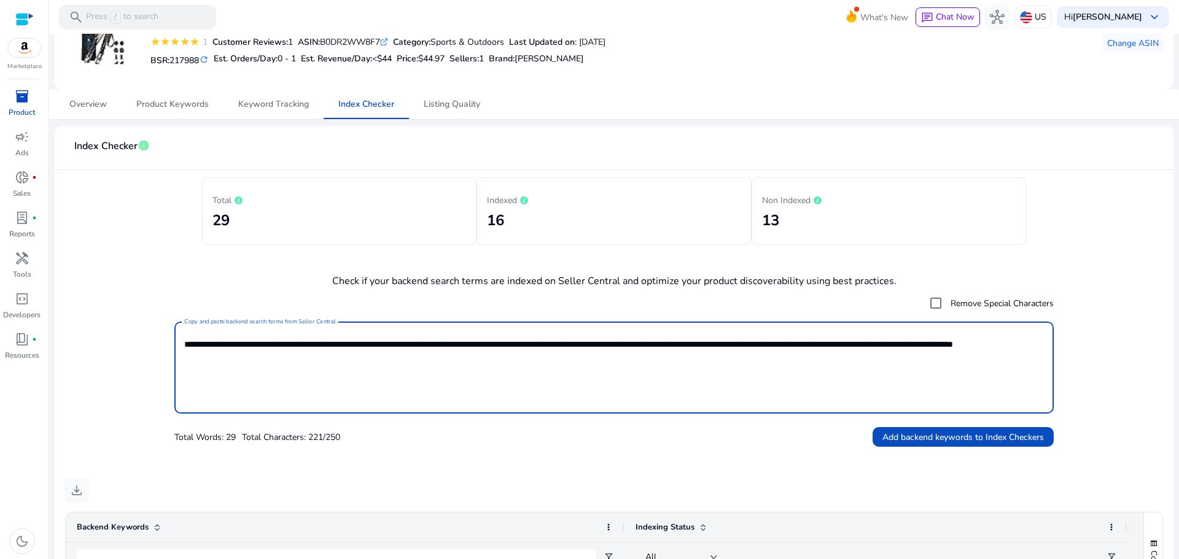
click at [301, 408] on div "**********" at bounding box center [613, 368] width 859 height 92
type textarea "**********"
click at [972, 447] on span at bounding box center [962, 436] width 181 height 29
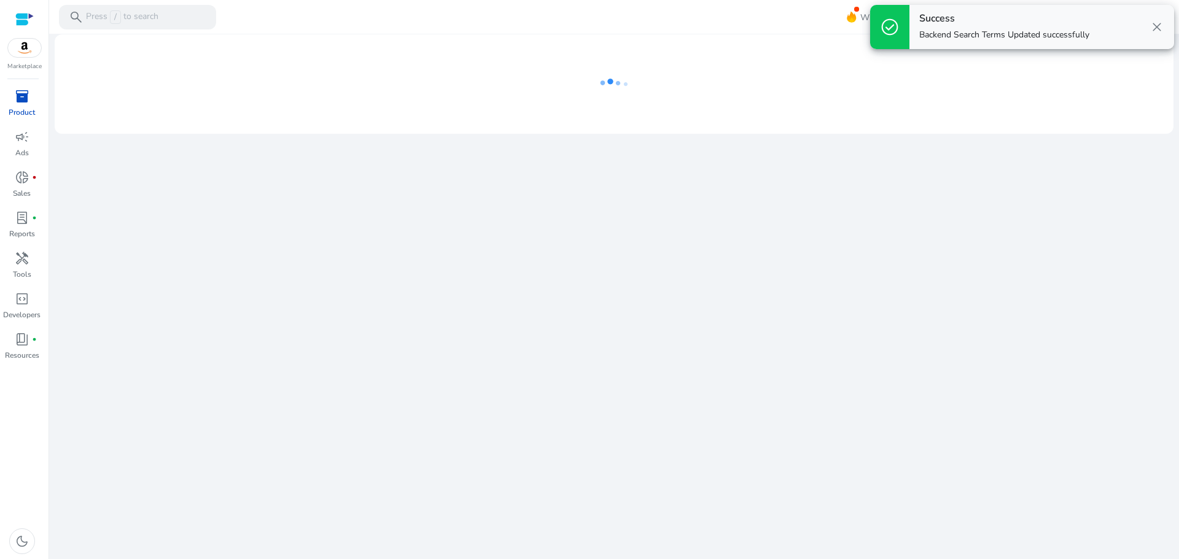
click at [1155, 30] on span "close" at bounding box center [1156, 27] width 15 height 15
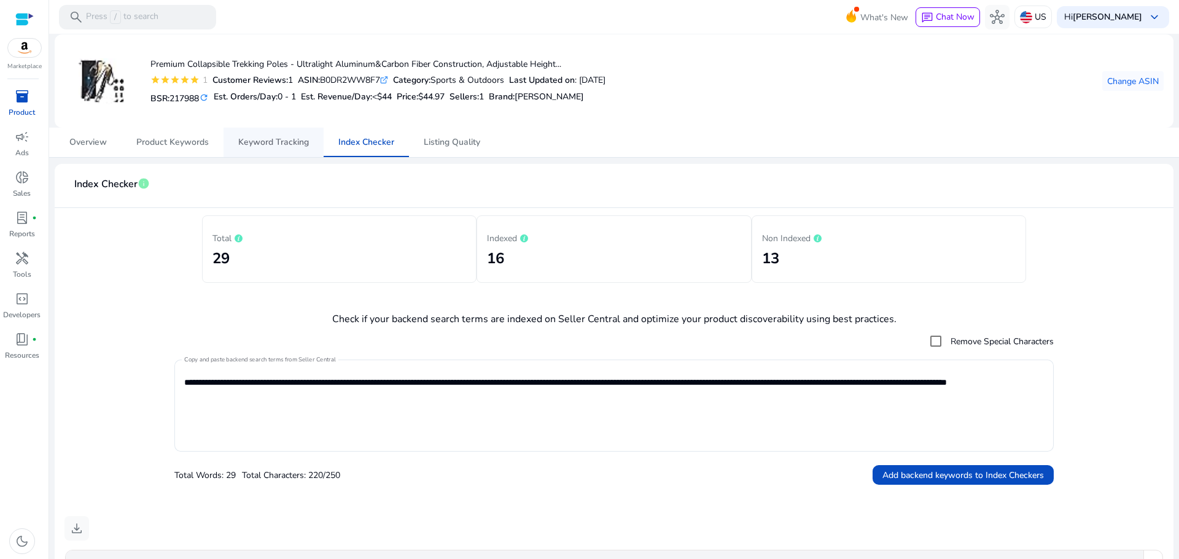
click at [256, 141] on span "Keyword Tracking" at bounding box center [273, 142] width 71 height 9
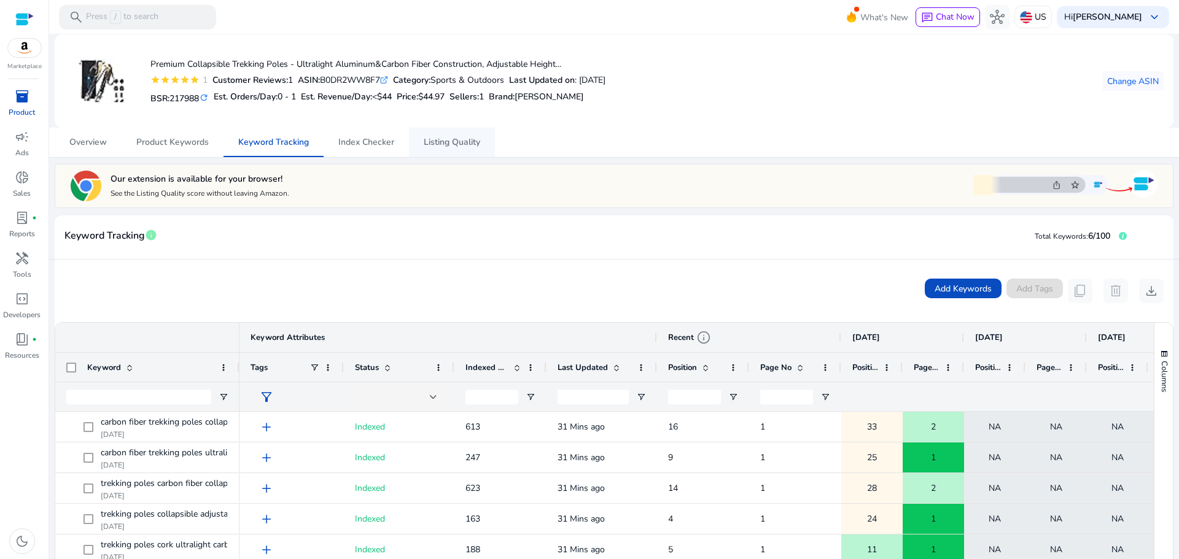
click at [433, 150] on span "Listing Quality" at bounding box center [452, 142] width 56 height 29
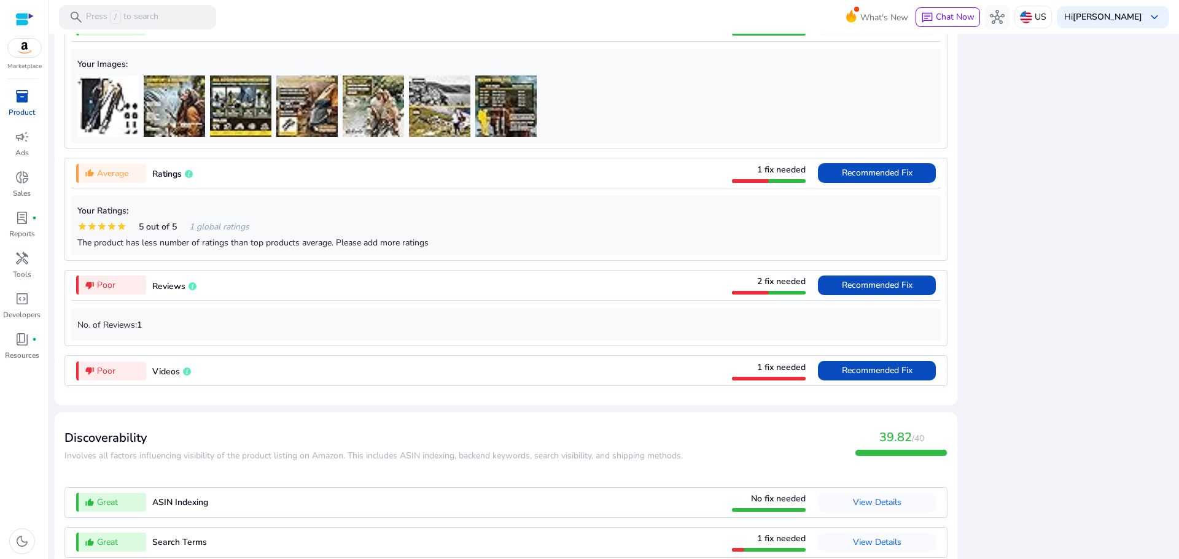
scroll to position [1086, 0]
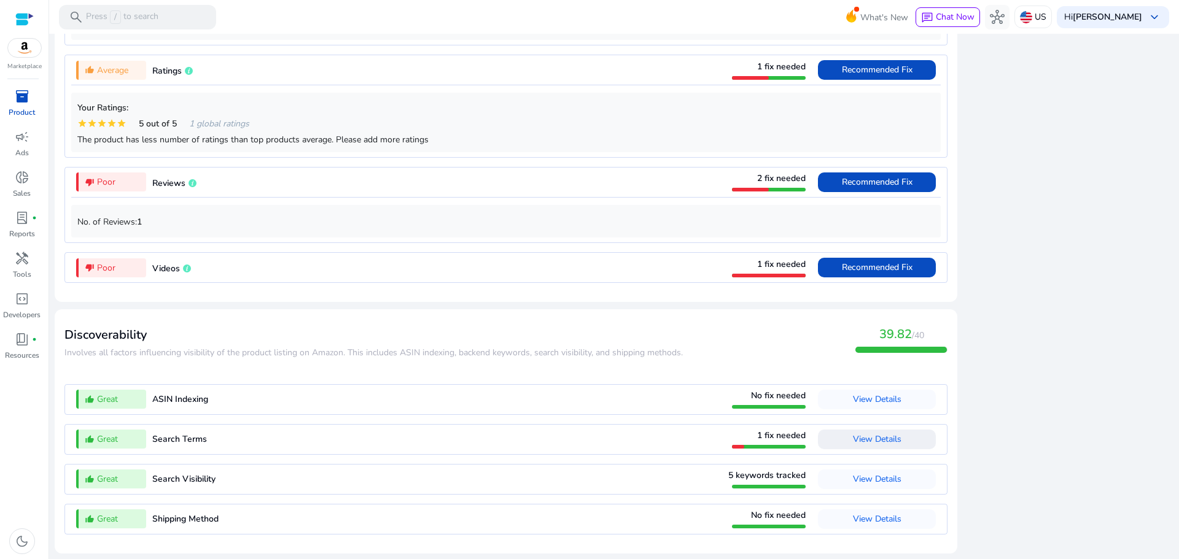
click at [885, 446] on span "View Details" at bounding box center [877, 440] width 48 height 20
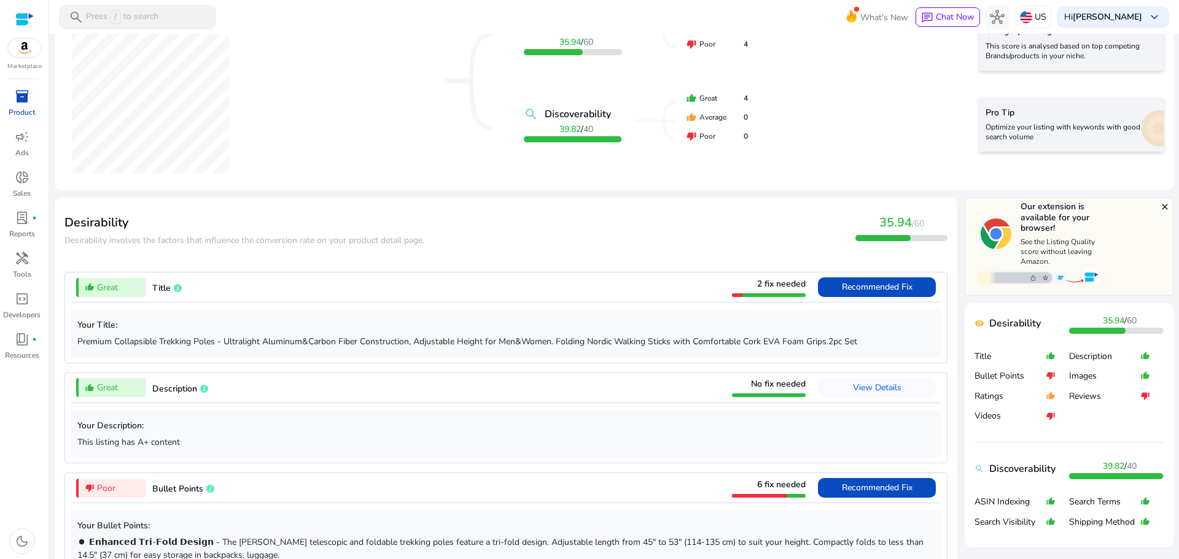
scroll to position [0, 0]
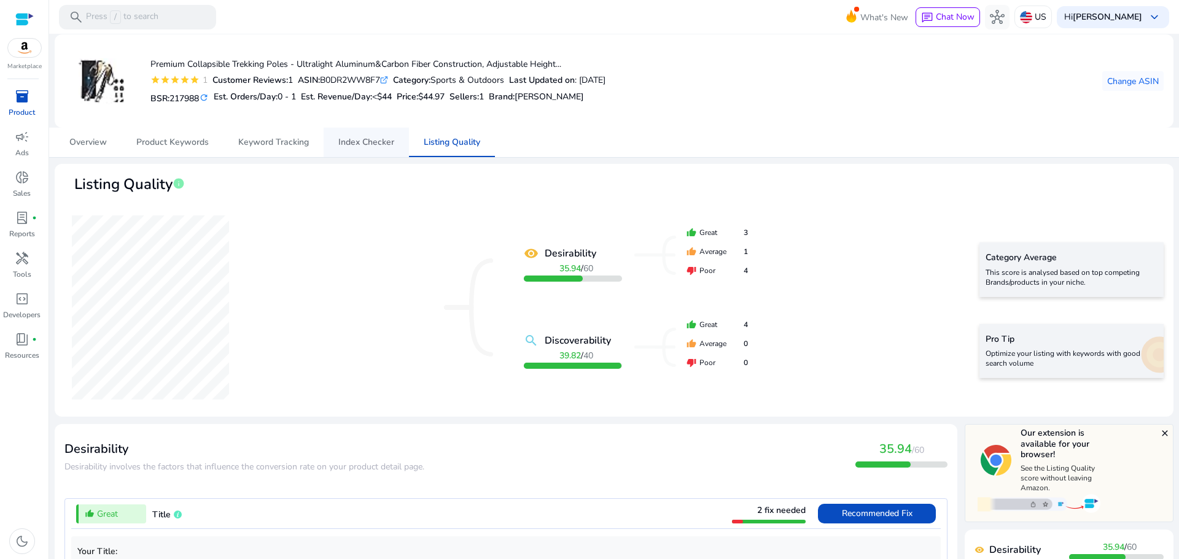
click at [378, 146] on span "Index Checker" at bounding box center [366, 142] width 56 height 9
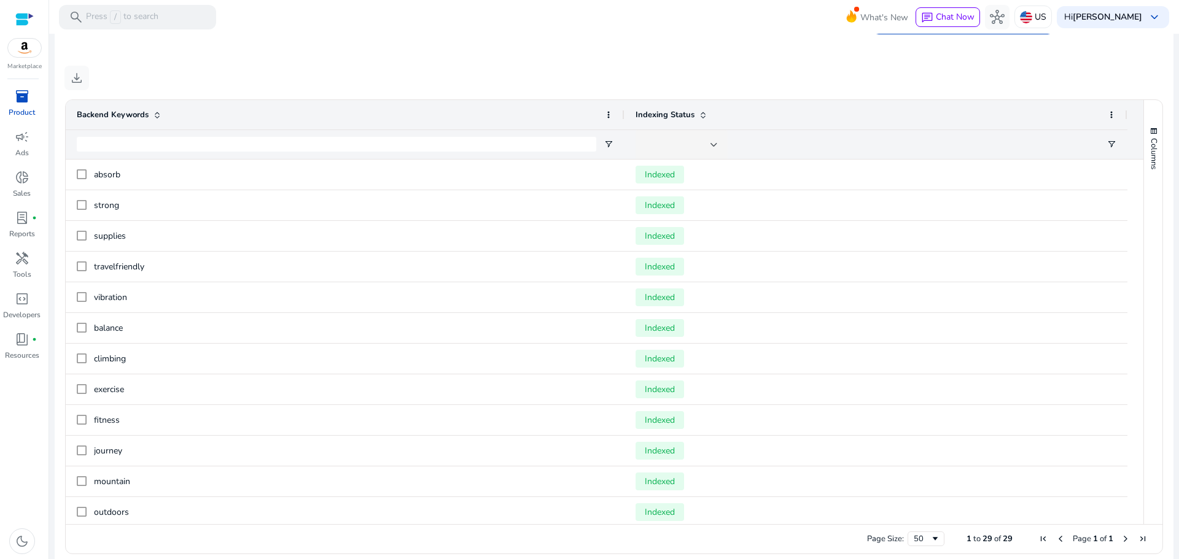
scroll to position [452, 0]
click at [1171, 287] on mat-sidenav-content "search Press / to search What's New chat Chat Now hub US Hi [PERSON_NAME] keybo…" at bounding box center [613, 279] width 1129 height 559
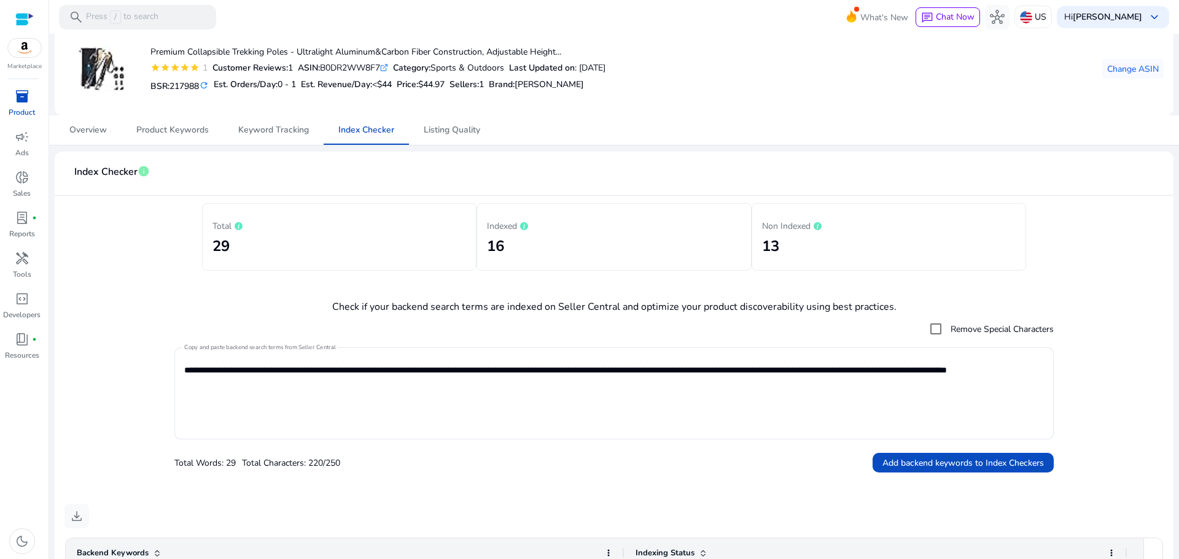
scroll to position [0, 0]
click at [457, 123] on span "Listing Quality" at bounding box center [452, 129] width 56 height 29
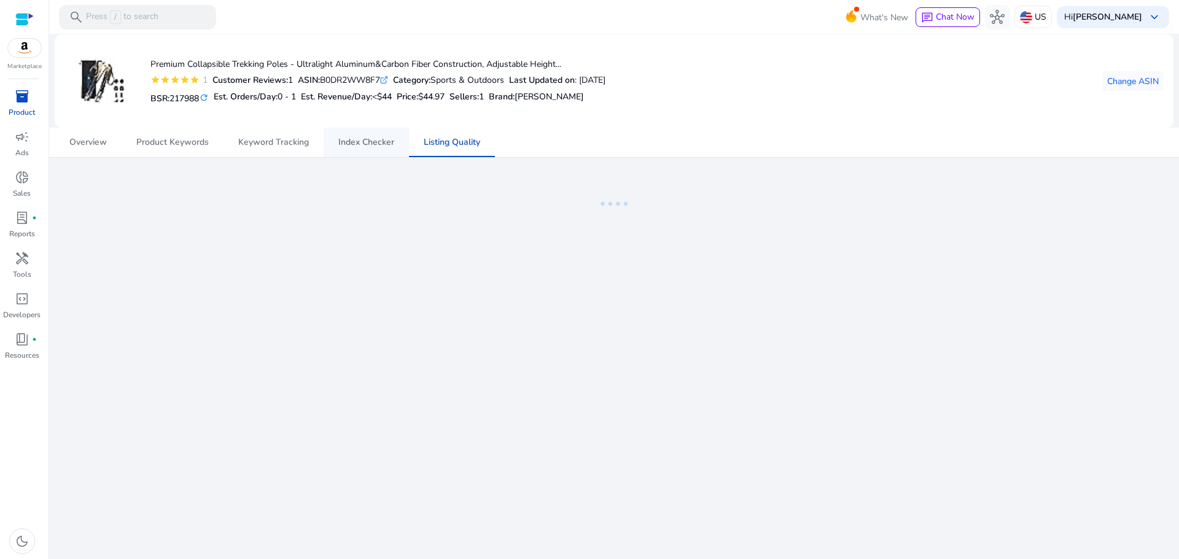
click at [364, 144] on span "Index Checker" at bounding box center [366, 142] width 56 height 9
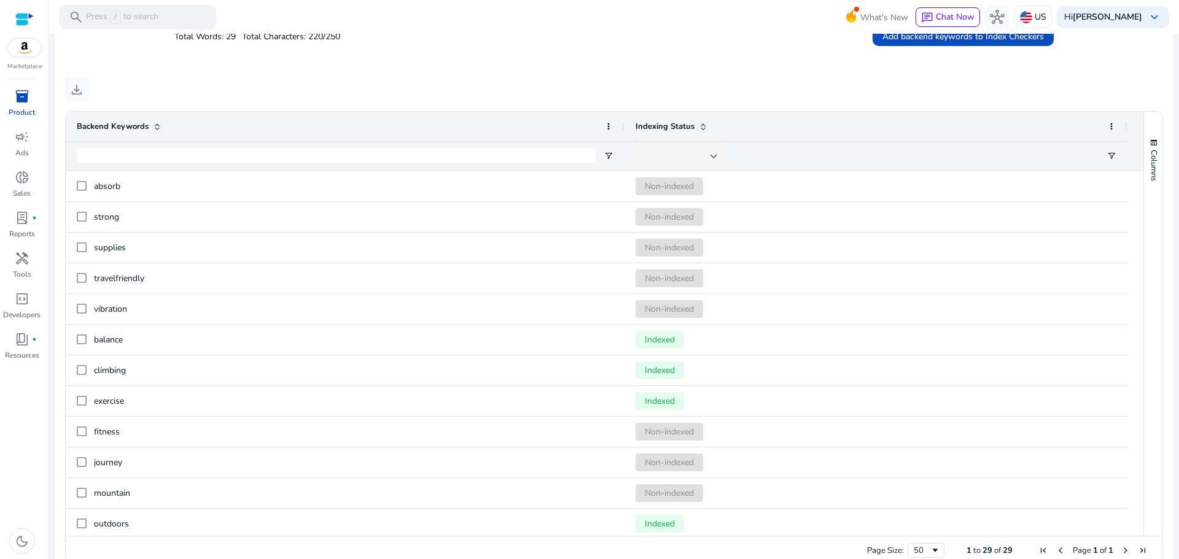
scroll to position [452, 0]
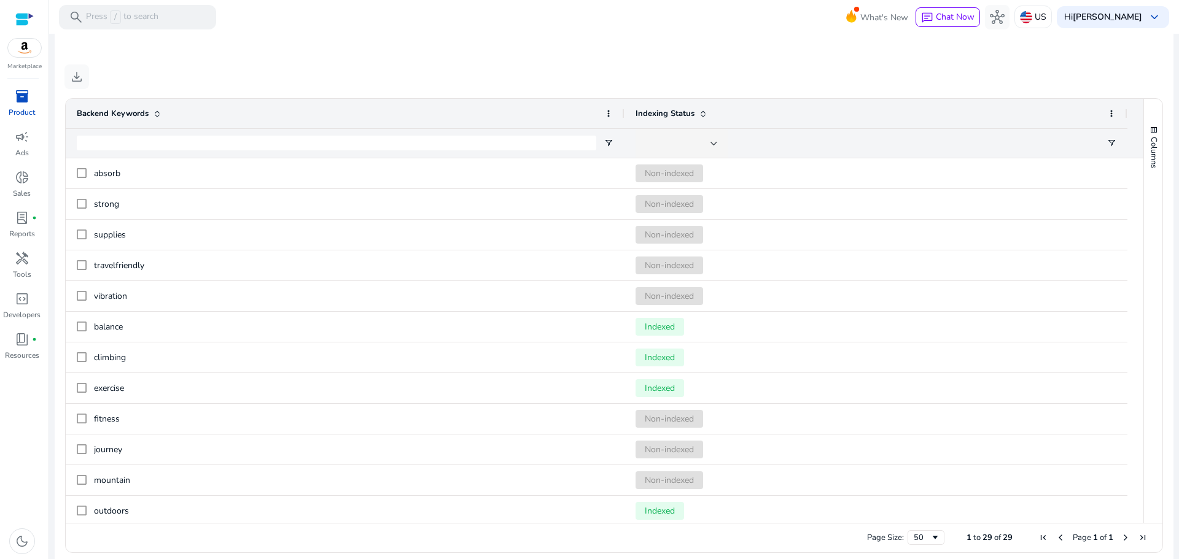
drag, startPoint x: 364, startPoint y: 144, endPoint x: 1088, endPoint y: 55, distance: 729.1
click at [1088, 55] on mat-card "**********" at bounding box center [614, 140] width 1118 height 857
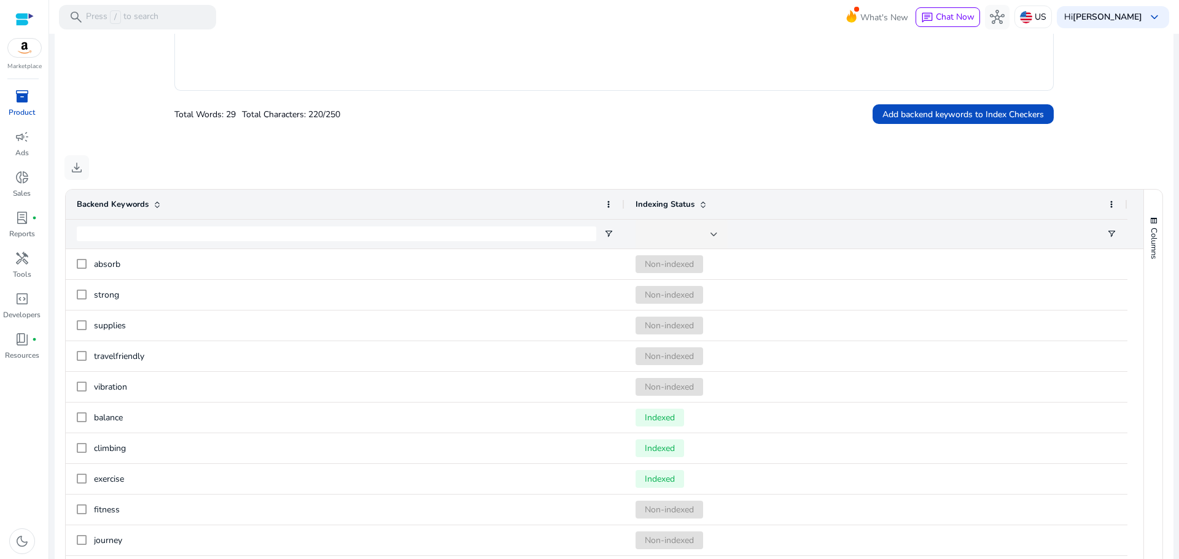
scroll to position [462, 0]
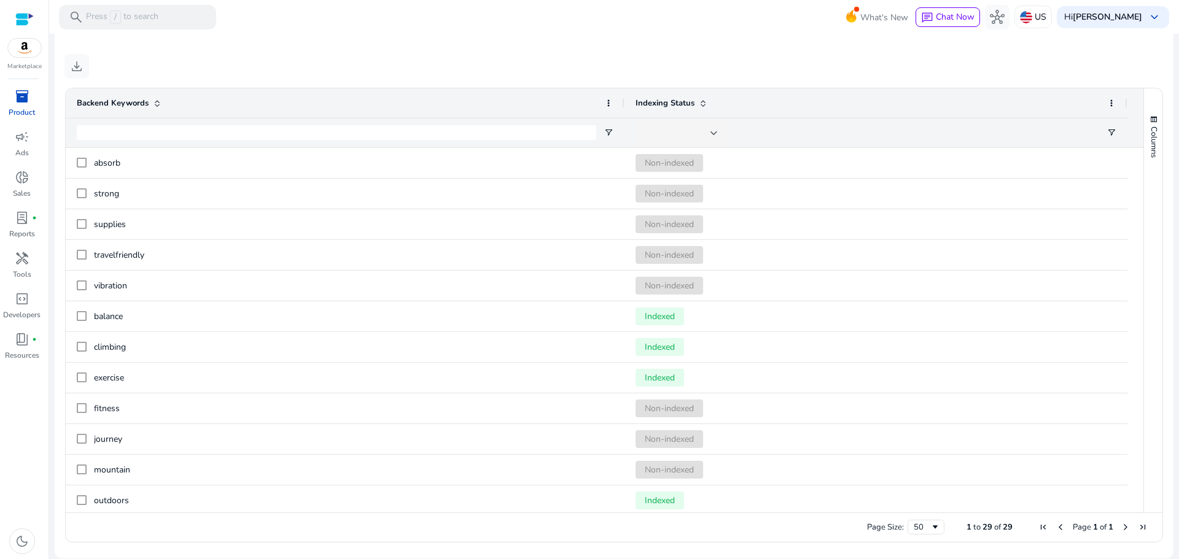
drag, startPoint x: 1132, startPoint y: 234, endPoint x: 1164, endPoint y: 366, distance: 136.5
click at [1164, 366] on ag-grid-angular "1 to 29 of 29. Page 1 of 1 Drag here to set row groups Drag here to set column …" at bounding box center [613, 315] width 1117 height 467
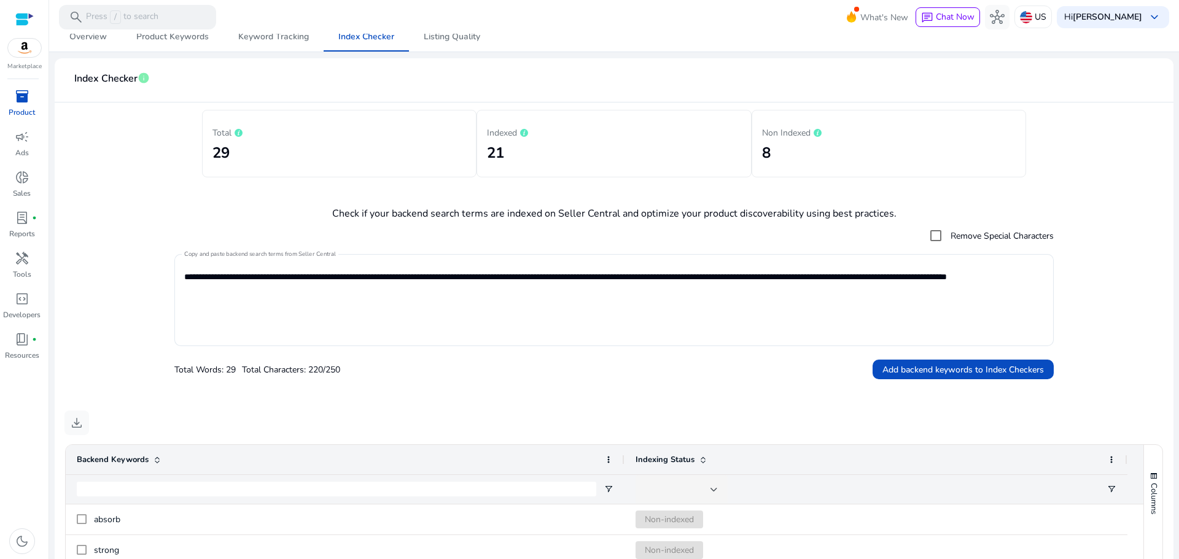
scroll to position [0, 0]
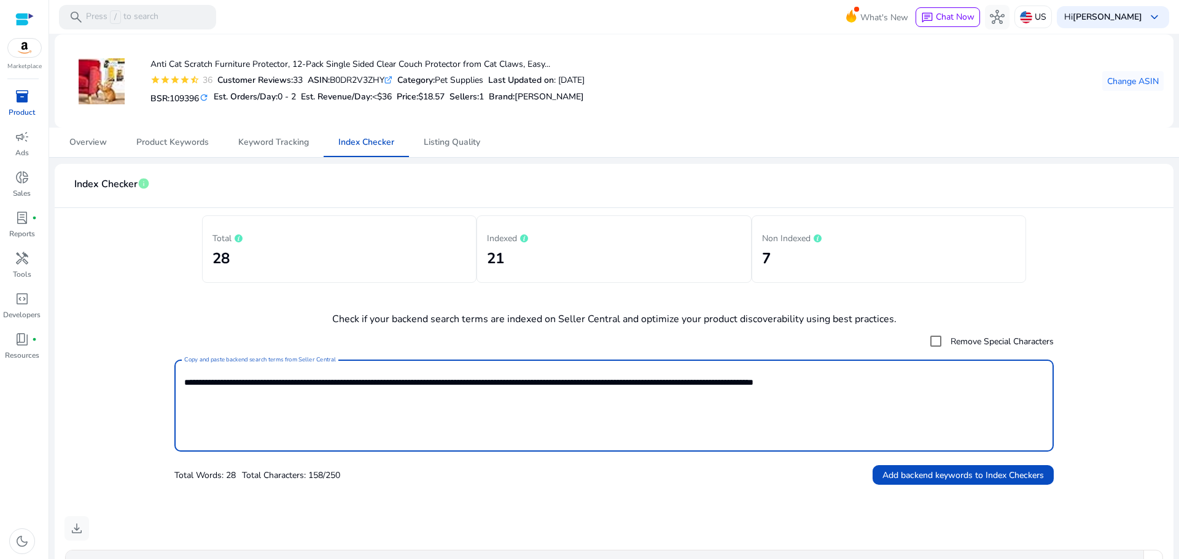
click at [628, 378] on textarea "**********" at bounding box center [613, 406] width 859 height 80
paste textarea "**********"
type textarea "**********"
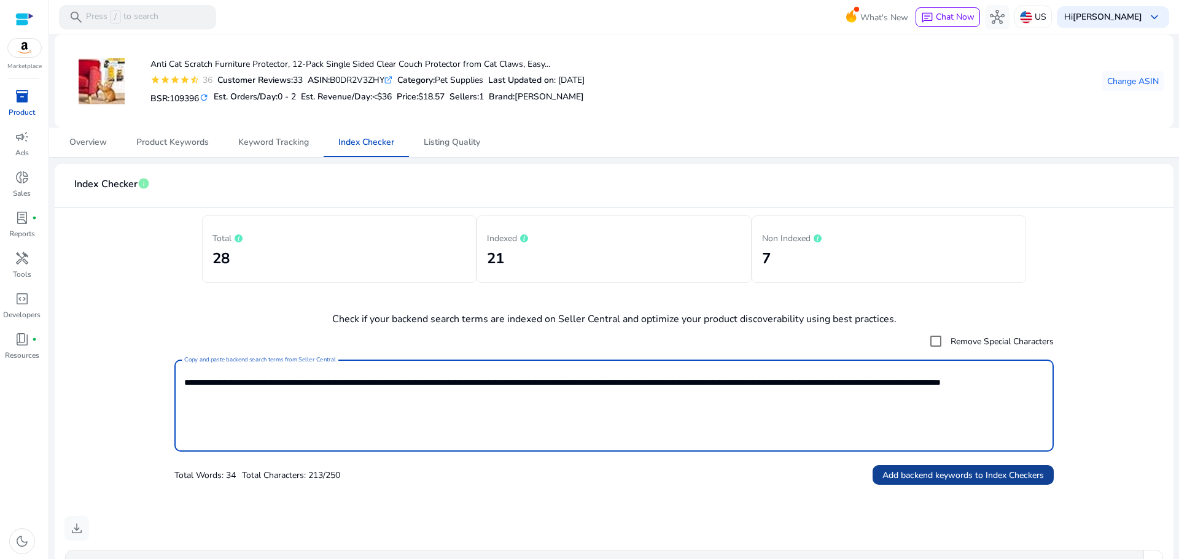
click at [963, 484] on span at bounding box center [962, 474] width 181 height 29
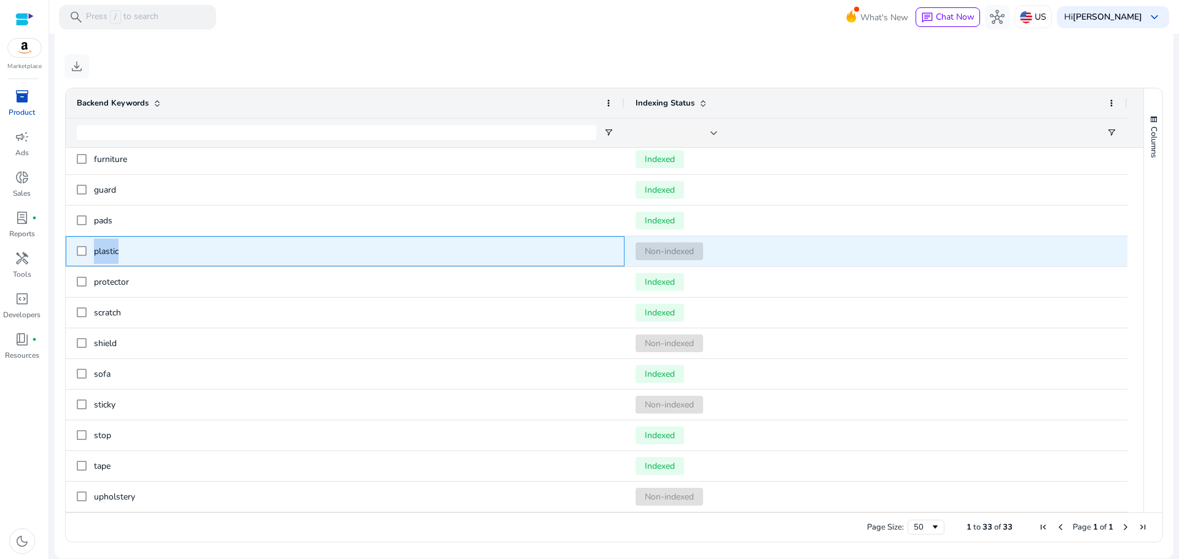
drag, startPoint x: 135, startPoint y: 252, endPoint x: 79, endPoint y: 258, distance: 56.8
click at [79, 258] on div "plastic" at bounding box center [345, 251] width 536 height 29
copy div "plastic"
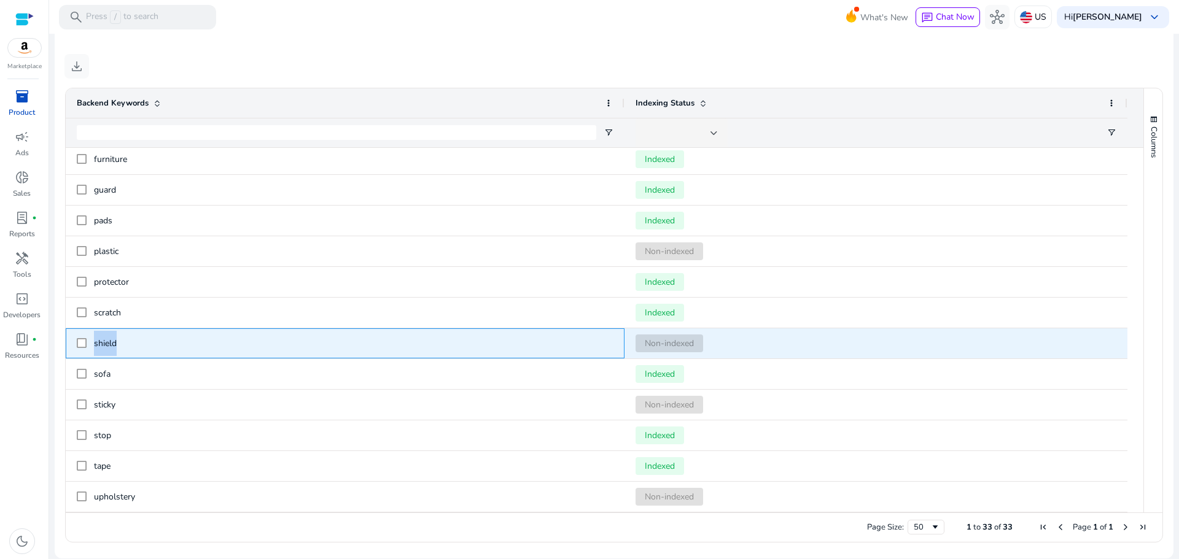
drag, startPoint x: 130, startPoint y: 340, endPoint x: 91, endPoint y: 351, distance: 40.8
click at [91, 351] on div "shield" at bounding box center [345, 343] width 536 height 29
copy span "shield"
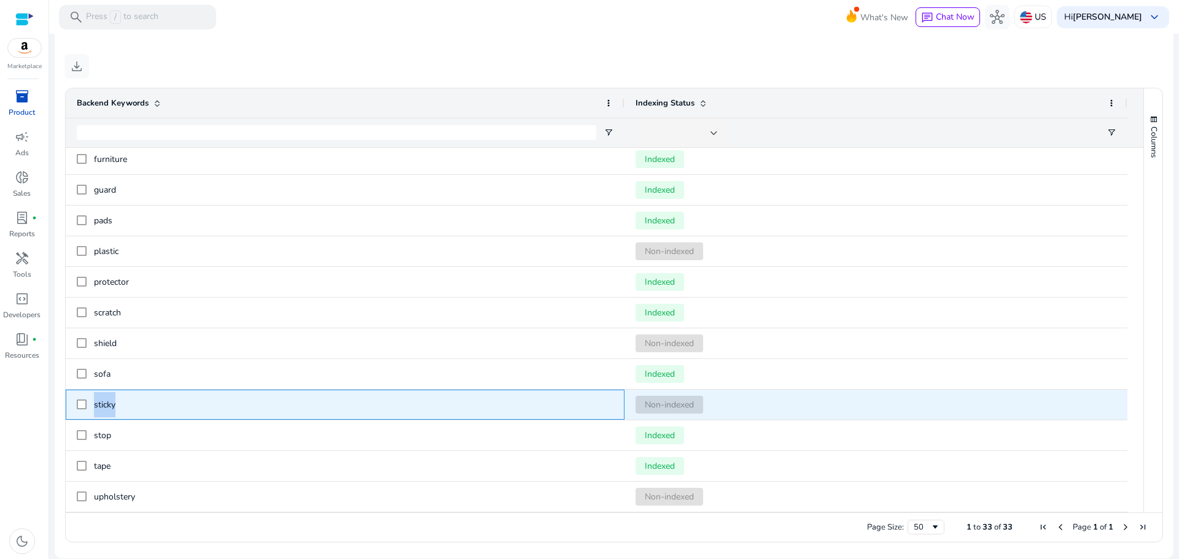
click at [79, 406] on div "sticky" at bounding box center [345, 404] width 536 height 29
copy div "sticky"
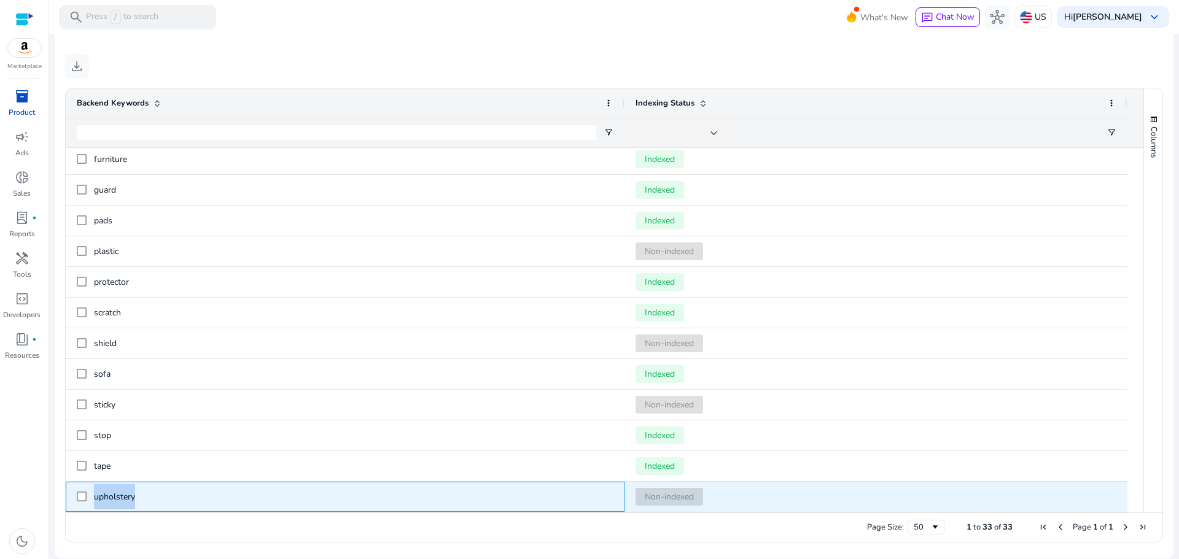
drag, startPoint x: 142, startPoint y: 492, endPoint x: 93, endPoint y: 497, distance: 48.7
click at [93, 497] on div "upholstery" at bounding box center [345, 496] width 536 height 29
copy span "upholstery"
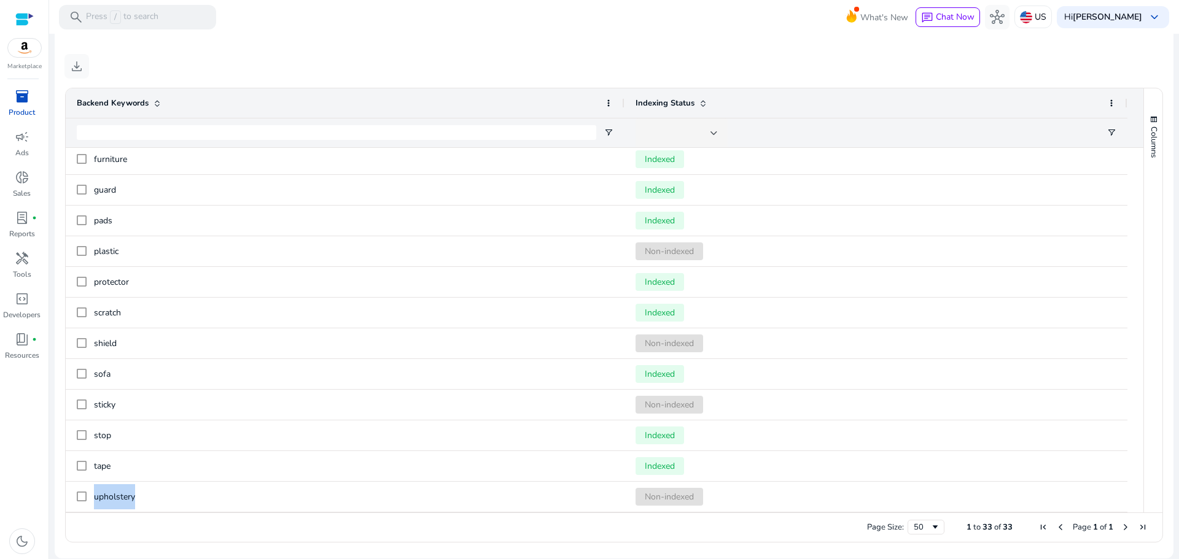
drag, startPoint x: 1139, startPoint y: 497, endPoint x: 1132, endPoint y: 421, distance: 76.4
click at [1132, 421] on div "Backend Keywords Indexing Status recliner" at bounding box center [614, 300] width 1096 height 424
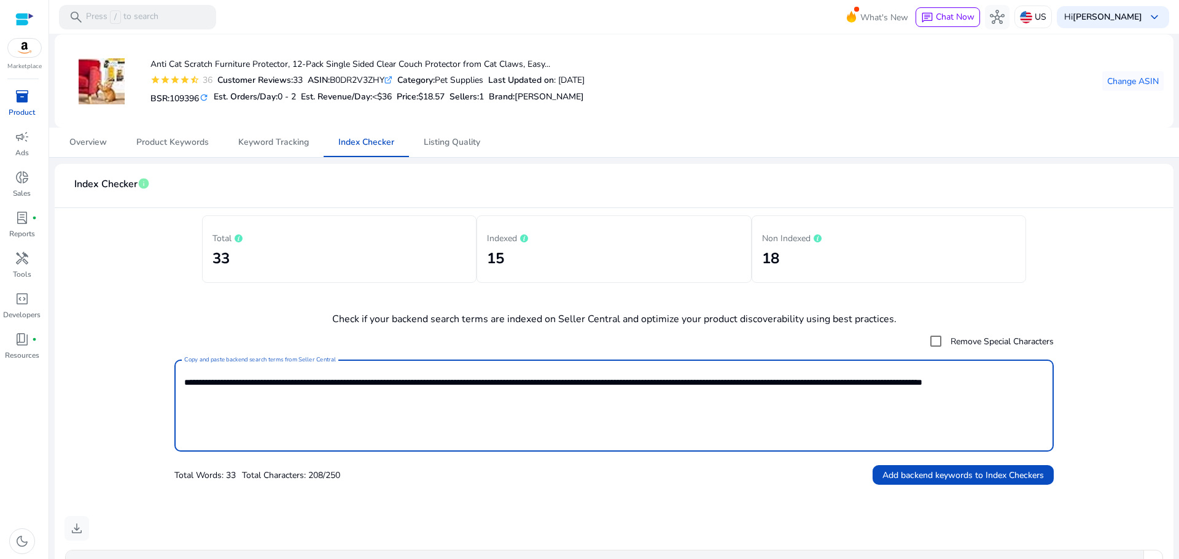
click at [405, 403] on textarea "**********" at bounding box center [613, 406] width 859 height 80
paste textarea "********"
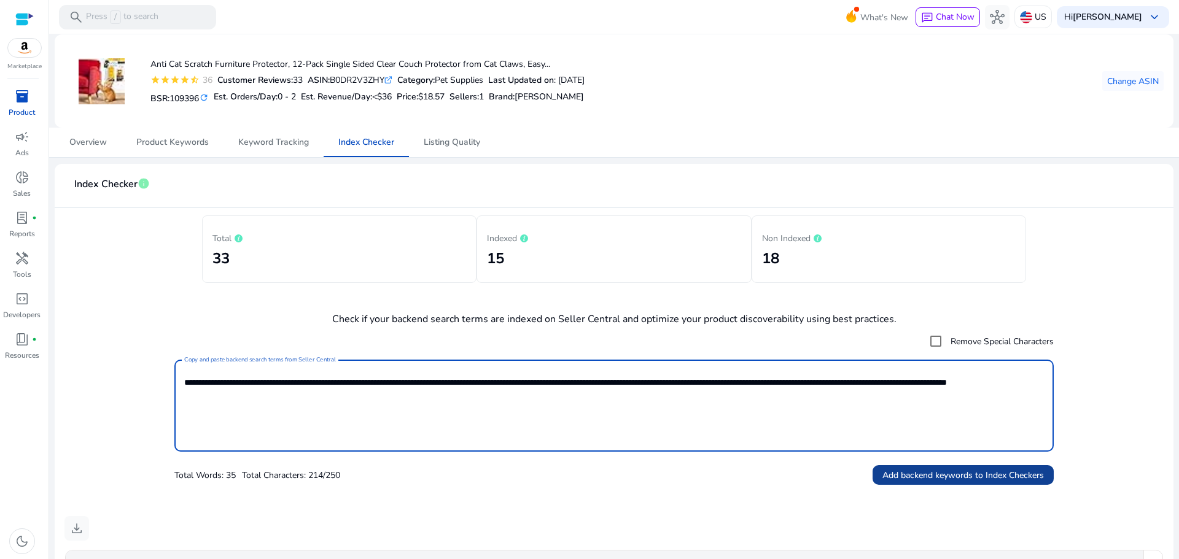
type textarea "**********"
click at [953, 478] on span "Add backend keywords to Index Checkers" at bounding box center [962, 475] width 161 height 13
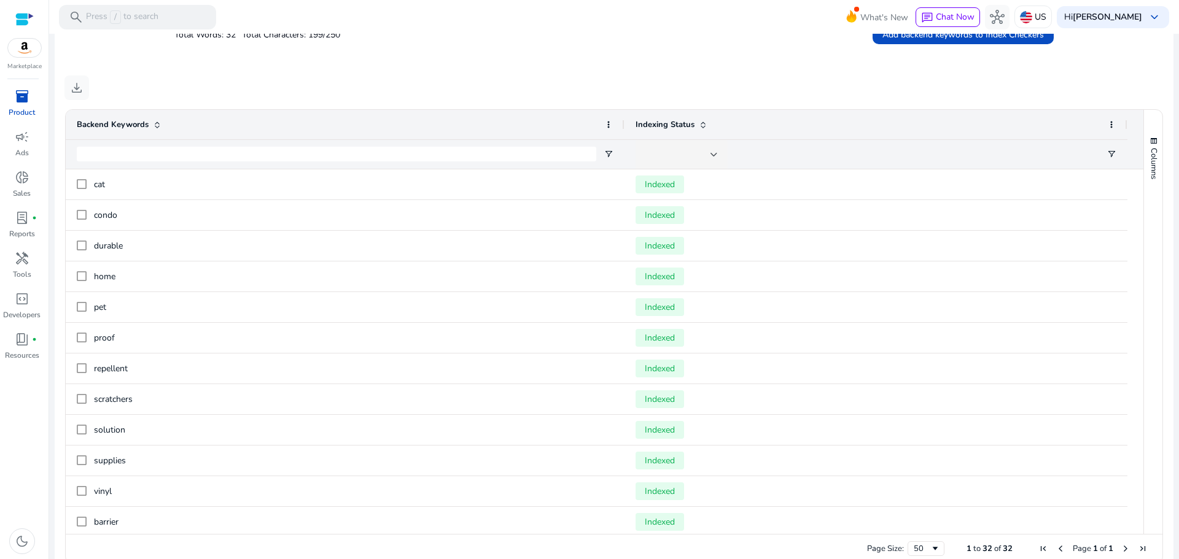
scroll to position [452, 0]
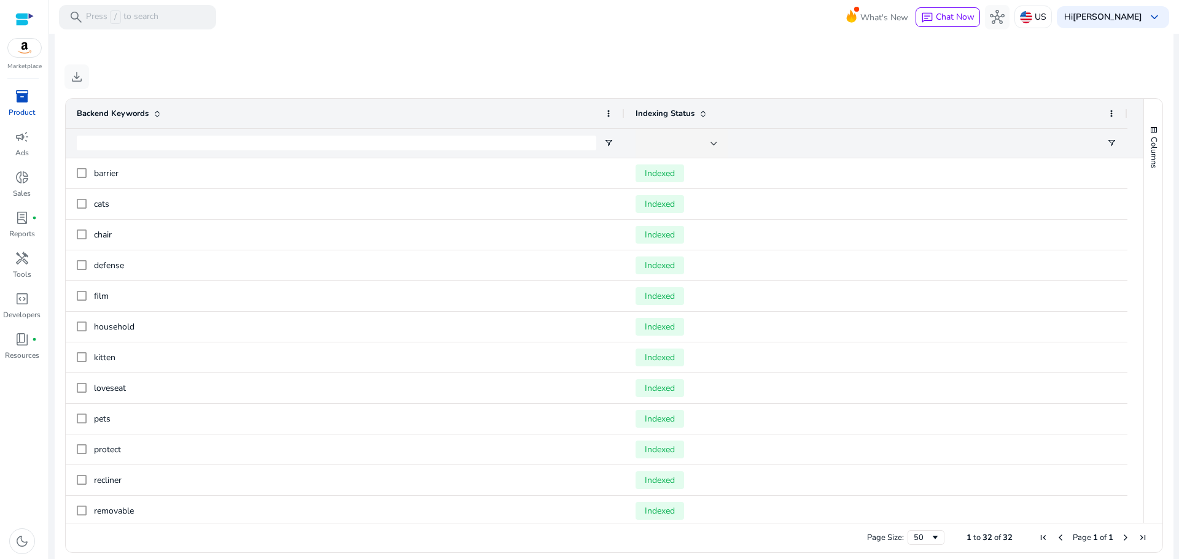
drag, startPoint x: 1150, startPoint y: 308, endPoint x: 1178, endPoint y: 165, distance: 145.7
click at [1178, 165] on mat-sidenav-content "search Press / to search What's New chat Chat Now hub US Hi Mohammad Abidat key…" at bounding box center [613, 279] width 1129 height 559
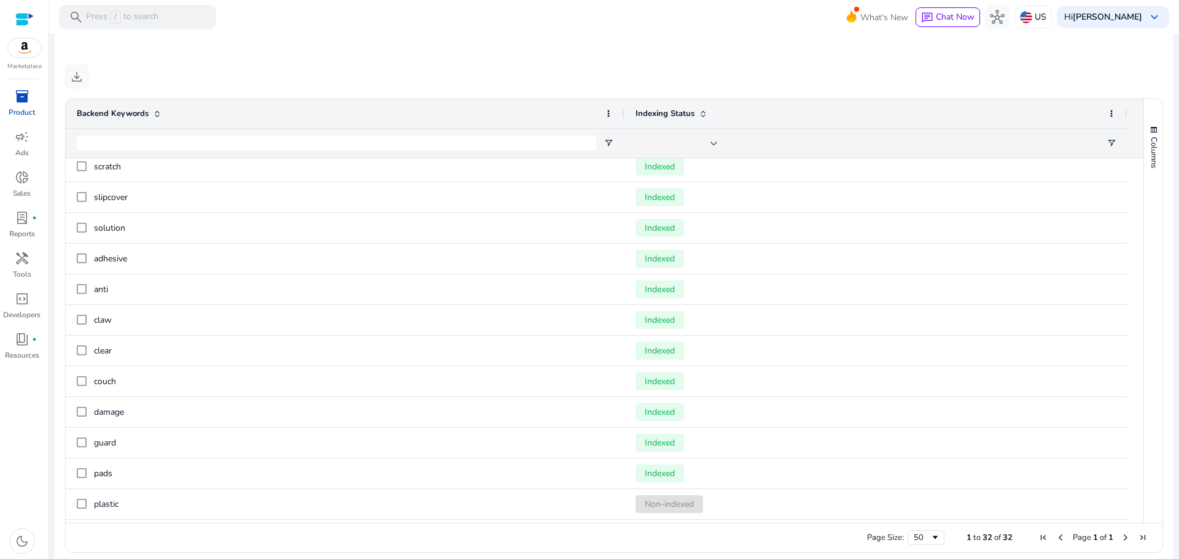
scroll to position [617, 0]
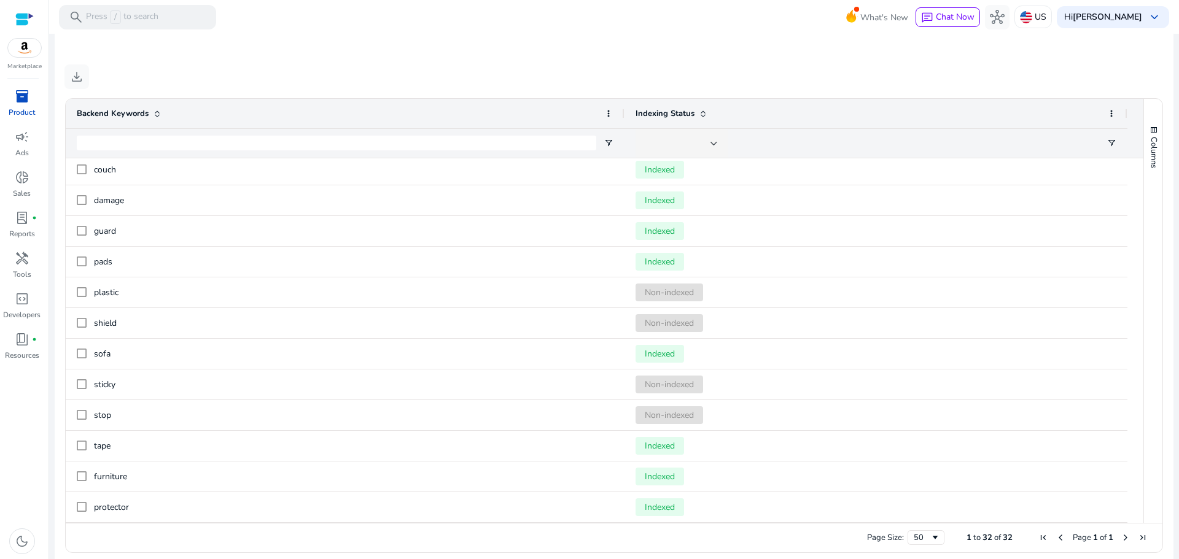
drag, startPoint x: 1172, startPoint y: 489, endPoint x: 1178, endPoint y: 312, distance: 176.9
click at [1178, 312] on mat-sidenav-content "search Press / to search What's New chat Chat Now hub US Hi Mohammad Abidat key…" at bounding box center [613, 279] width 1129 height 559
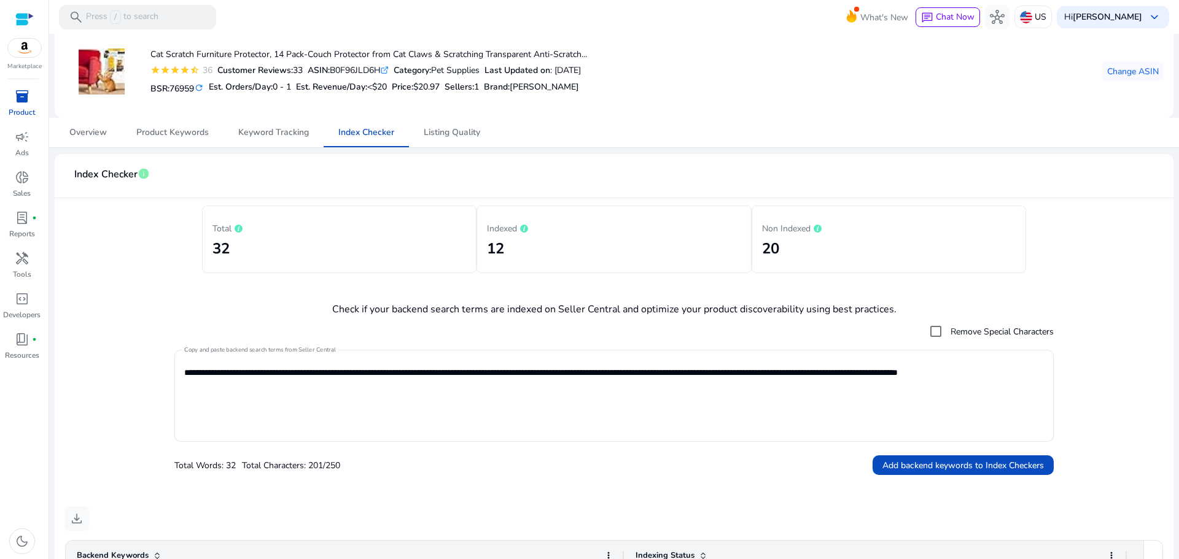
scroll to position [0, 0]
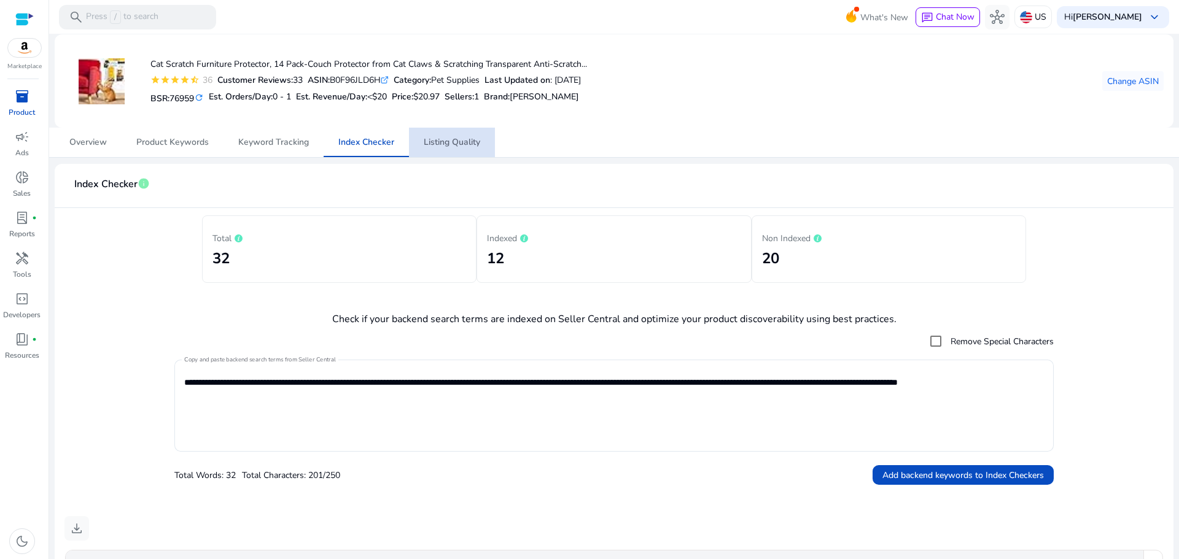
click at [449, 139] on span "Listing Quality" at bounding box center [452, 142] width 56 height 9
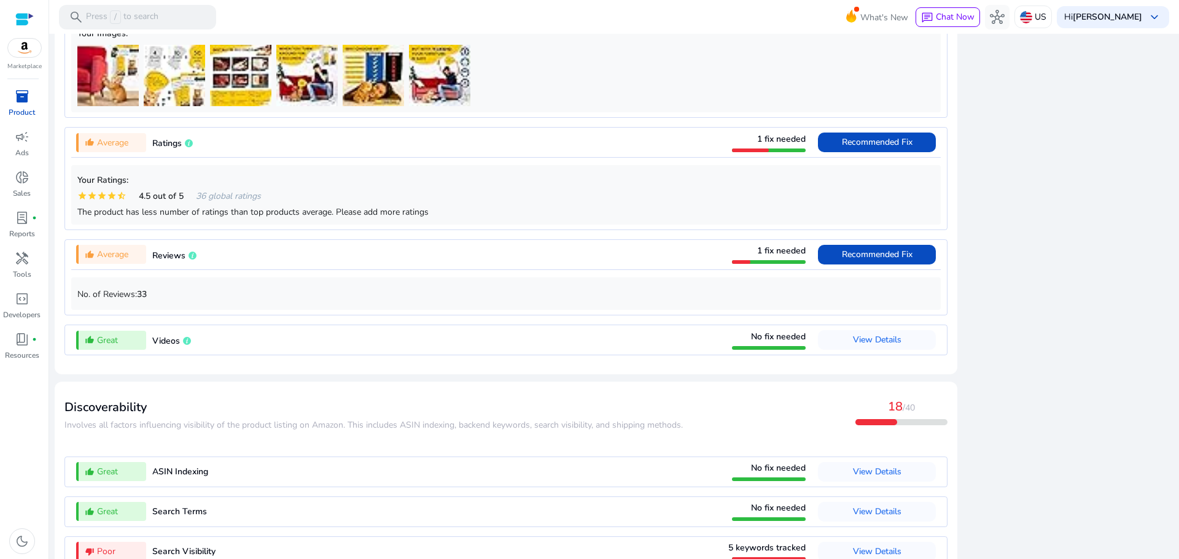
scroll to position [1034, 0]
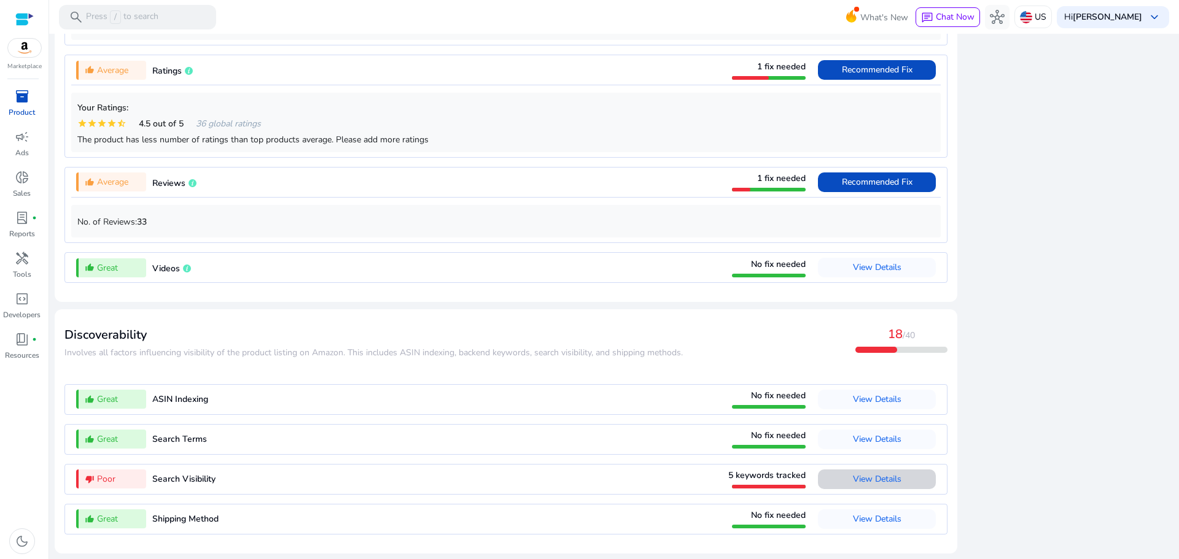
click at [853, 482] on span "View Details" at bounding box center [877, 479] width 48 height 12
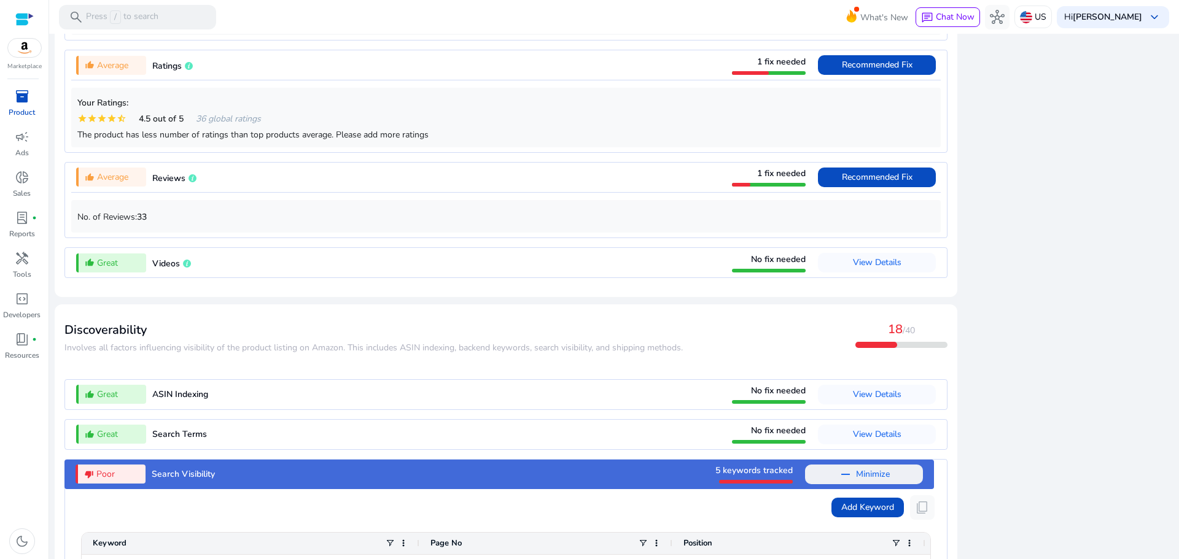
click at [856, 482] on span "Minimize" at bounding box center [873, 475] width 34 height 20
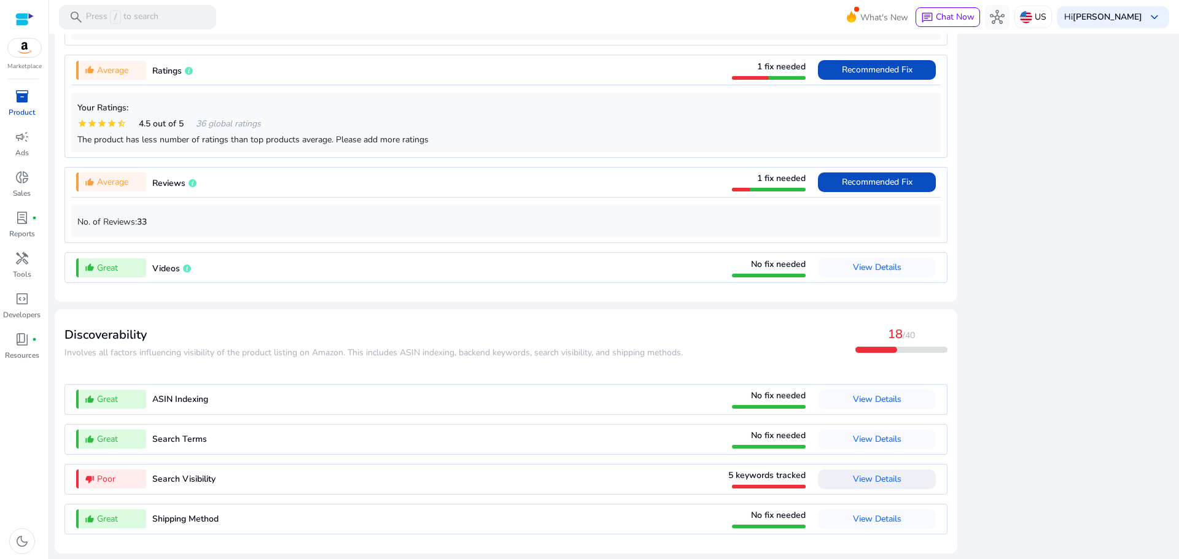
scroll to position [0, 0]
click at [780, 471] on span "5 keywords tracked" at bounding box center [766, 476] width 77 height 12
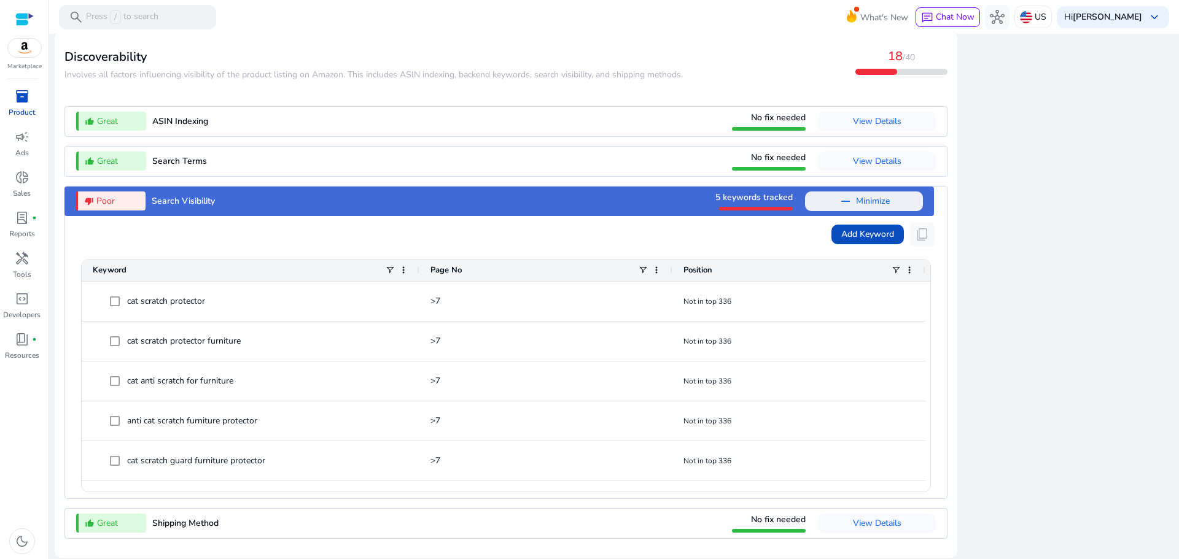
scroll to position [1317, 0]
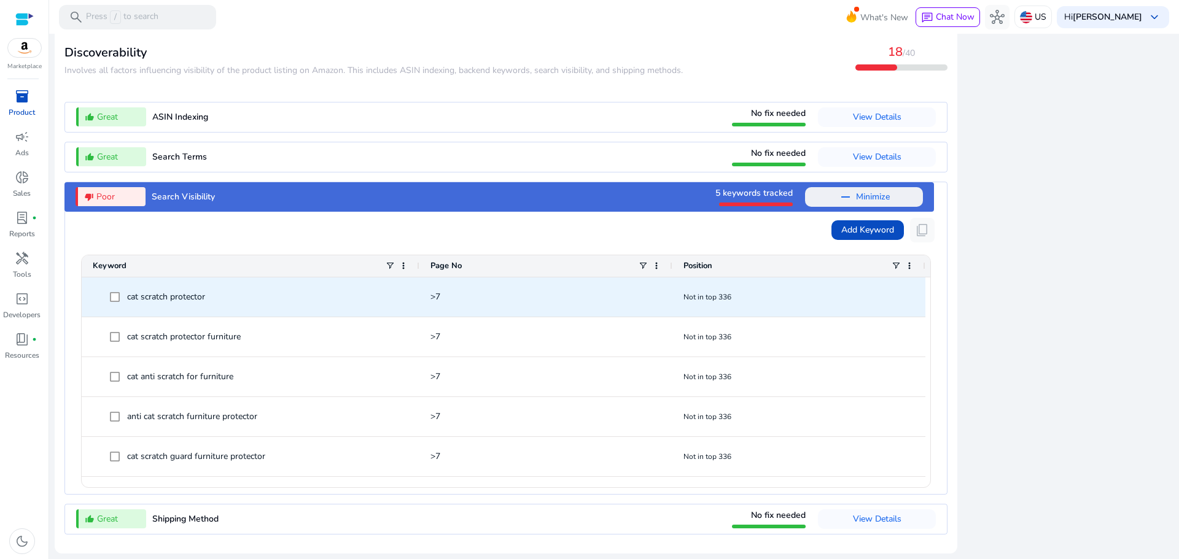
click at [107, 301] on span "cat scratch protector" at bounding box center [250, 296] width 315 height 25
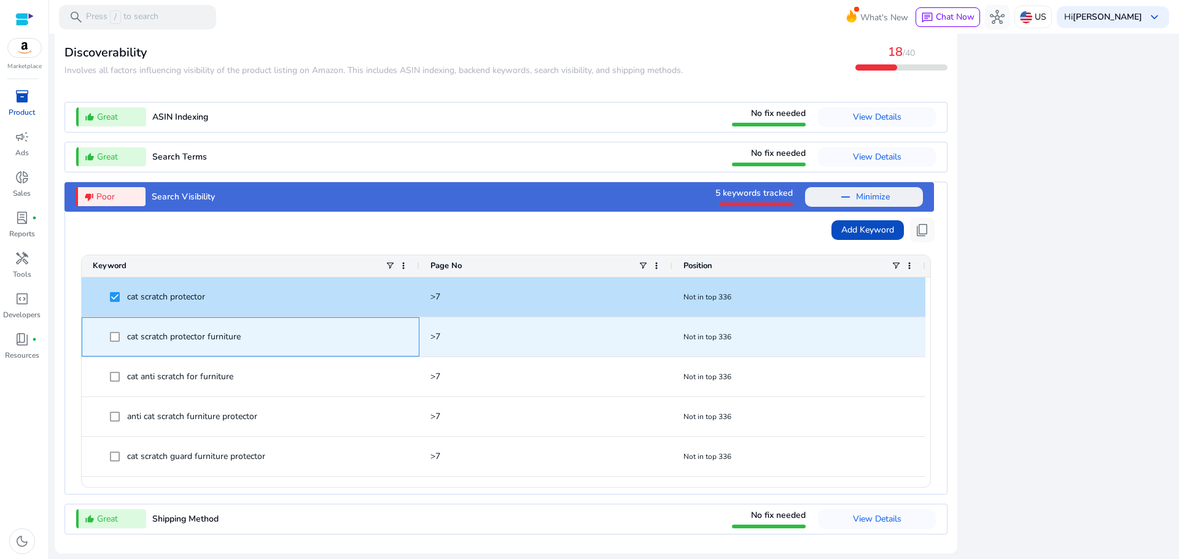
click at [121, 342] on span at bounding box center [118, 336] width 17 height 25
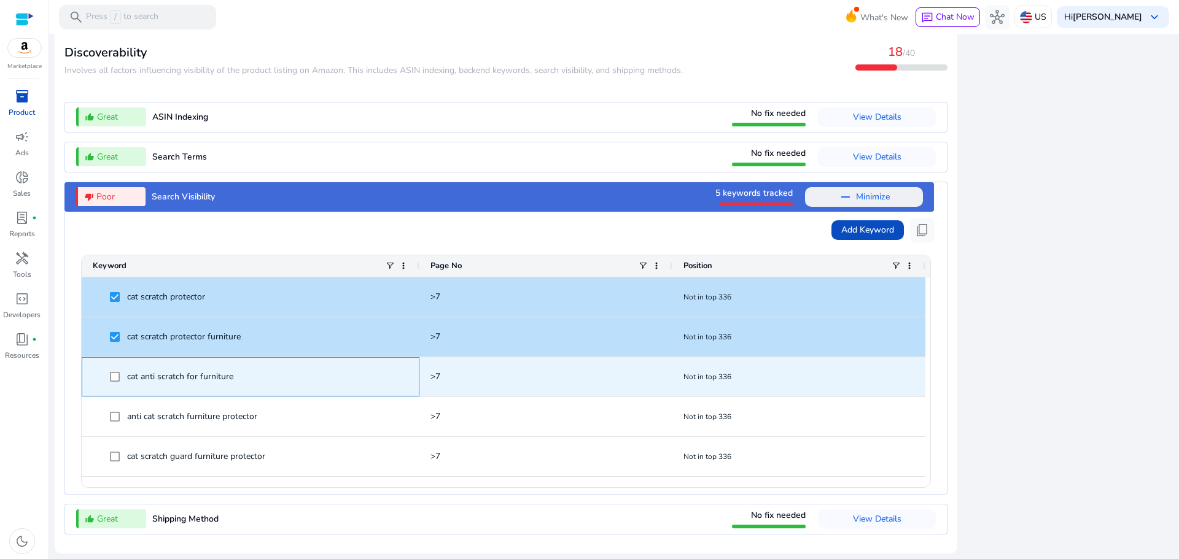
click at [124, 380] on span at bounding box center [118, 376] width 17 height 25
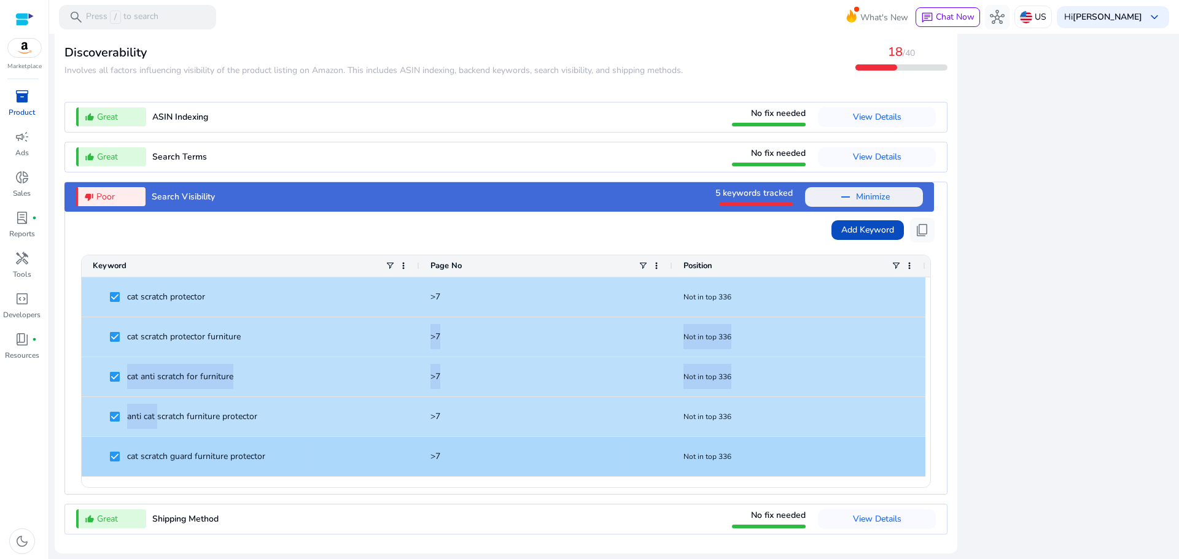
click at [425, 335] on div "cat scratch protector >7 Not in top 336 cat scratch protector furniture >7 Not …" at bounding box center [503, 376] width 843 height 199
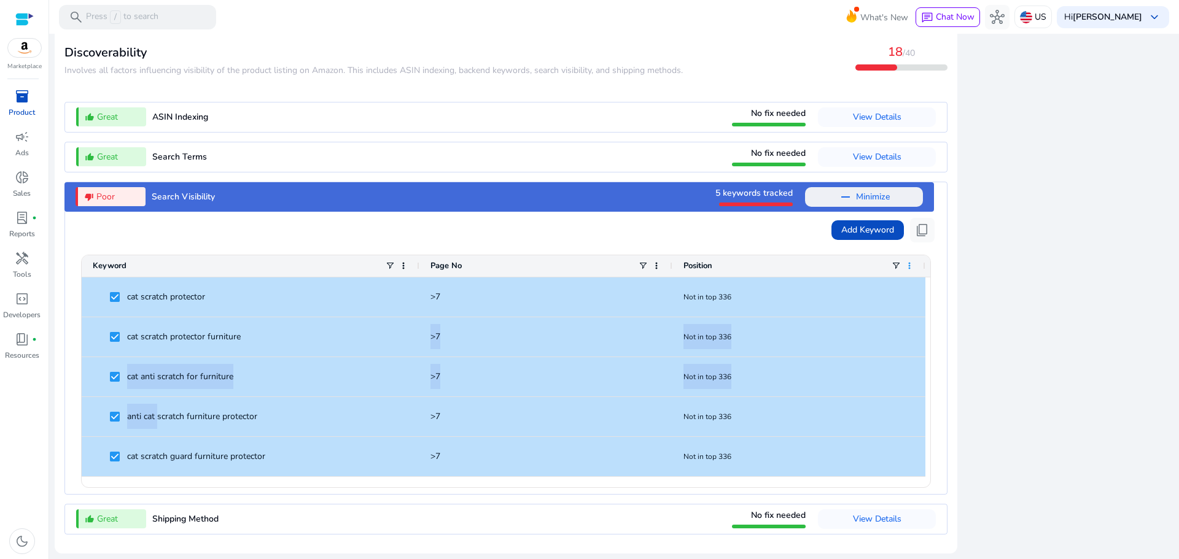
click at [904, 264] on span at bounding box center [909, 266] width 10 height 10
click at [907, 269] on span at bounding box center [909, 266] width 10 height 10
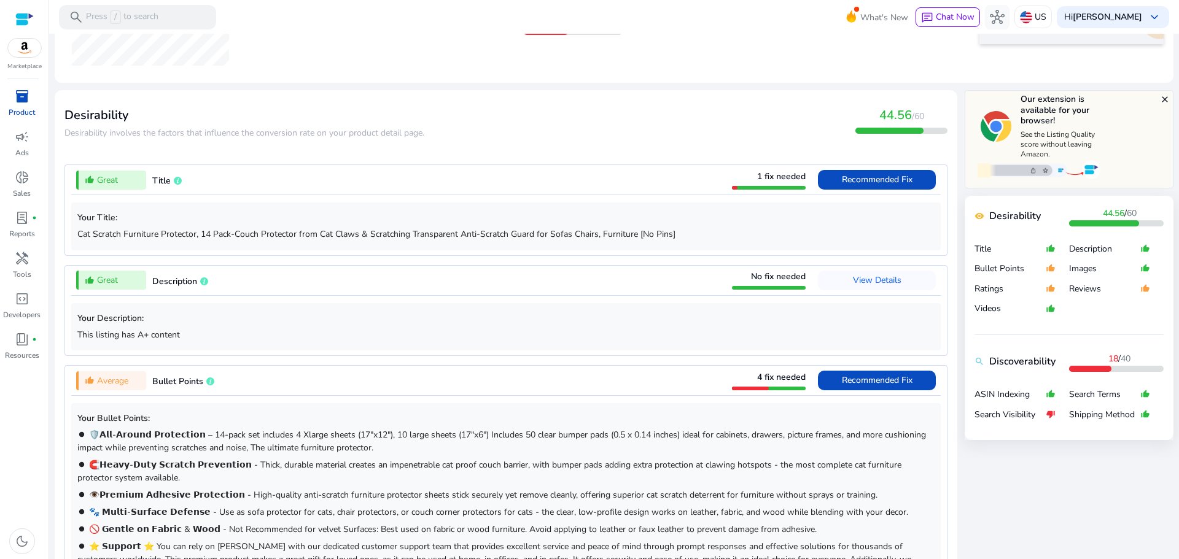
scroll to position [0, 0]
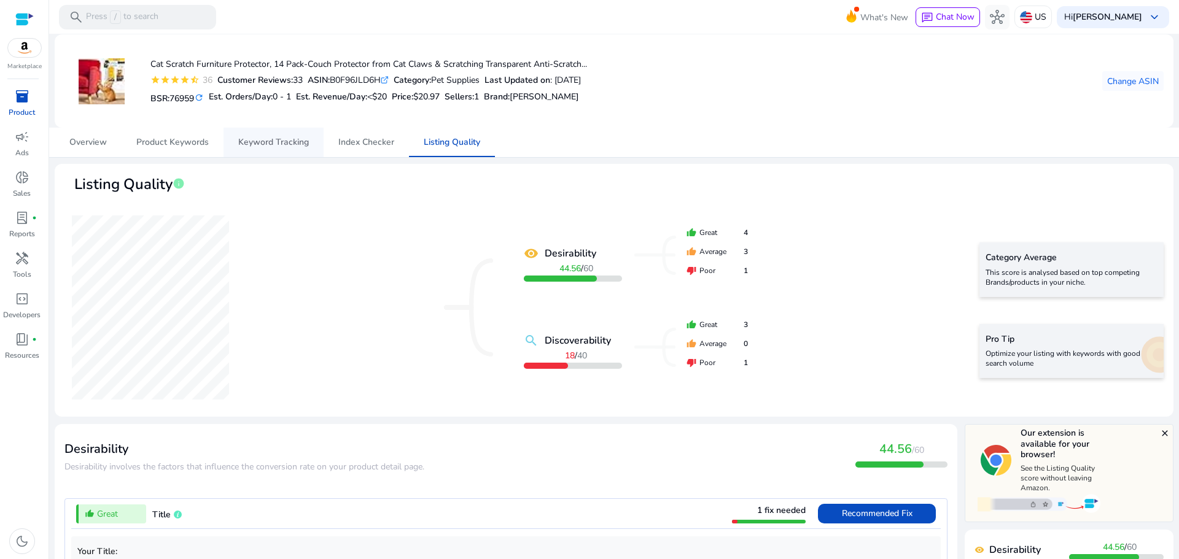
click at [276, 153] on span "Keyword Tracking" at bounding box center [273, 142] width 71 height 29
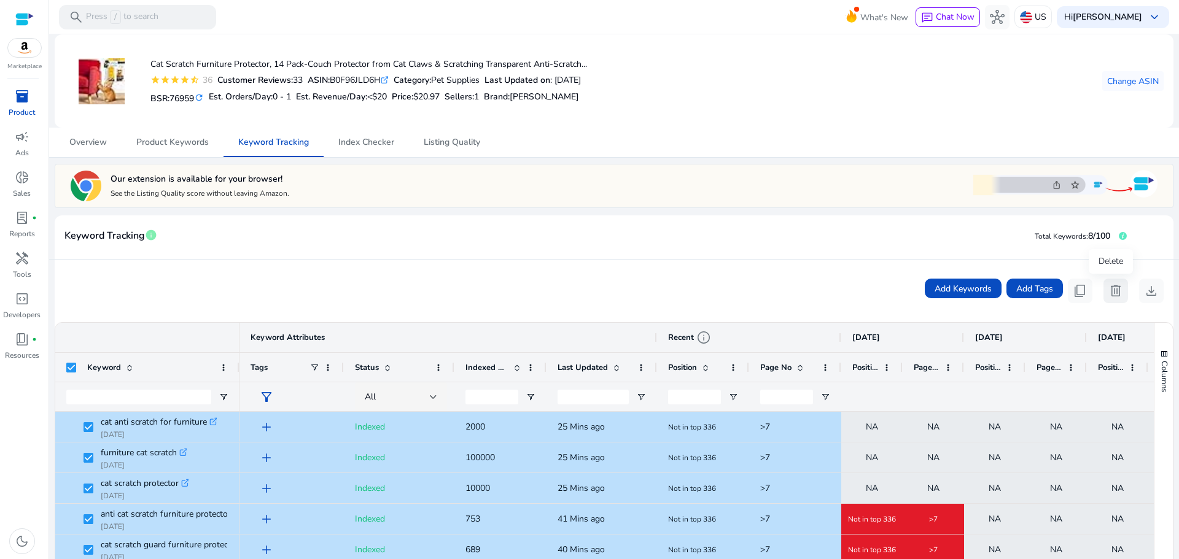
click at [1112, 295] on span "delete" at bounding box center [1115, 291] width 15 height 15
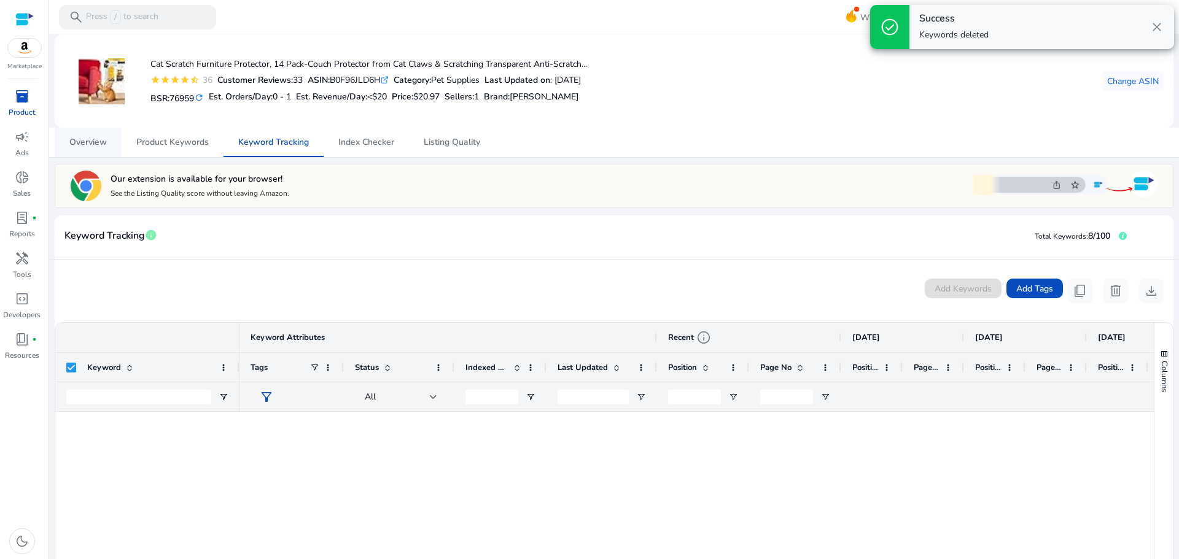
click at [101, 141] on span "Overview" at bounding box center [87, 142] width 37 height 9
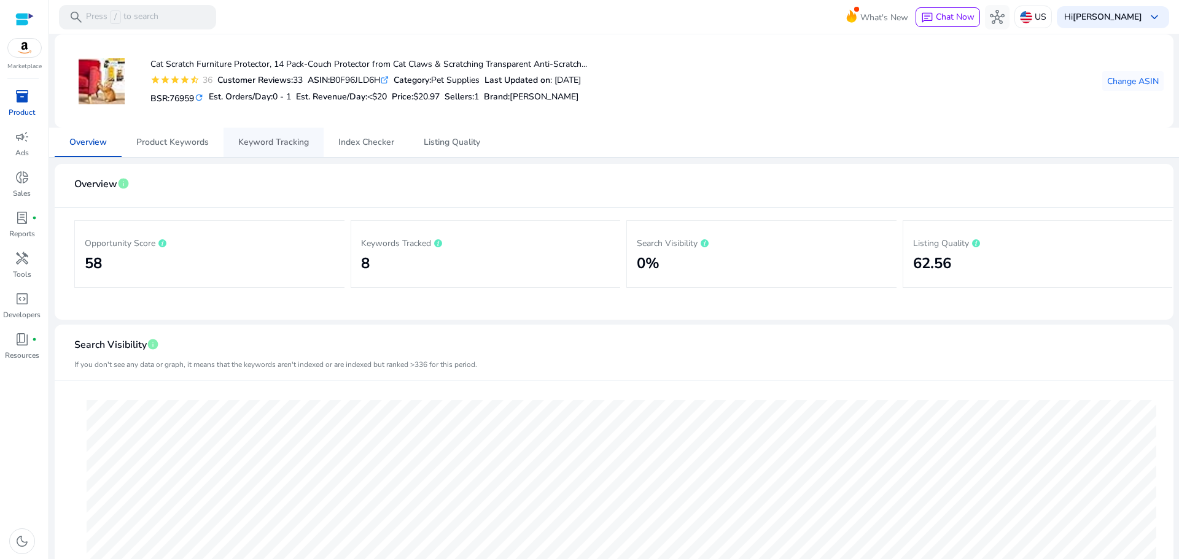
click at [279, 139] on span "Keyword Tracking" at bounding box center [273, 142] width 71 height 9
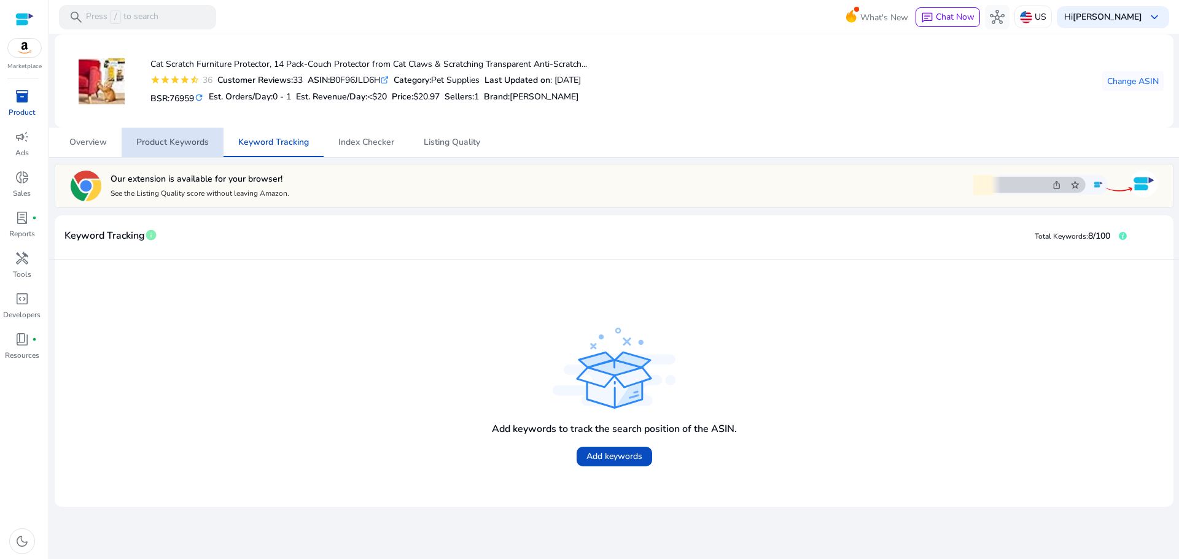
click at [183, 145] on span "Product Keywords" at bounding box center [172, 142] width 72 height 9
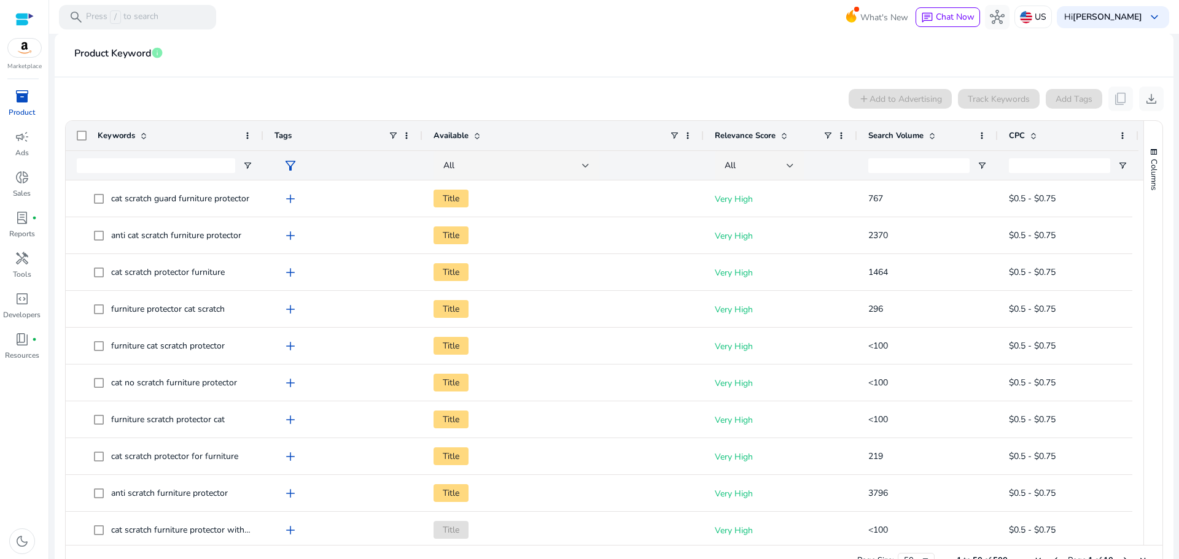
scroll to position [163, 0]
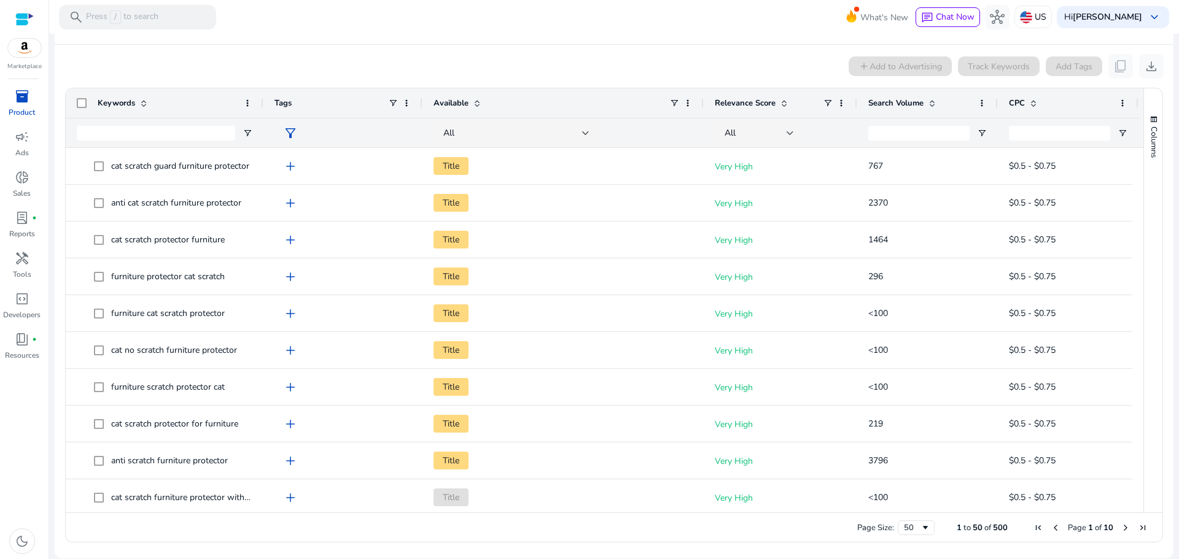
click at [741, 103] on span "Relevance Score" at bounding box center [744, 103] width 61 height 11
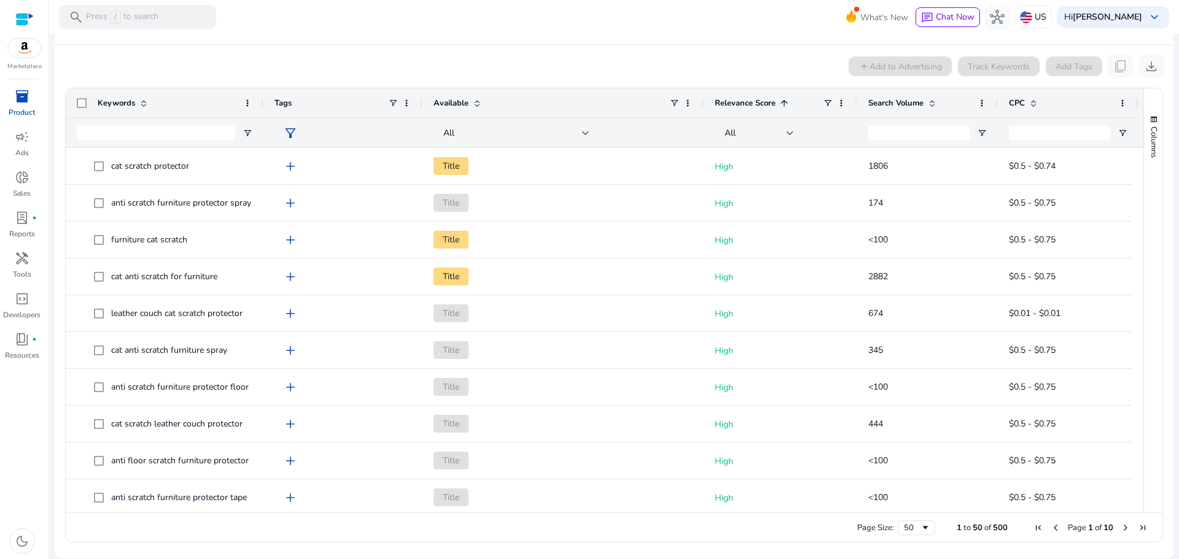
click at [741, 103] on span "Relevance Score" at bounding box center [744, 103] width 61 height 11
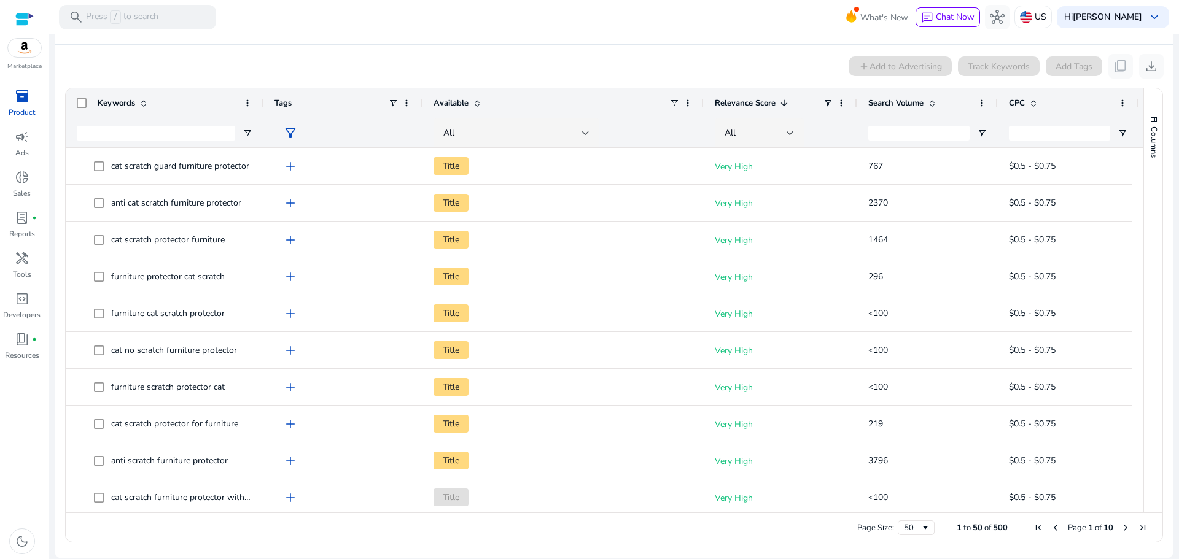
click at [741, 103] on span "Relevance Score" at bounding box center [744, 103] width 61 height 11
click at [910, 95] on div "Search Volume" at bounding box center [920, 102] width 105 height 23
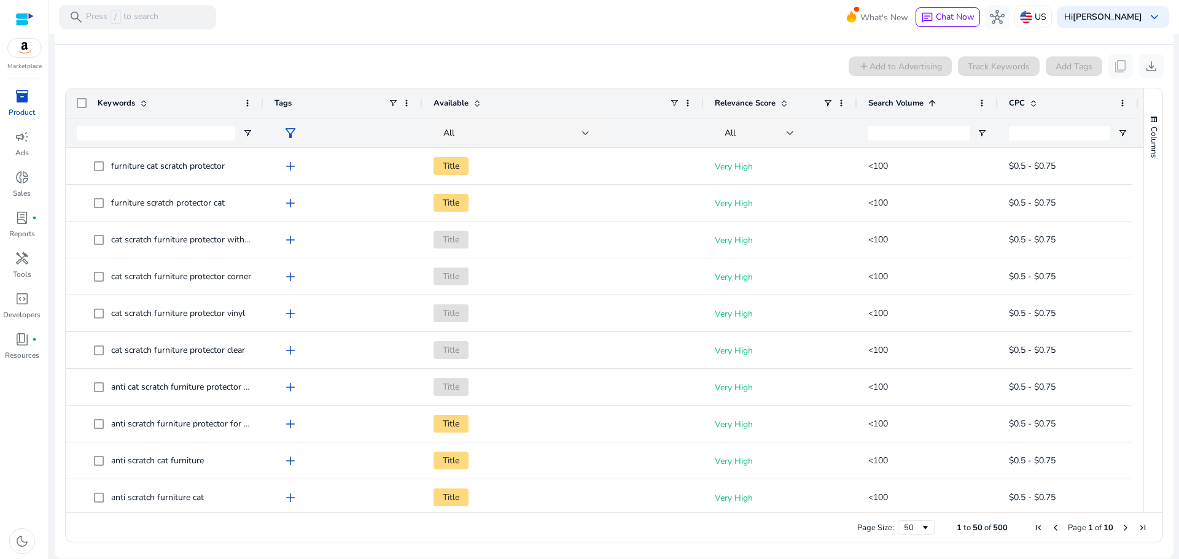
click at [910, 95] on div "Search Volume 1" at bounding box center [920, 102] width 105 height 23
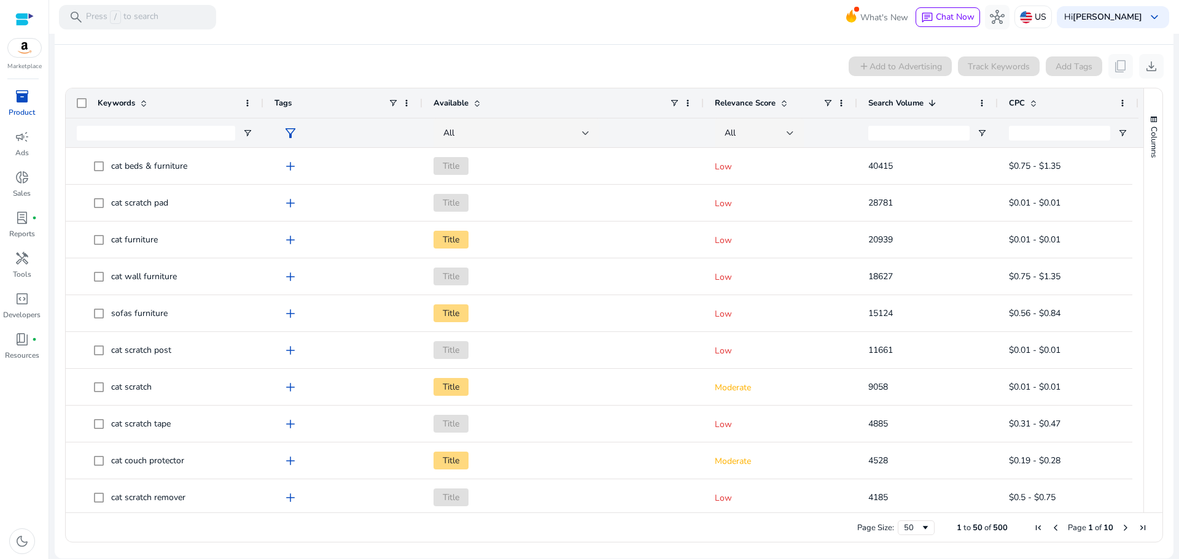
click at [902, 99] on span "Search Volume" at bounding box center [895, 103] width 55 height 11
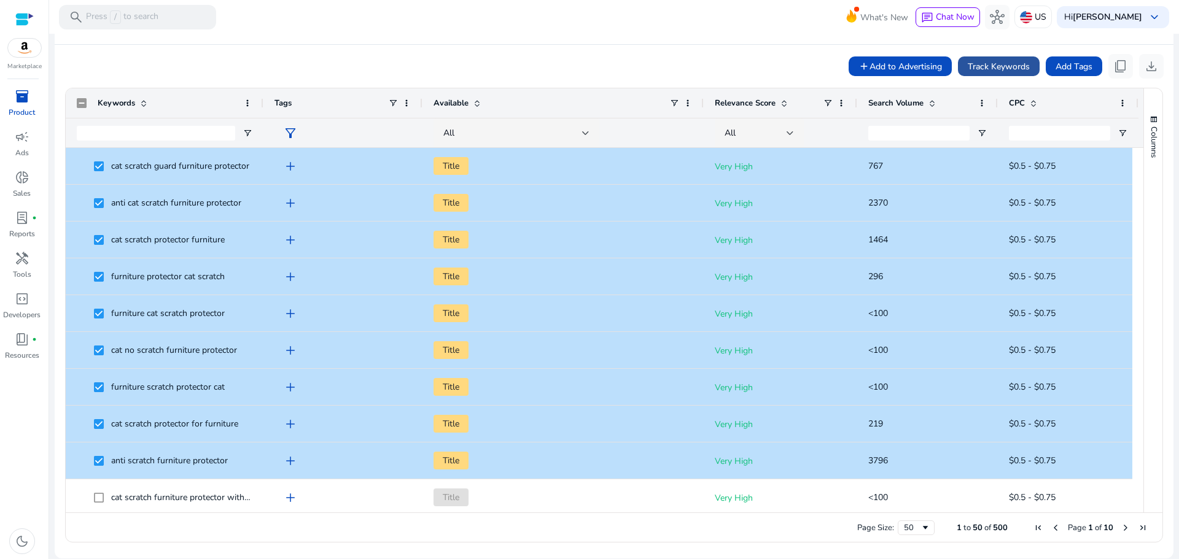
click at [1001, 67] on span "Track Keywords" at bounding box center [998, 66] width 62 height 13
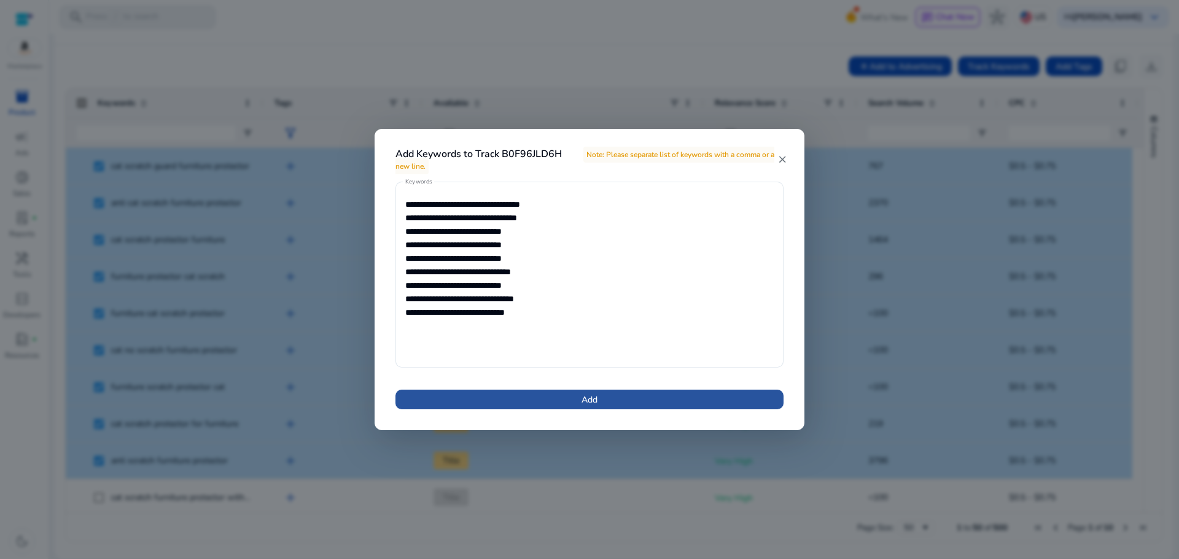
click at [616, 396] on span at bounding box center [589, 399] width 388 height 29
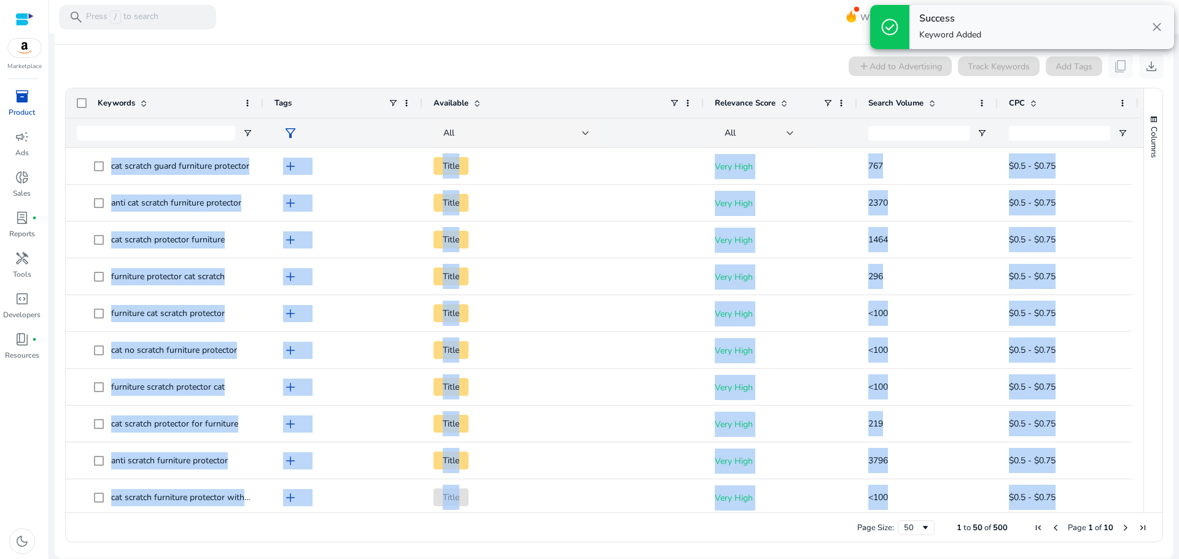
drag, startPoint x: 616, startPoint y: 396, endPoint x: 449, endPoint y: 103, distance: 337.3
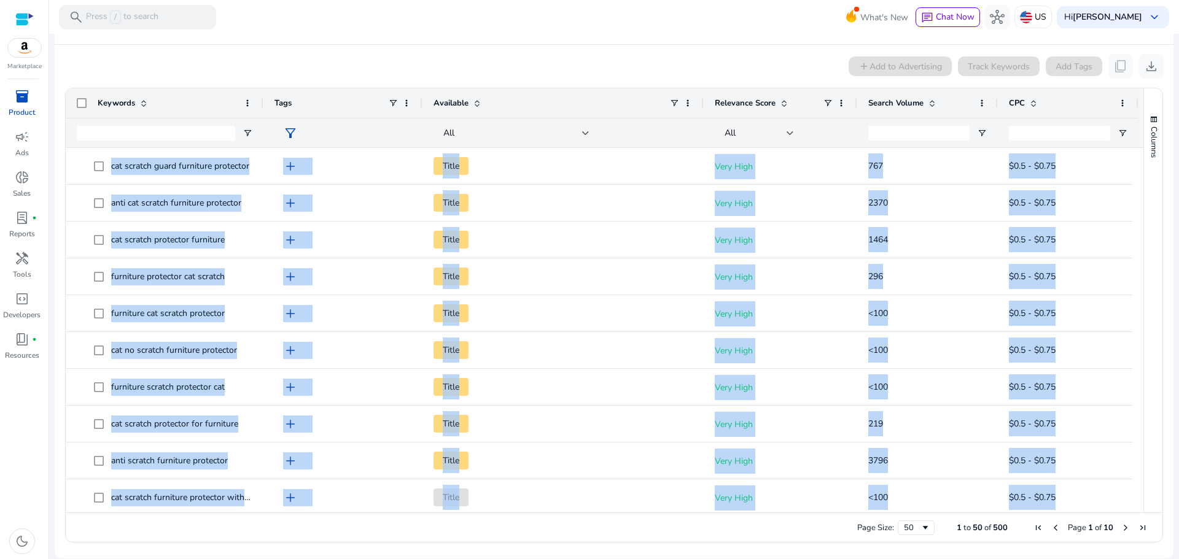
click at [449, 103] on span "Available" at bounding box center [450, 103] width 35 height 11
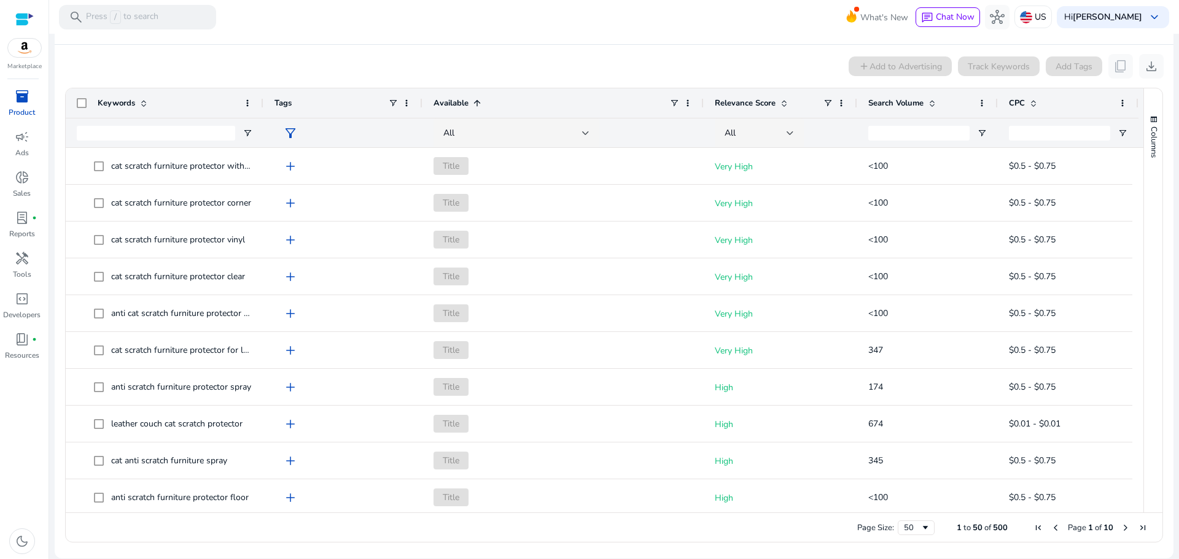
click at [665, 29] on mat-toolbar "search Press / to search What's New chat Chat Now hub US Hi Mohammad Abidat key…" at bounding box center [613, 17] width 1129 height 34
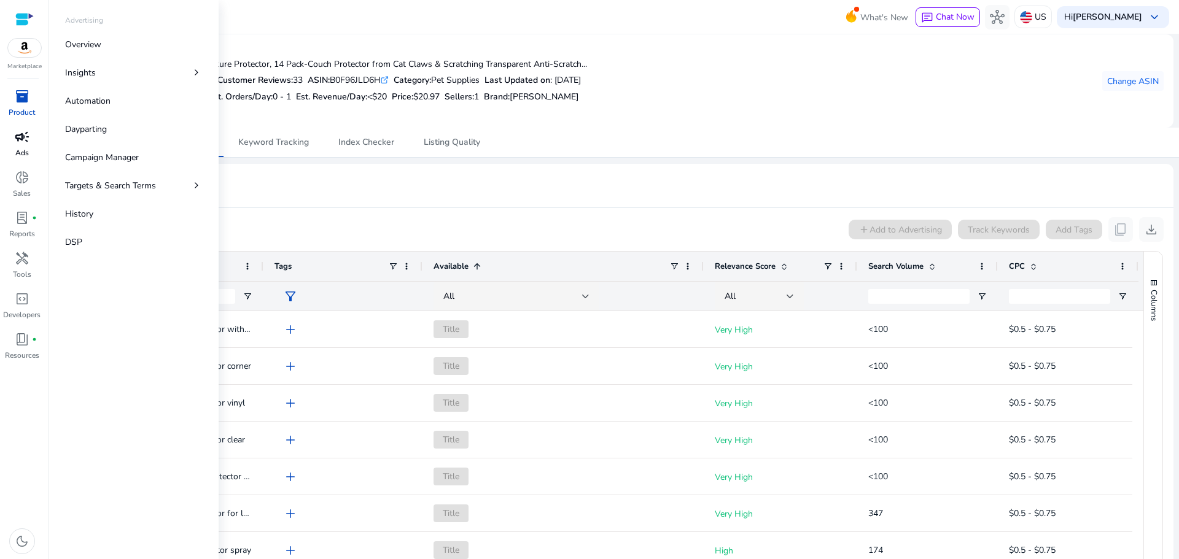
click at [22, 150] on p "Ads" at bounding box center [22, 152] width 14 height 11
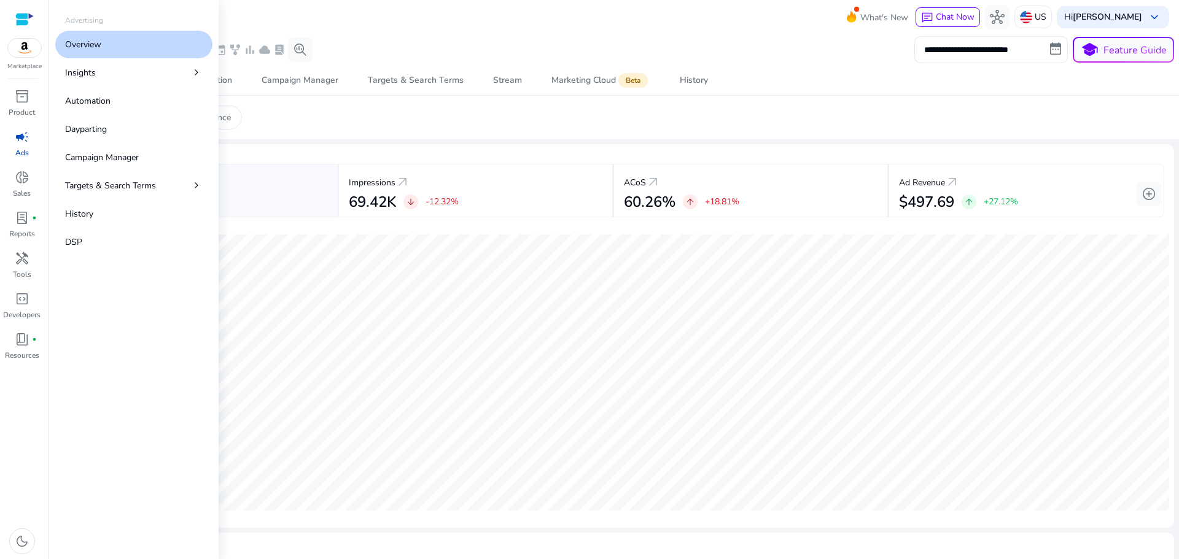
click at [120, 44] on link "Overview" at bounding box center [133, 45] width 157 height 28
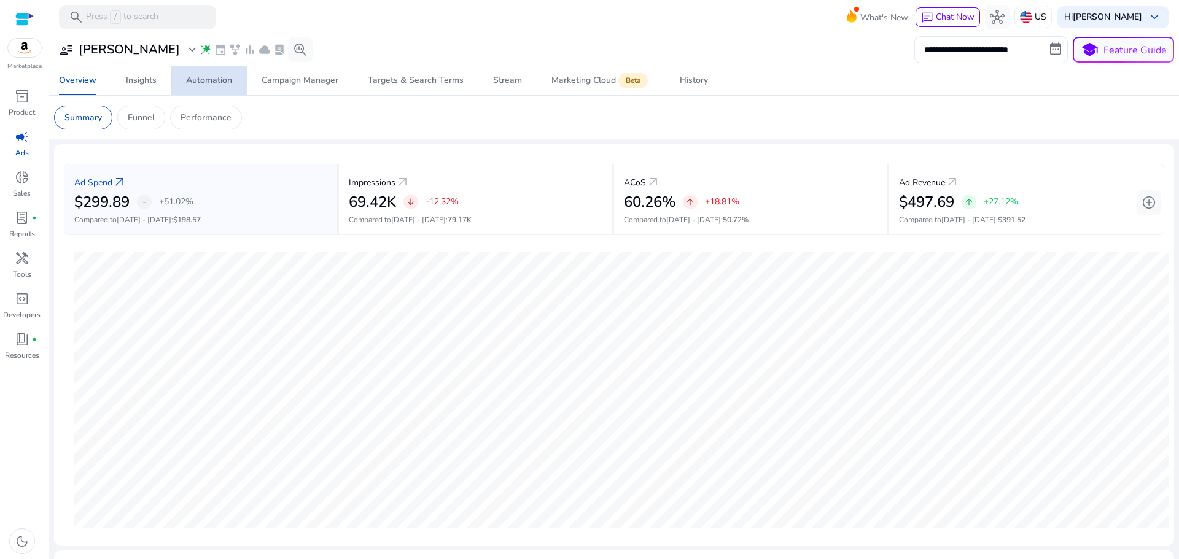
click at [213, 92] on span "Automation" at bounding box center [209, 80] width 46 height 29
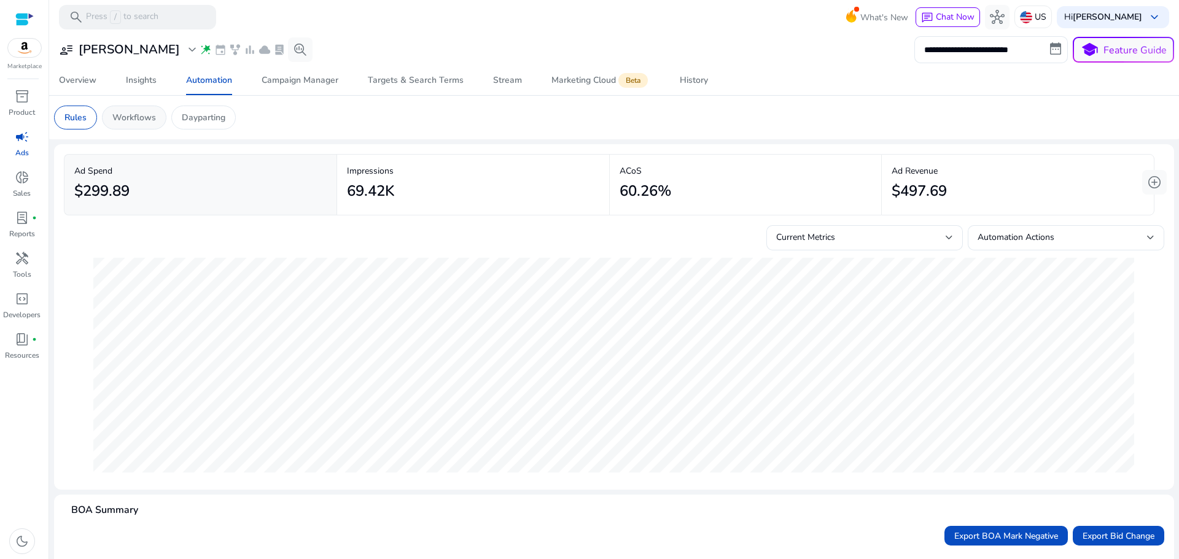
click at [149, 122] on p "Workflows" at bounding box center [134, 117] width 44 height 13
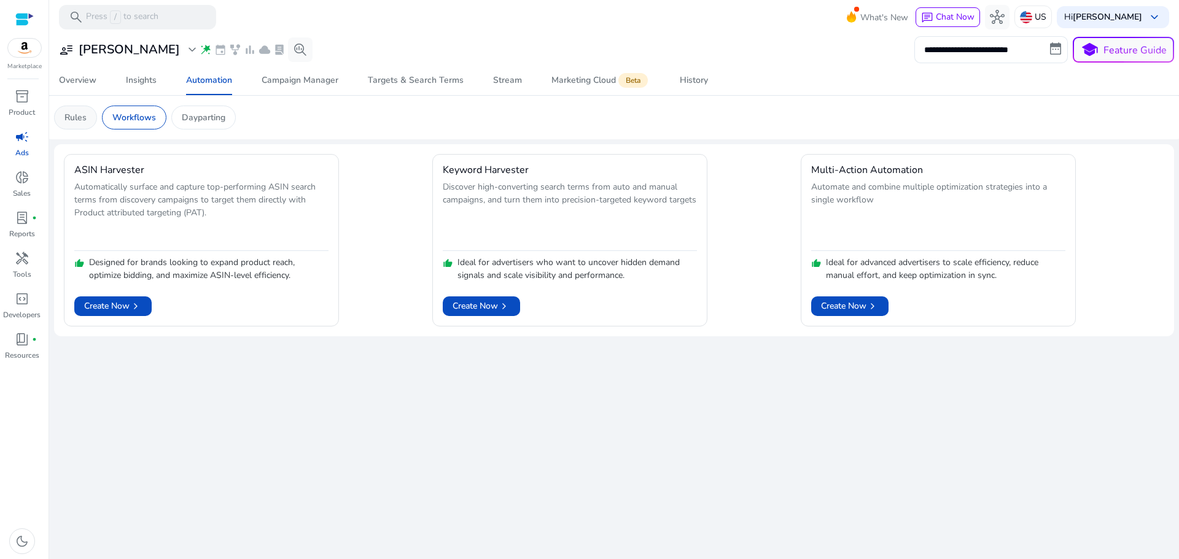
click at [85, 128] on div "Rules" at bounding box center [75, 118] width 43 height 24
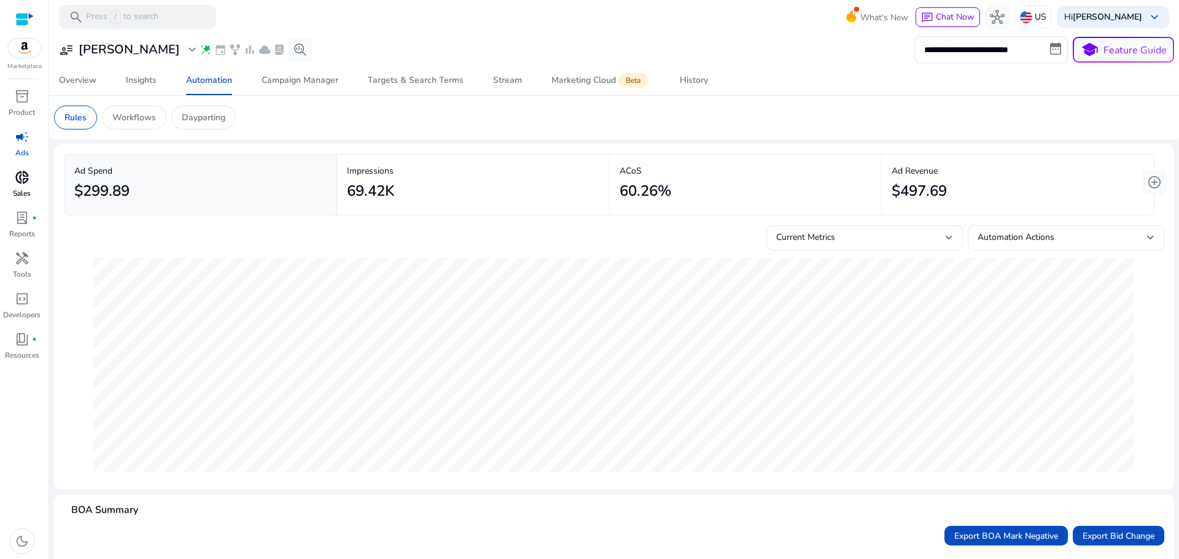
click at [21, 196] on p "Sales" at bounding box center [22, 193] width 18 height 11
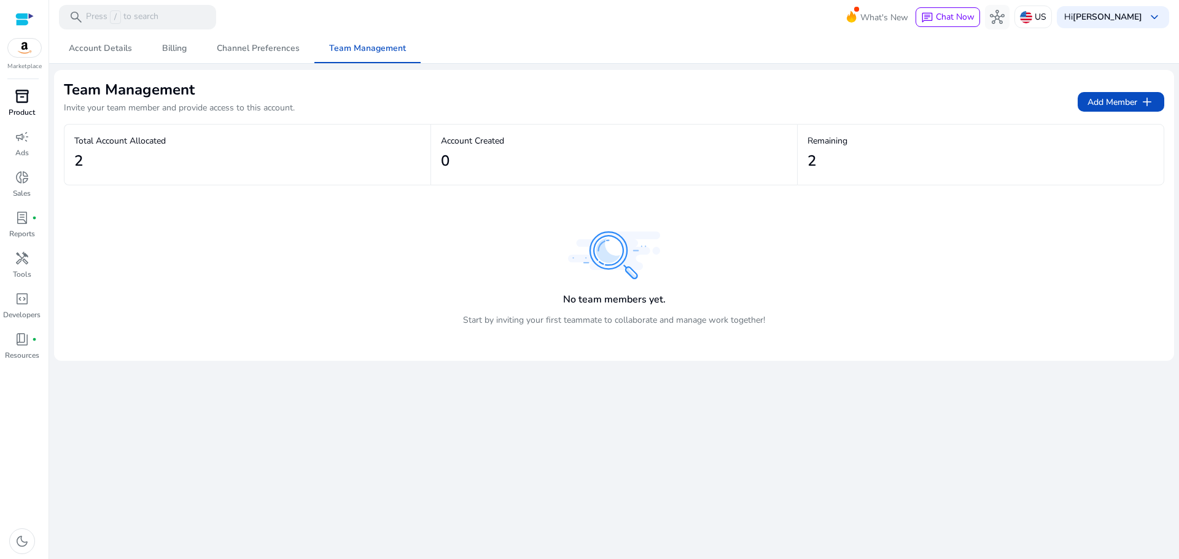
click at [15, 97] on span "inventory_2" at bounding box center [22, 96] width 15 height 15
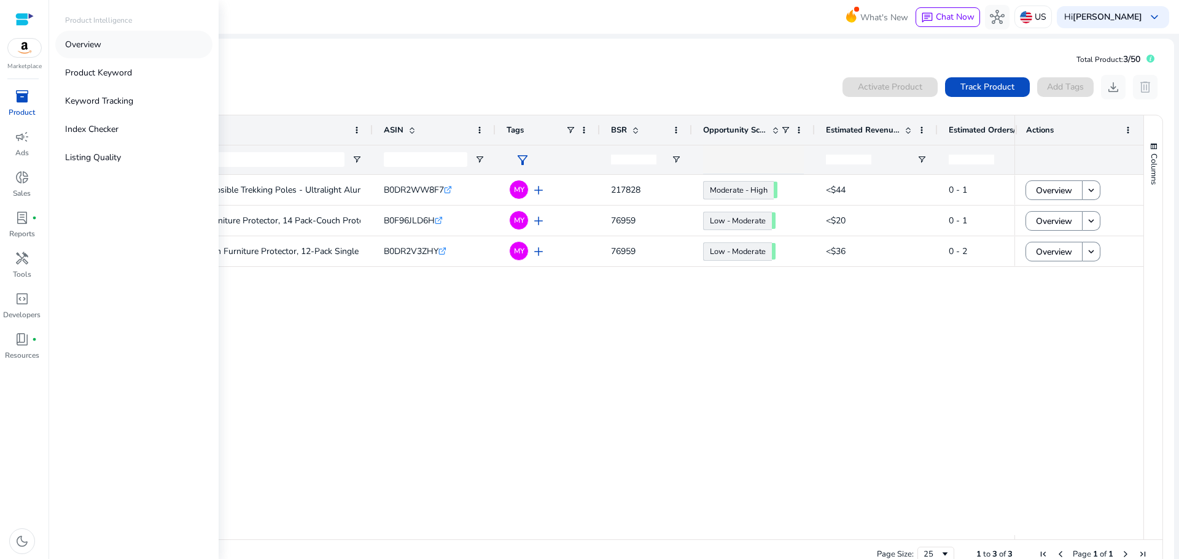
click at [90, 37] on link "Overview" at bounding box center [133, 45] width 157 height 28
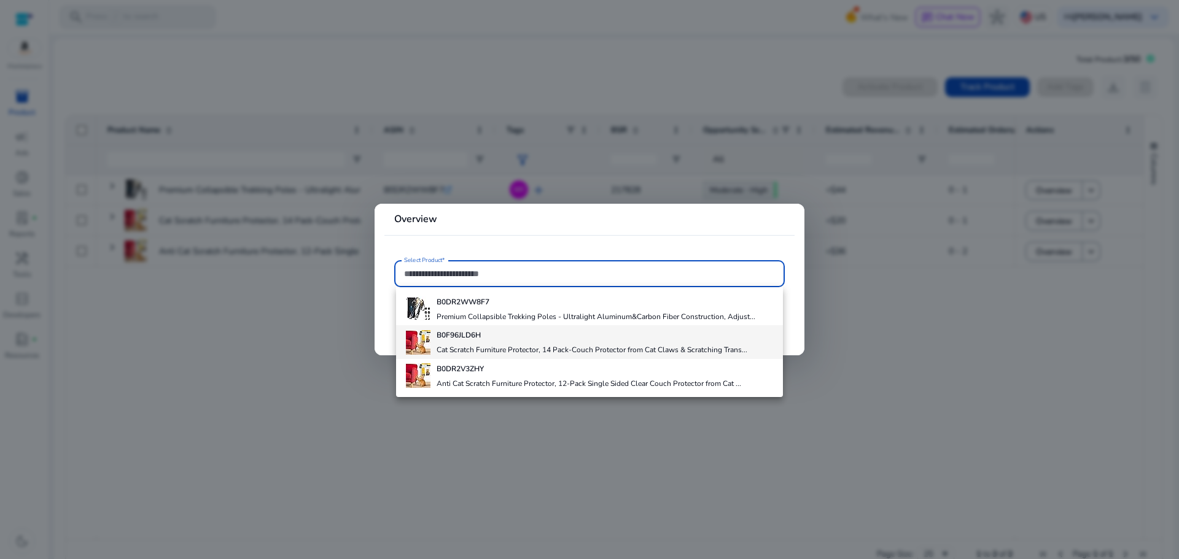
click at [509, 342] on div "B0F96JLD6H Cat Scratch Furniture Protector, 14 Pack-Couch Protector from Cat Cl…" at bounding box center [591, 341] width 311 height 33
type input "**********"
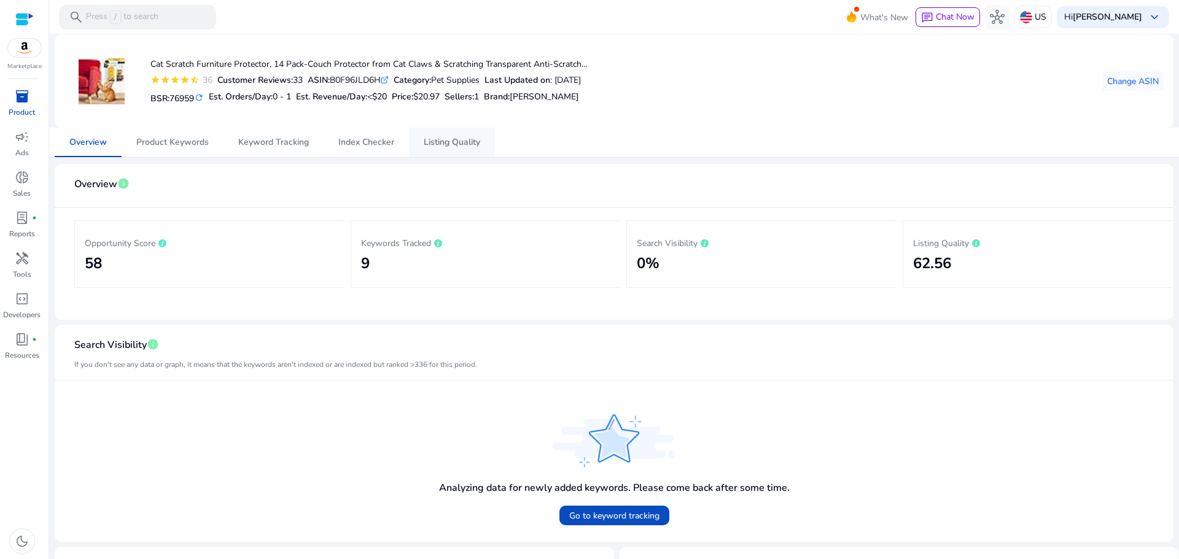
click at [460, 144] on span "Listing Quality" at bounding box center [452, 142] width 56 height 9
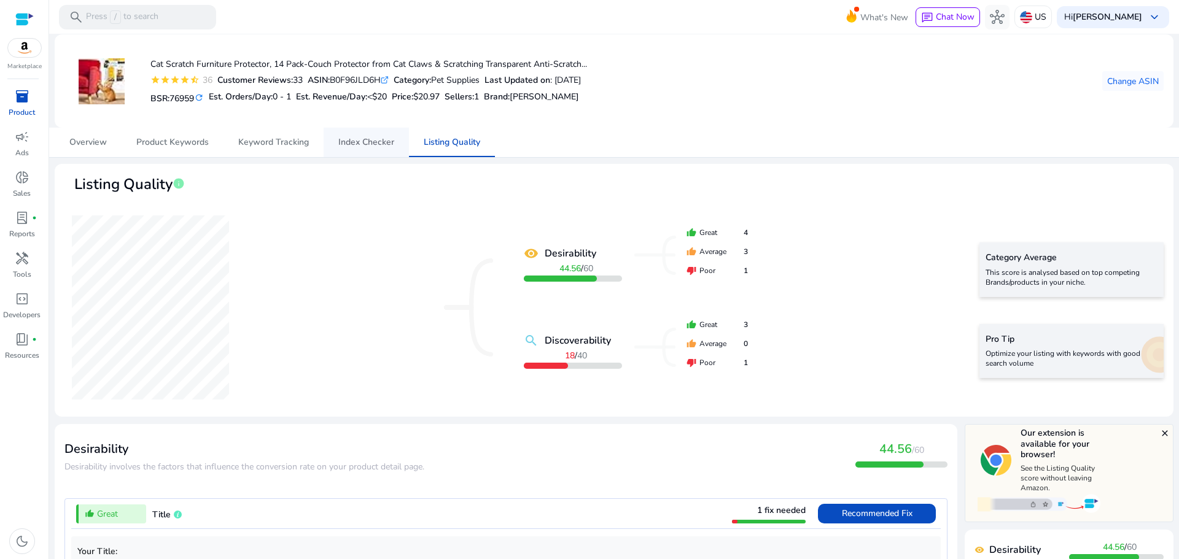
click at [383, 147] on span "Index Checker" at bounding box center [366, 142] width 56 height 9
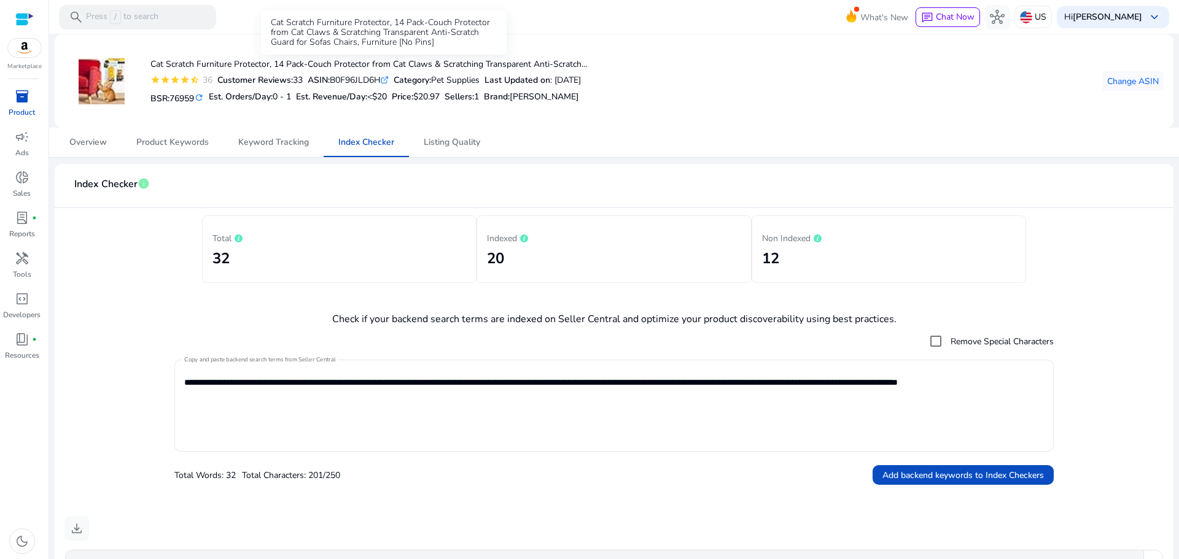
click at [287, 64] on h4 "Cat Scratch Furniture Protector, 14 Pack-Couch Protector from Cat Claws & Scrat…" at bounding box center [368, 65] width 436 height 10
click at [667, 74] on div "Cat Scratch Furniture Protector, 14 Pack-Couch Protector from Cat Claws & Scrat…" at bounding box center [613, 81] width 1099 height 74
click at [933, 381] on textarea "**********" at bounding box center [613, 406] width 859 height 80
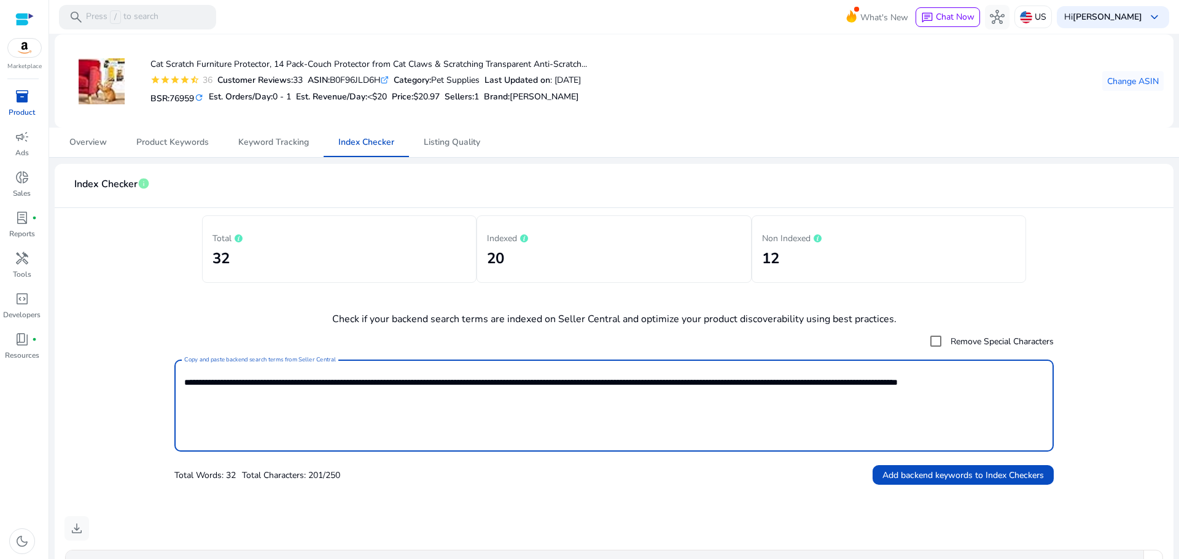
click at [933, 381] on textarea "**********" at bounding box center [613, 406] width 859 height 80
paste textarea
type textarea "**********"
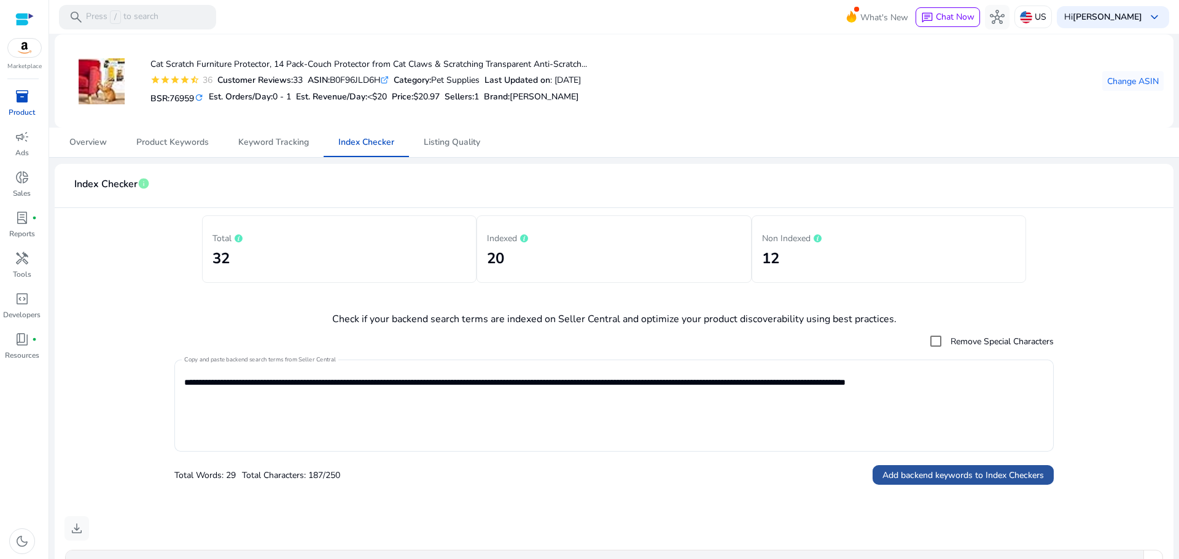
click at [972, 480] on span "Add backend keywords to Index Checkers" at bounding box center [962, 475] width 161 height 13
click at [1139, 88] on span at bounding box center [1132, 80] width 61 height 29
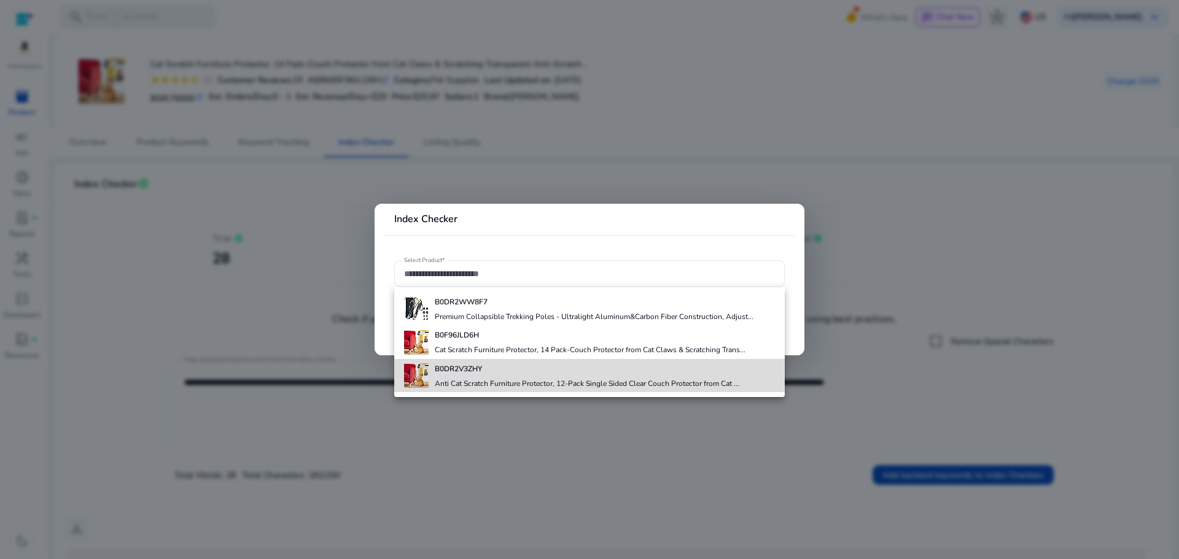
click at [509, 374] on div "B0DR2V3ZHY Anti Cat Scratch Furniture Protector, 12-Pack Single Sided Clear Cou…" at bounding box center [587, 375] width 304 height 33
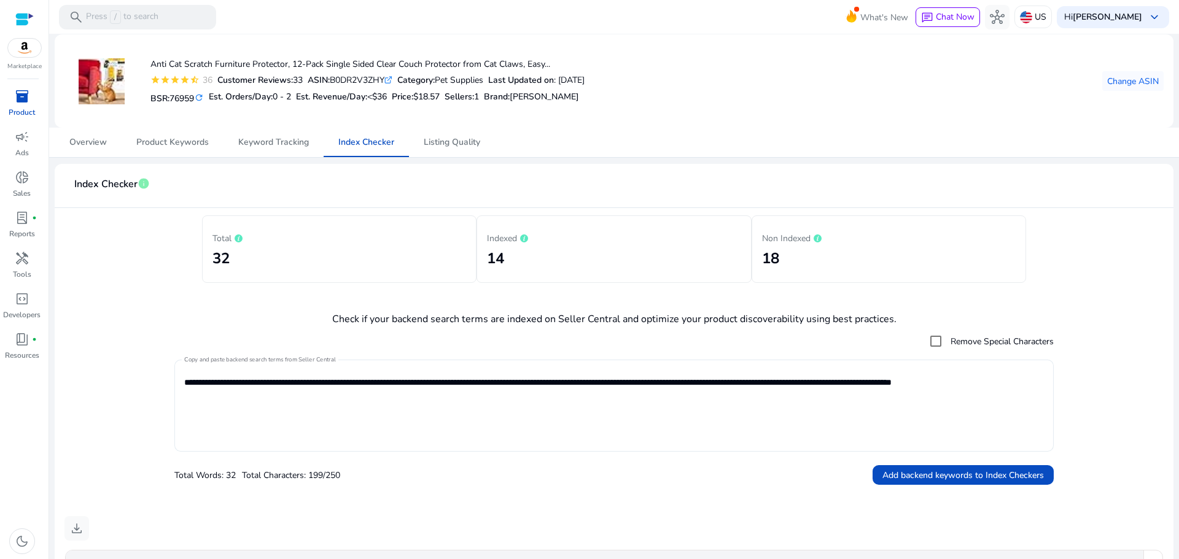
click at [272, 396] on textarea "**********" at bounding box center [613, 406] width 859 height 80
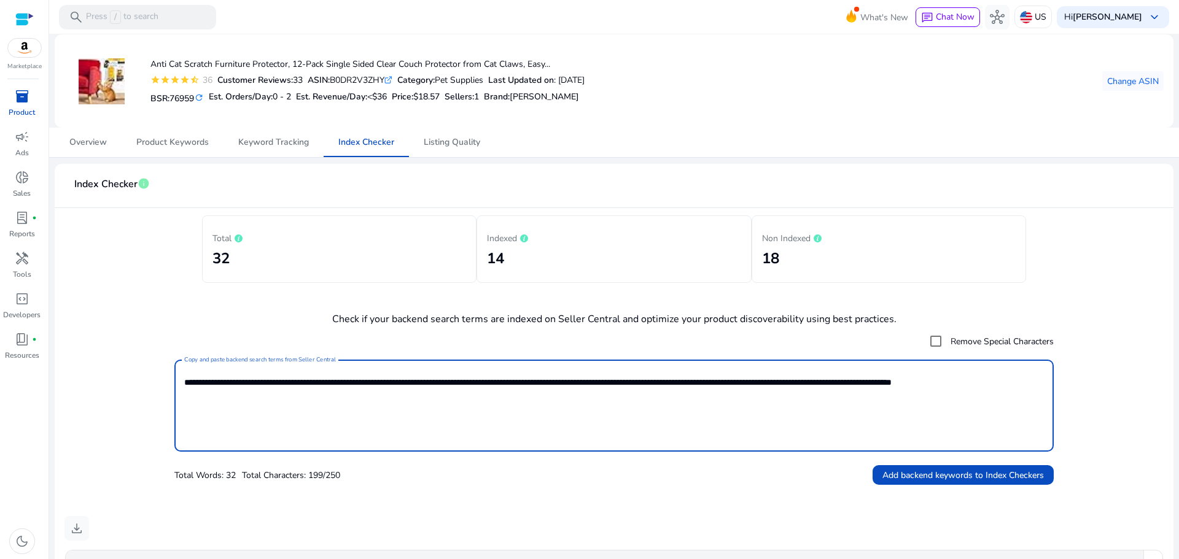
click at [272, 396] on textarea "**********" at bounding box center [613, 406] width 859 height 80
paste textarea
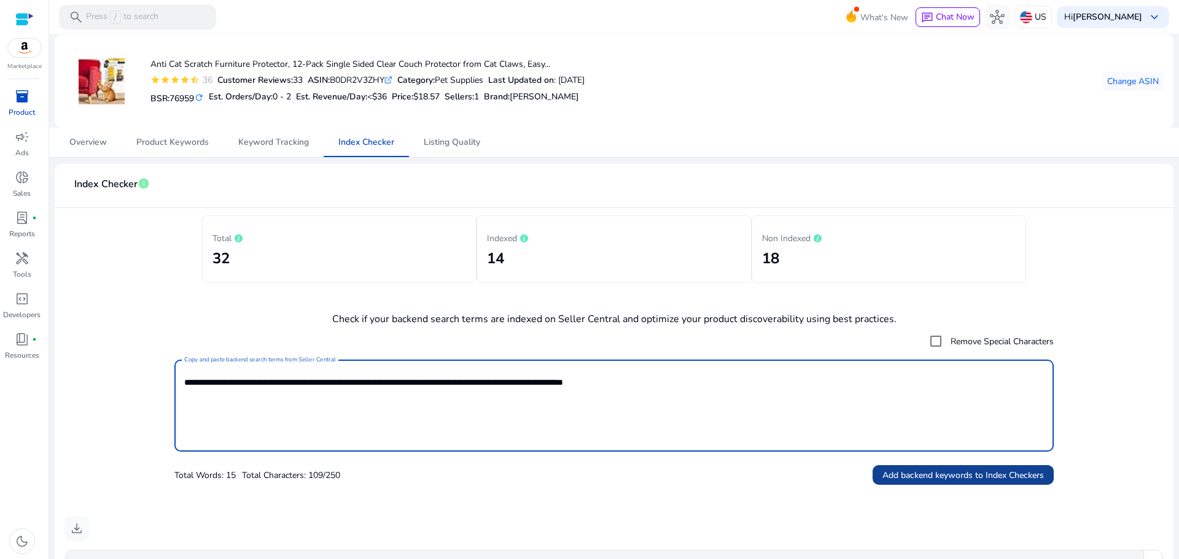
type textarea "**********"
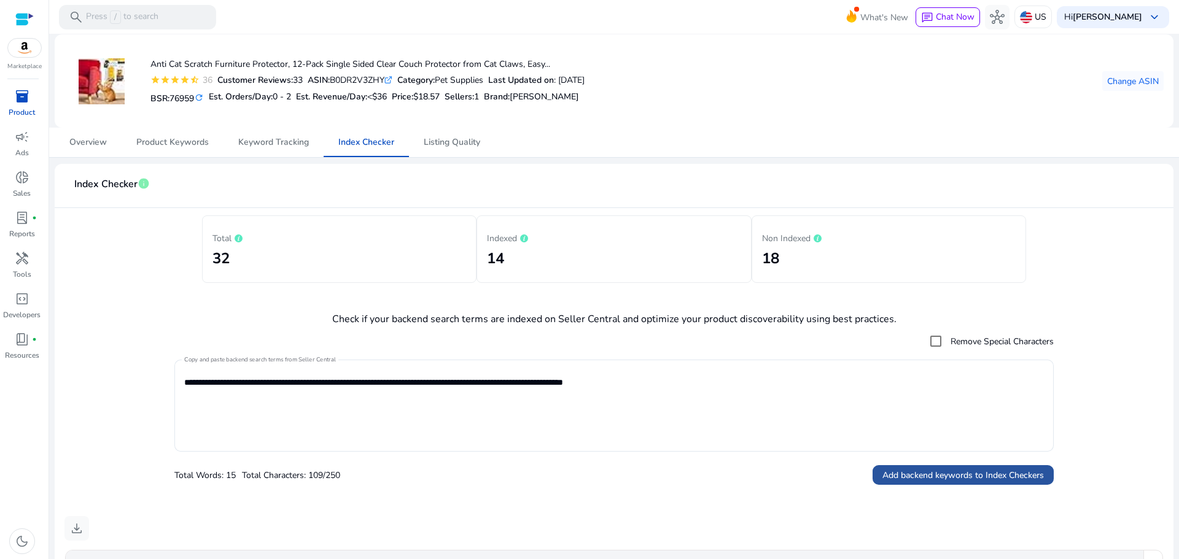
click at [912, 481] on span "Add backend keywords to Index Checkers" at bounding box center [962, 475] width 161 height 13
drag, startPoint x: 745, startPoint y: 409, endPoint x: 1174, endPoint y: -37, distance: 618.6
click at [1174, 0] on html "We recommend switching to desktop view for the best experience. Marketplace inv…" at bounding box center [589, 279] width 1179 height 559
click at [466, 142] on span "Listing Quality" at bounding box center [452, 142] width 56 height 9
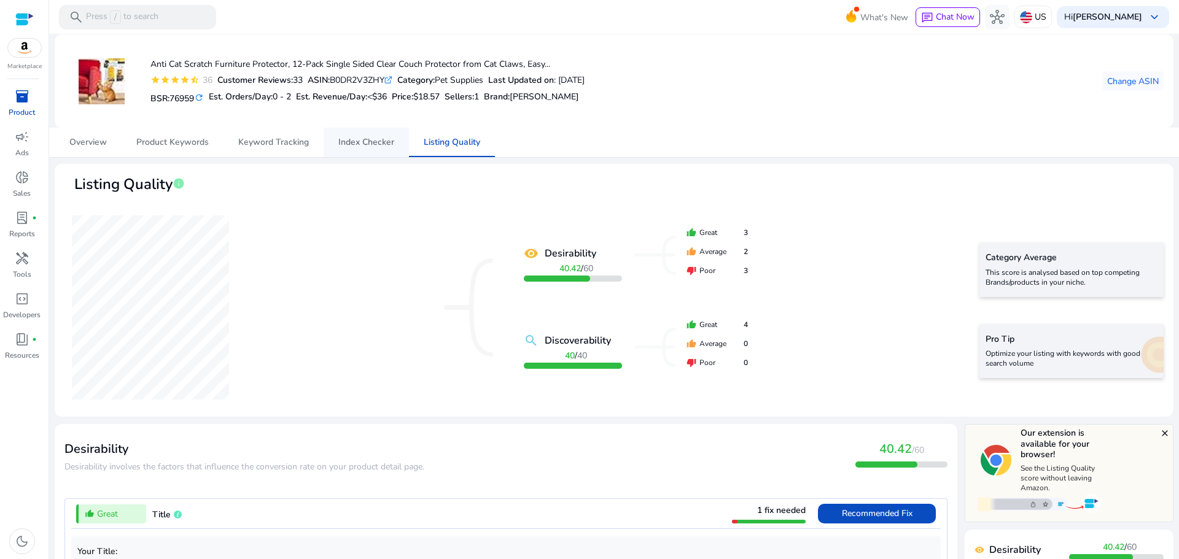
click at [372, 145] on span "Index Checker" at bounding box center [366, 142] width 56 height 9
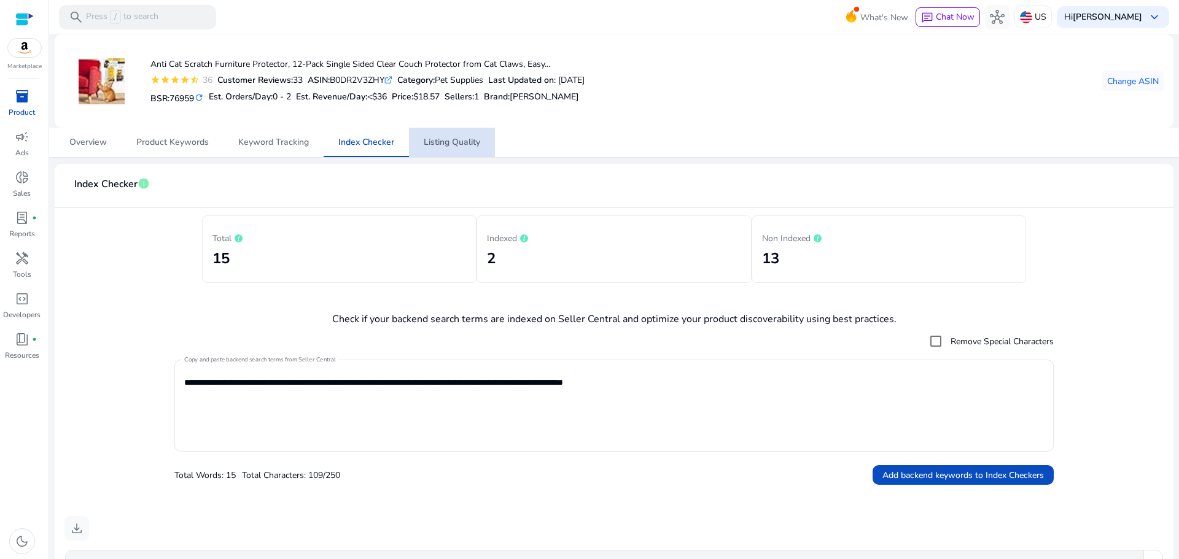
click at [474, 134] on span "Listing Quality" at bounding box center [452, 142] width 56 height 29
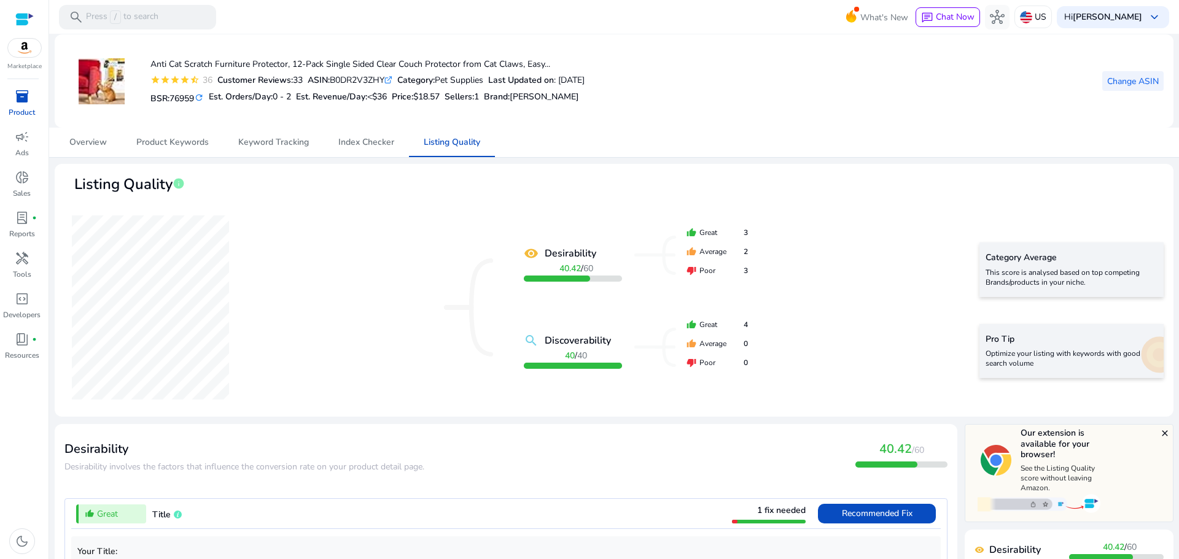
click at [1121, 79] on span "Change ASIN" at bounding box center [1133, 81] width 52 height 13
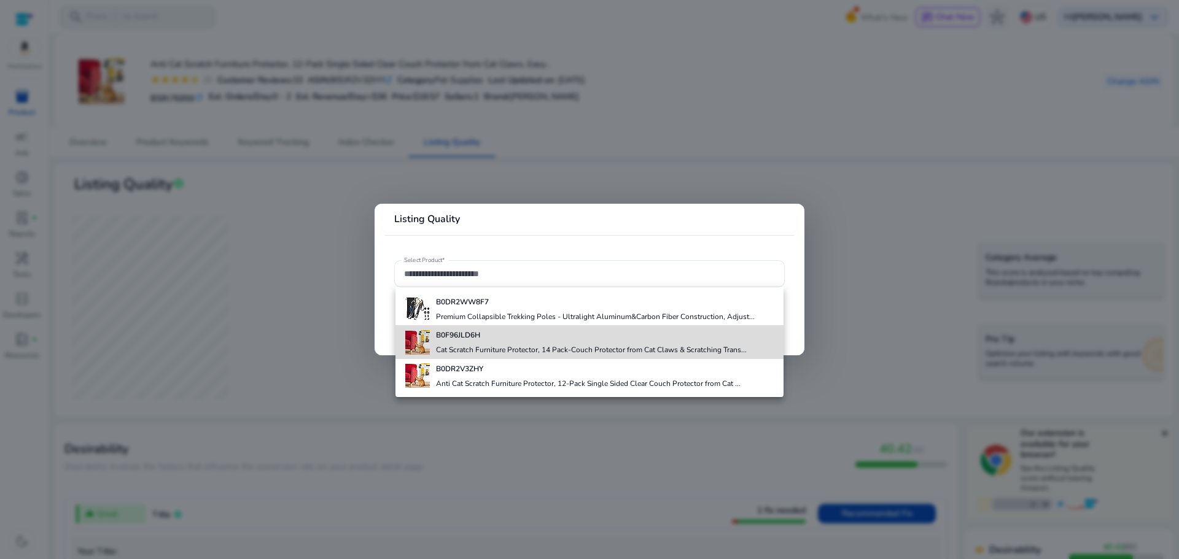
click at [516, 352] on h4 "Cat Scratch Furniture Protector, 14 Pack-Couch Protector from Cat Claws & Scrat…" at bounding box center [591, 350] width 311 height 10
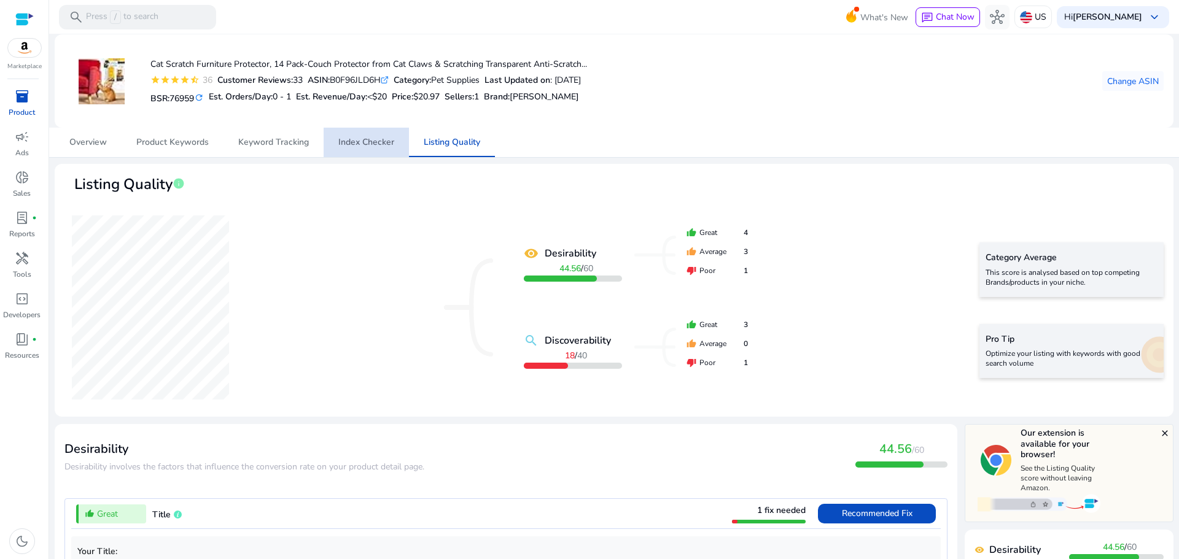
click at [377, 150] on span "Index Checker" at bounding box center [366, 142] width 56 height 29
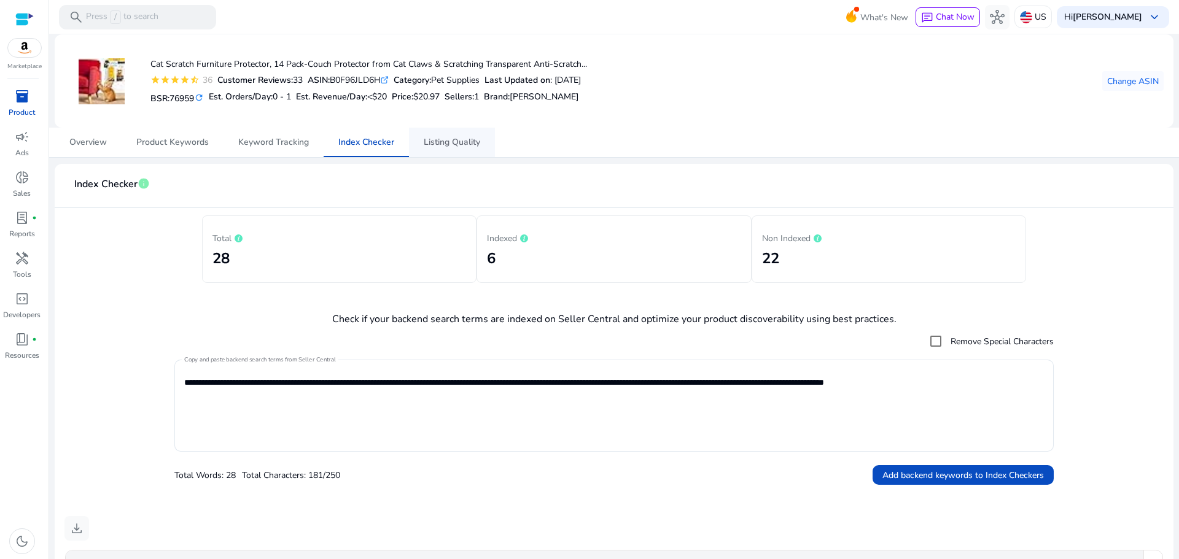
click at [470, 153] on span "Listing Quality" at bounding box center [452, 142] width 56 height 29
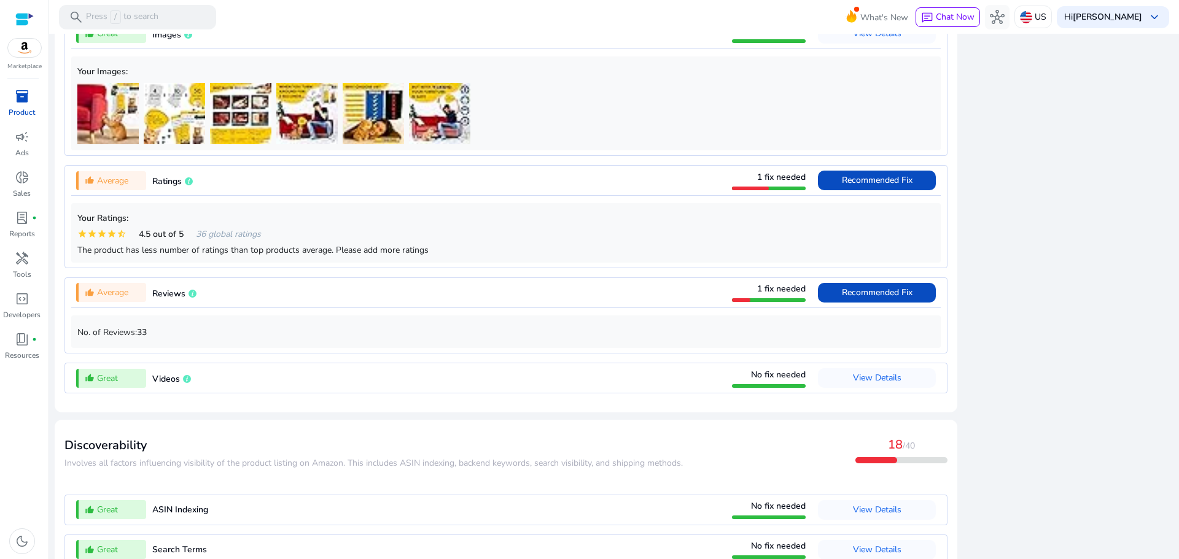
scroll to position [1034, 0]
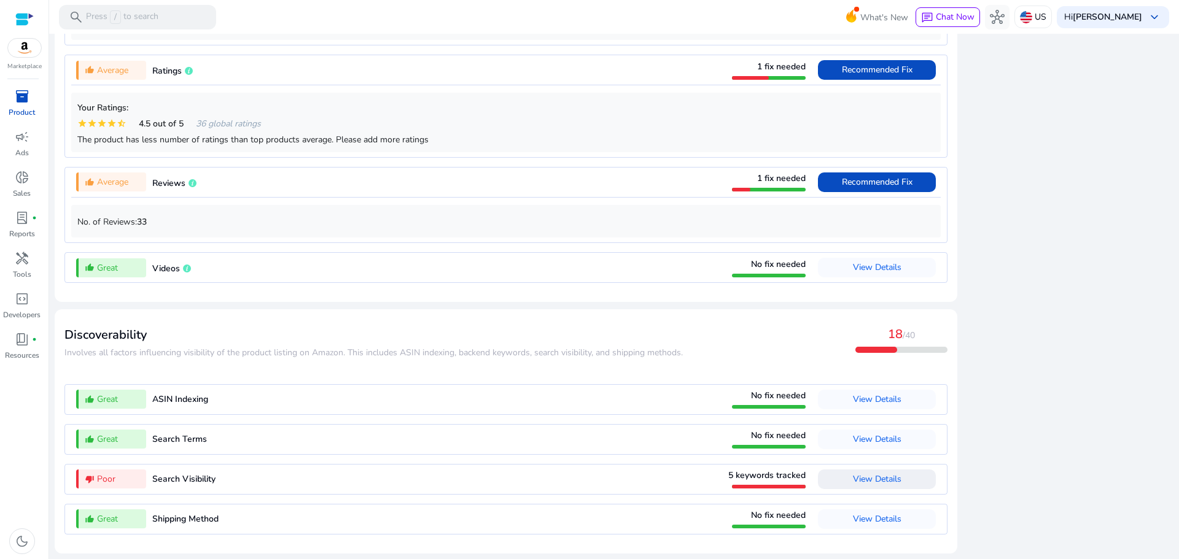
click at [870, 485] on span "View Details" at bounding box center [877, 480] width 48 height 20
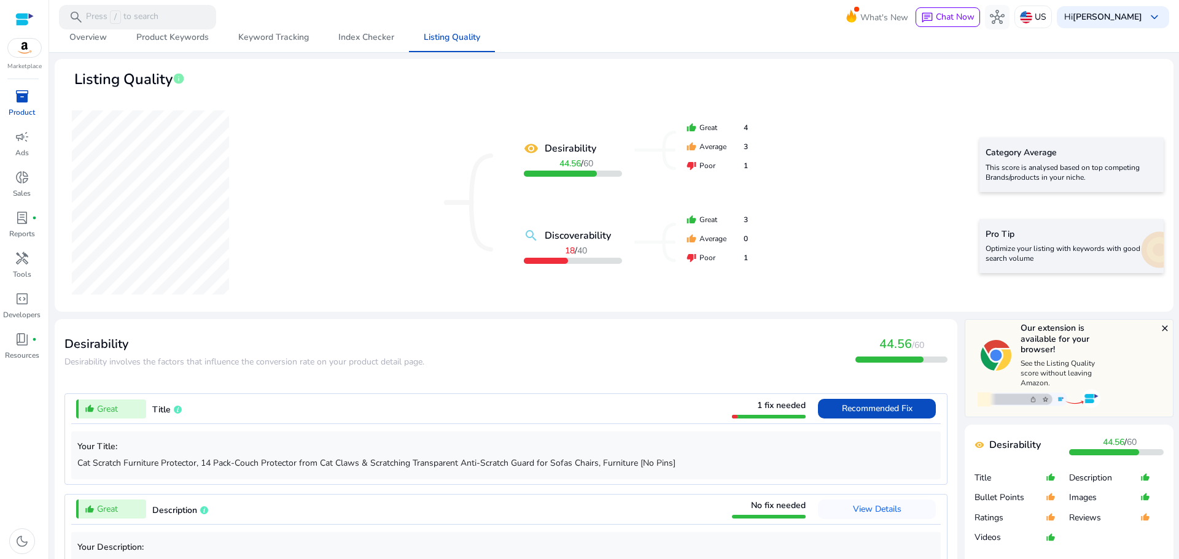
scroll to position [0, 0]
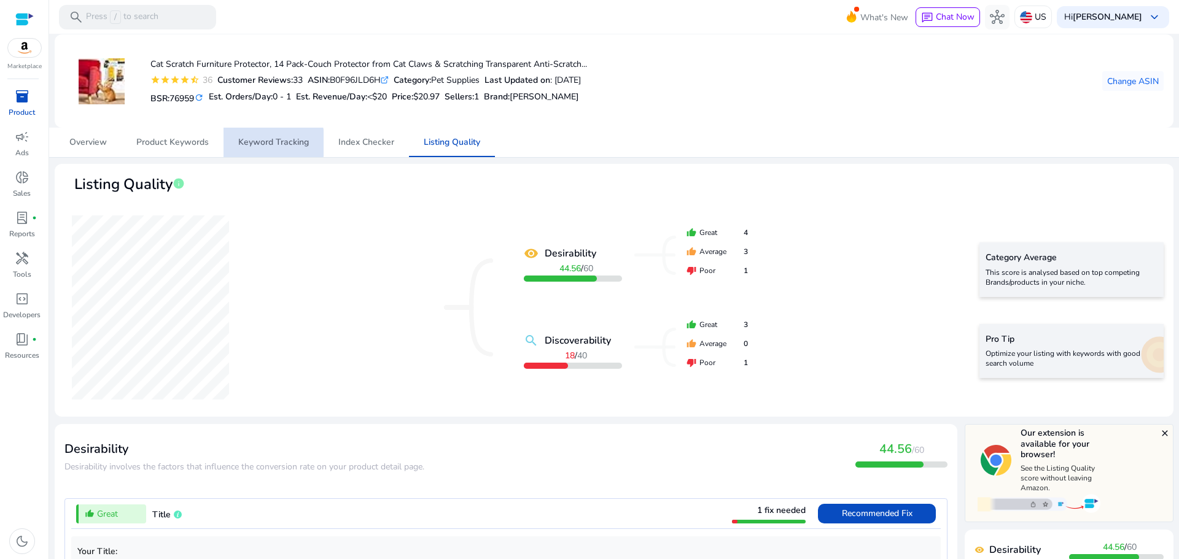
click at [257, 143] on span "Keyword Tracking" at bounding box center [273, 142] width 71 height 9
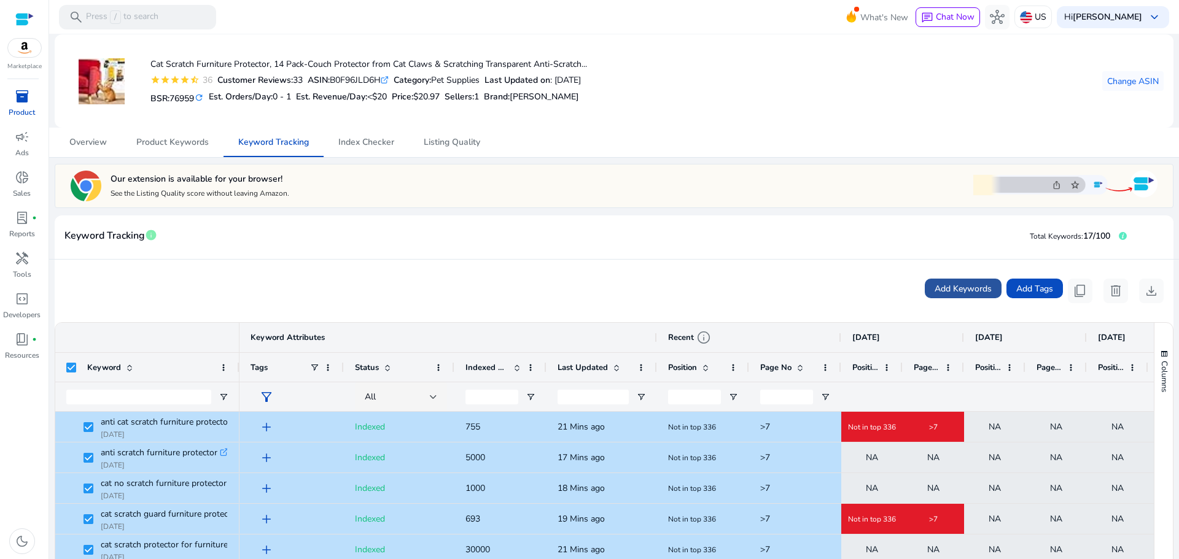
click at [950, 284] on span "Add Keywords" at bounding box center [962, 288] width 57 height 13
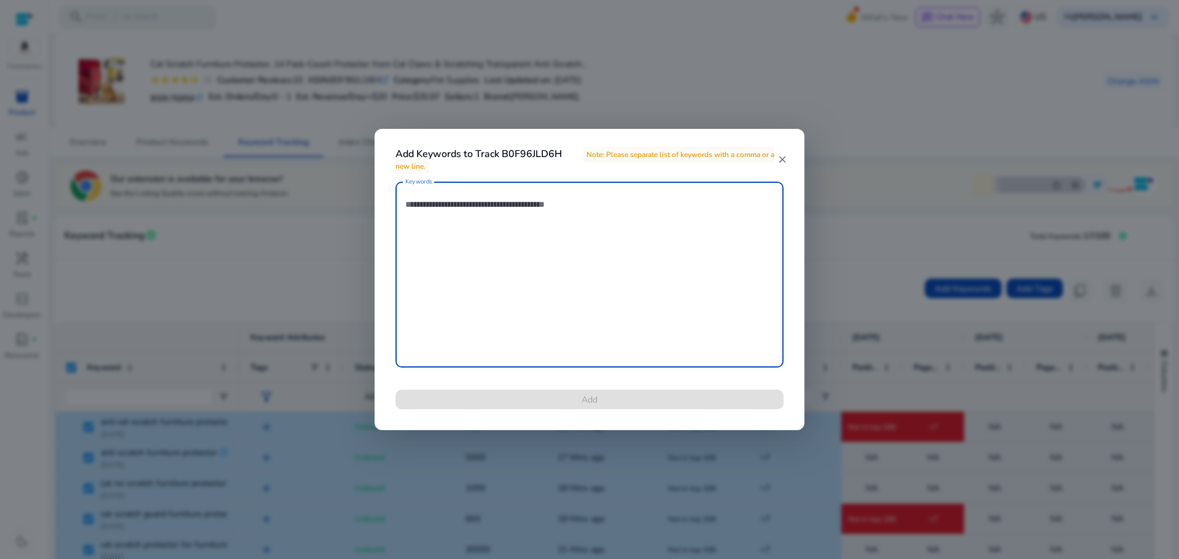
click at [785, 160] on mat-icon "close" at bounding box center [781, 159] width 10 height 11
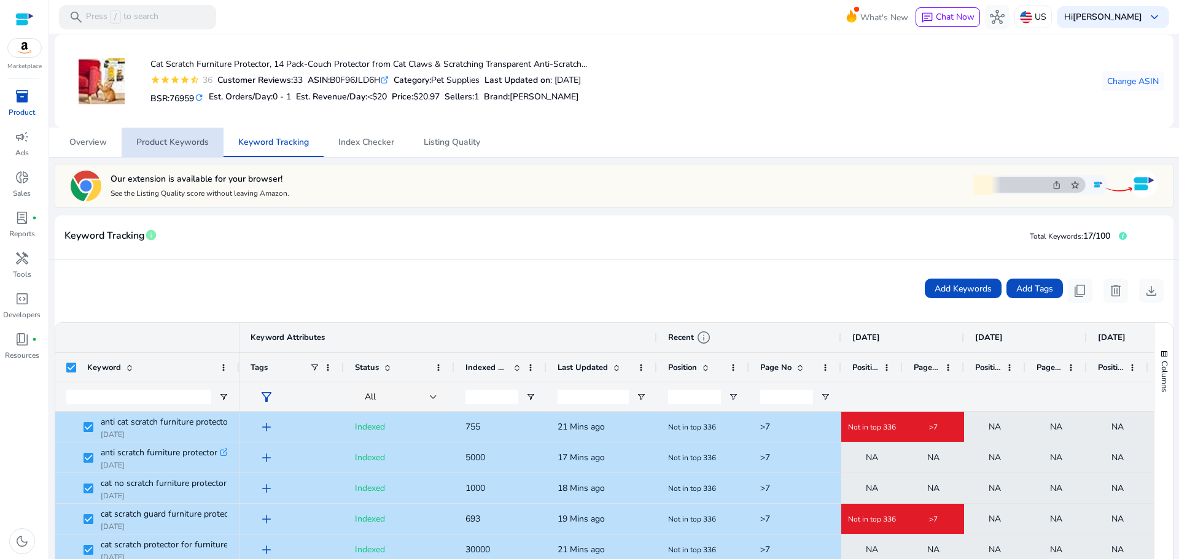
click at [176, 147] on span "Product Keywords" at bounding box center [172, 142] width 72 height 9
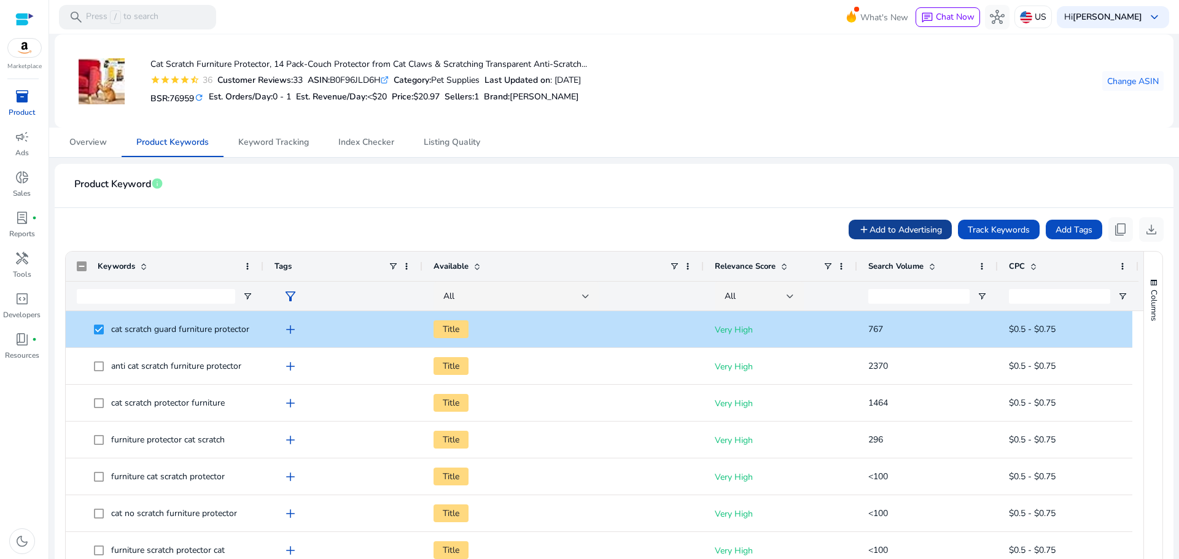
click at [876, 225] on span "Add to Advertising" at bounding box center [905, 229] width 72 height 13
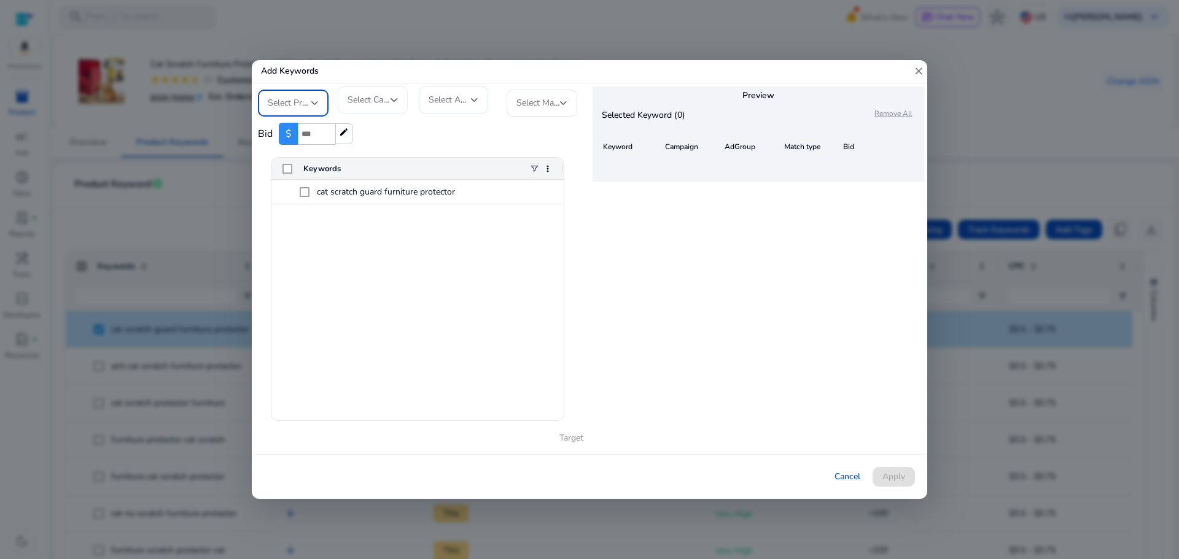
click at [379, 106] on div "Select Campaign" at bounding box center [368, 100] width 43 height 14
click at [311, 106] on div at bounding box center [589, 279] width 1179 height 559
click at [311, 106] on div at bounding box center [314, 103] width 7 height 5
click at [309, 135] on span "[PERSON_NAME]" at bounding box center [304, 137] width 72 height 14
click at [389, 98] on span "Select Campaign" at bounding box center [379, 100] width 64 height 12
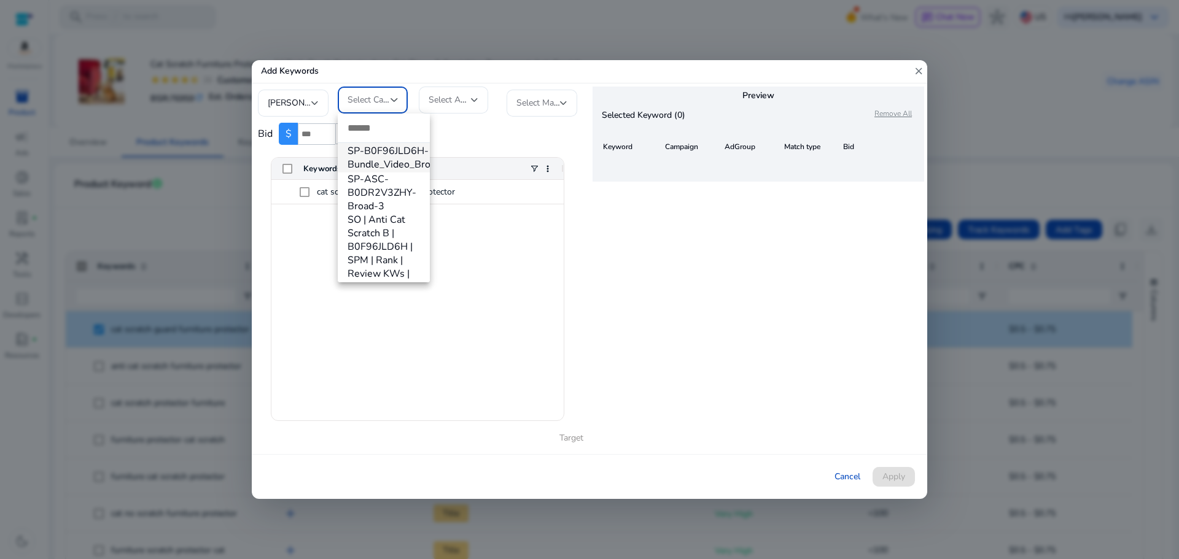
click at [463, 68] on div at bounding box center [589, 279] width 1179 height 559
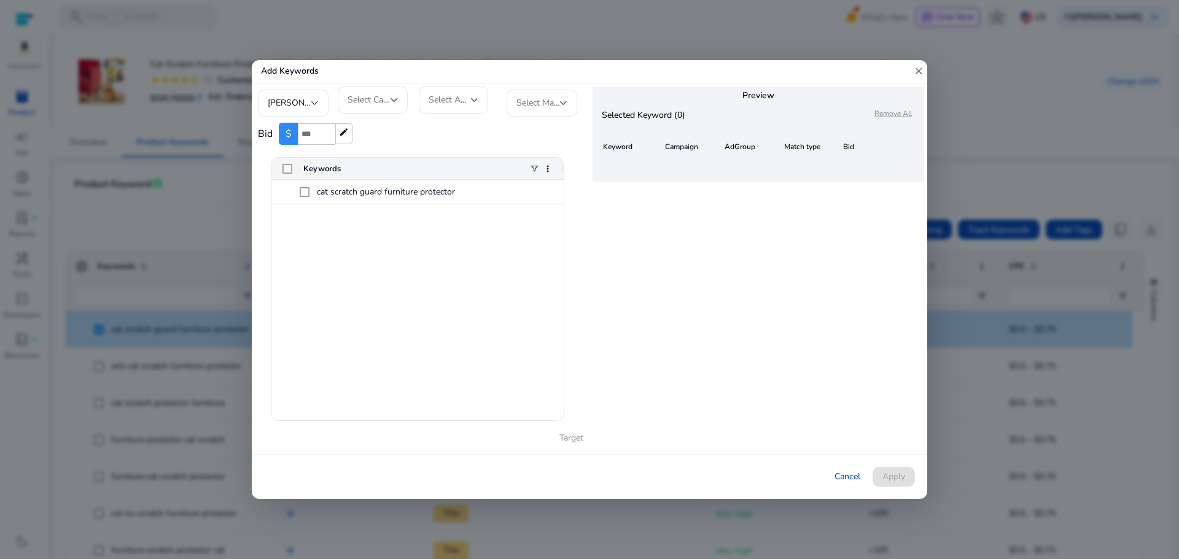
click at [921, 64] on mat-icon "close" at bounding box center [918, 71] width 11 height 23
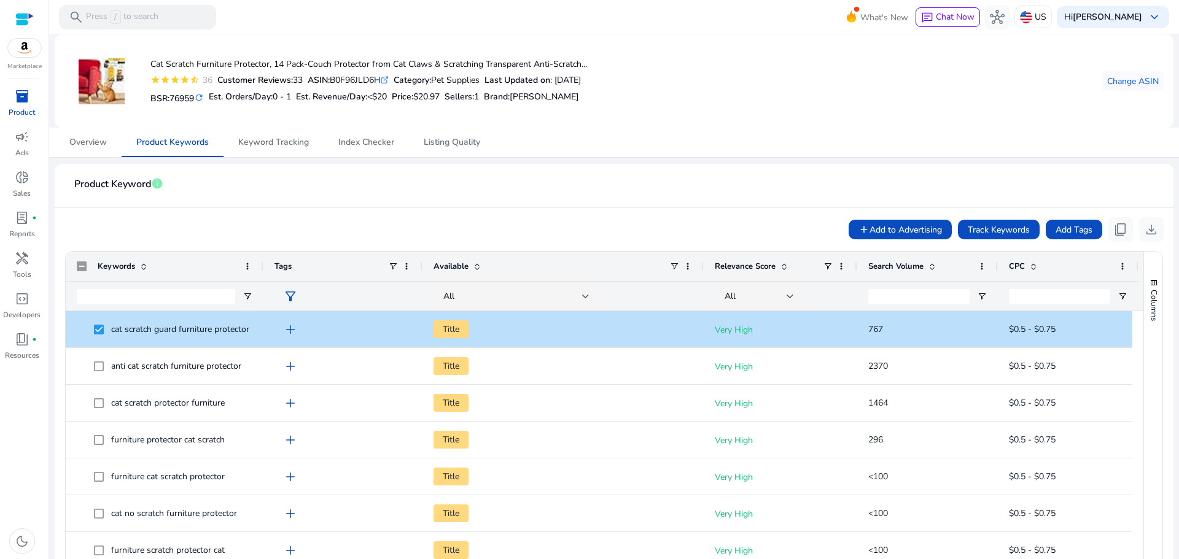
drag, startPoint x: 688, startPoint y: 82, endPoint x: 728, endPoint y: 67, distance: 42.7
click at [728, 67] on div "Cat Scratch Furniture Protector, 14 Pack-Couch Protector from Cat Claws & Scrat…" at bounding box center [613, 81] width 1099 height 74
click at [29, 21] on div at bounding box center [24, 19] width 18 height 14
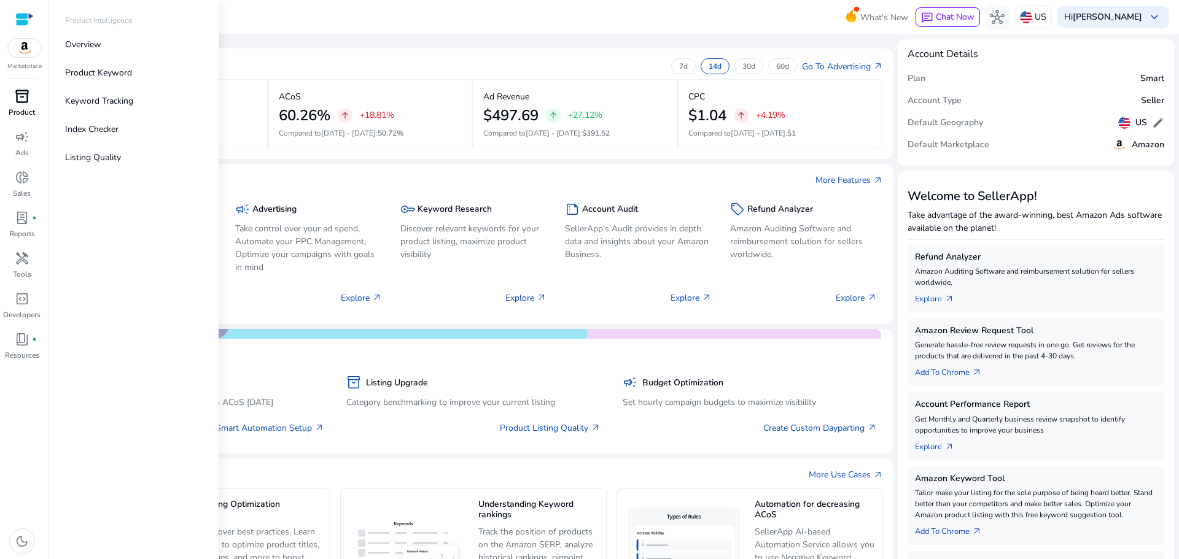
click at [25, 117] on p "Product" at bounding box center [22, 112] width 26 height 11
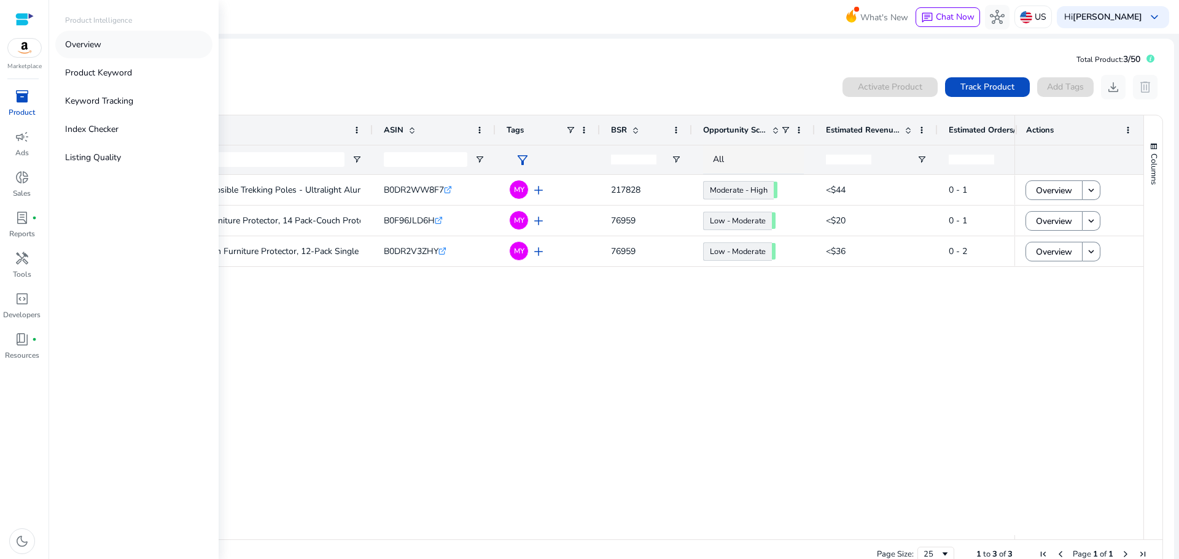
click at [79, 48] on p "Overview" at bounding box center [83, 44] width 36 height 13
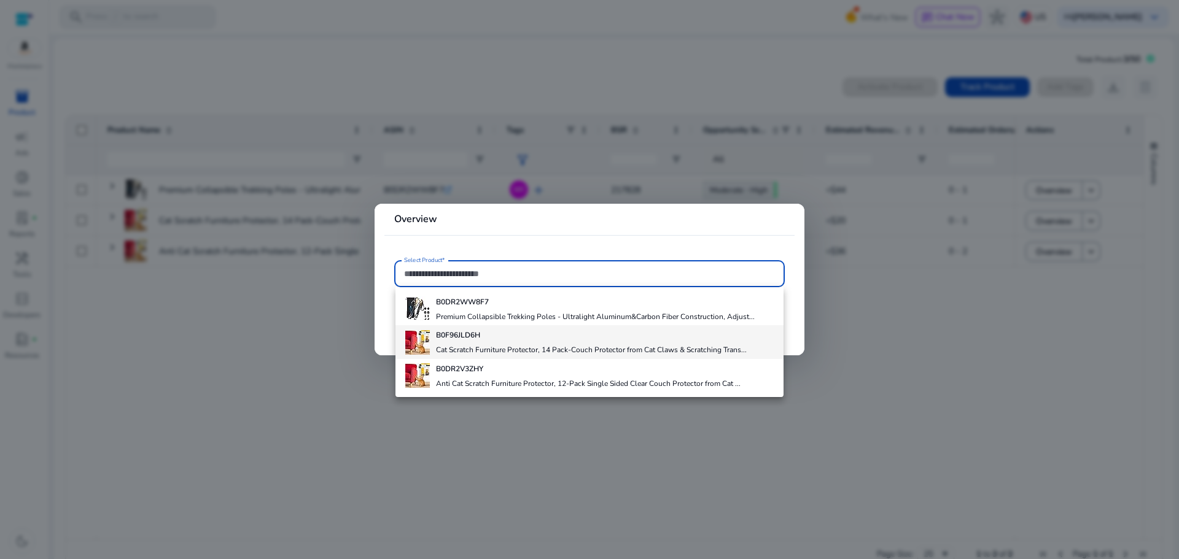
click at [492, 352] on h4 "Cat Scratch Furniture Protector, 14 Pack-Couch Protector from Cat Claws & Scrat…" at bounding box center [591, 350] width 311 height 10
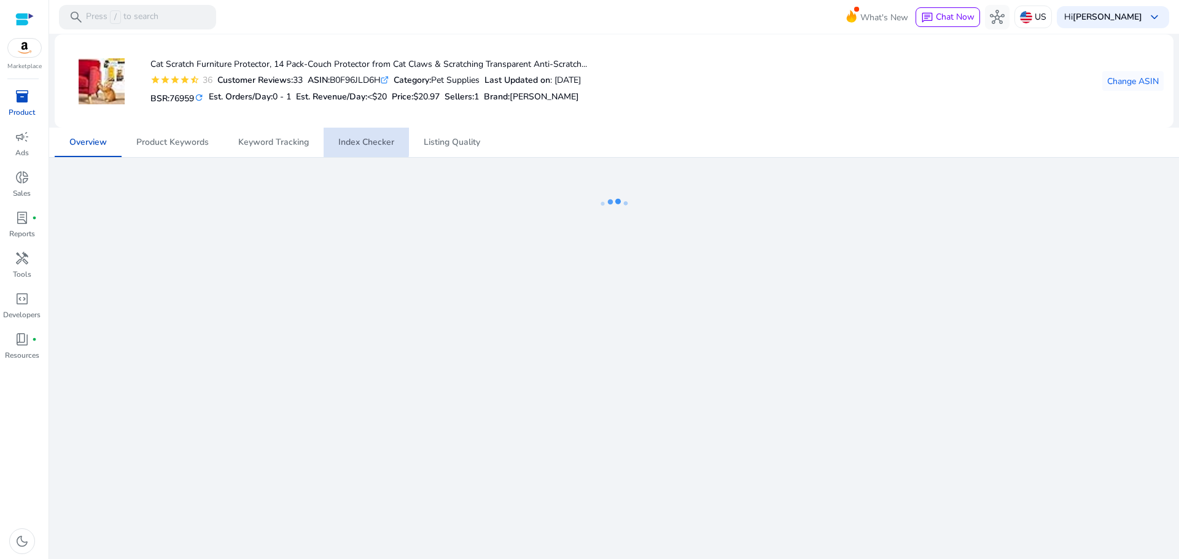
click at [357, 141] on span "Index Checker" at bounding box center [366, 142] width 56 height 9
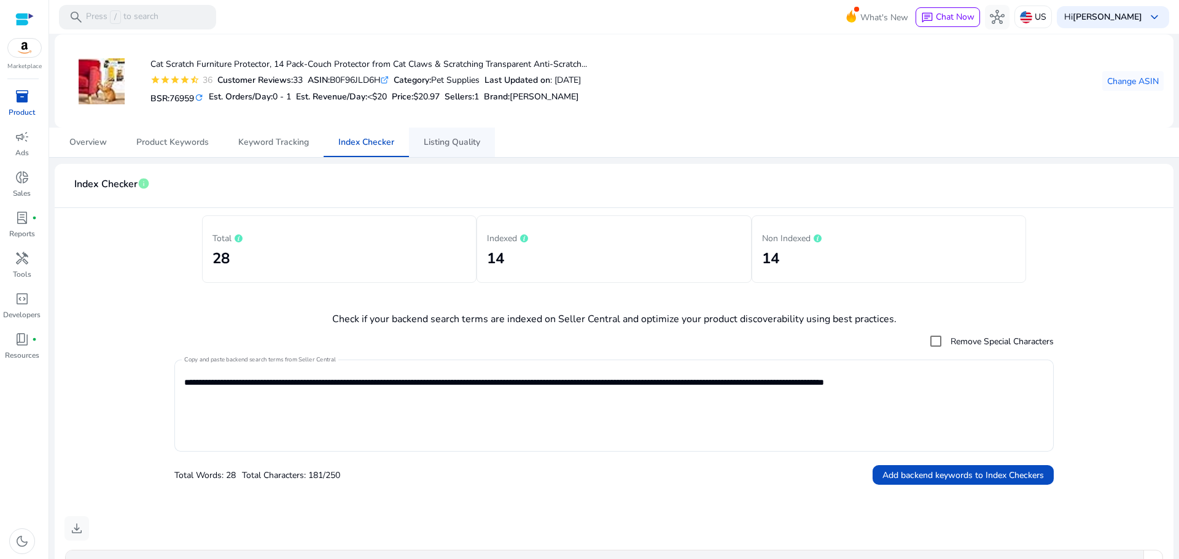
click at [443, 150] on span "Listing Quality" at bounding box center [452, 142] width 56 height 29
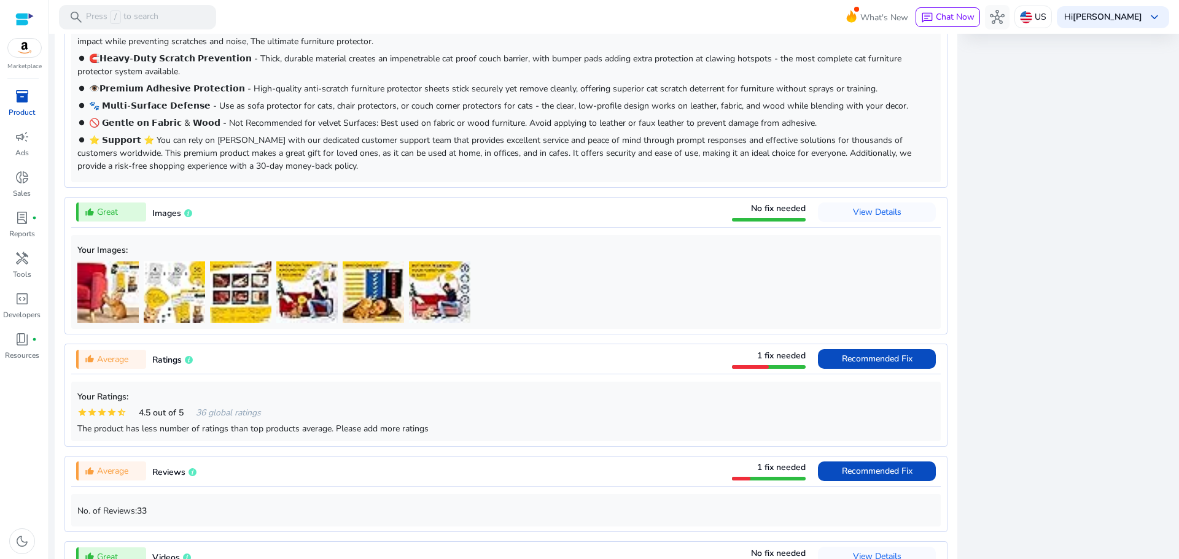
scroll to position [728, 0]
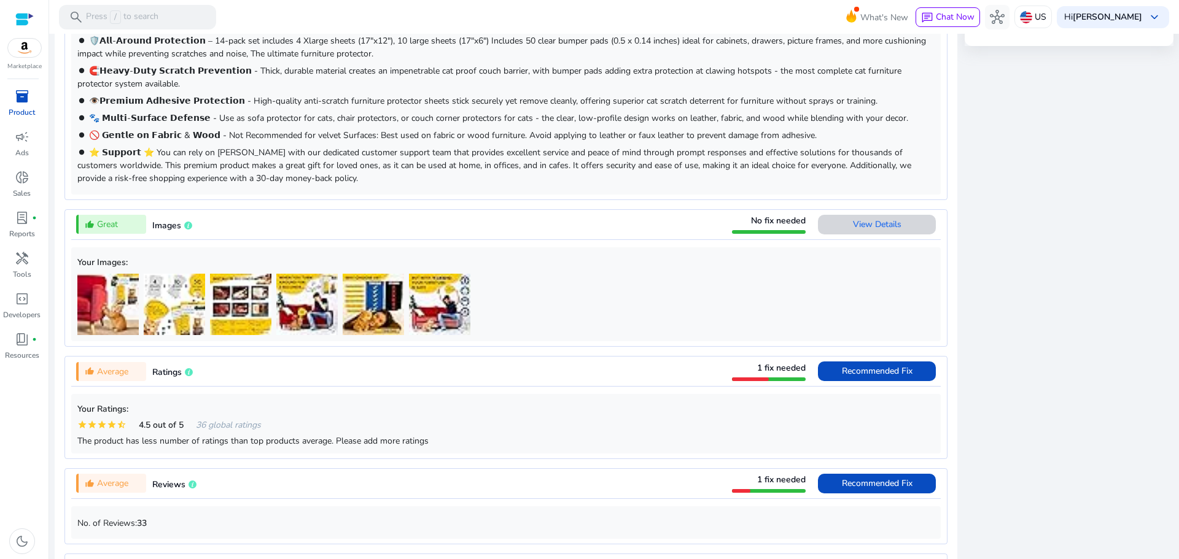
click at [854, 225] on span "View Details" at bounding box center [877, 225] width 48 height 12
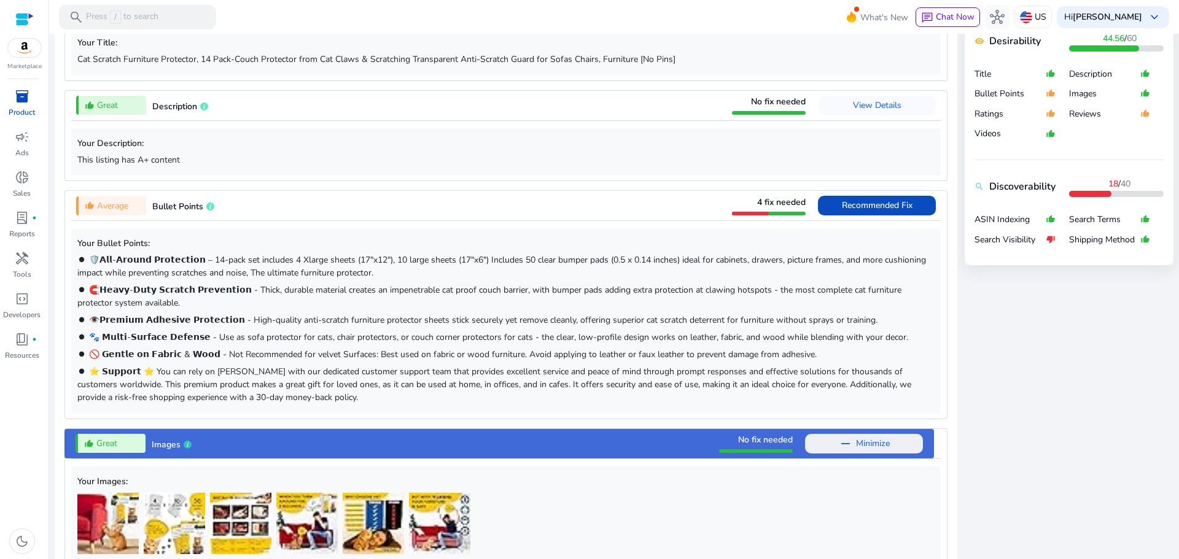
scroll to position [516, 0]
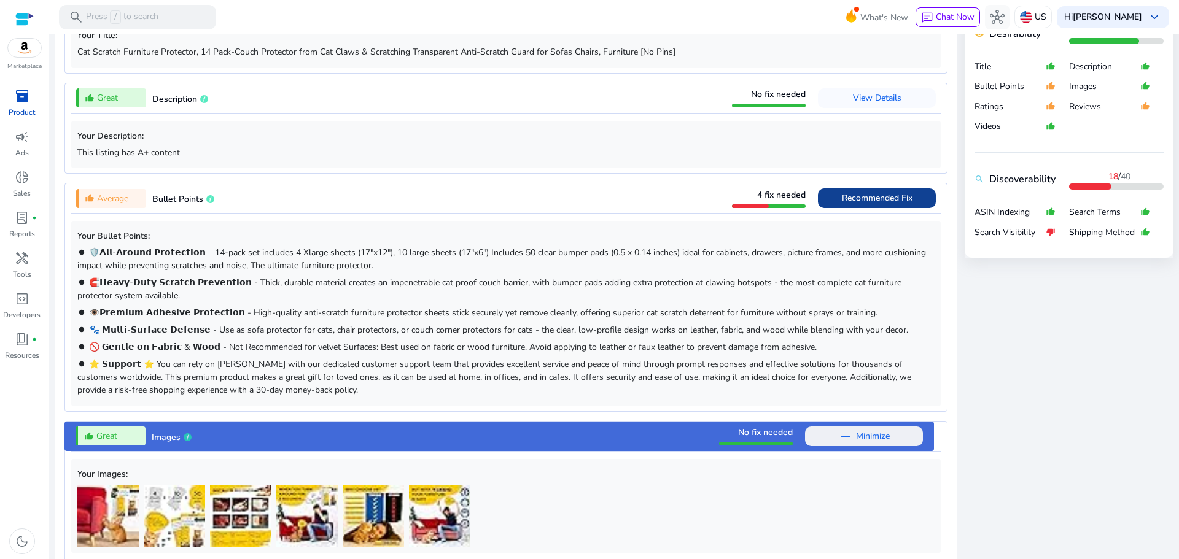
click at [877, 204] on span "Recommended Fix" at bounding box center [877, 198] width 71 height 12
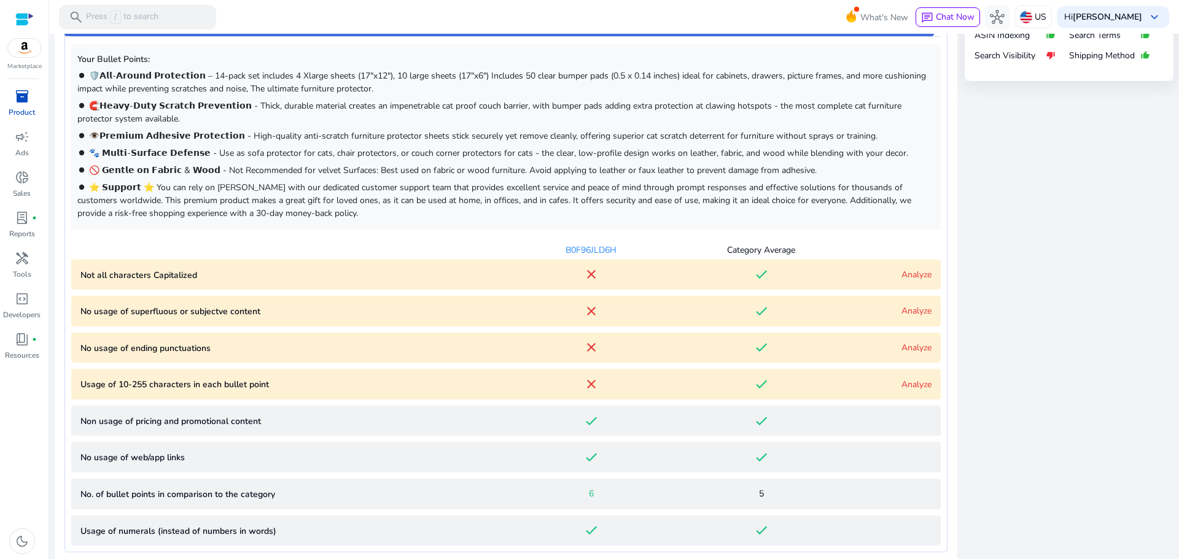
scroll to position [699, 0]
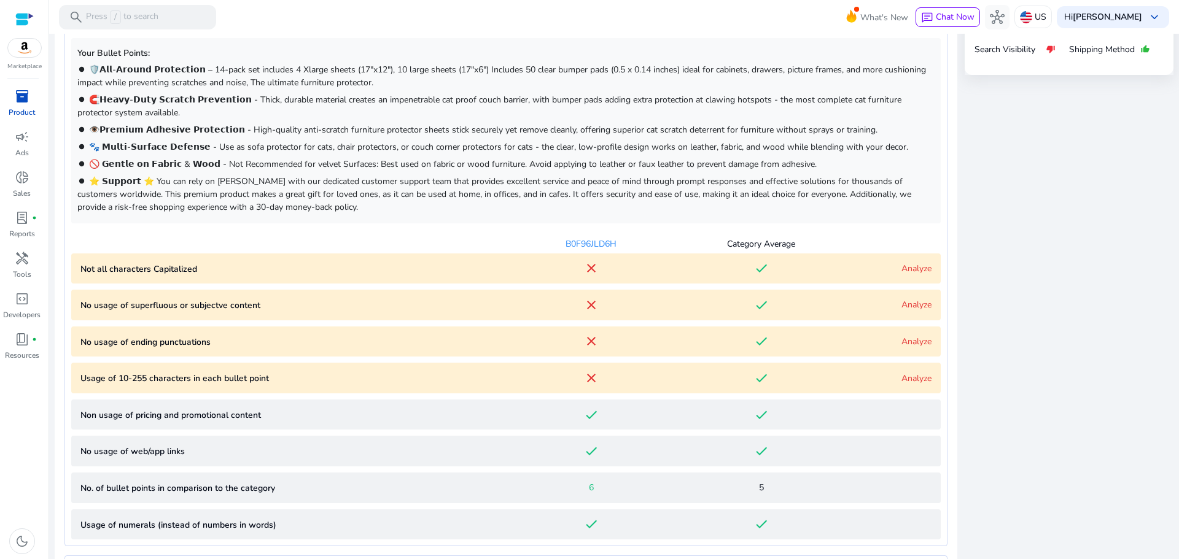
click at [909, 276] on Capitalized "Not all characters Capitalized close done Analyze" at bounding box center [505, 269] width 869 height 31
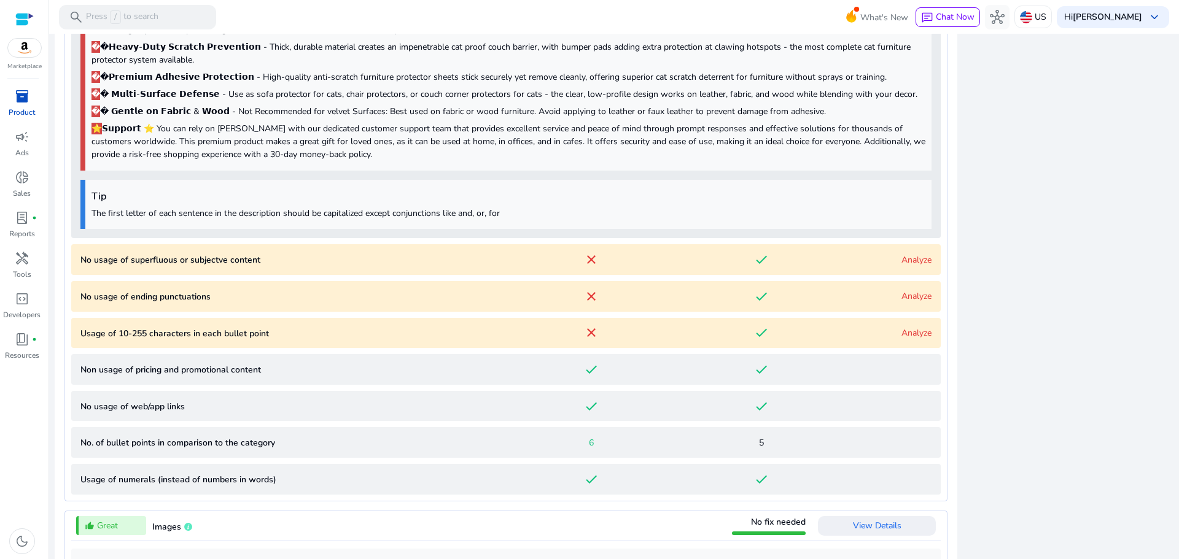
scroll to position [1090, 0]
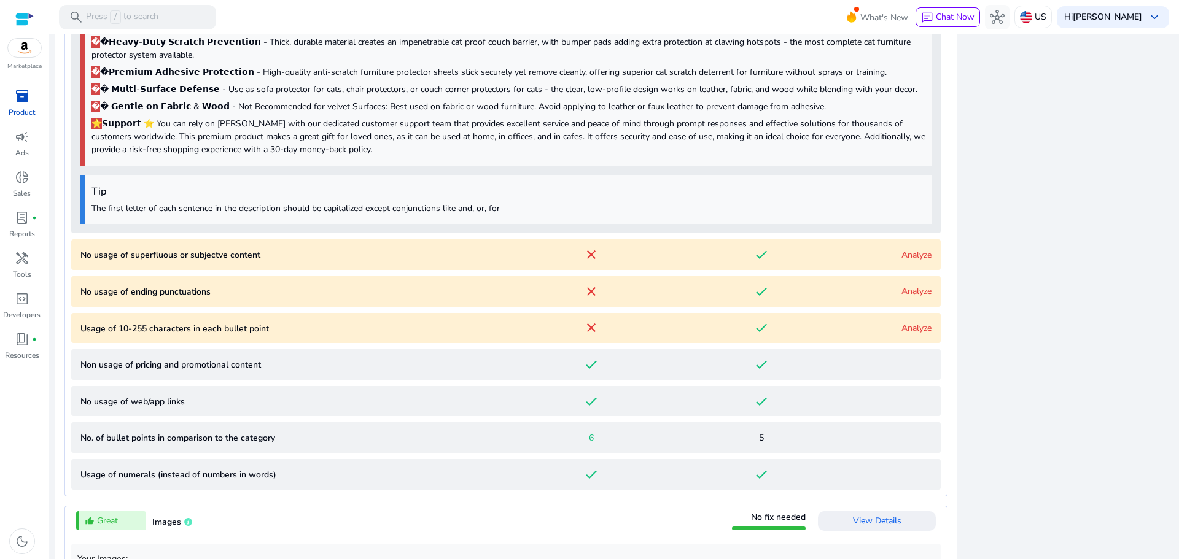
click at [912, 258] on link "Analyze" at bounding box center [916, 255] width 30 height 12
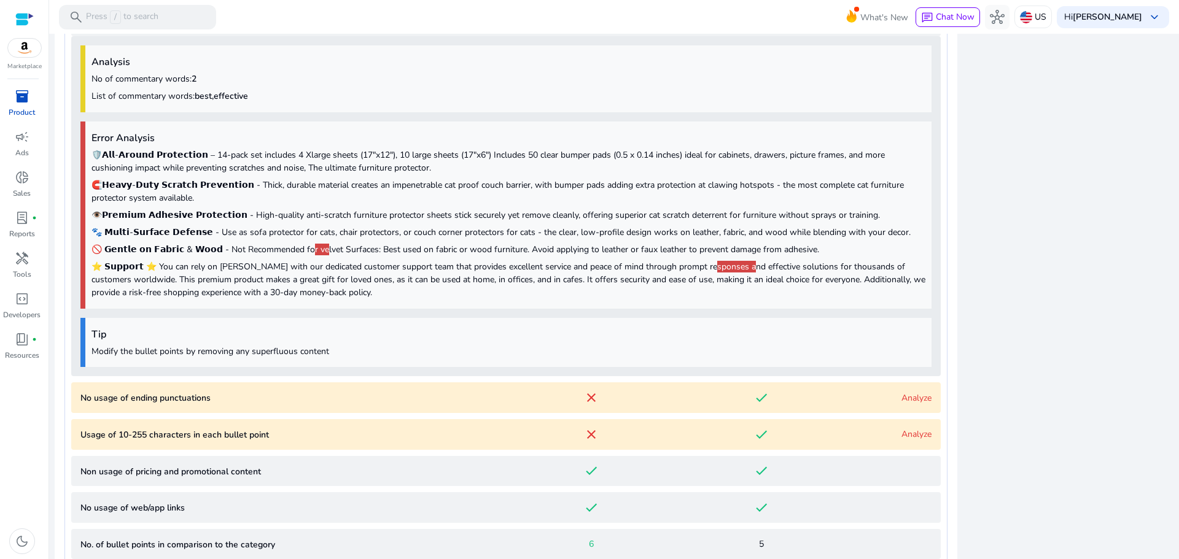
scroll to position [1329, 0]
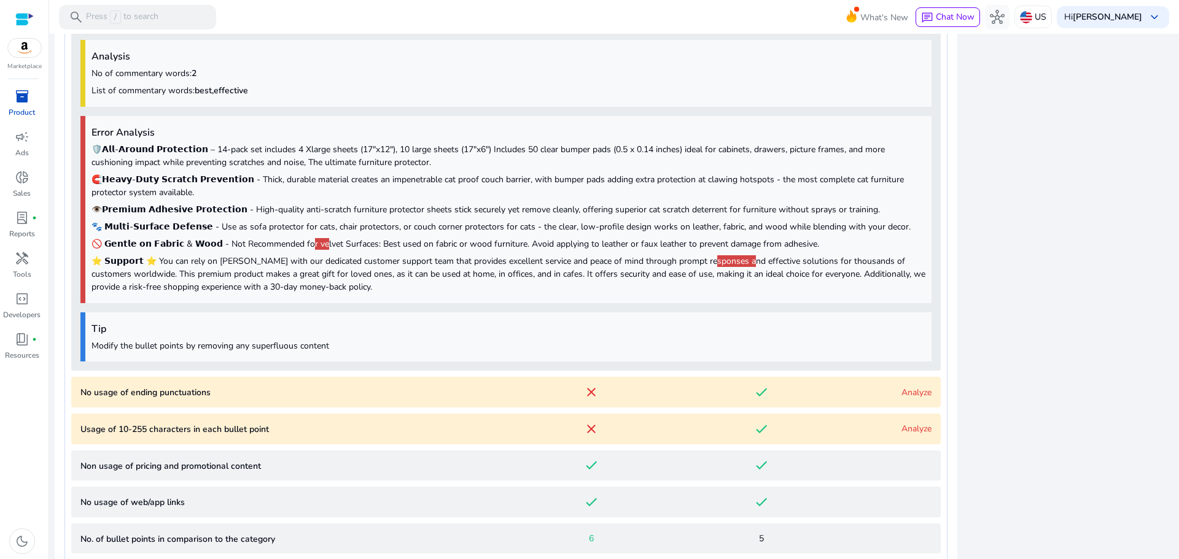
drag, startPoint x: 603, startPoint y: 325, endPoint x: 405, endPoint y: 252, distance: 211.1
click at [405, 252] on div "Analysis No of commentary words: 2 List of commentary words: best,effective Err…" at bounding box center [505, 201] width 869 height 340
click at [486, 239] on p "🚫 𝗚𝗲𝗻𝘁𝗹𝗲 𝗼𝗻 𝗙𝗮𝗯𝗿𝗶𝗰 & 𝗪𝗼𝗼𝗱 - Not Recommended fo r ve lvet Surfaces: Best used on…" at bounding box center [508, 244] width 834 height 13
drag, startPoint x: 486, startPoint y: 239, endPoint x: 499, endPoint y: 216, distance: 26.1
click at [499, 216] on div "Error Analysis 🛡️𝗔𝗹𝗹-𝗔𝗿𝗼𝘂𝗻𝗱 𝗣𝗿𝗼𝘁𝗲𝗰𝘁𝗶𝗼𝗻 – 14-pack set includes 4 Xlarge sheets (…" at bounding box center [505, 209] width 851 height 187
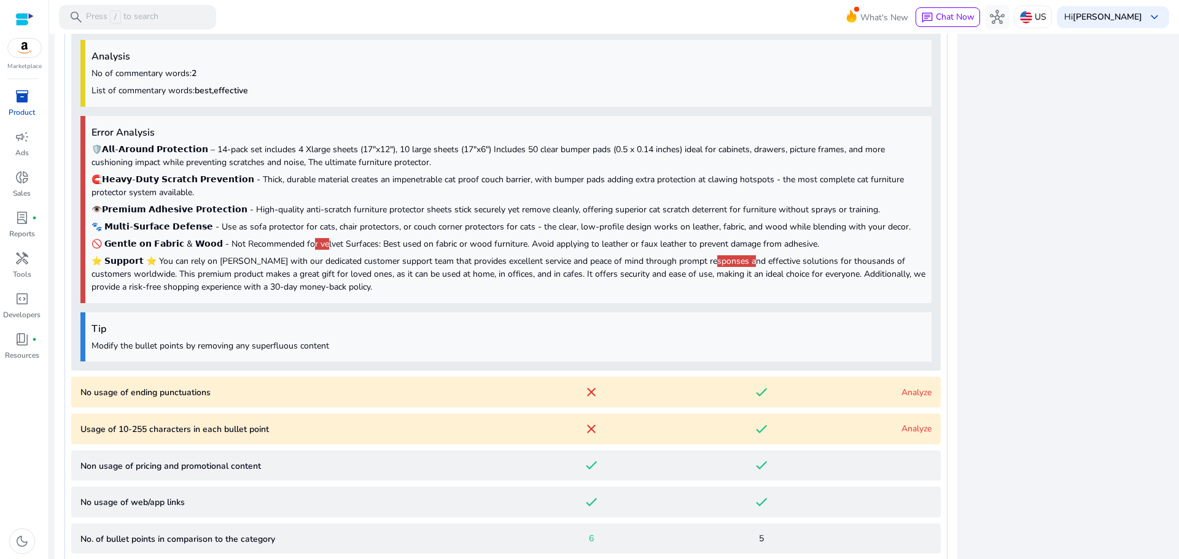
click at [449, 172] on div "Error Analysis 🛡️𝗔𝗹𝗹-𝗔𝗿𝗼𝘂𝗻𝗱 𝗣𝗿𝗼𝘁𝗲𝗰𝘁𝗶𝗼𝗻 – 14-pack set includes 4 Xlarge sheets (…" at bounding box center [505, 209] width 851 height 187
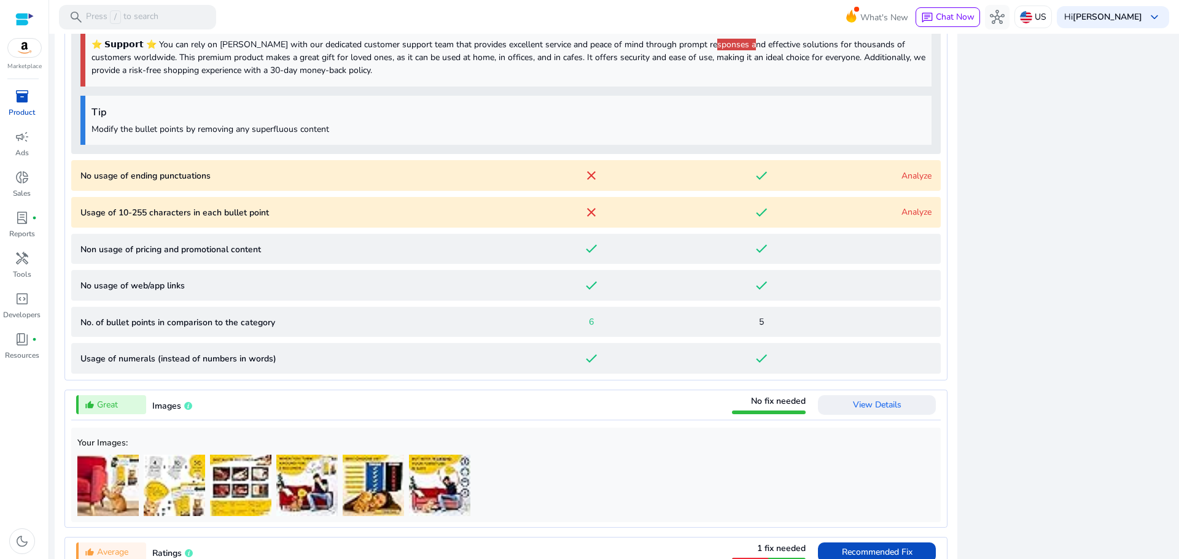
scroll to position [1563, 0]
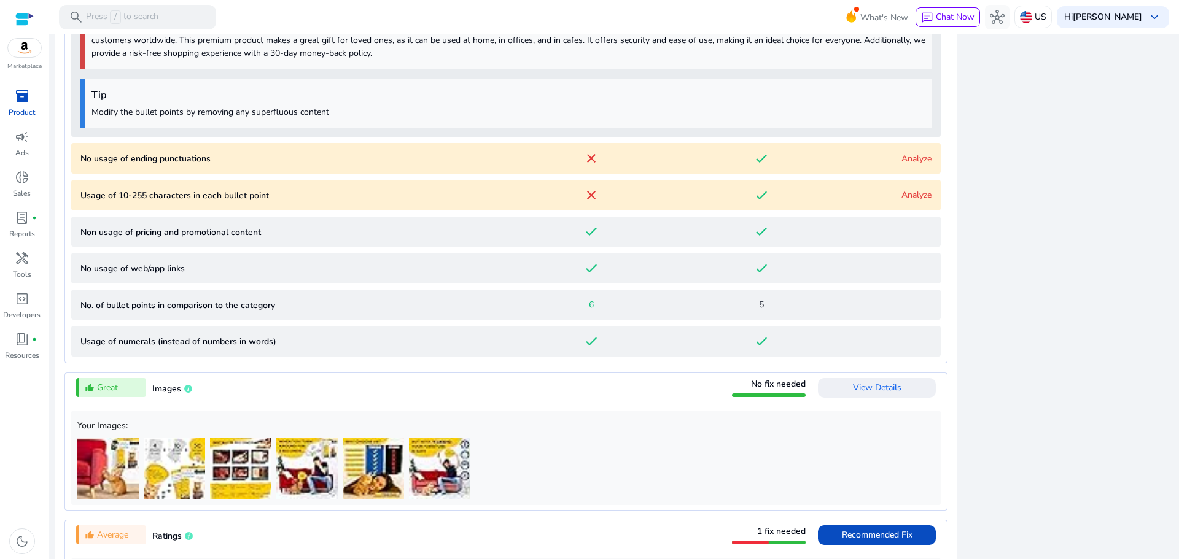
click at [915, 160] on link "Analyze" at bounding box center [916, 159] width 30 height 12
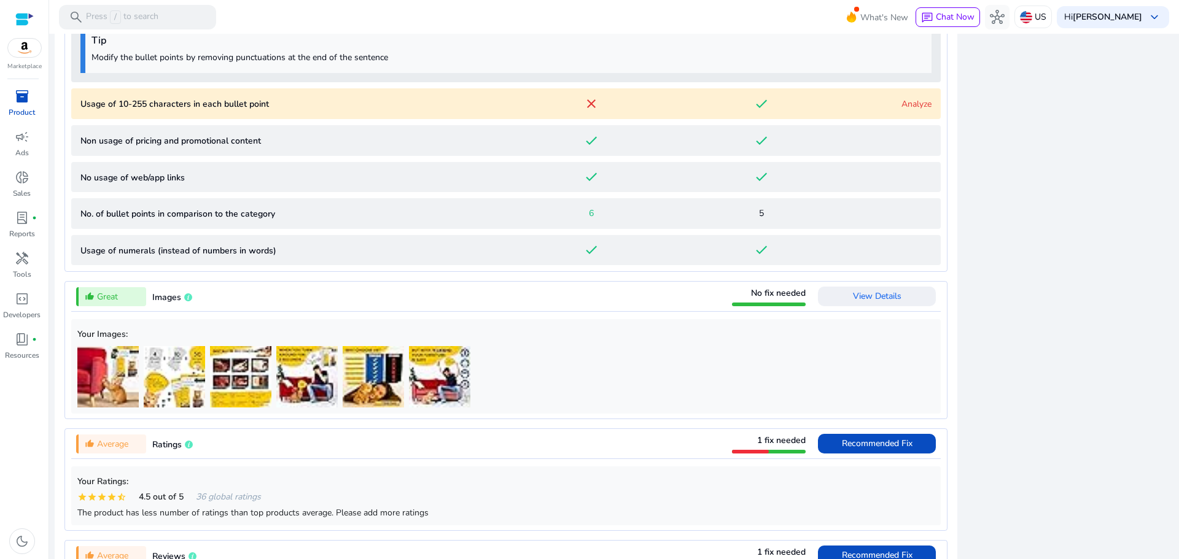
scroll to position [1988, 0]
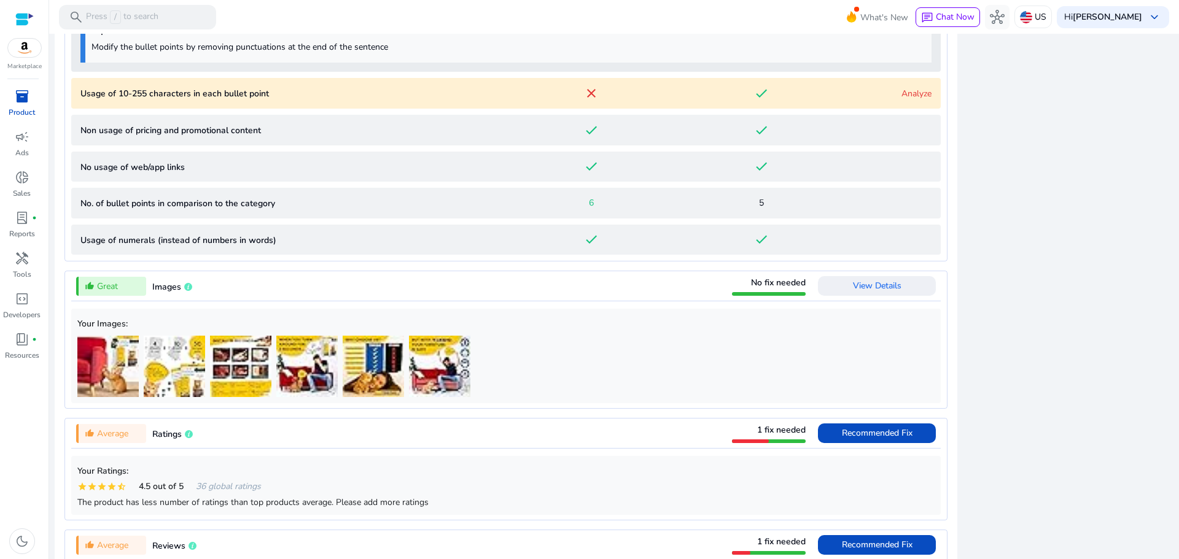
click at [910, 98] on link "Analyze" at bounding box center [916, 94] width 30 height 12
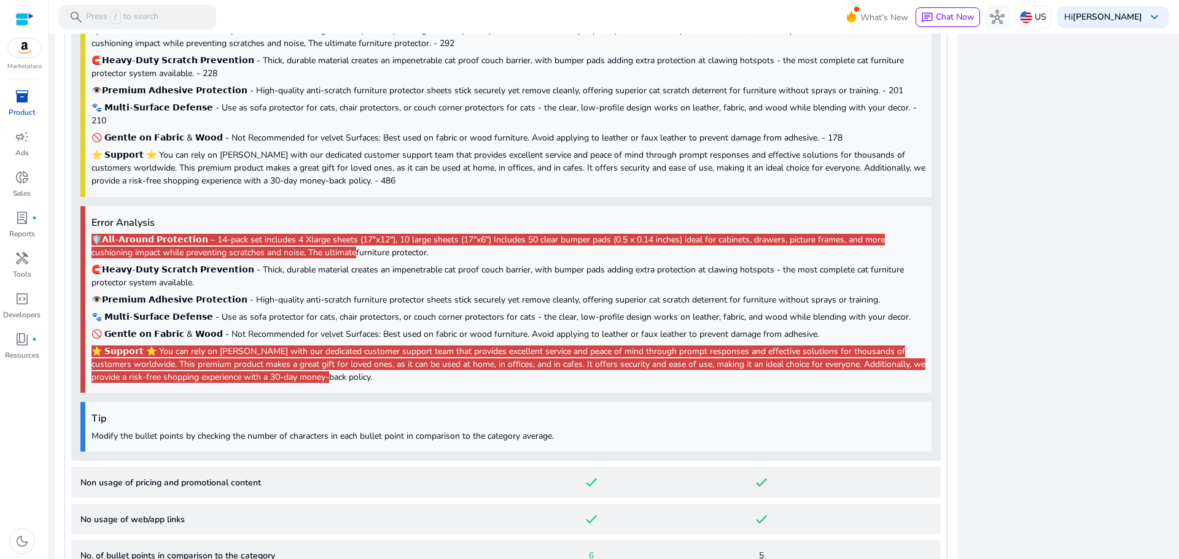
scroll to position [2090, 0]
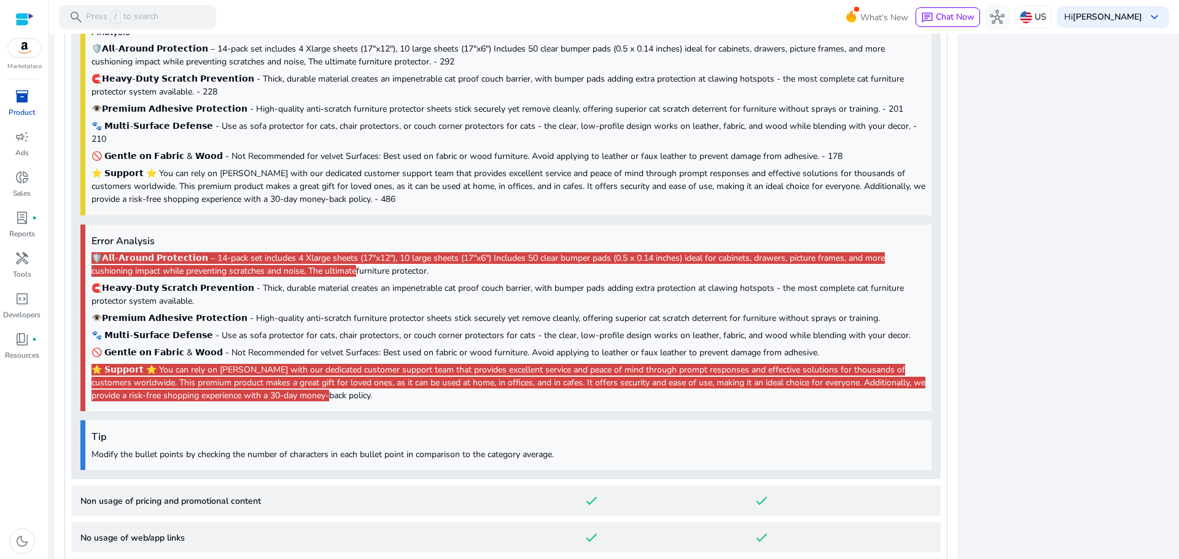
click at [200, 252] on span "🛡️𝗔𝗹𝗹-𝗔𝗿𝗼𝘂𝗻𝗱 𝗣𝗿𝗼𝘁𝗲𝗰𝘁𝗶𝗼𝗻 – 14-pack set includes 4 Xlarge sheets (17"x12"), 10 la…" at bounding box center [487, 264] width 793 height 25
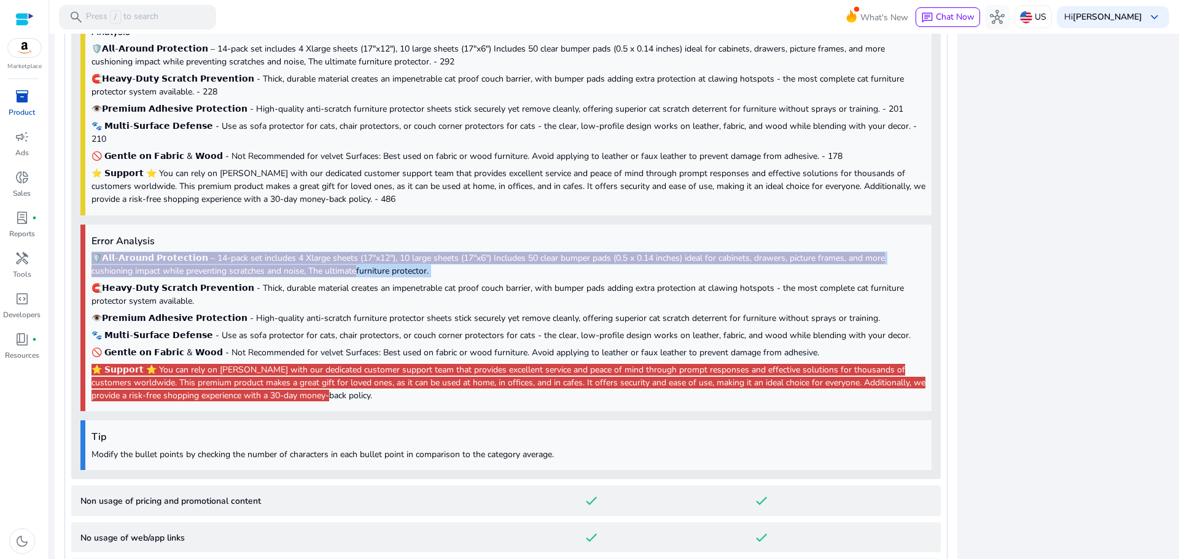
click at [200, 252] on span "🛡️𝗔𝗹𝗹-𝗔𝗿𝗼𝘂𝗻𝗱 𝗣𝗿𝗼𝘁𝗲𝗰𝘁𝗶𝗼𝗻 – 14-pack set includes 4 Xlarge sheets (17"x12"), 10 la…" at bounding box center [487, 264] width 793 height 25
copy p "🛡️𝗔𝗹𝗹-𝗔𝗿𝗼𝘂𝗻𝗱 𝗣𝗿𝗼𝘁𝗲𝗰𝘁𝗶𝗼𝗻 – 14-pack set includes 4 Xlarge sheets (17"x12"), 10 la…"
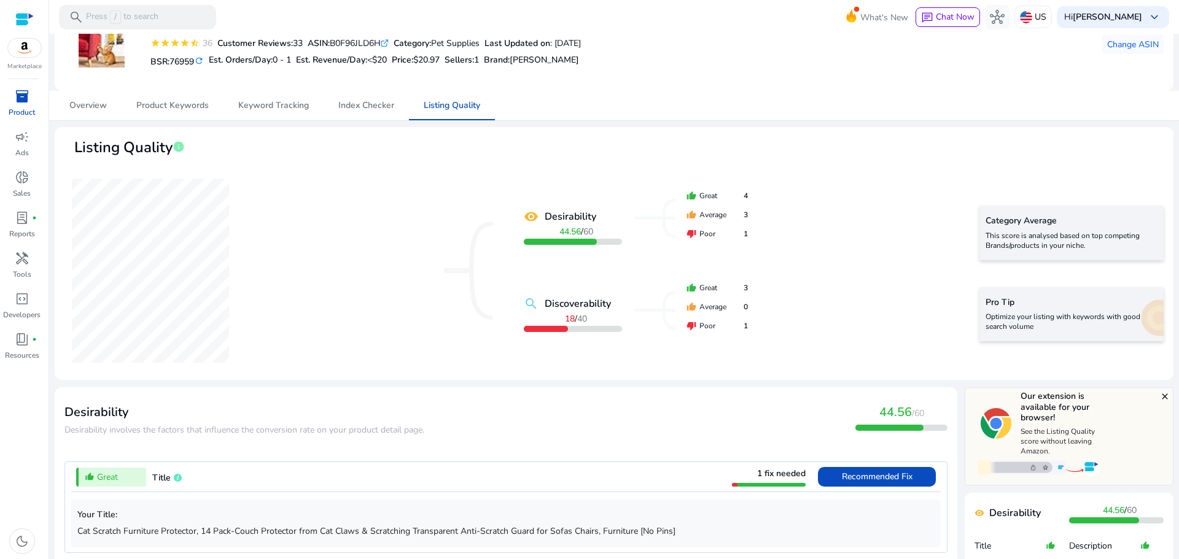
scroll to position [0, 0]
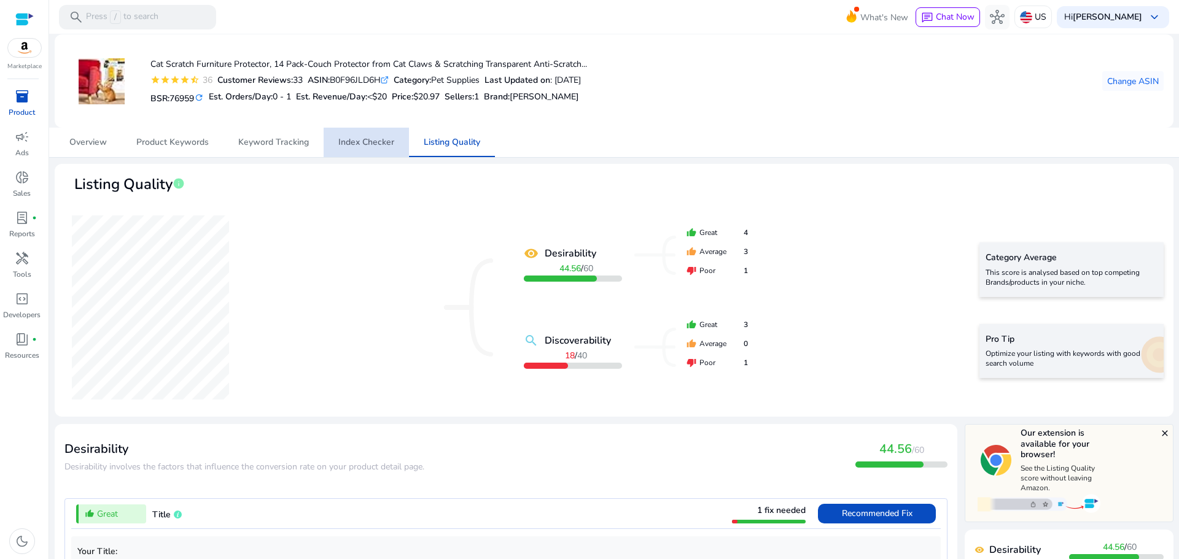
click at [348, 132] on span "Index Checker" at bounding box center [366, 142] width 56 height 29
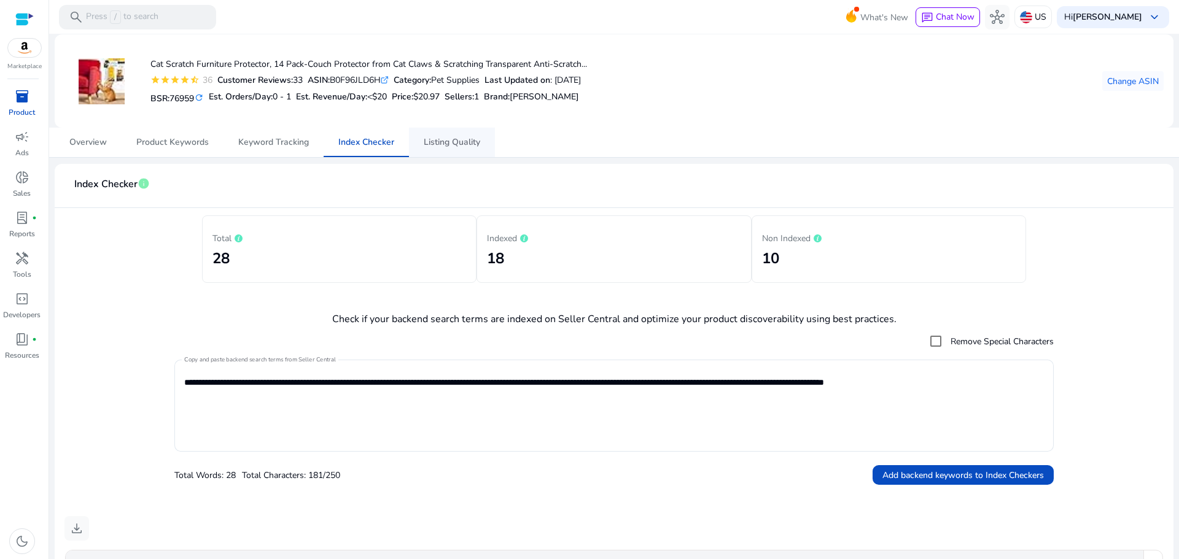
click at [443, 139] on span "Listing Quality" at bounding box center [452, 142] width 56 height 9
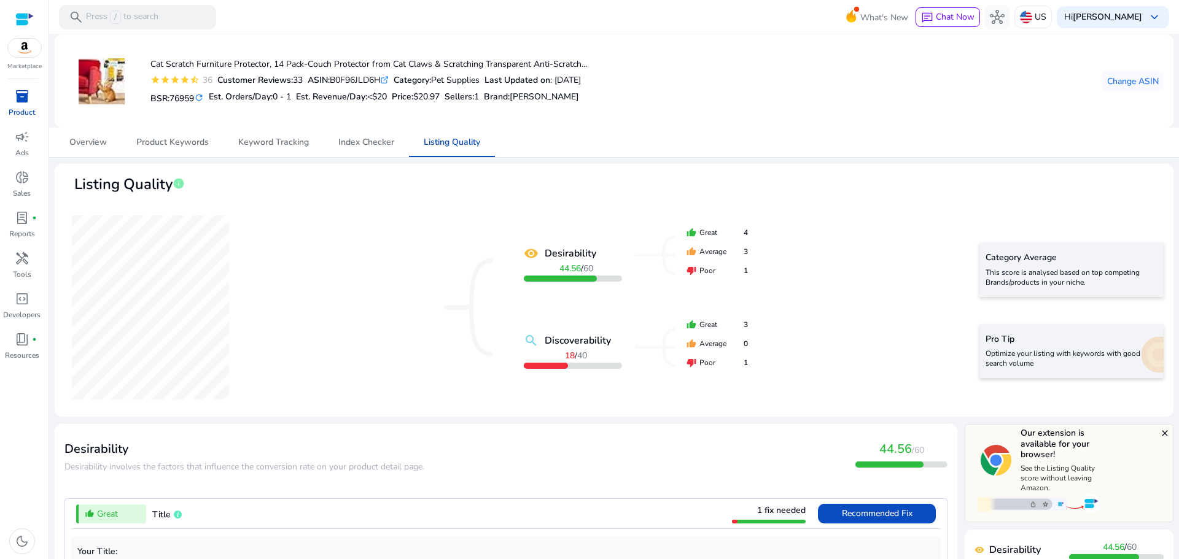
click at [17, 26] on div at bounding box center [24, 19] width 18 height 14
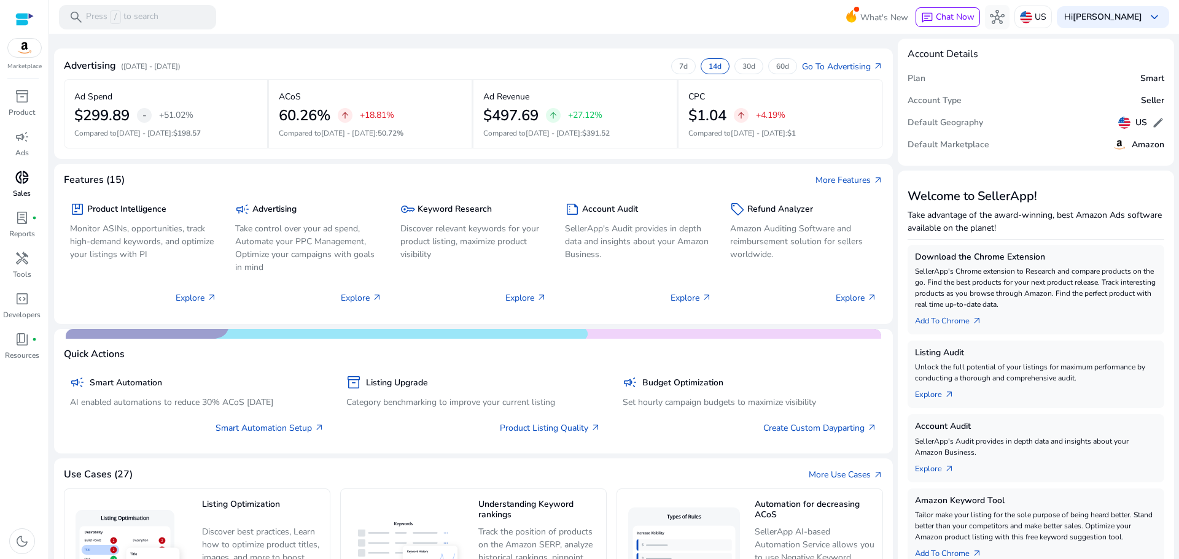
click at [14, 183] on div "donut_small" at bounding box center [22, 178] width 34 height 20
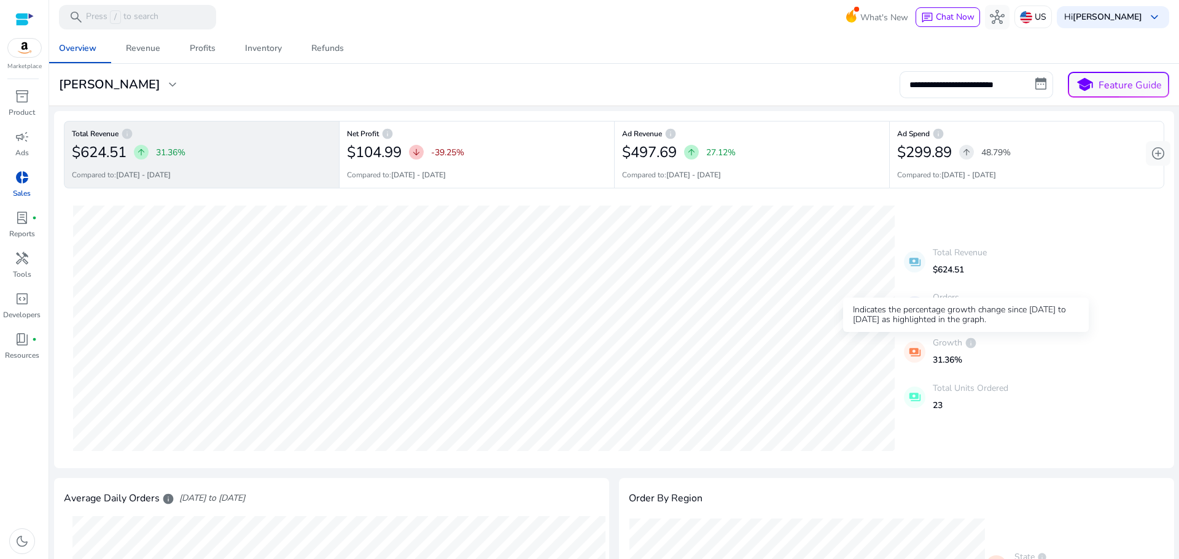
click at [969, 346] on span "info" at bounding box center [970, 343] width 12 height 12
click at [147, 48] on div "Revenue" at bounding box center [143, 48] width 34 height 9
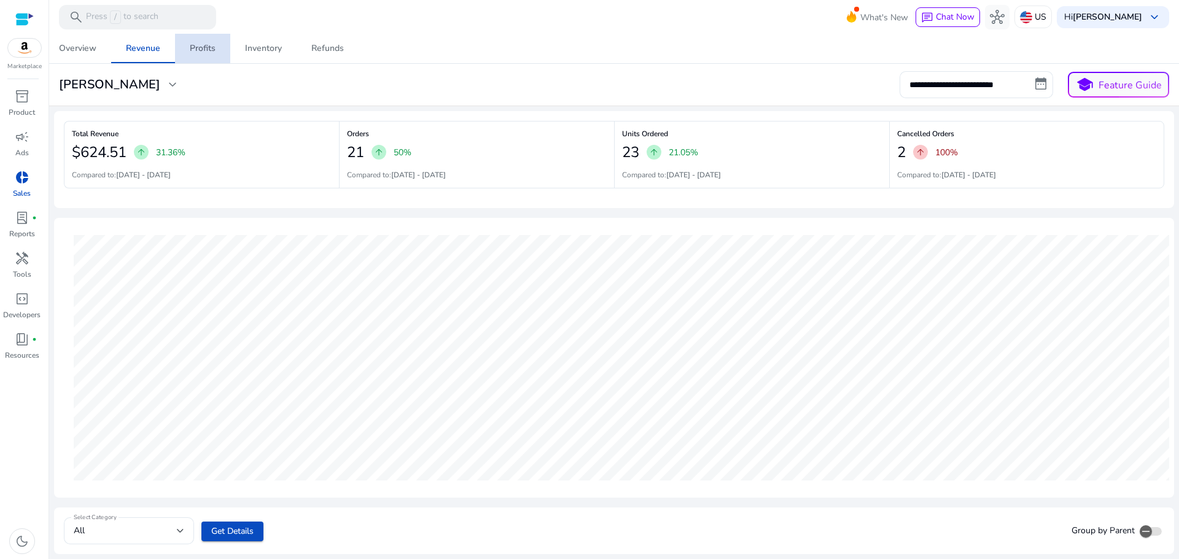
click at [196, 44] on div "Profits" at bounding box center [203, 48] width 26 height 9
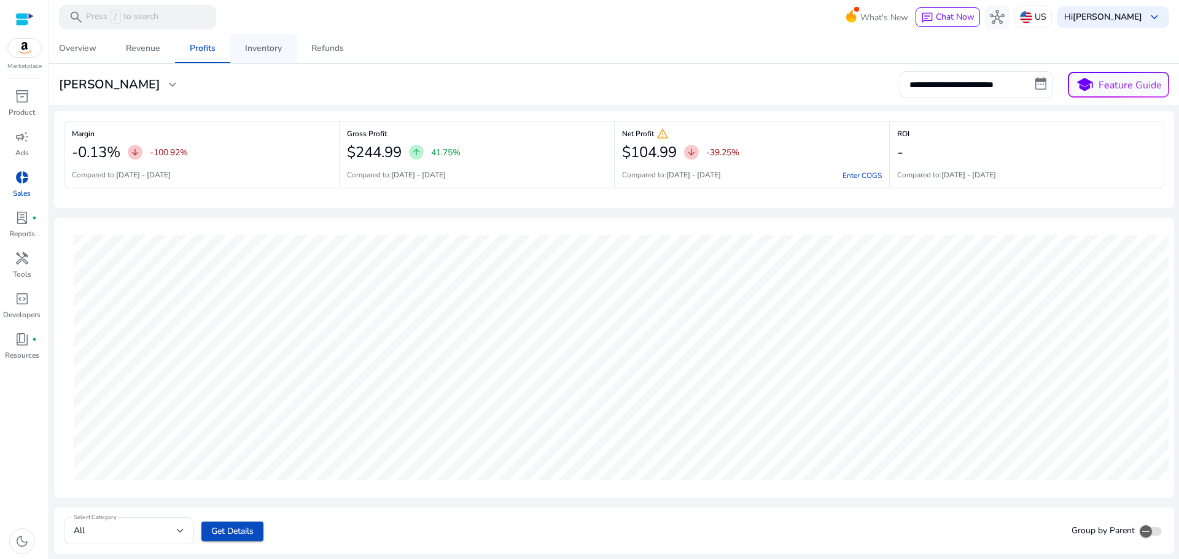
click at [263, 46] on div "Inventory" at bounding box center [263, 48] width 37 height 9
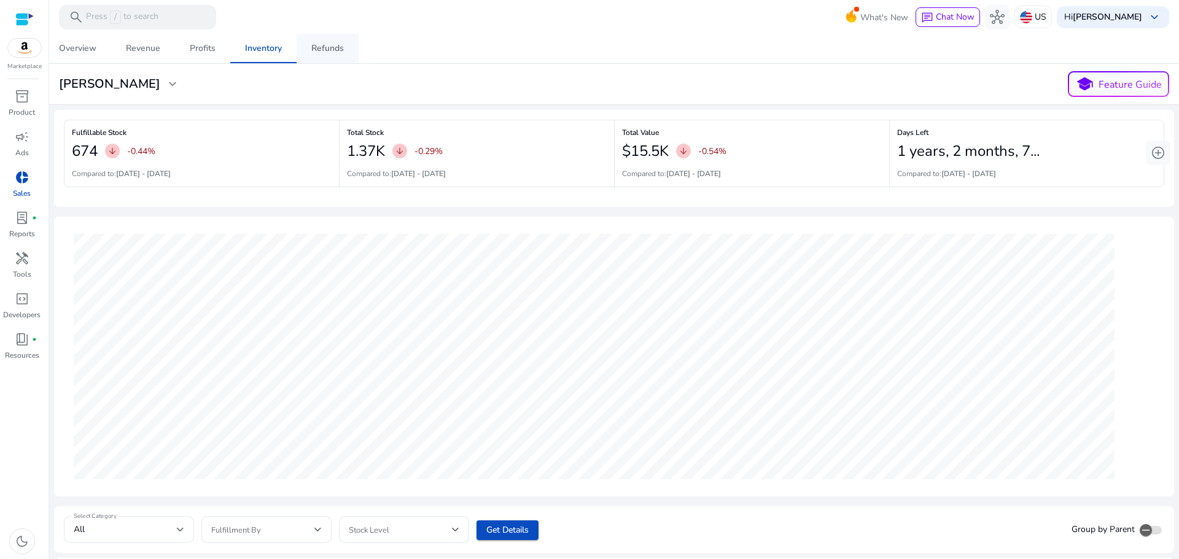
click at [320, 51] on div "Refunds" at bounding box center [327, 48] width 33 height 9
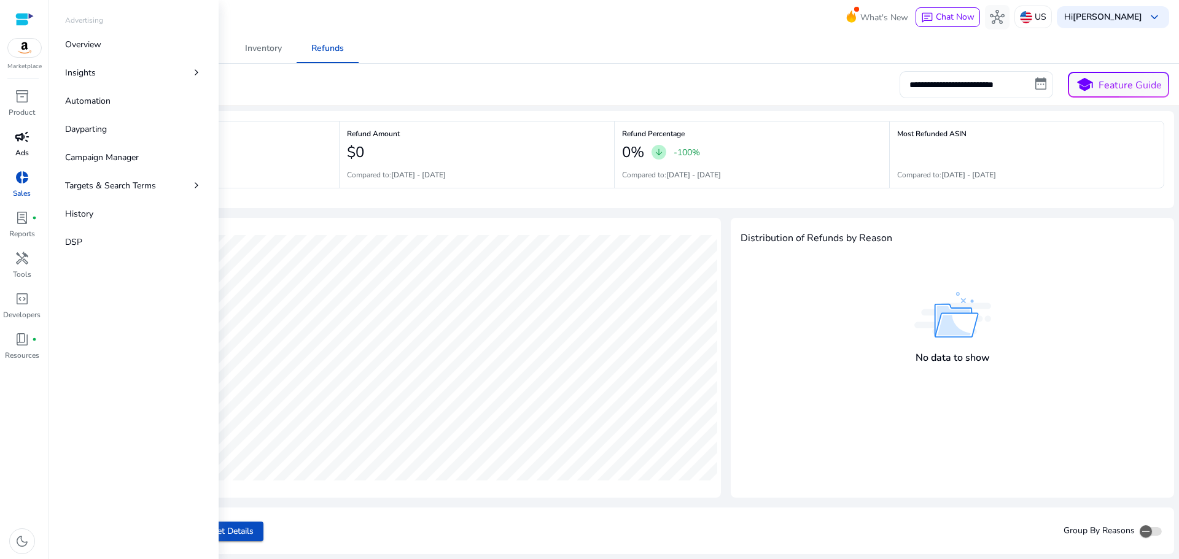
click at [25, 154] on p "Ads" at bounding box center [22, 152] width 14 height 11
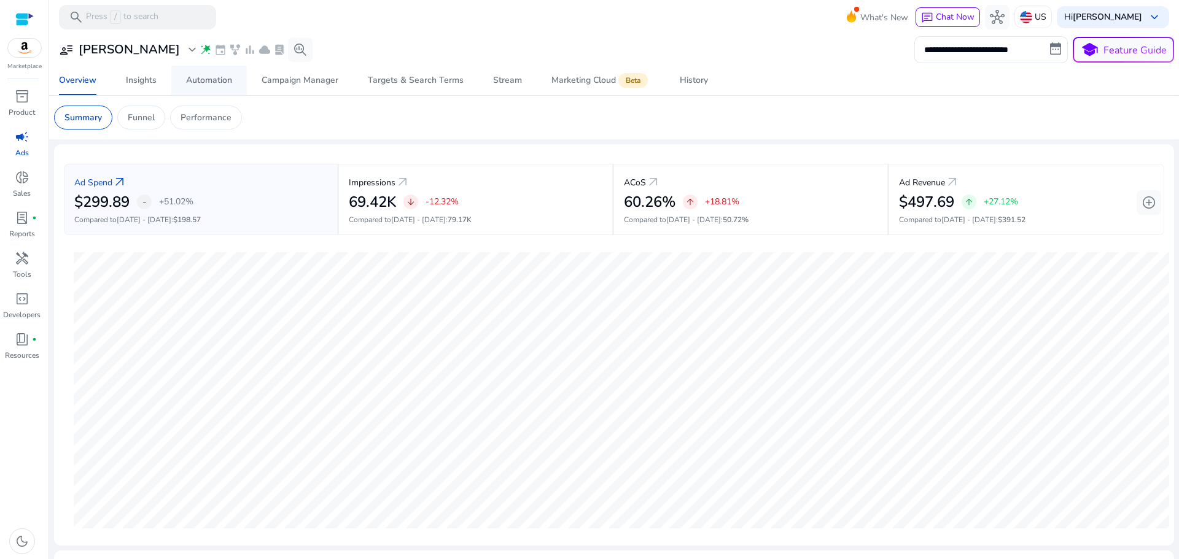
click at [220, 80] on div "Automation" at bounding box center [209, 80] width 46 height 9
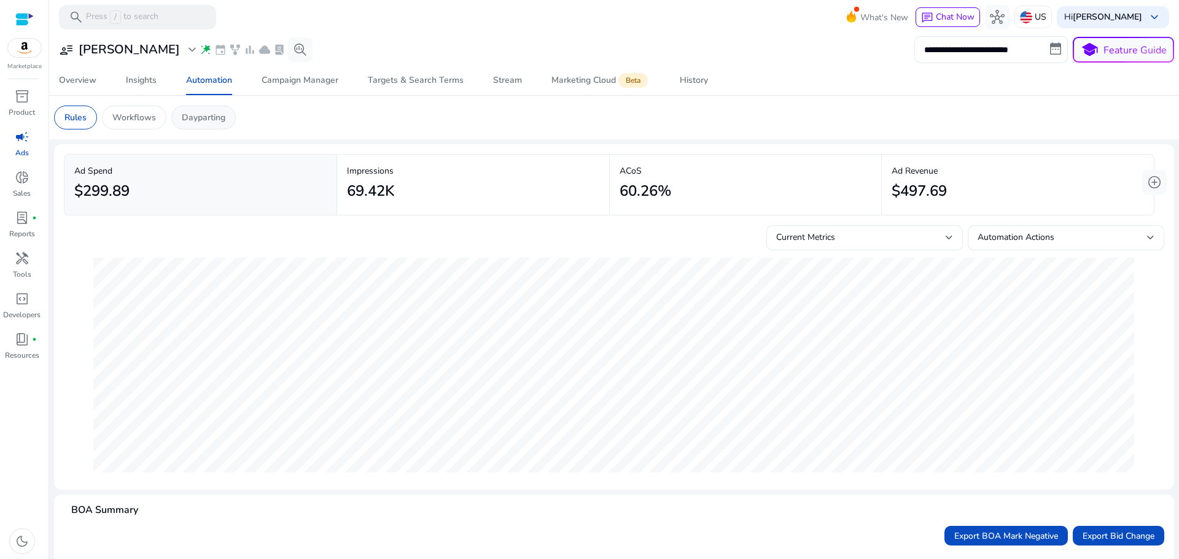
click at [213, 116] on p "Dayparting" at bounding box center [204, 117] width 44 height 13
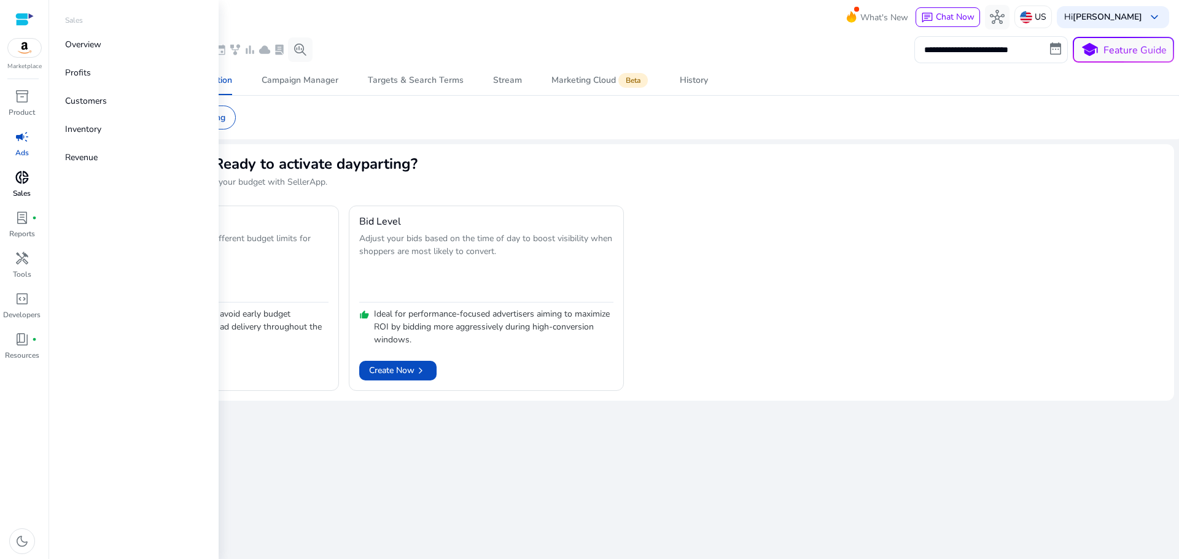
click at [25, 186] on div "donut_small" at bounding box center [22, 178] width 34 height 20
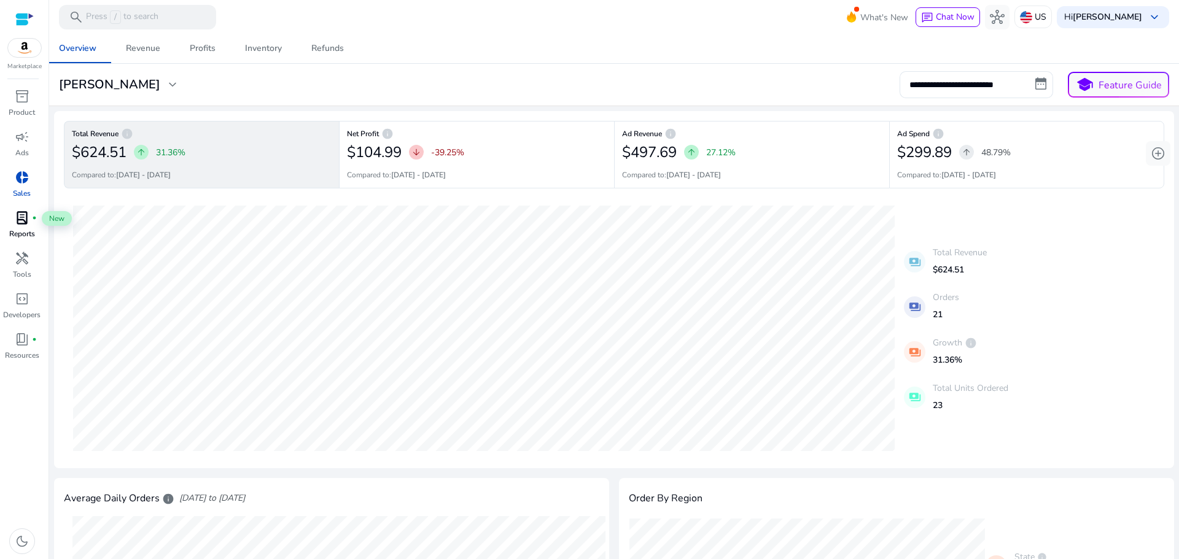
click at [25, 223] on span "lab_profile" at bounding box center [22, 218] width 15 height 15
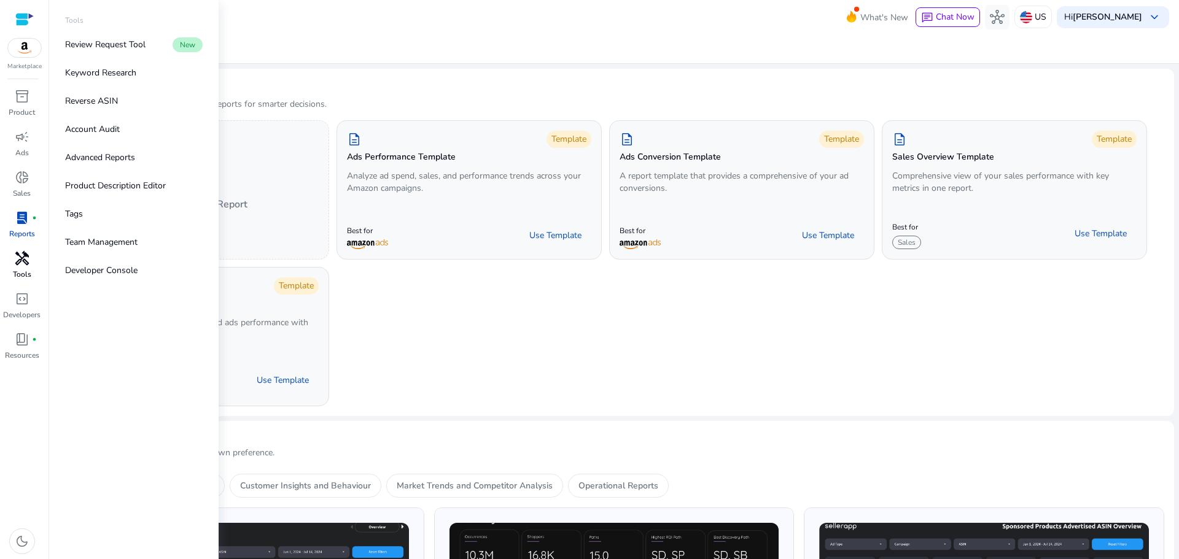
click at [27, 263] on span "handyman" at bounding box center [22, 258] width 15 height 15
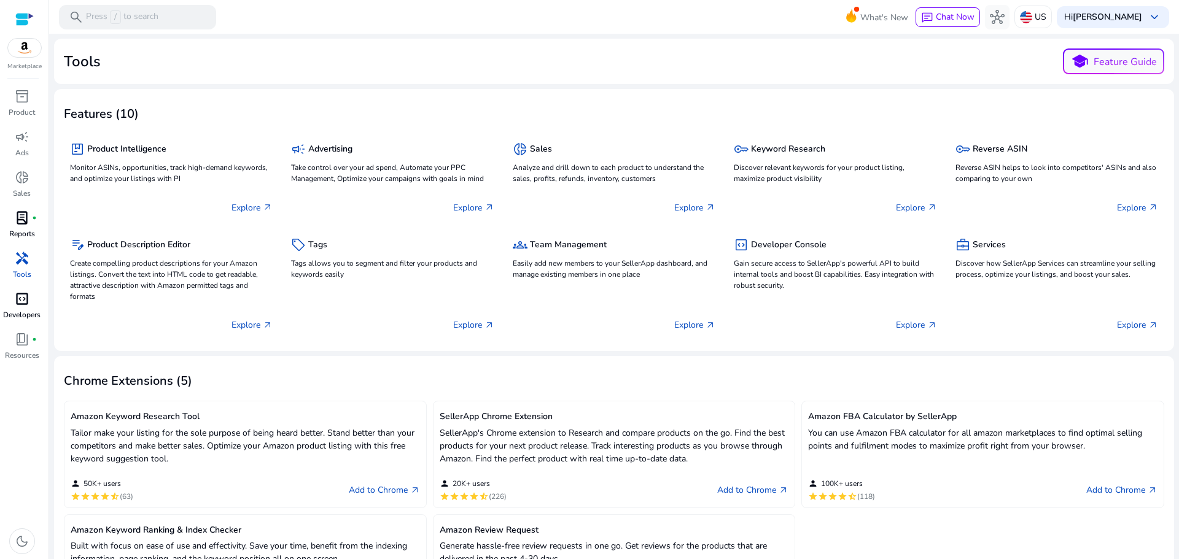
click at [28, 303] on span "code_blocks" at bounding box center [22, 299] width 15 height 15
